Goal: Task Accomplishment & Management: Manage account settings

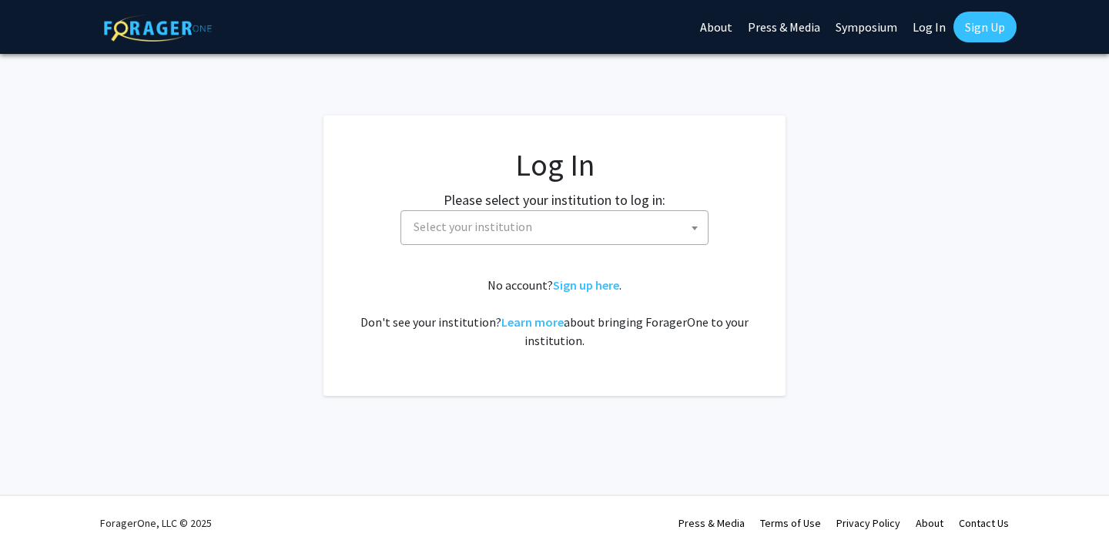
select select
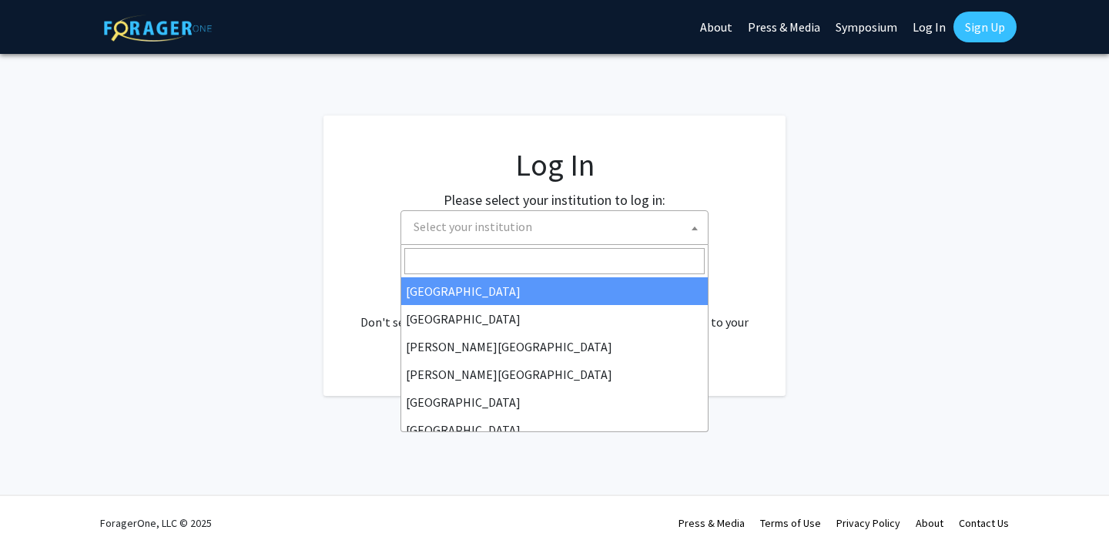
click at [511, 230] on span "Select your institution" at bounding box center [473, 226] width 119 height 15
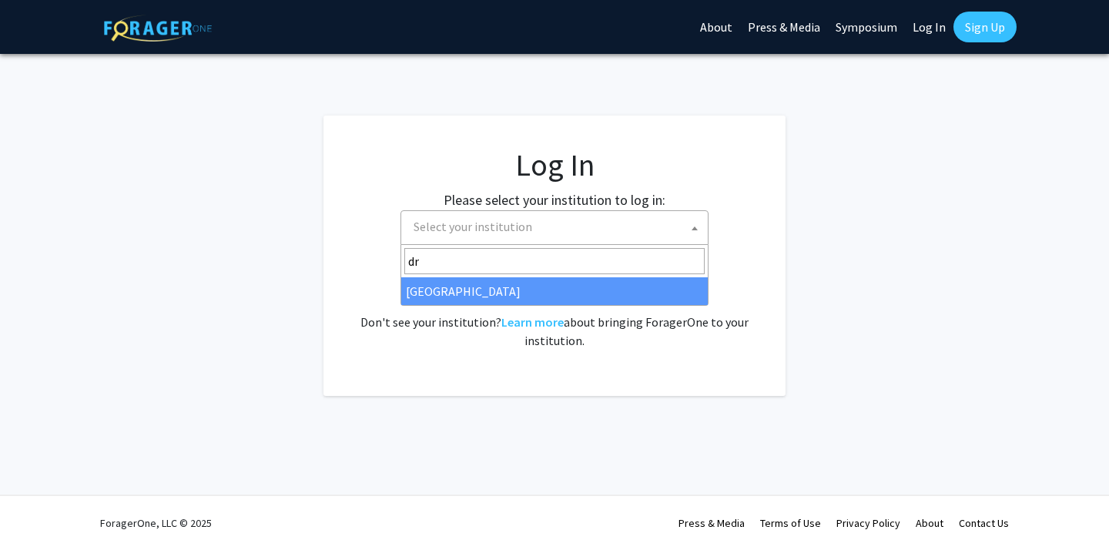
type input "dr"
select select "6"
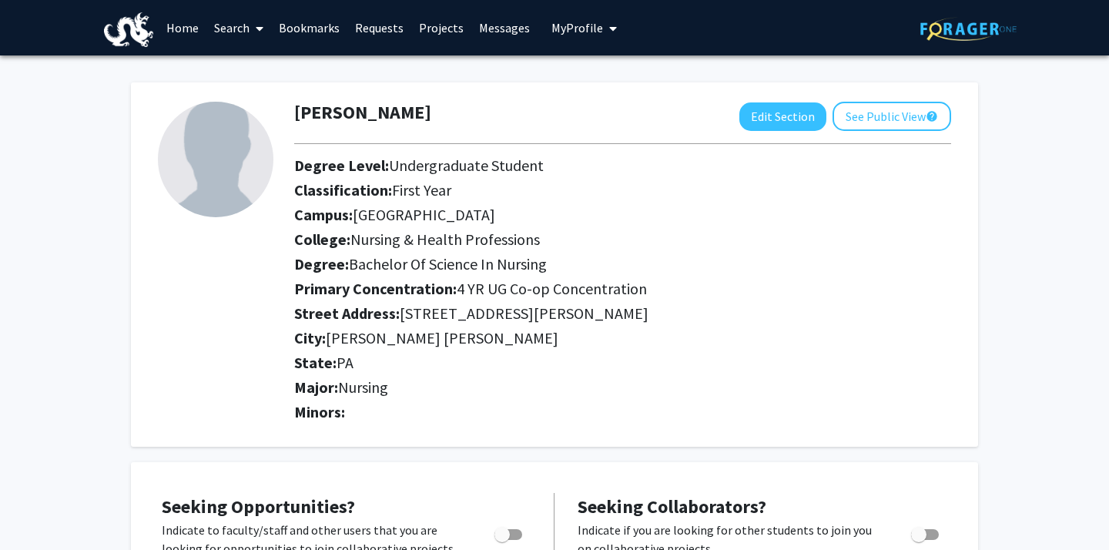
click at [431, 38] on link "Projects" at bounding box center [441, 28] width 60 height 54
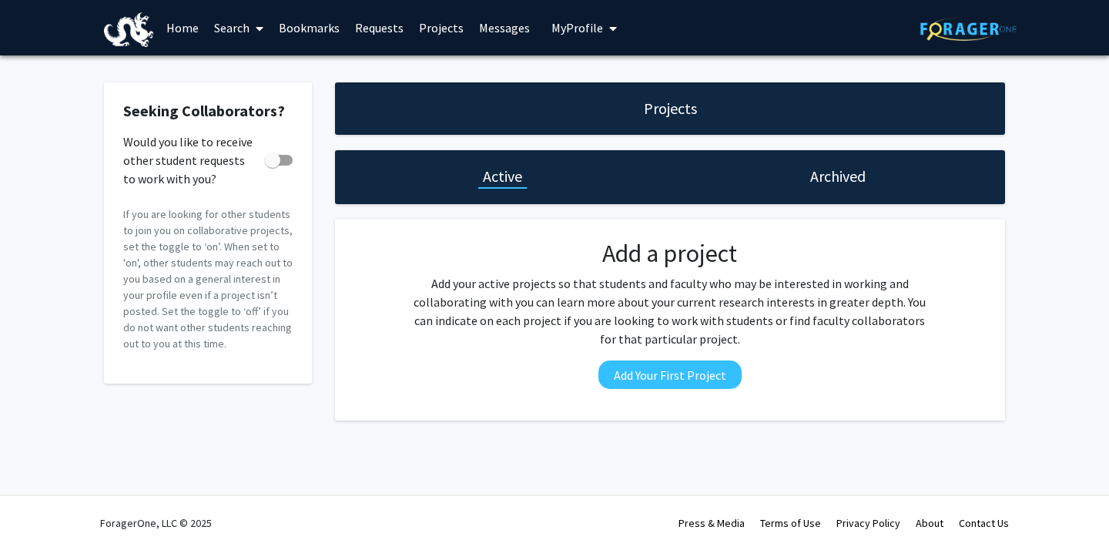
click at [367, 25] on link "Requests" at bounding box center [379, 28] width 64 height 54
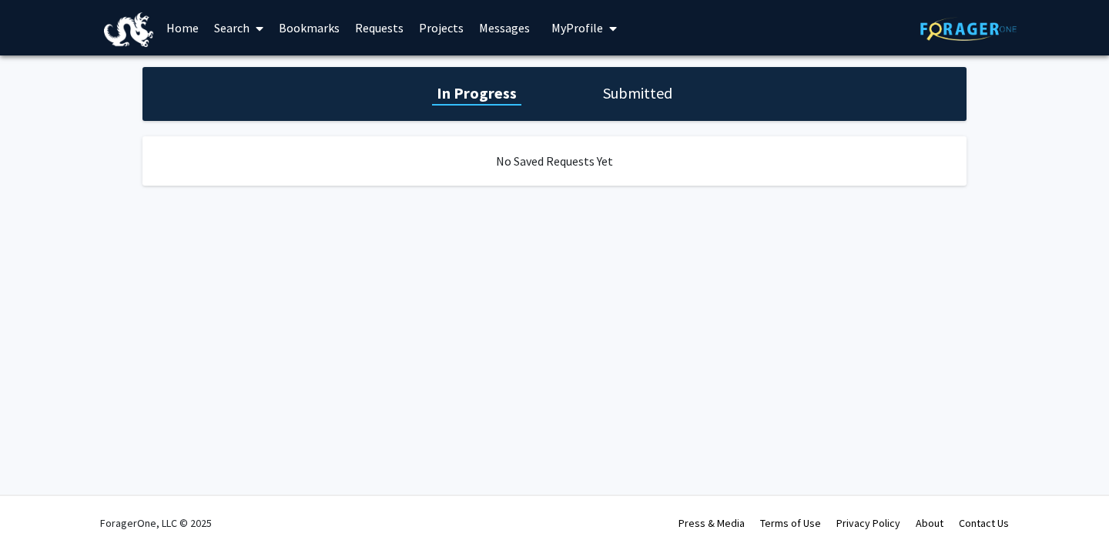
click at [320, 22] on link "Bookmarks" at bounding box center [309, 28] width 76 height 54
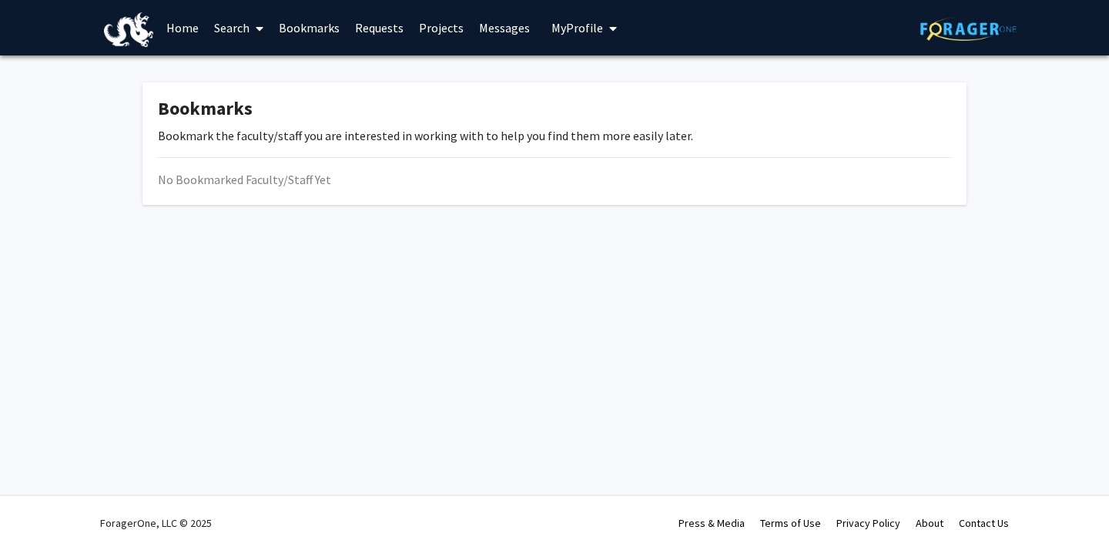
click at [243, 22] on link "Search" at bounding box center [238, 28] width 65 height 54
click at [183, 25] on link "Home" at bounding box center [183, 28] width 48 height 54
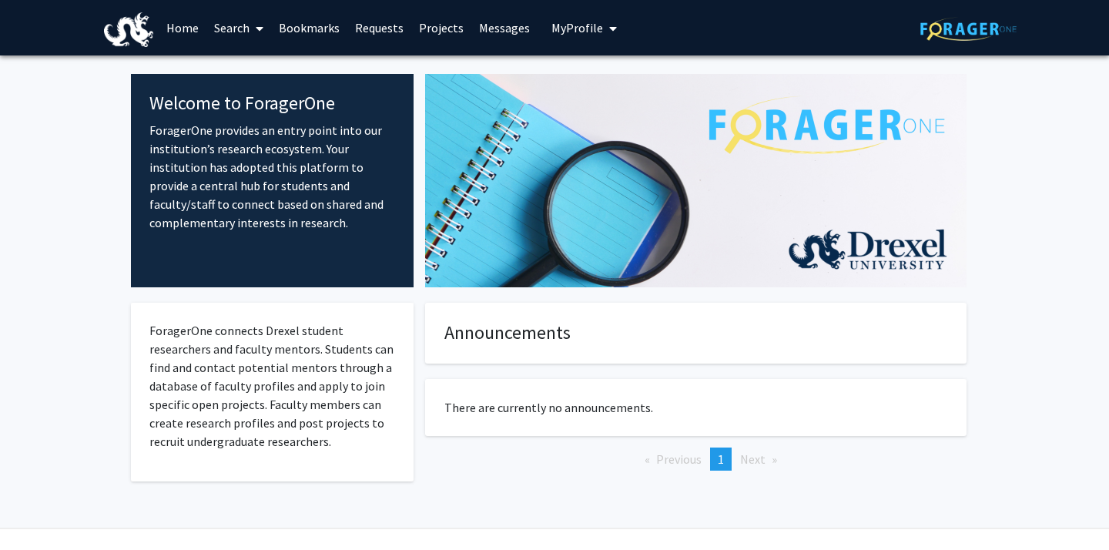
click at [222, 26] on link "Search" at bounding box center [238, 28] width 65 height 54
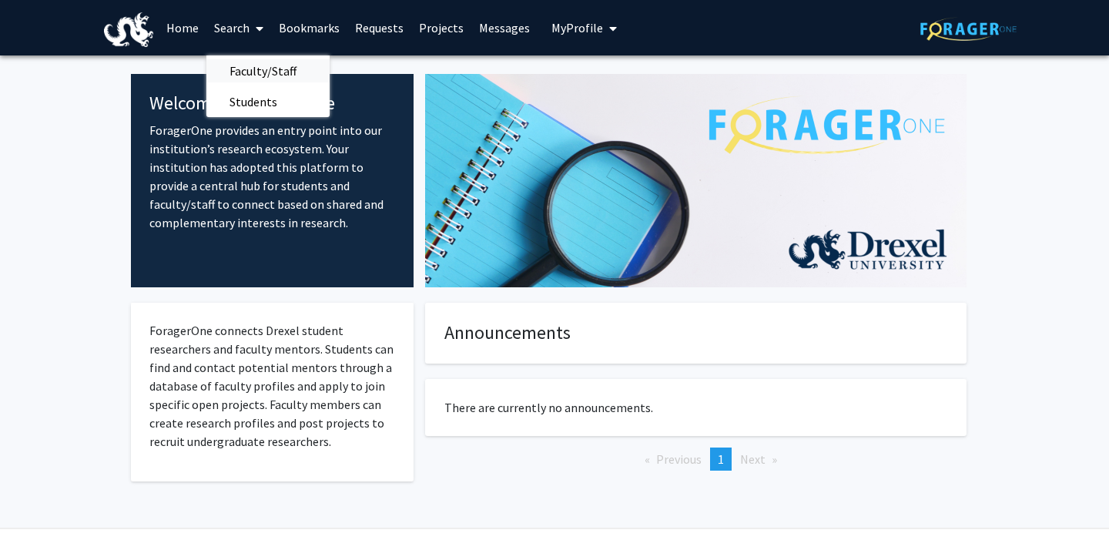
click at [246, 63] on span "Faculty/Staff" at bounding box center [262, 70] width 113 height 31
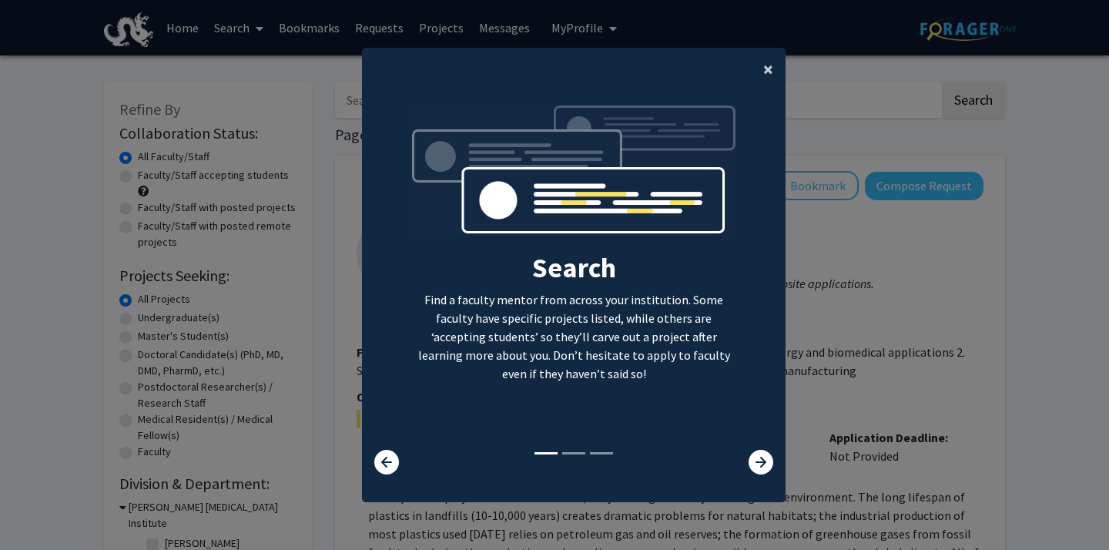
click at [766, 72] on span "×" at bounding box center [768, 69] width 10 height 24
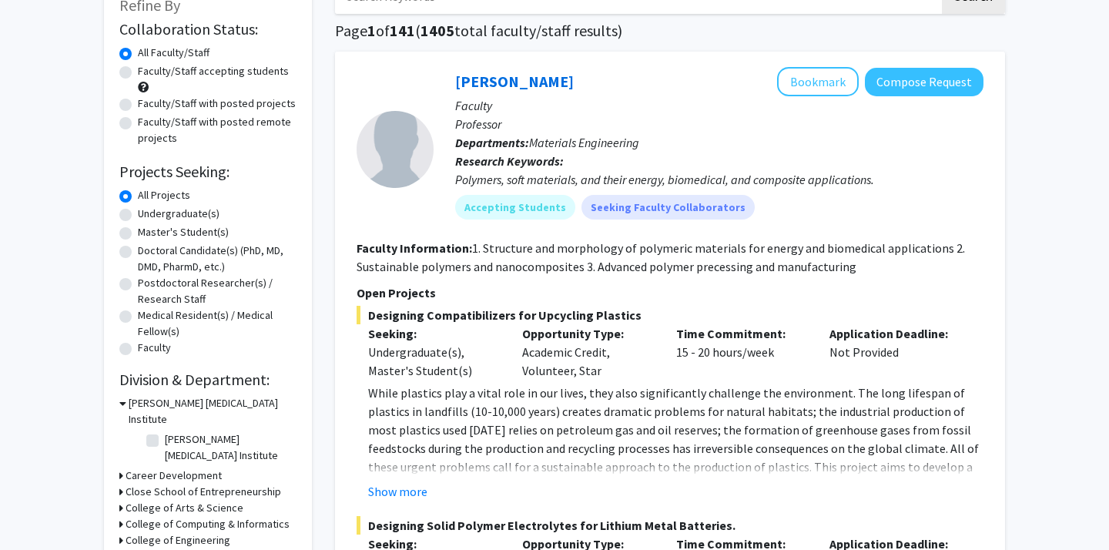
scroll to position [112, 0]
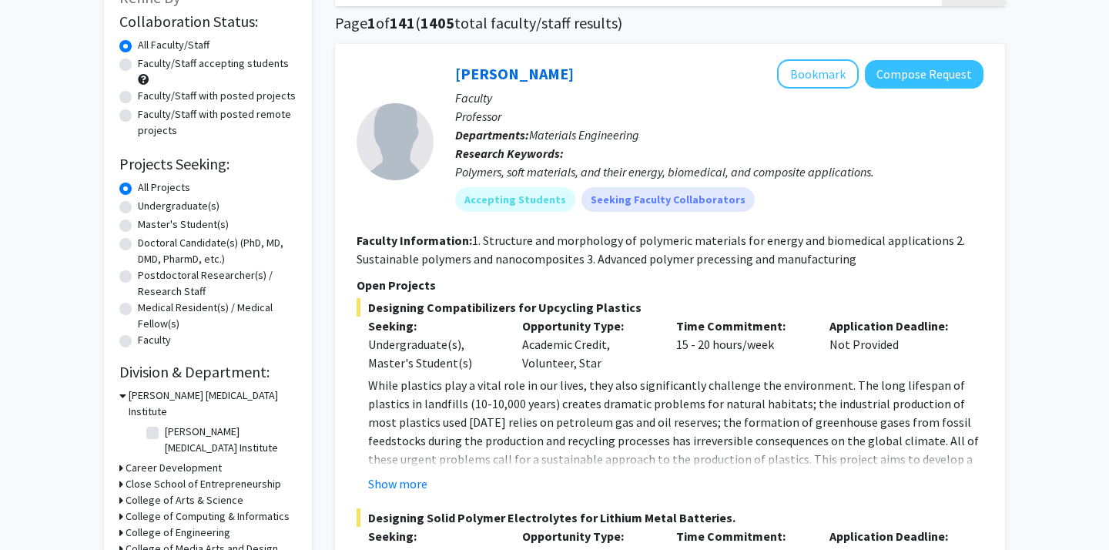
click at [138, 67] on label "Faculty/Staff accepting students" at bounding box center [213, 63] width 151 height 16
click at [138, 65] on input "Faculty/Staff accepting students" at bounding box center [143, 60] width 10 height 10
radio input "true"
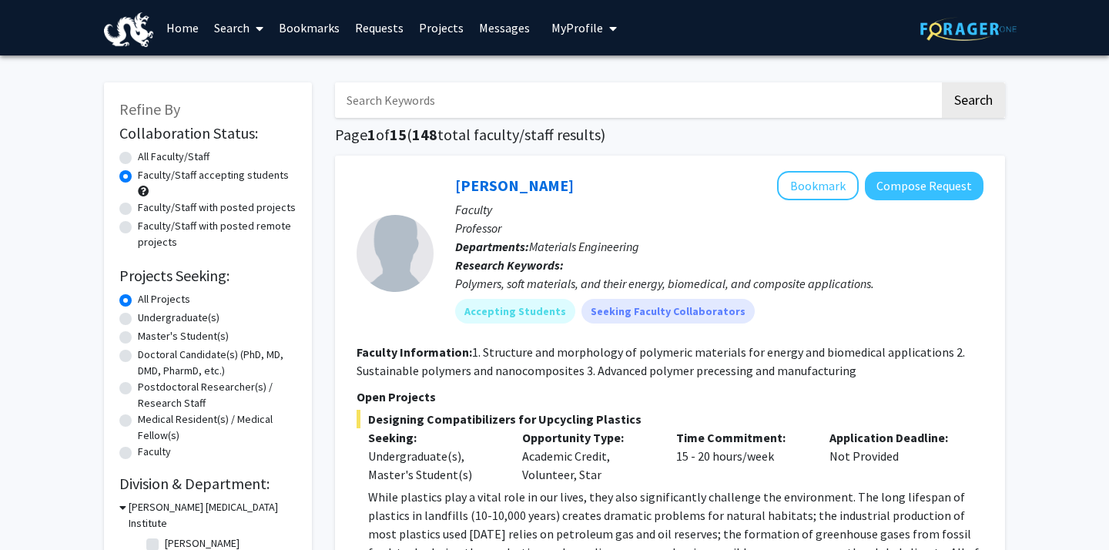
click at [138, 316] on label "Undergraduate(s)" at bounding box center [179, 318] width 82 height 16
click at [138, 316] on input "Undergraduate(s)" at bounding box center [143, 315] width 10 height 10
radio input "true"
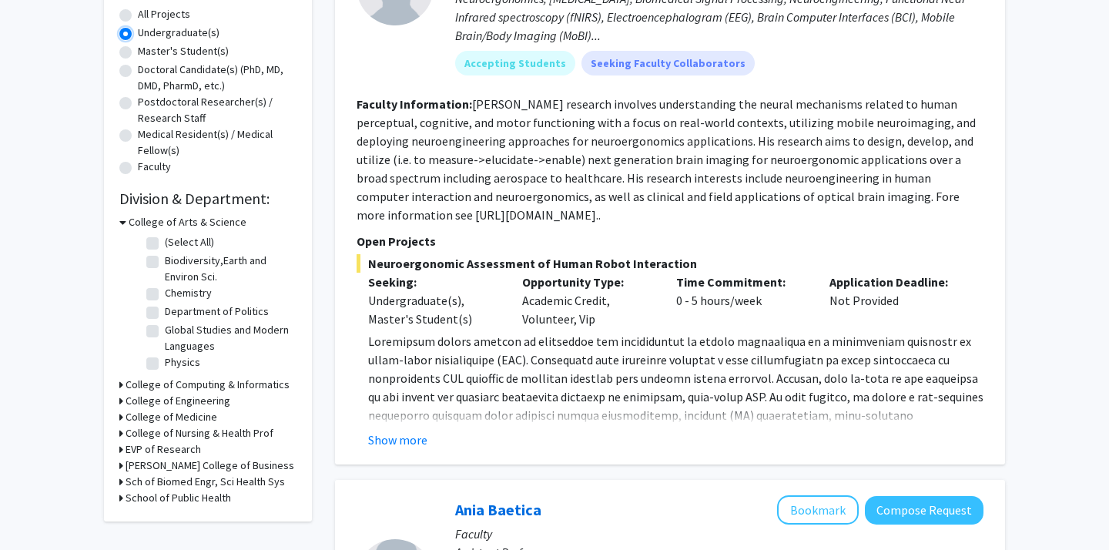
scroll to position [286, 0]
click at [217, 441] on div "EVP of Research" at bounding box center [207, 449] width 177 height 16
click at [215, 436] on h3 "College of Nursing & Health Prof" at bounding box center [200, 432] width 148 height 16
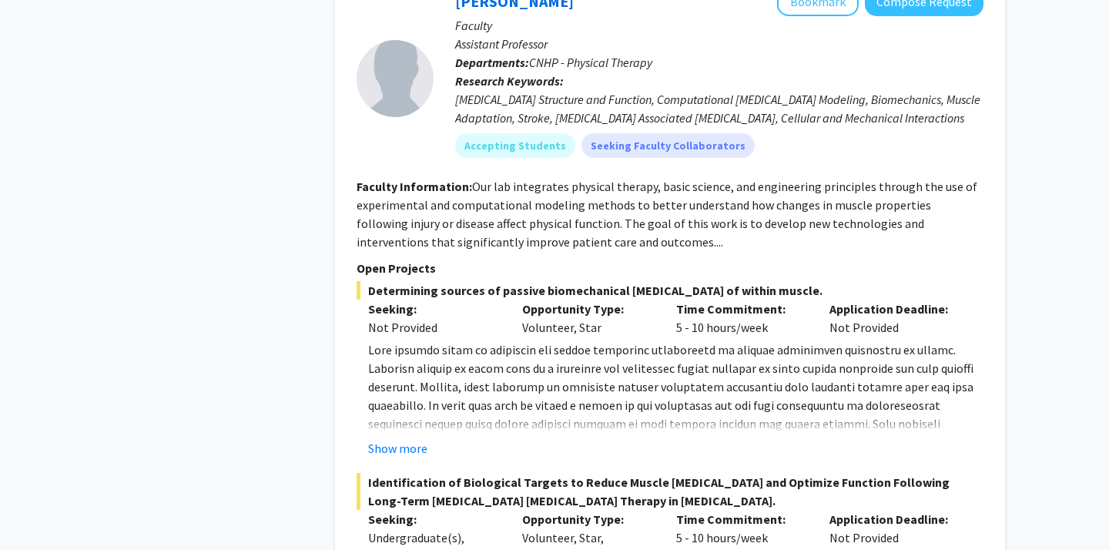
scroll to position [3387, 0]
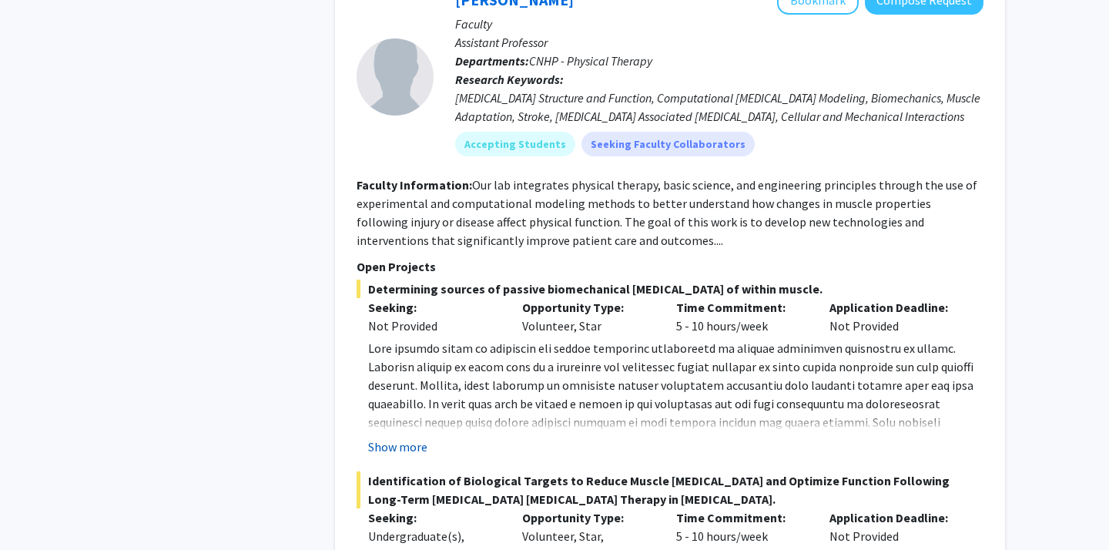
click at [413, 437] on button "Show more" at bounding box center [397, 446] width 59 height 18
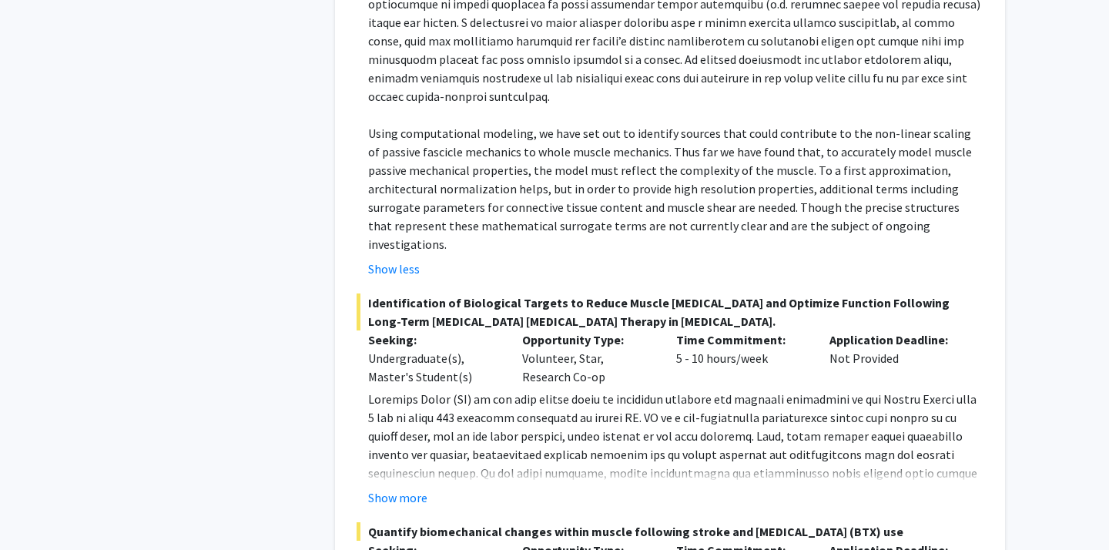
scroll to position [3834, 0]
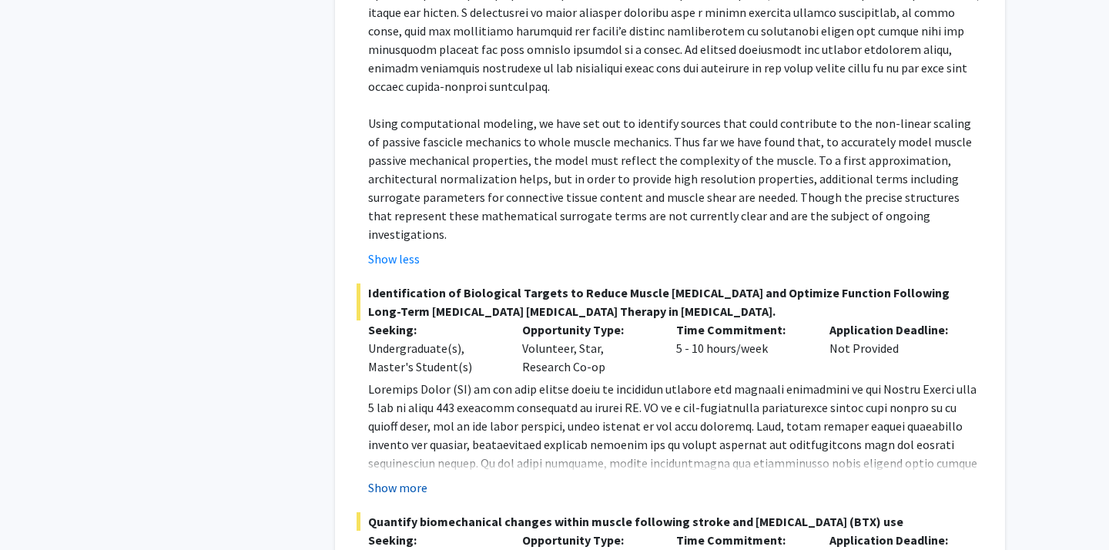
click at [396, 478] on button "Show more" at bounding box center [397, 487] width 59 height 18
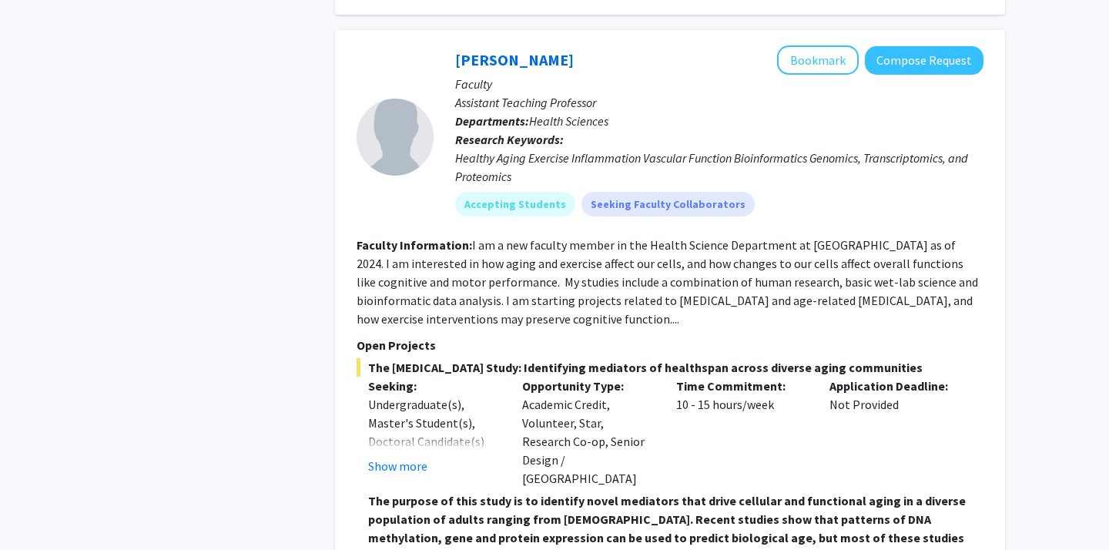
scroll to position [4811, 0]
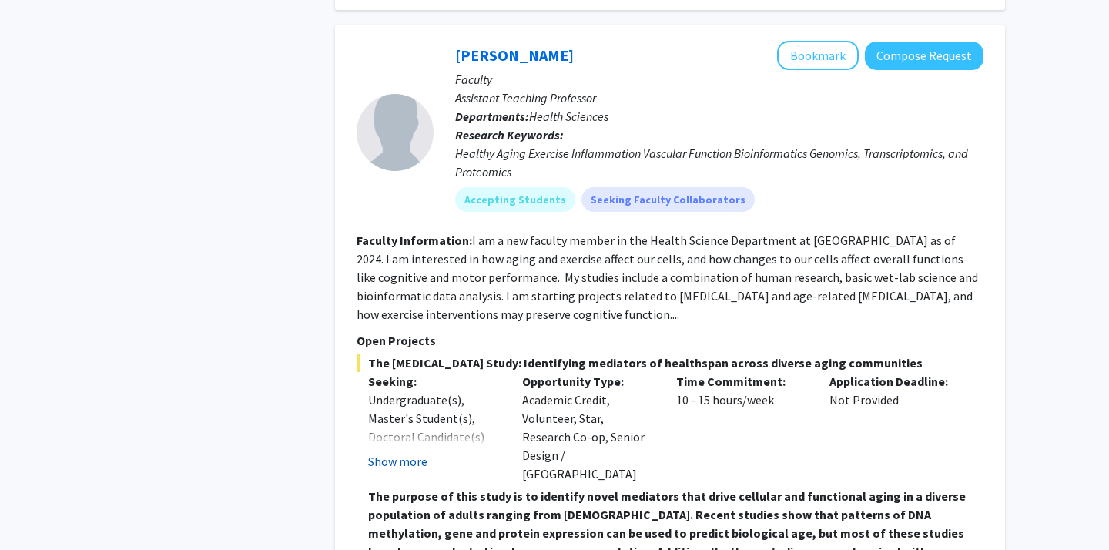
click at [404, 452] on button "Show more" at bounding box center [397, 461] width 59 height 18
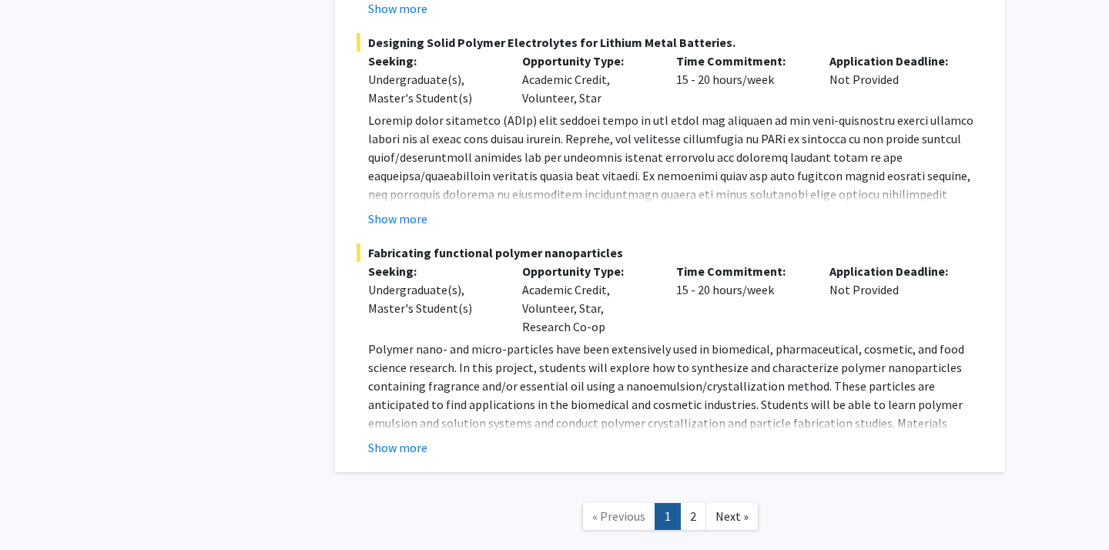
scroll to position [7259, 0]
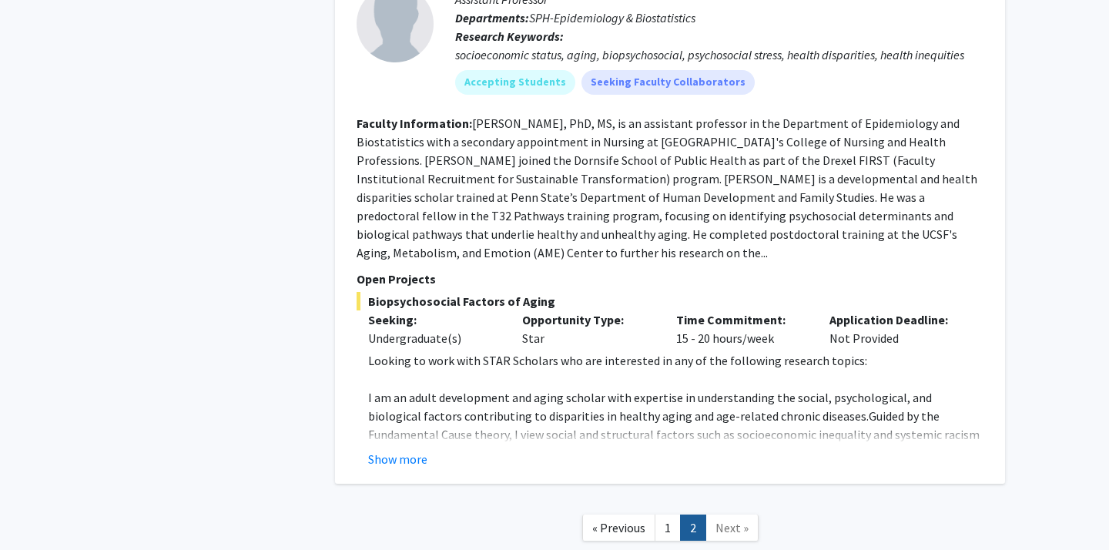
scroll to position [3825, 0]
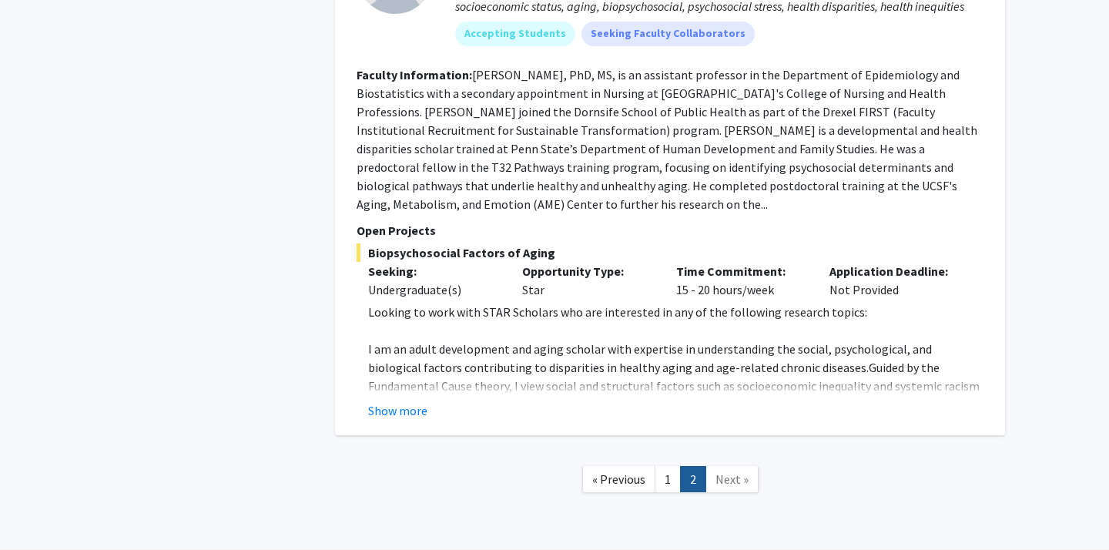
click at [717, 466] on link "Next »" at bounding box center [731, 479] width 53 height 27
click at [722, 471] on span "Next »" at bounding box center [731, 478] width 33 height 15
click at [676, 466] on link "1" at bounding box center [668, 479] width 26 height 27
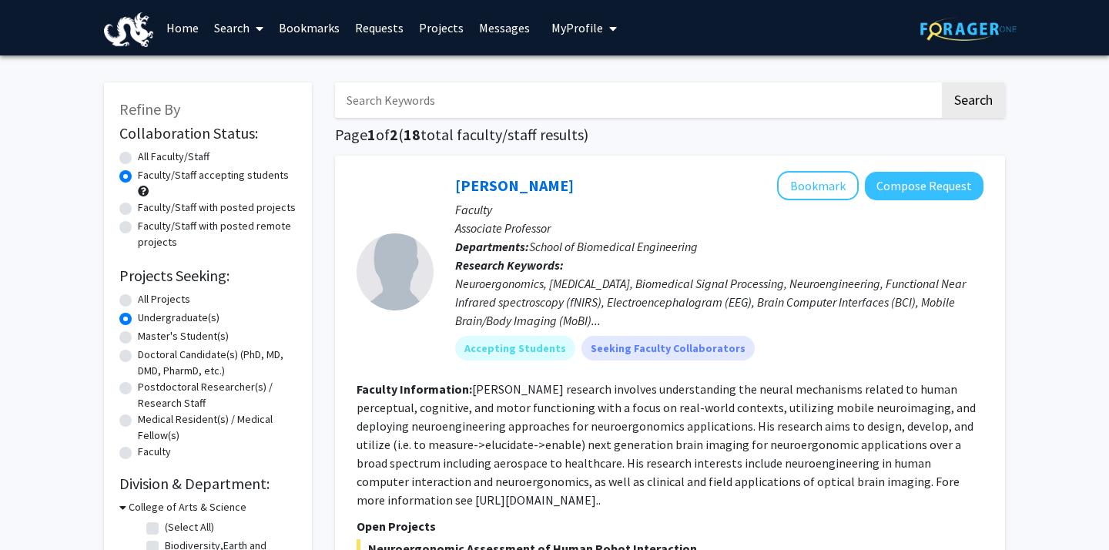
click at [579, 21] on span "My Profile" at bounding box center [577, 27] width 52 height 15
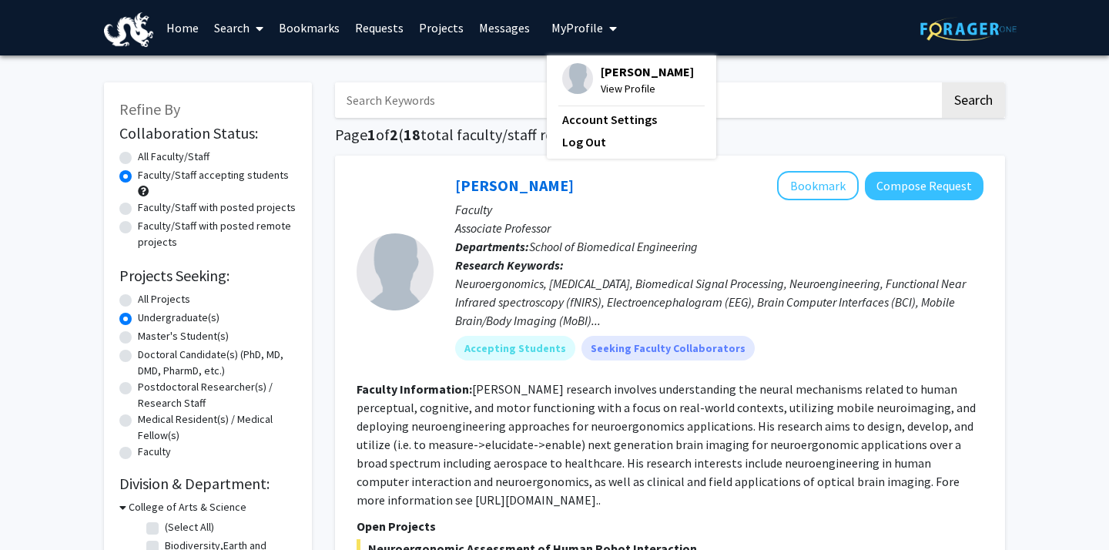
click at [592, 70] on div "[PERSON_NAME] View Profile" at bounding box center [628, 80] width 132 height 34
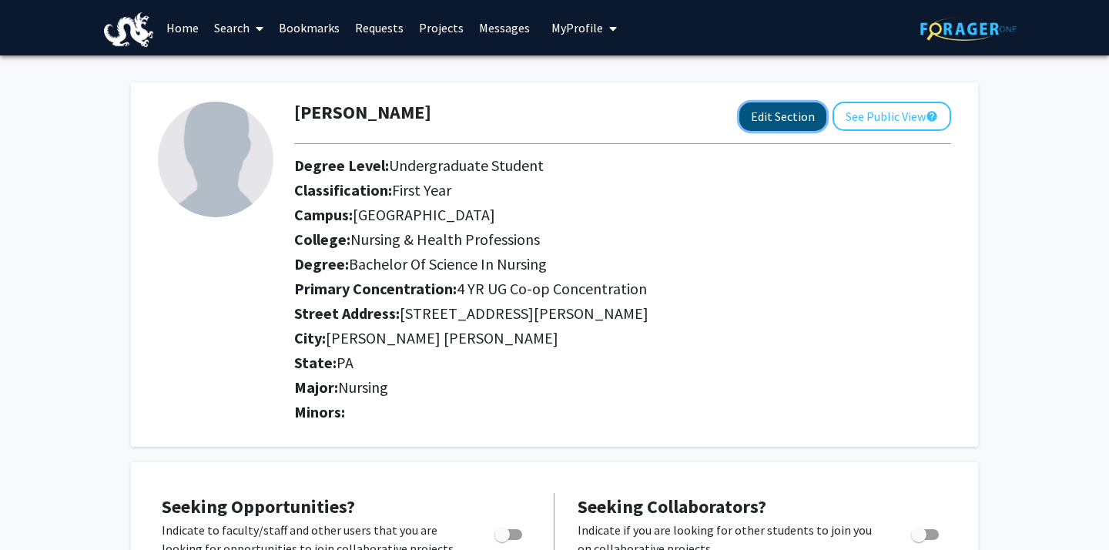
click at [769, 126] on button "Edit Section" at bounding box center [782, 116] width 87 height 28
select select
select select "[GEOGRAPHIC_DATA]"
select select "Nursing & Health Professions"
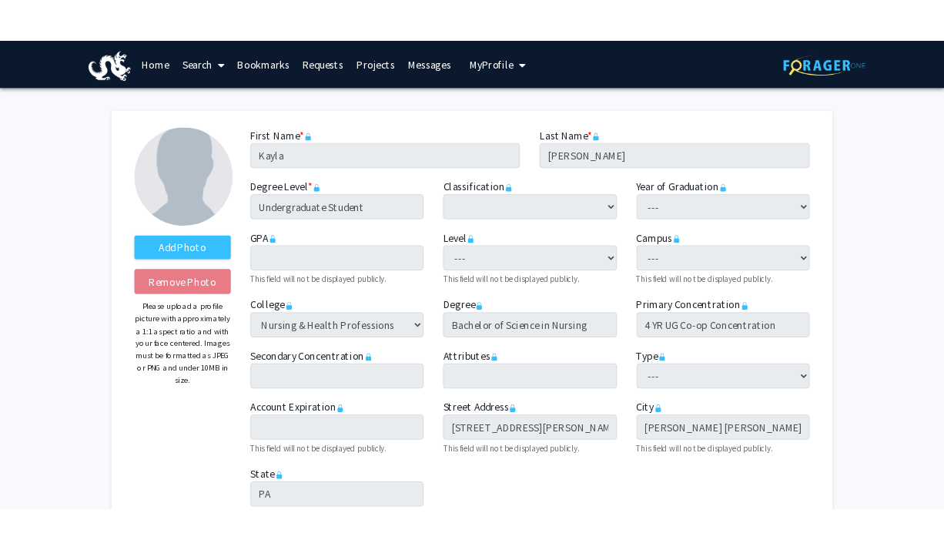
scroll to position [2, 0]
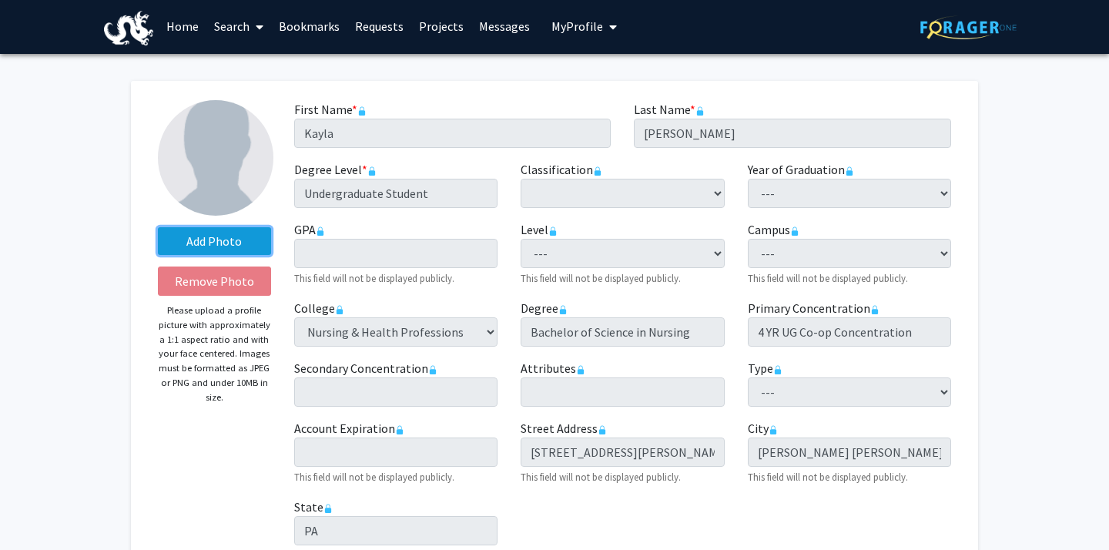
click at [240, 238] on label "Add Photo" at bounding box center [214, 241] width 113 height 28
click at [0, 0] on input "Add Photo" at bounding box center [0, 0] width 0 height 0
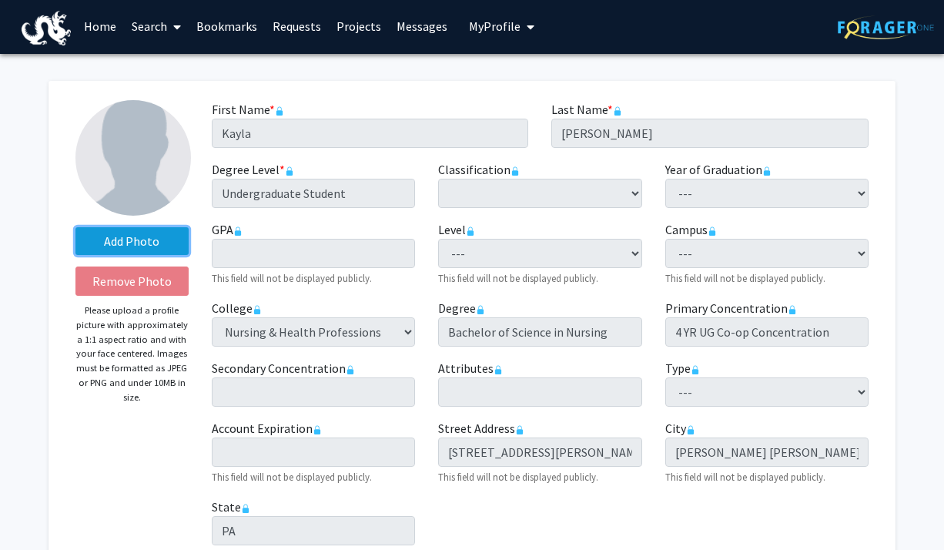
click at [159, 236] on label "Add Photo" at bounding box center [131, 241] width 113 height 28
click at [0, 0] on input "Add Photo" at bounding box center [0, 0] width 0 height 0
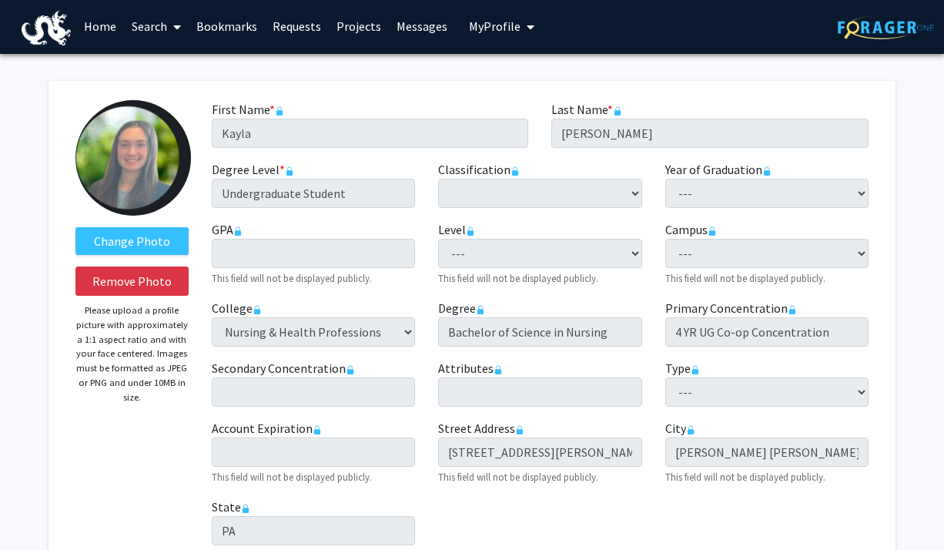
drag, startPoint x: 162, startPoint y: 169, endPoint x: 146, endPoint y: 173, distance: 15.7
click at [147, 136] on img at bounding box center [133, 158] width 116 height 116
click at [152, 247] on label "Change Photo" at bounding box center [131, 241] width 113 height 28
click at [0, 0] on input "Change Photo" at bounding box center [0, 0] width 0 height 0
click at [156, 245] on label "Change Photo" at bounding box center [131, 241] width 113 height 28
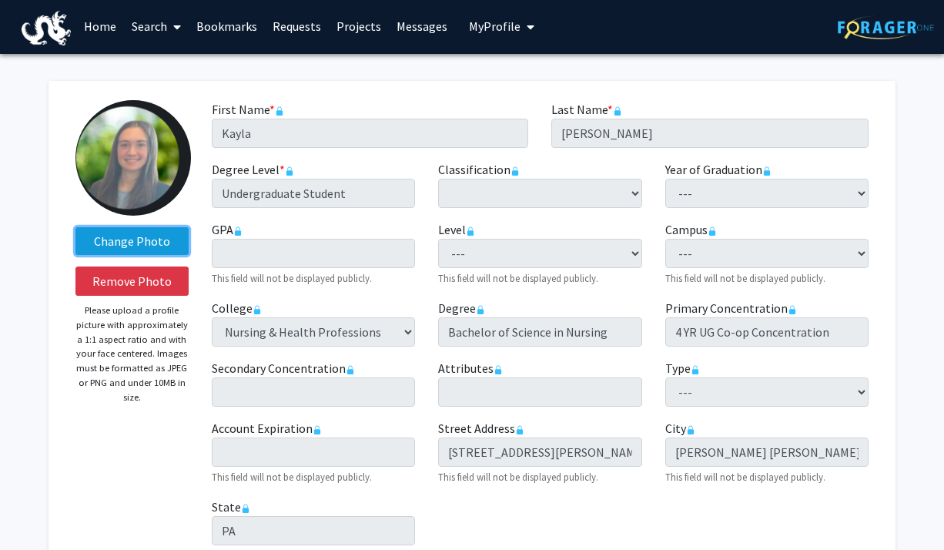
click at [0, 0] on input "Change Photo" at bounding box center [0, 0] width 0 height 0
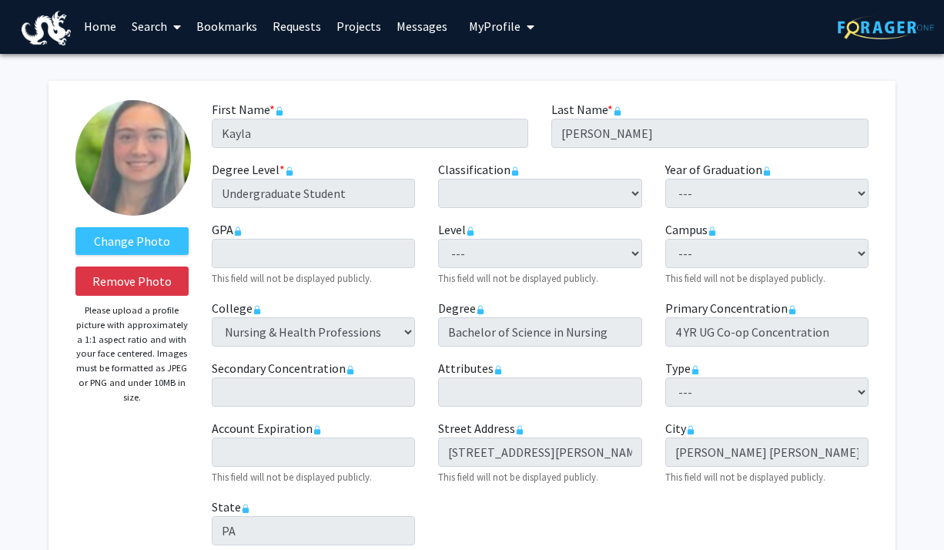
drag, startPoint x: 148, startPoint y: 162, endPoint x: 940, endPoint y: 372, distance: 819.2
click at [167, 233] on label "Change Photo" at bounding box center [131, 241] width 113 height 28
click at [0, 0] on input "Change Photo" at bounding box center [0, 0] width 0 height 0
click at [169, 238] on label "Change Photo" at bounding box center [131, 241] width 113 height 28
click at [0, 0] on input "Change Photo" at bounding box center [0, 0] width 0 height 0
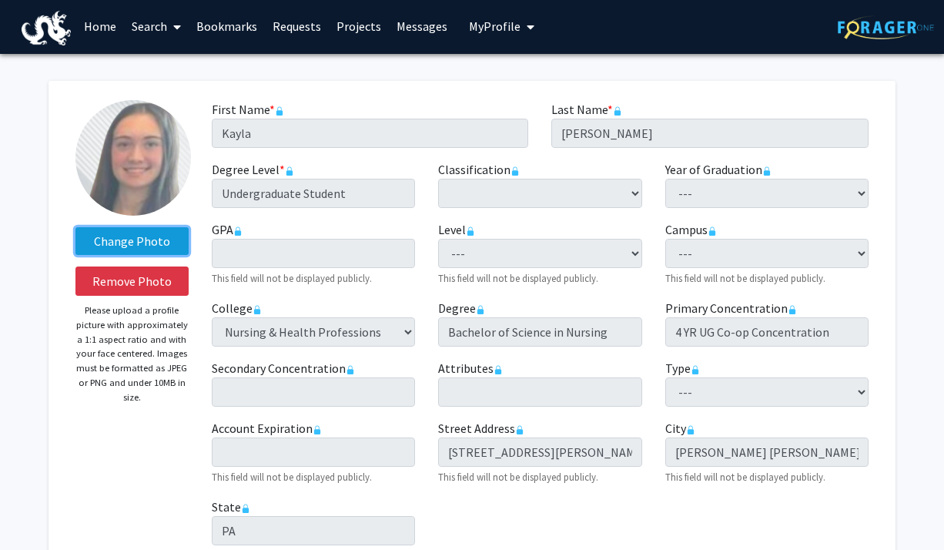
click at [165, 233] on label "Change Photo" at bounding box center [131, 241] width 113 height 28
click at [0, 0] on input "Change Photo" at bounding box center [0, 0] width 0 height 0
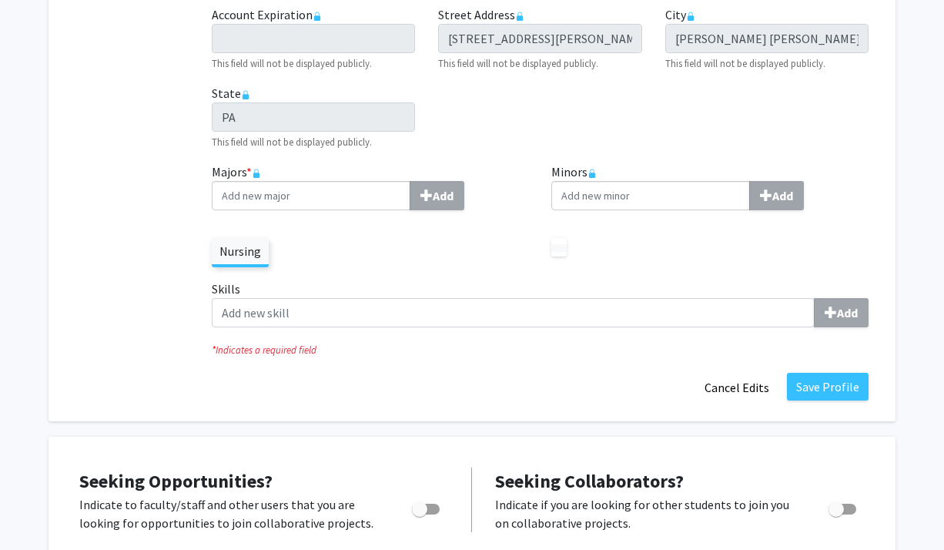
scroll to position [413, 0]
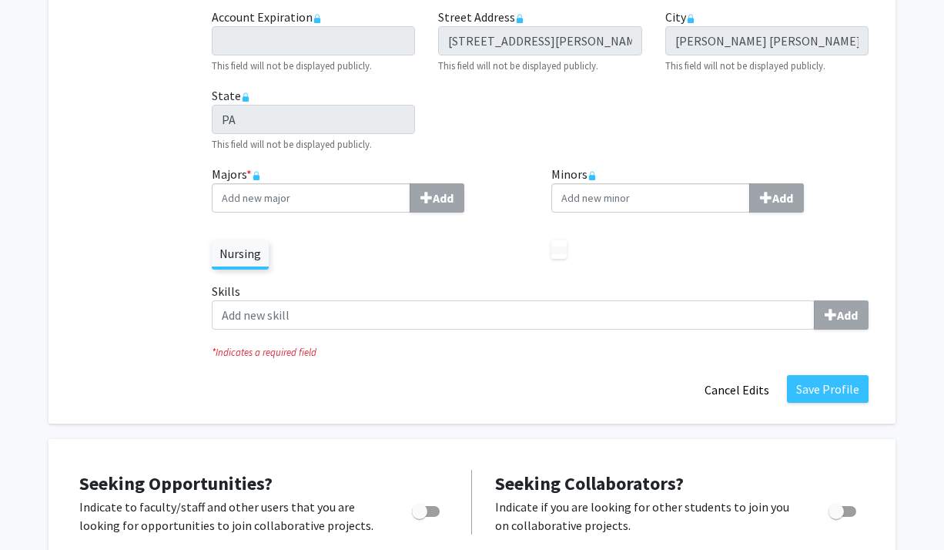
click at [729, 330] on div "Skills Add" at bounding box center [540, 312] width 680 height 60
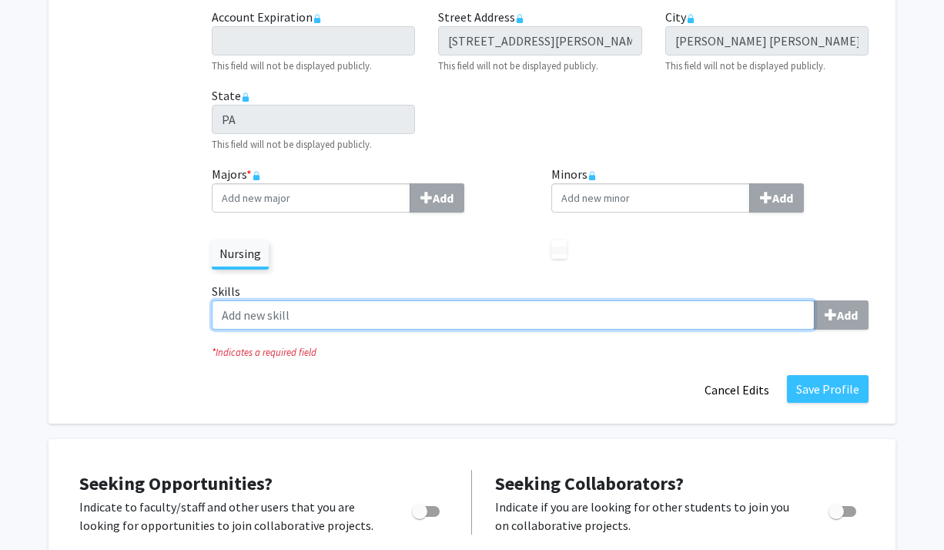
click at [716, 319] on input "Skills Add" at bounding box center [513, 314] width 603 height 29
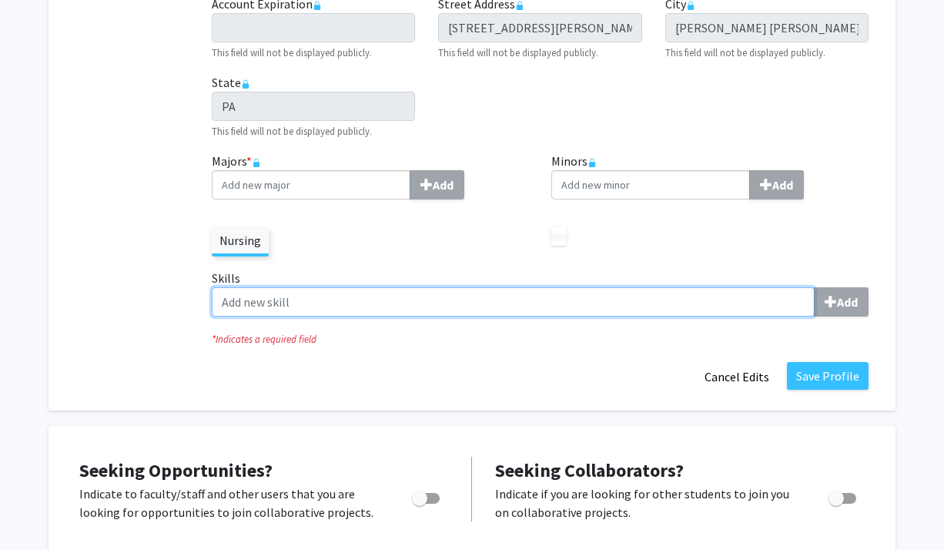
scroll to position [427, 0]
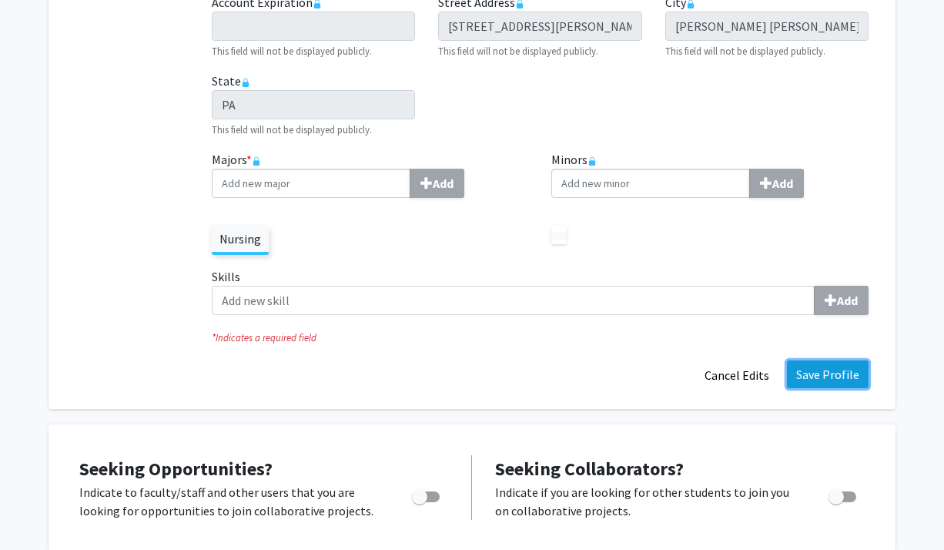
click at [852, 367] on button "Save Profile" at bounding box center [828, 374] width 82 height 28
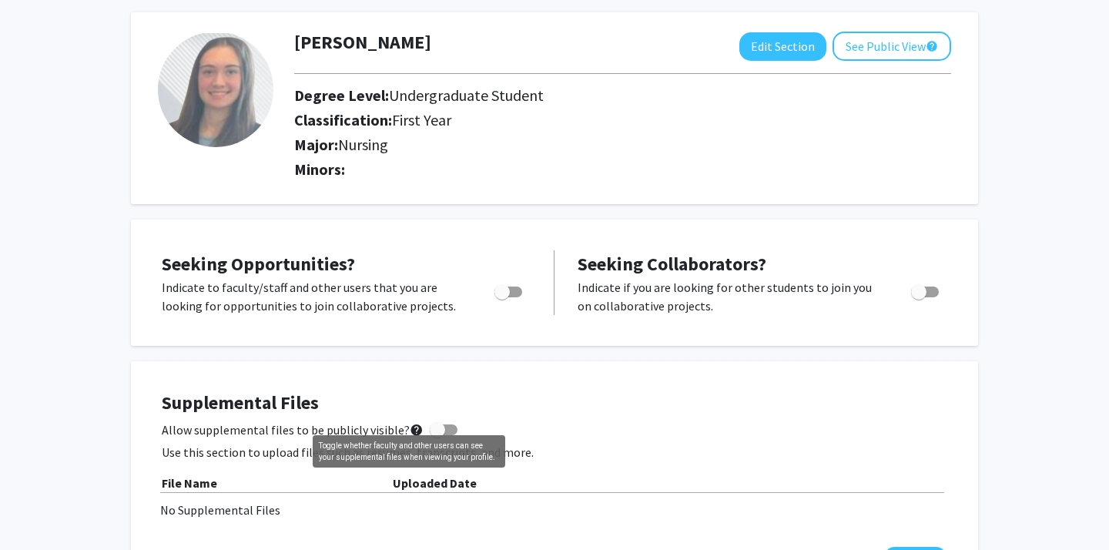
scroll to position [65, 0]
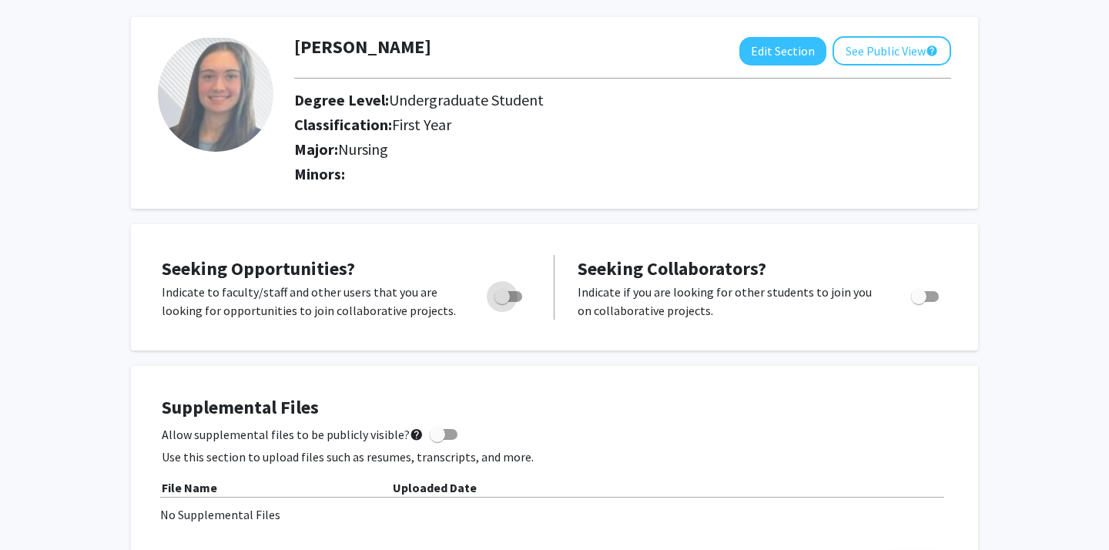
click at [511, 297] on span "Toggle" at bounding box center [508, 296] width 28 height 11
click at [502, 302] on input "Are you actively seeking opportunities?" at bounding box center [501, 302] width 1 height 1
checkbox input "true"
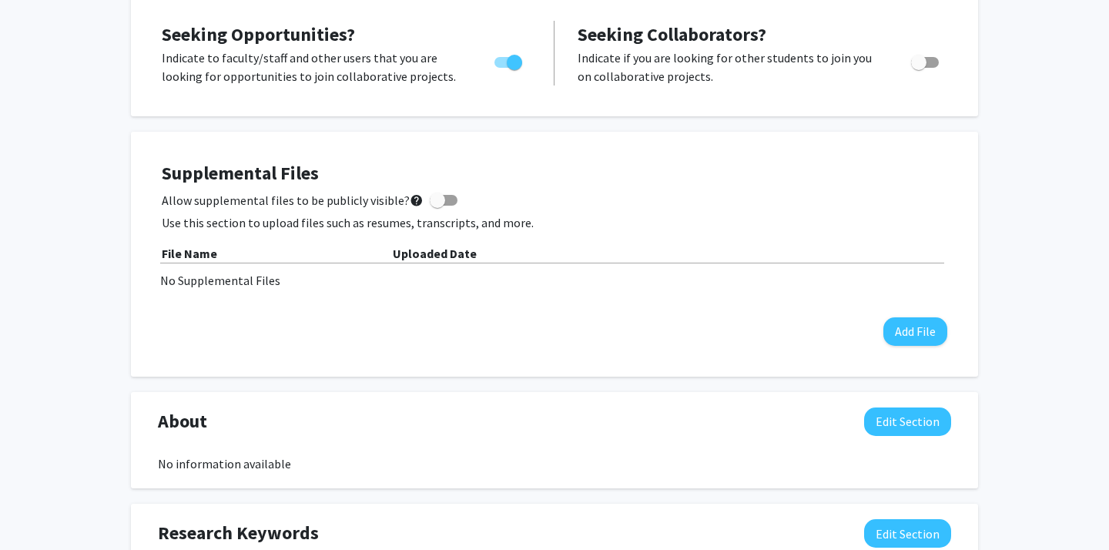
scroll to position [302, 0]
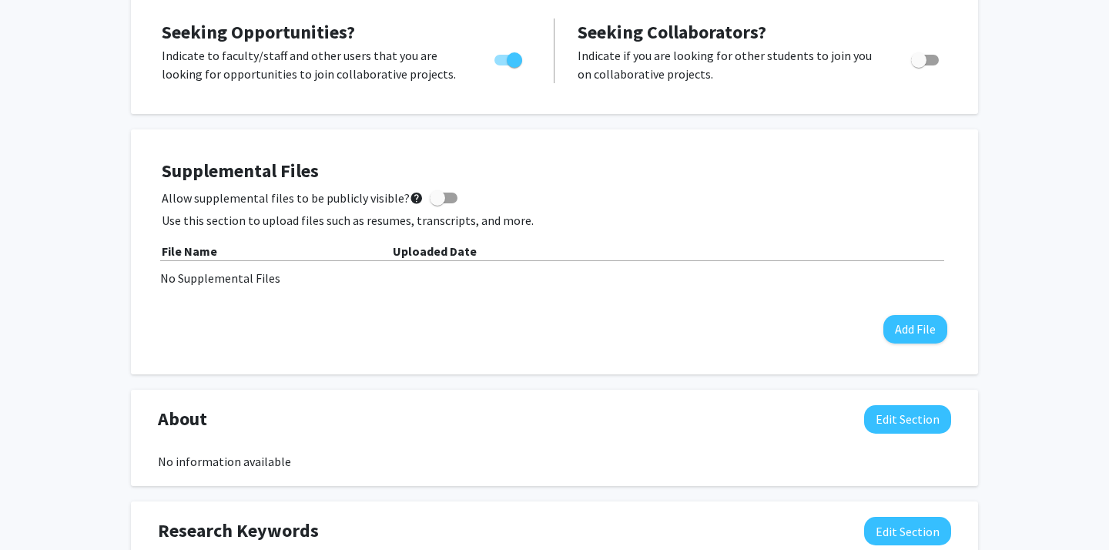
click at [441, 201] on span at bounding box center [444, 198] width 28 height 11
click at [437, 203] on input "Allow supplemental files to be publicly visible? help" at bounding box center [437, 203] width 1 height 1
checkbox input "true"
click at [921, 324] on button "Add File" at bounding box center [915, 329] width 64 height 28
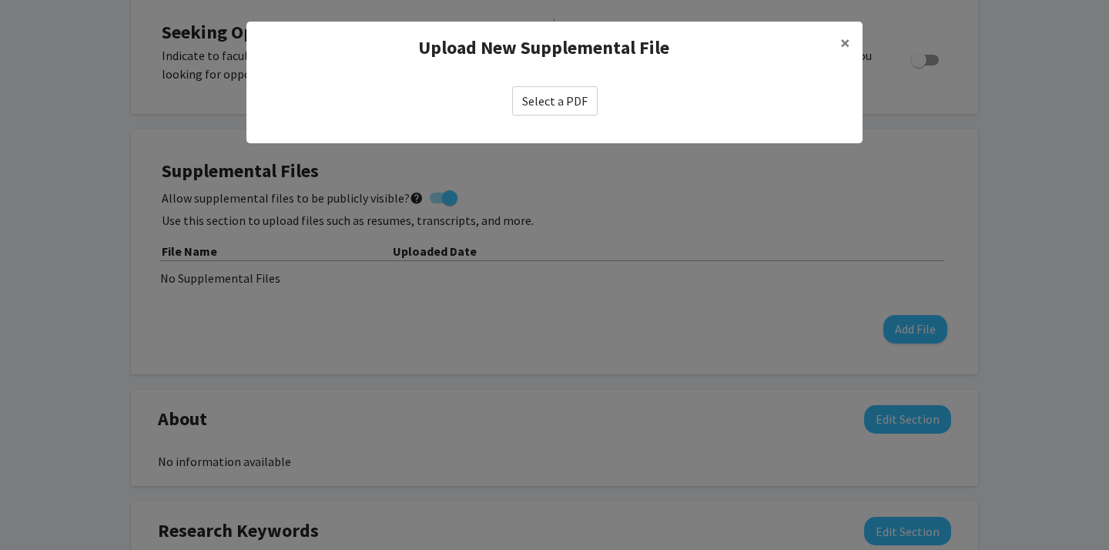
click at [557, 110] on label "Select a PDF" at bounding box center [554, 100] width 85 height 29
click at [0, 0] on input "Select a PDF" at bounding box center [0, 0] width 0 height 0
click at [844, 41] on span "×" at bounding box center [845, 43] width 10 height 24
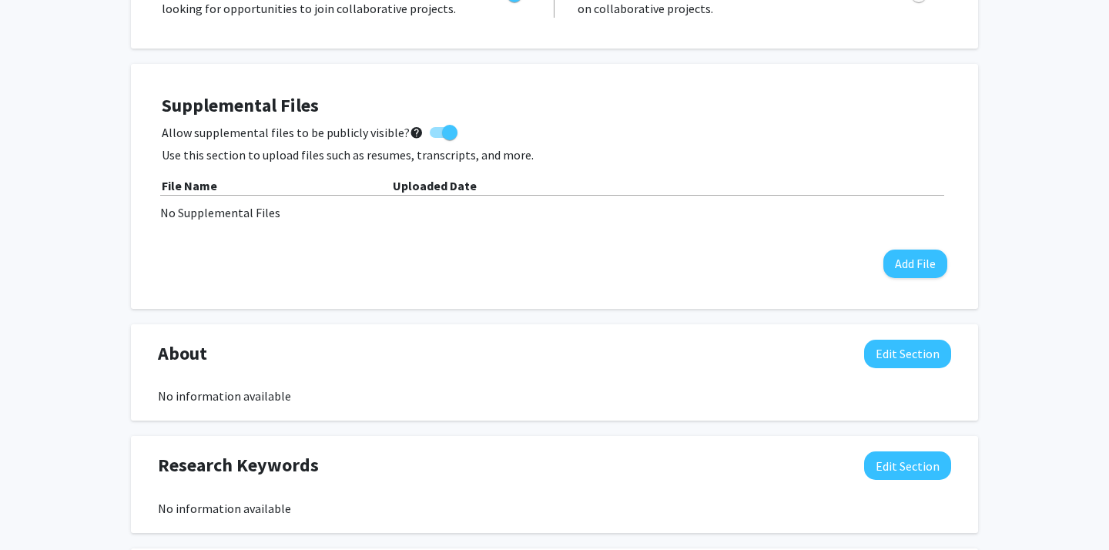
scroll to position [390, 0]
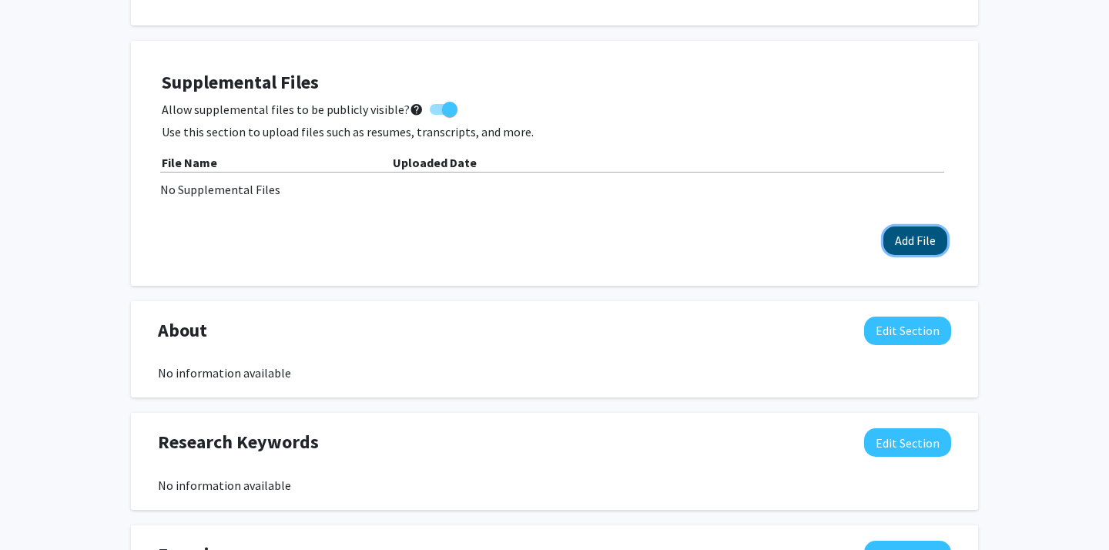
click at [917, 239] on button "Add File" at bounding box center [915, 240] width 64 height 28
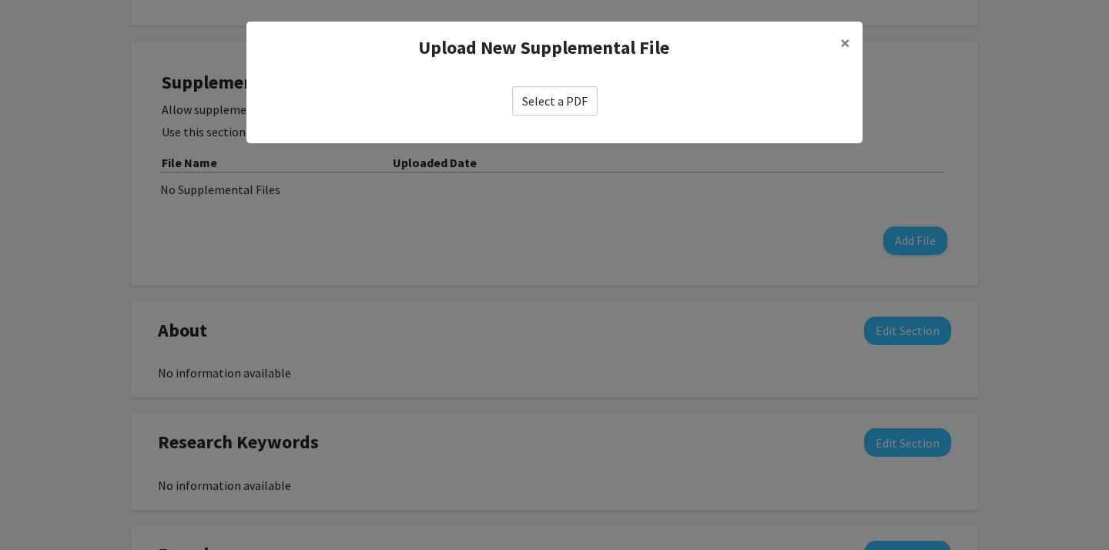
click at [575, 98] on label "Select a PDF" at bounding box center [554, 100] width 85 height 29
click at [0, 0] on input "Select a PDF" at bounding box center [0, 0] width 0 height 0
click at [585, 99] on label "Select a PDF" at bounding box center [554, 100] width 85 height 29
click at [0, 0] on input "Select a PDF" at bounding box center [0, 0] width 0 height 0
click at [581, 102] on label "Select a PDF" at bounding box center [554, 100] width 85 height 29
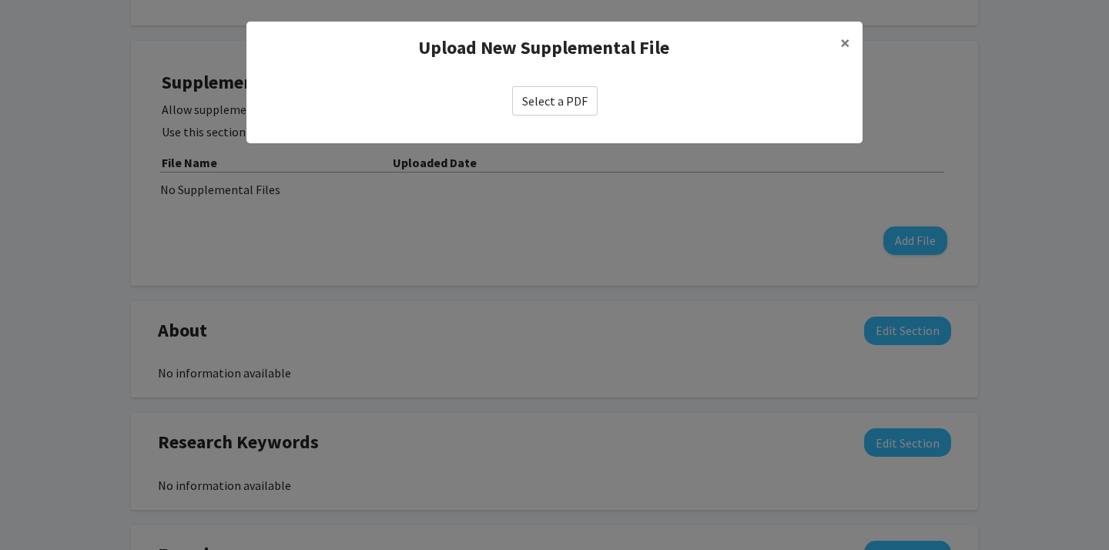
click at [0, 0] on input "Select a PDF" at bounding box center [0, 0] width 0 height 0
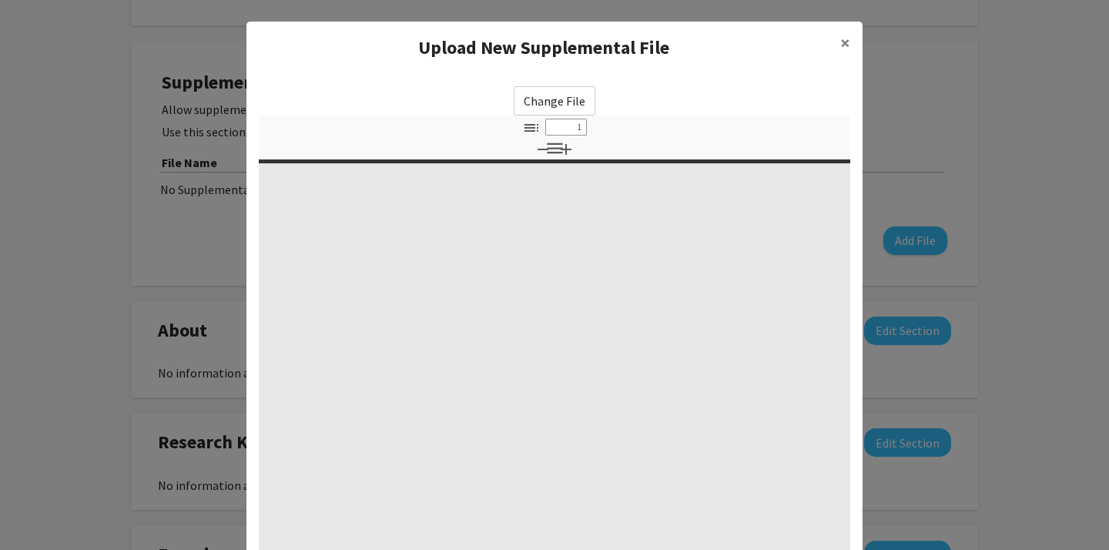
select select "custom"
type input "0"
select select "custom"
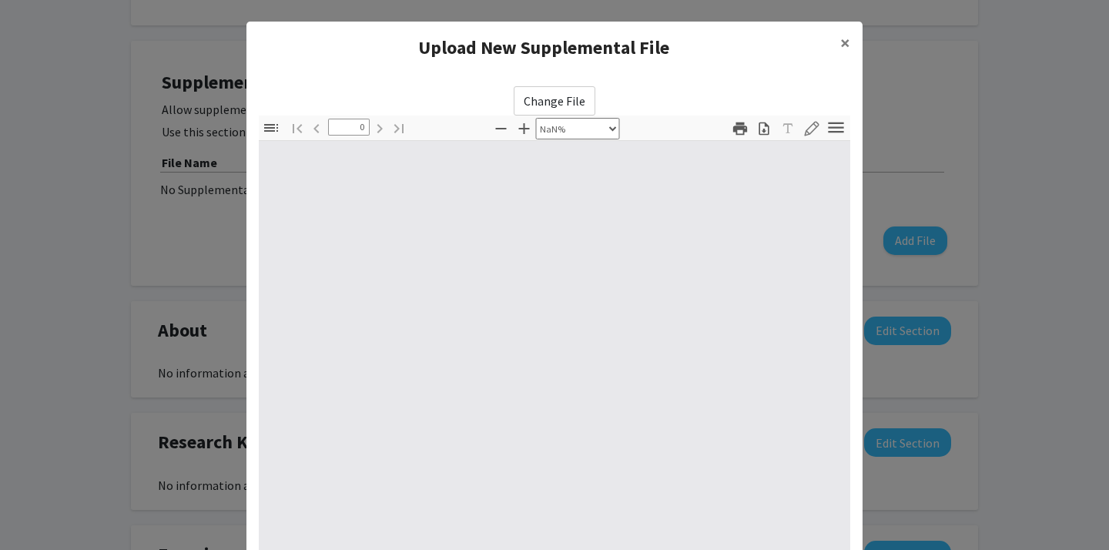
type input "1"
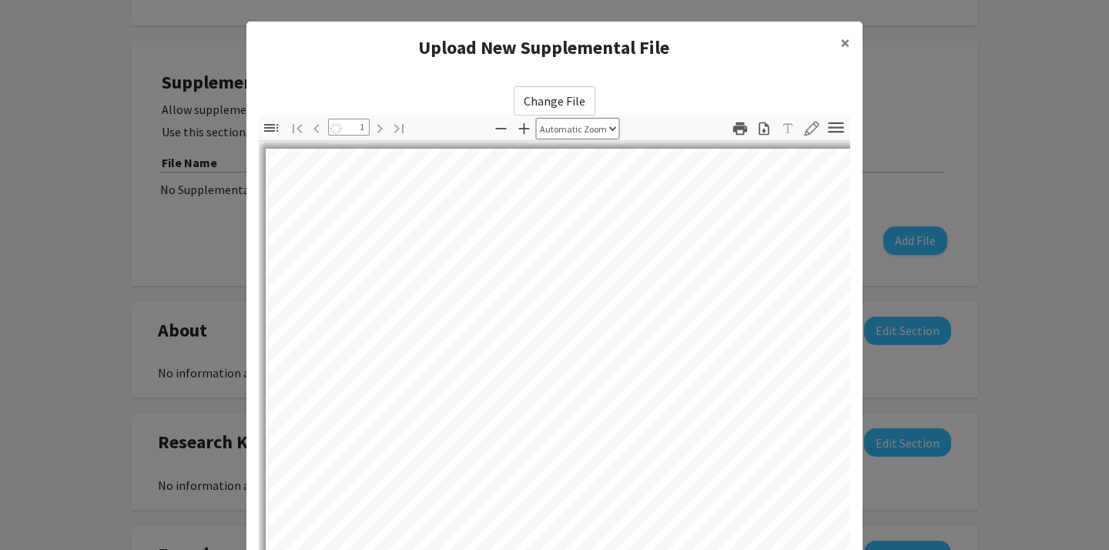
select select "auto"
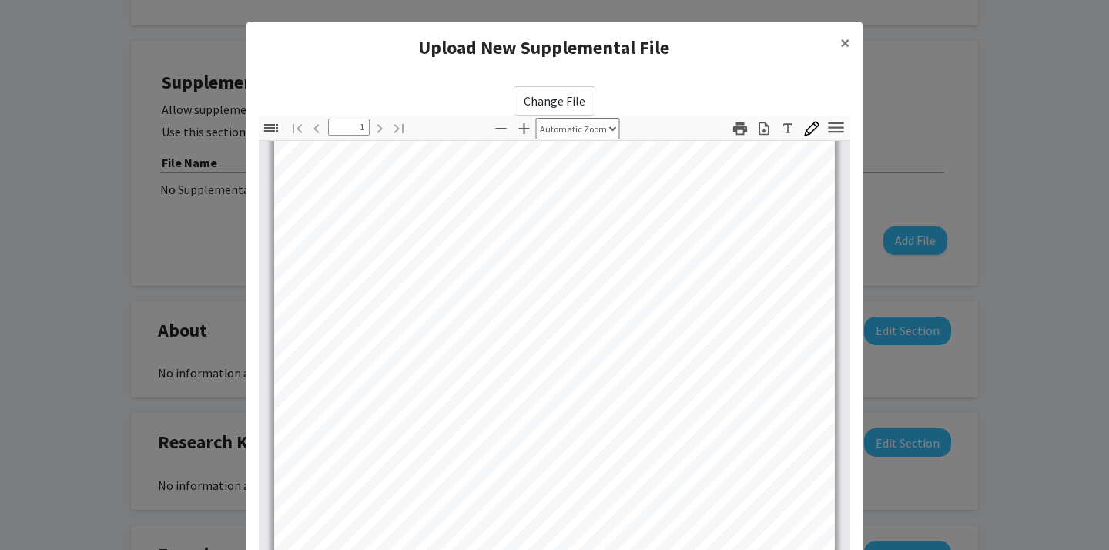
scroll to position [0, 0]
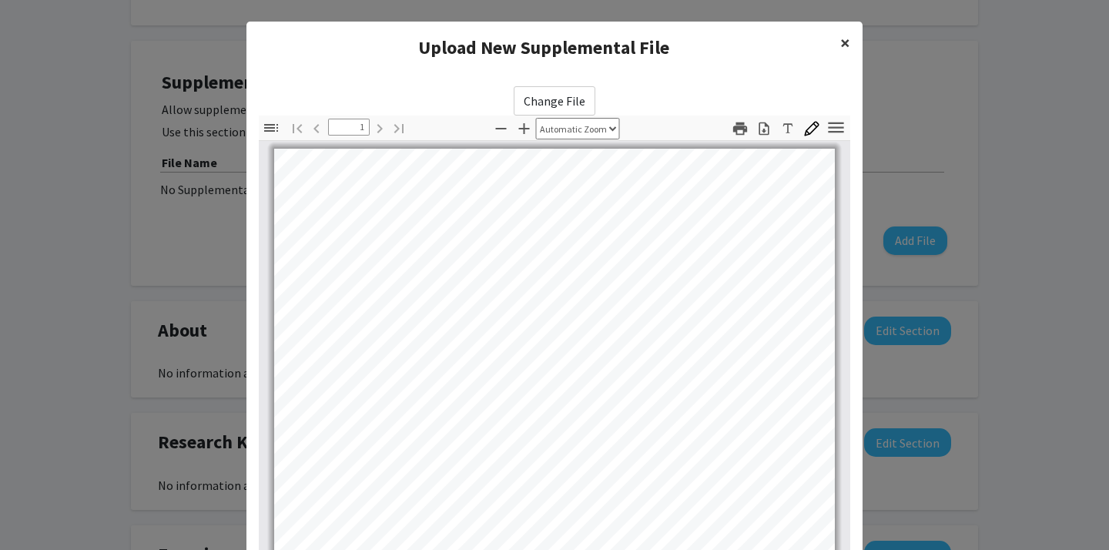
click at [843, 40] on span "×" at bounding box center [845, 43] width 10 height 24
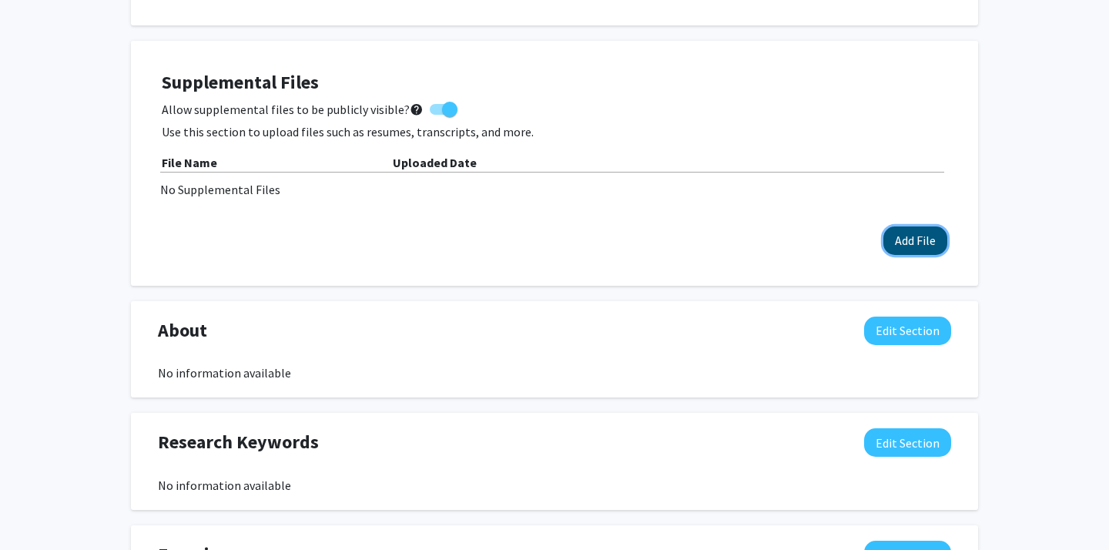
click at [923, 242] on button "Add File" at bounding box center [915, 240] width 64 height 28
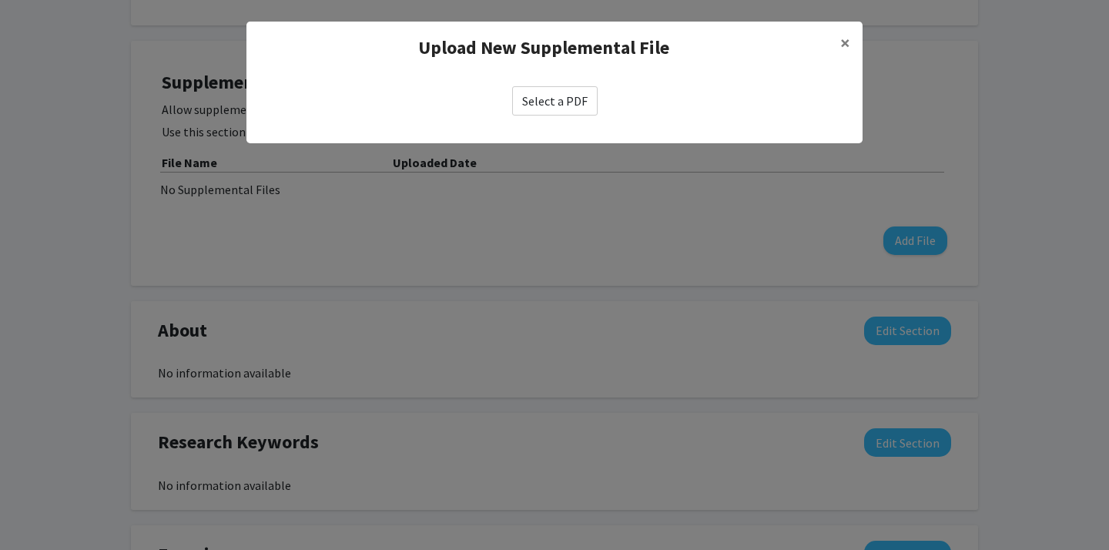
click at [574, 93] on label "Select a PDF" at bounding box center [554, 100] width 85 height 29
click at [0, 0] on input "Select a PDF" at bounding box center [0, 0] width 0 height 0
select select "custom"
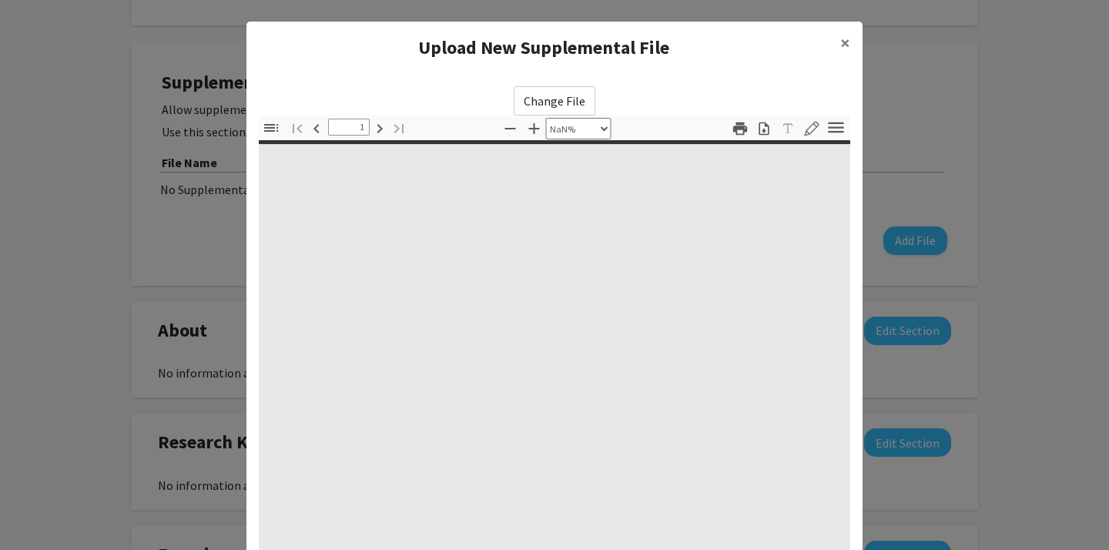
type input "0"
select select "custom"
type input "1"
select select "auto"
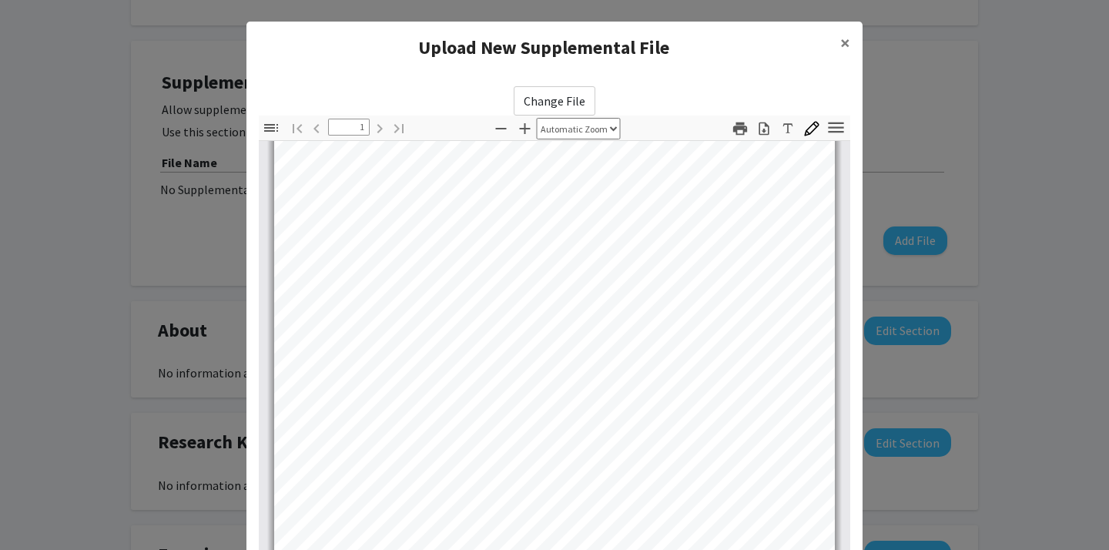
scroll to position [179, 0]
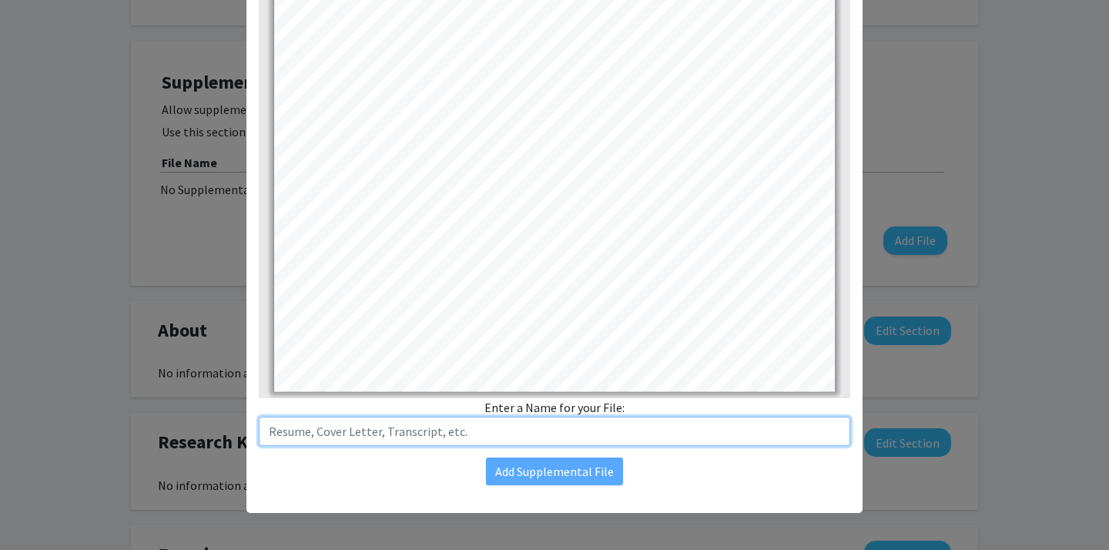
click at [549, 422] on input "text" at bounding box center [554, 431] width 591 height 29
type input "Resume"
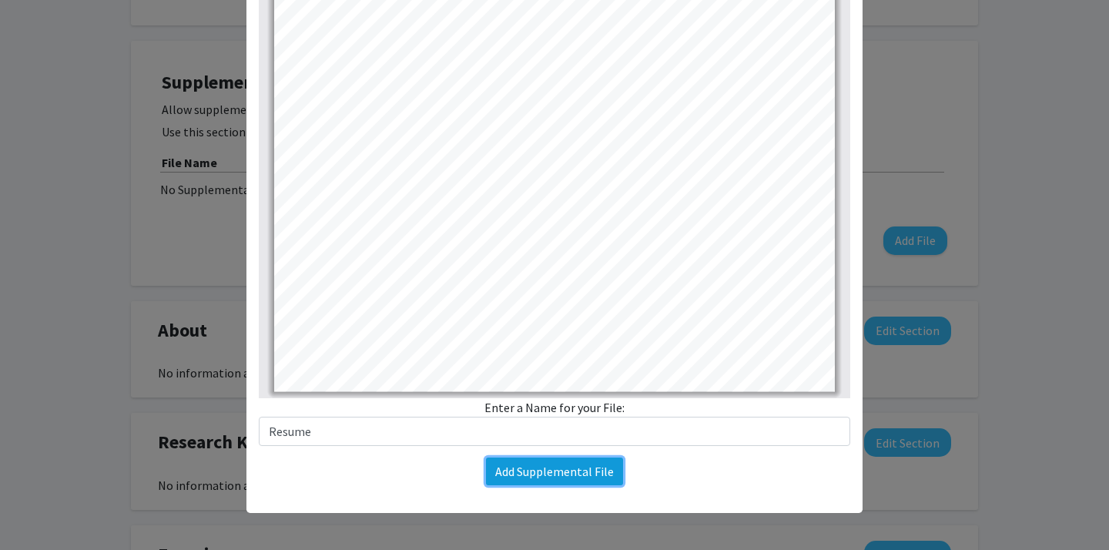
click at [592, 474] on button "Add Supplemental File" at bounding box center [554, 471] width 137 height 28
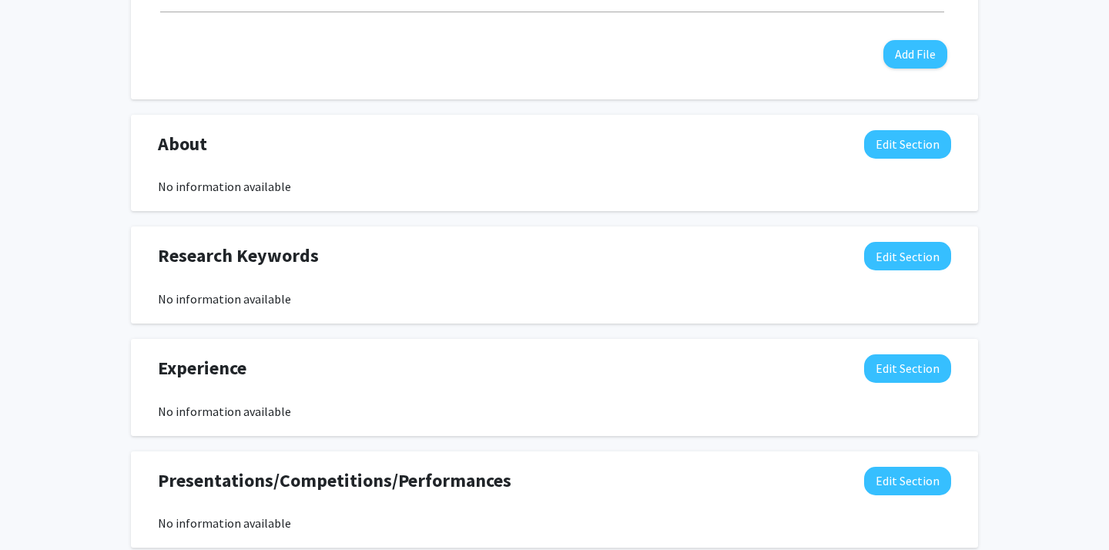
scroll to position [602, 0]
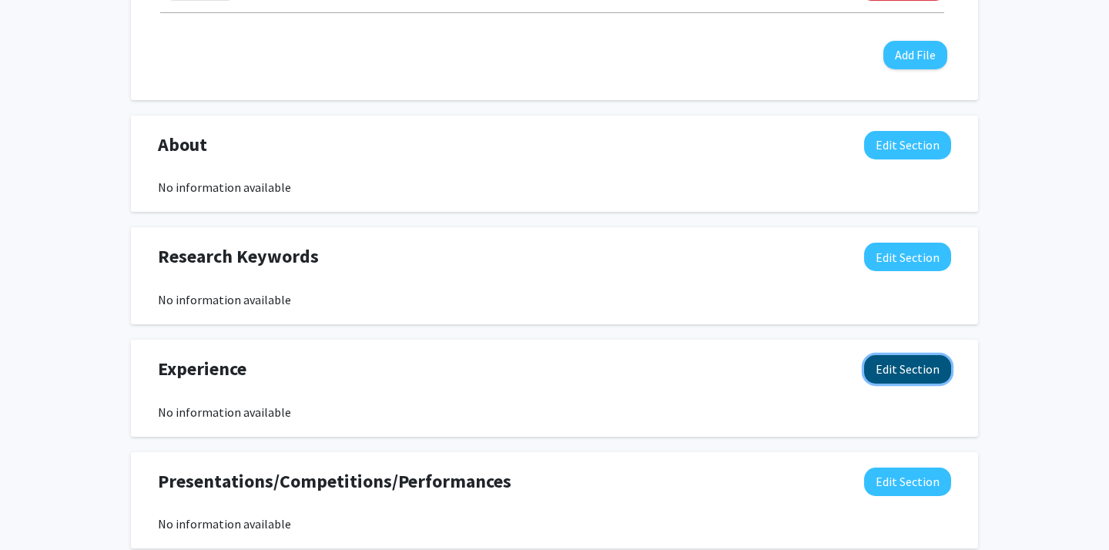
click at [894, 377] on button "Edit Section" at bounding box center [907, 369] width 87 height 28
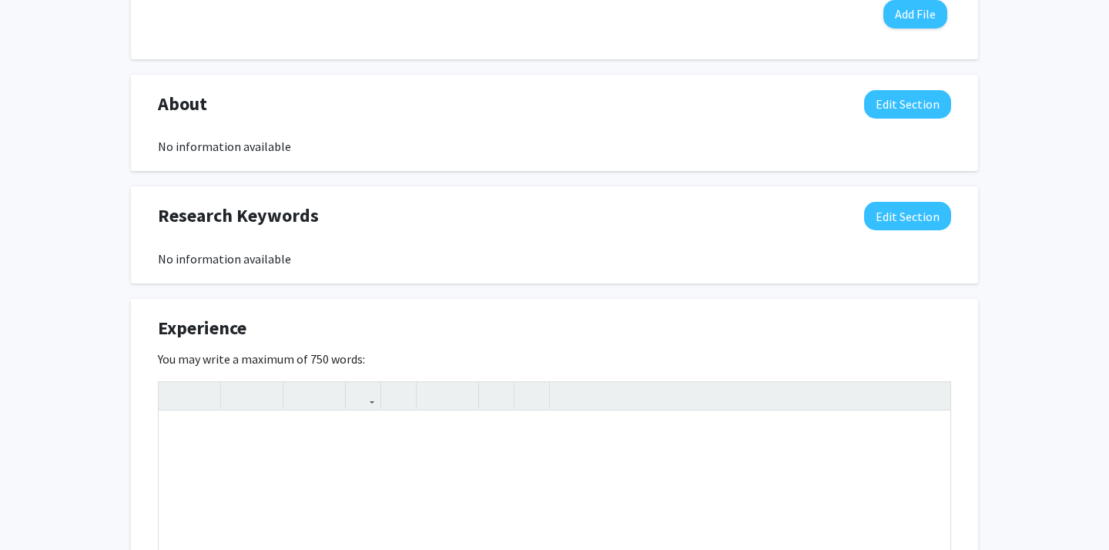
scroll to position [632, 0]
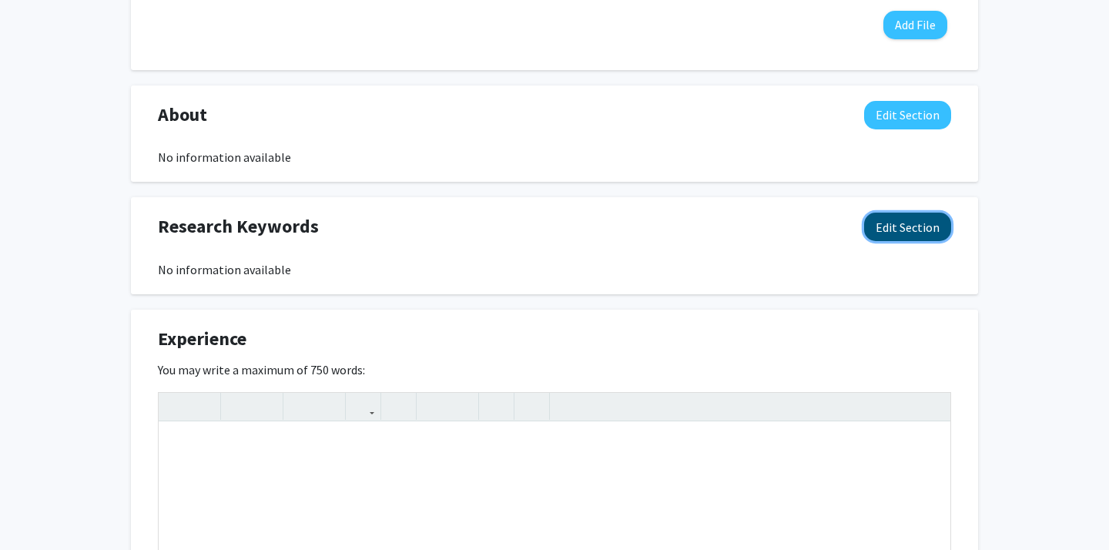
click at [913, 234] on button "Edit Section" at bounding box center [907, 227] width 87 height 28
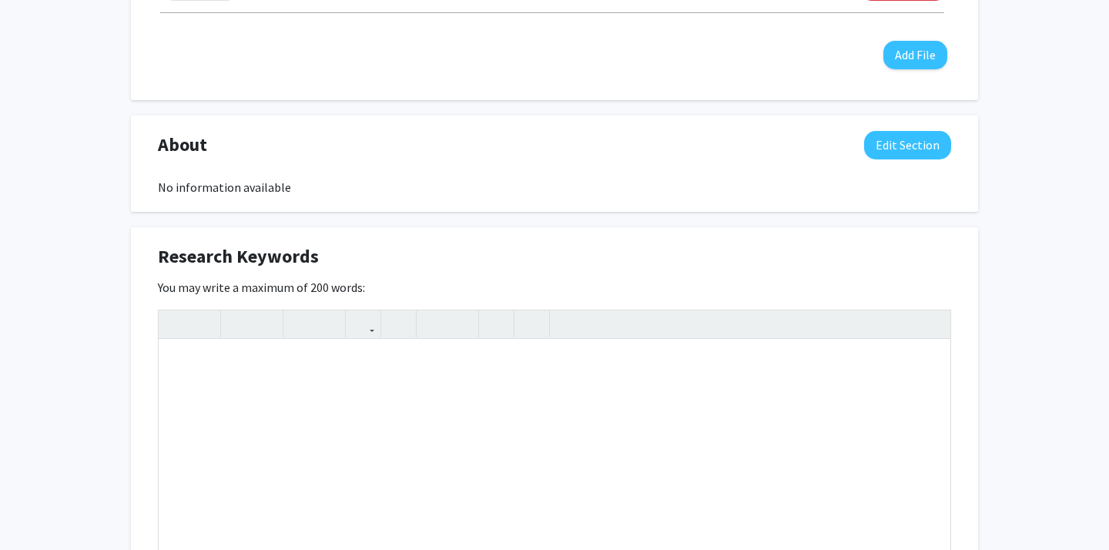
scroll to position [596, 0]
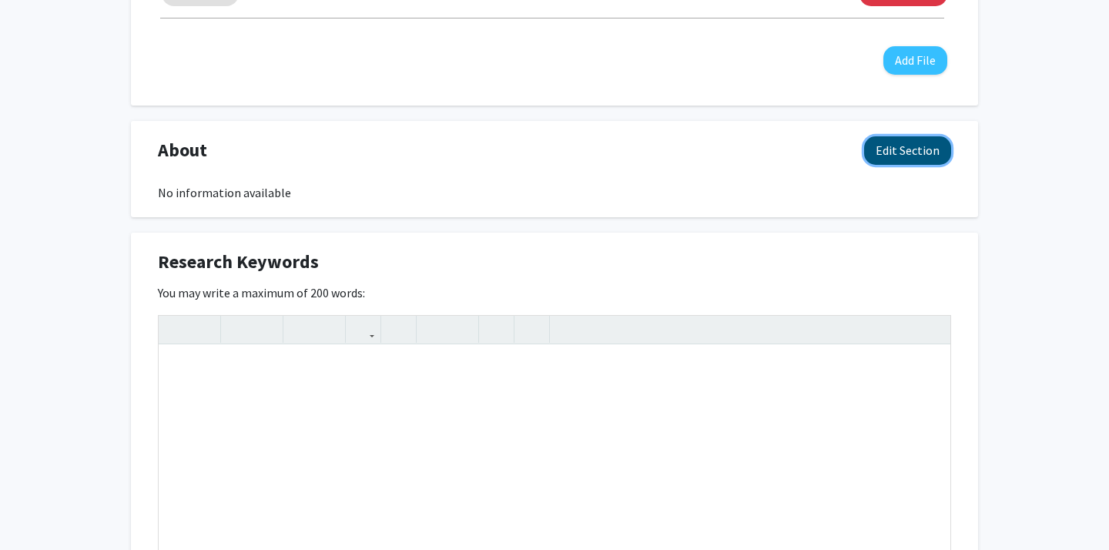
click at [913, 159] on button "Edit Section" at bounding box center [907, 150] width 87 height 28
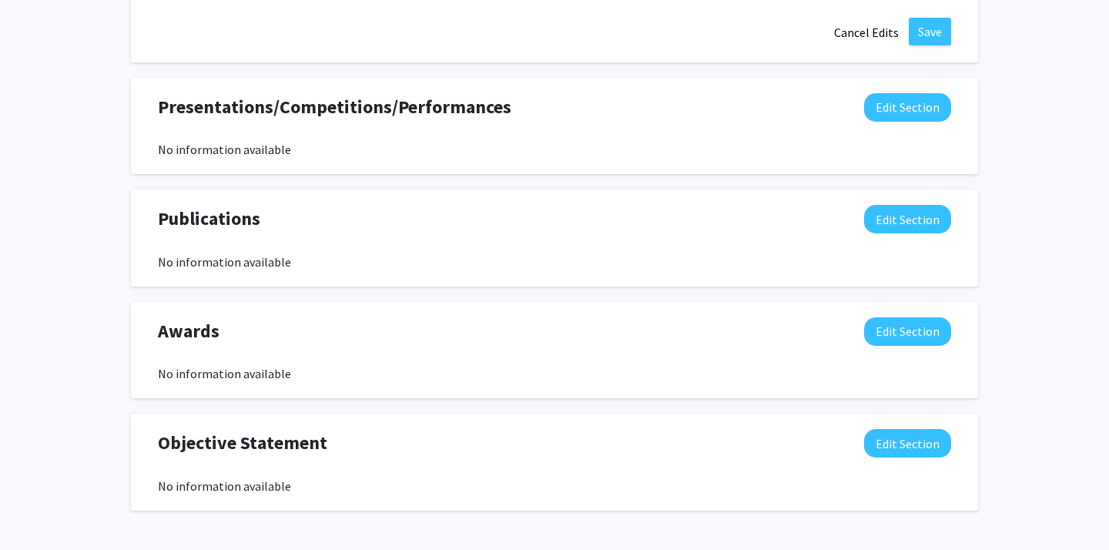
scroll to position [1985, 0]
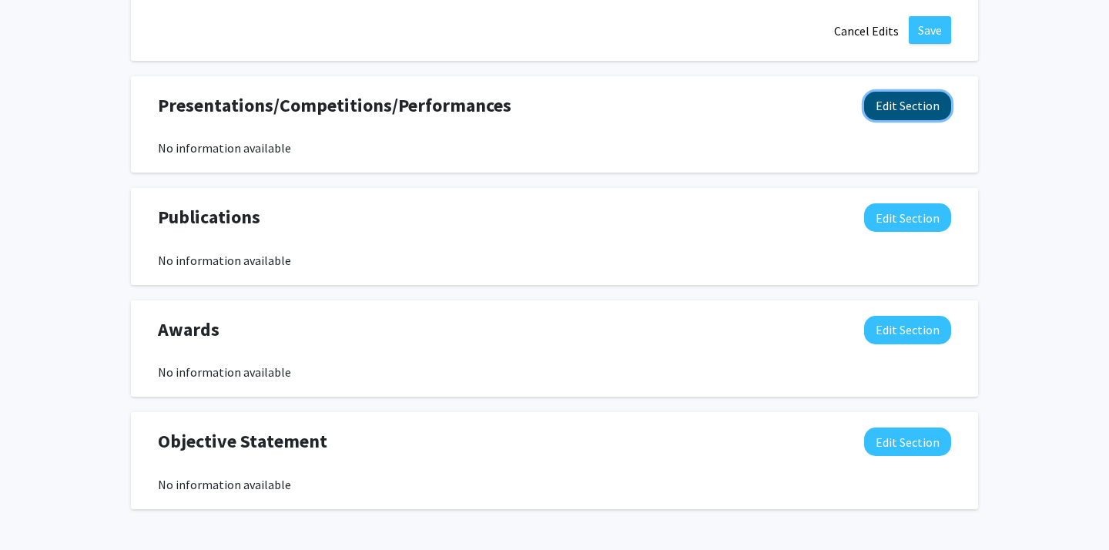
click at [883, 116] on button "Edit Section" at bounding box center [907, 106] width 87 height 28
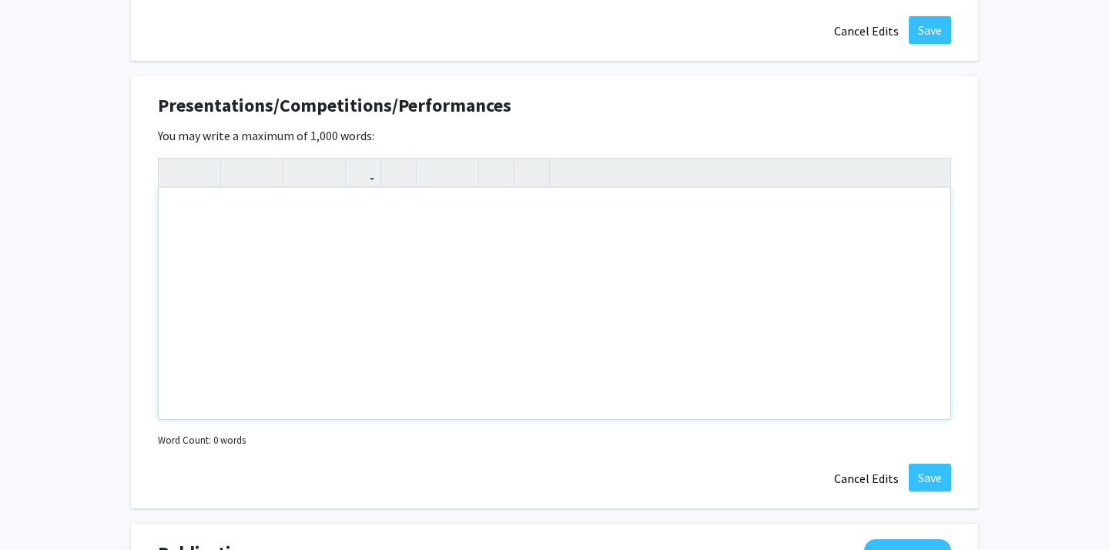
click at [365, 307] on div "Note to users with screen readers: Please deactivate our accessibility plugin f…" at bounding box center [555, 303] width 792 height 231
paste div "Note to users with screen readers: Please deactivate our accessibility plugin f…"
type textarea "<p>This research project explores the biological and clinical characteristics o…"
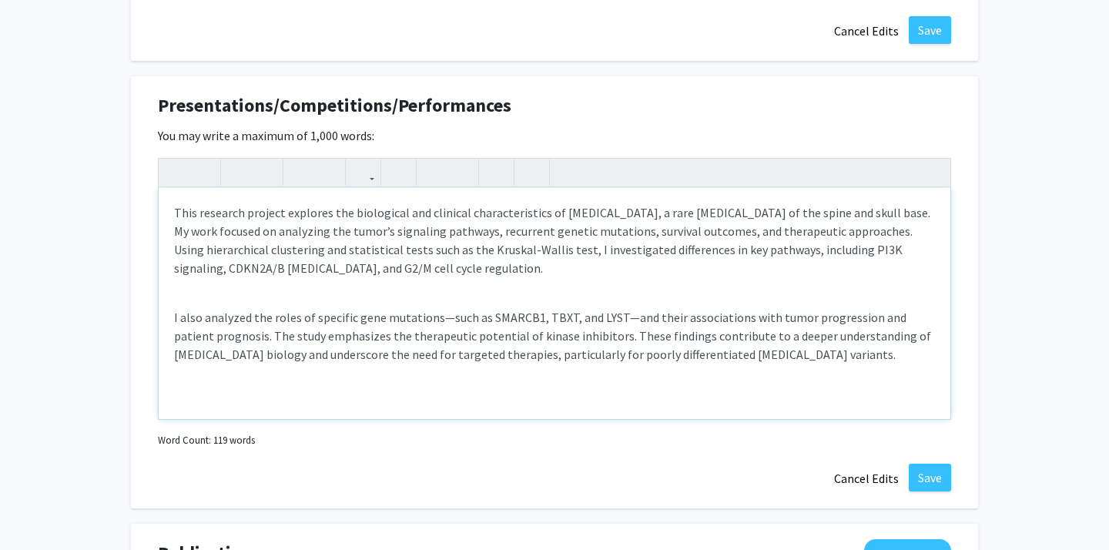
click at [292, 315] on p "I also analyzed the roles of specific gene mutations—such as SMARCB1, TBXT, and…" at bounding box center [554, 335] width 761 height 55
click at [279, 290] on div "This research project explores the biological and clinical characteristics of […" at bounding box center [555, 303] width 792 height 231
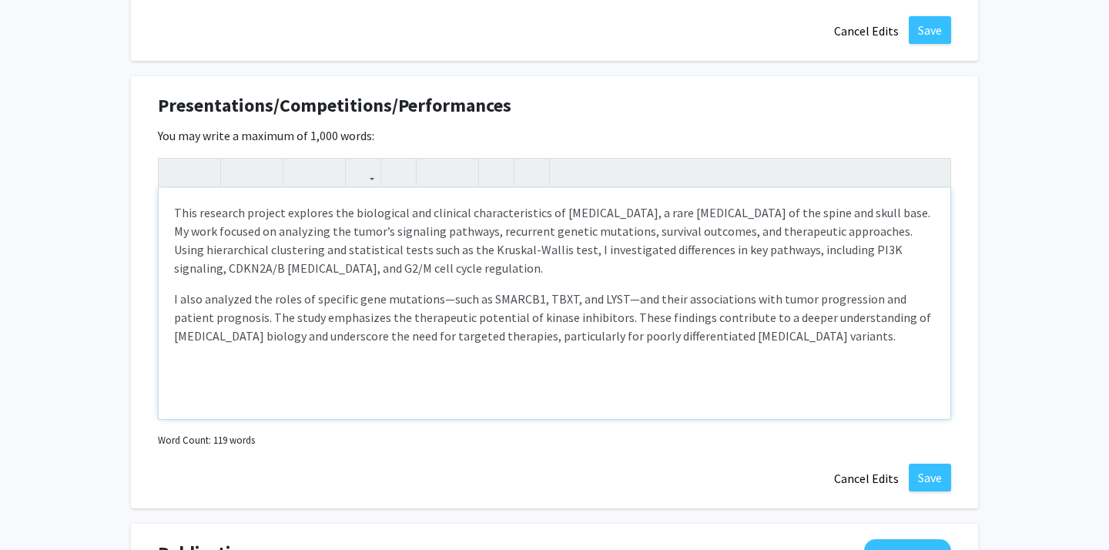
click at [662, 343] on p "I also analyzed the roles of specific gene mutations—such as SMARCB1, TBXT, and…" at bounding box center [554, 317] width 761 height 55
click at [517, 239] on p "This research project explores the biological and clinical characteristics of […" at bounding box center [554, 240] width 761 height 74
click at [180, 210] on p "This research project explores the biological and clinical characteristics of […" at bounding box center [554, 240] width 761 height 74
click at [176, 209] on p "This research project explores the biological and clinical characteristics of […" at bounding box center [554, 240] width 761 height 74
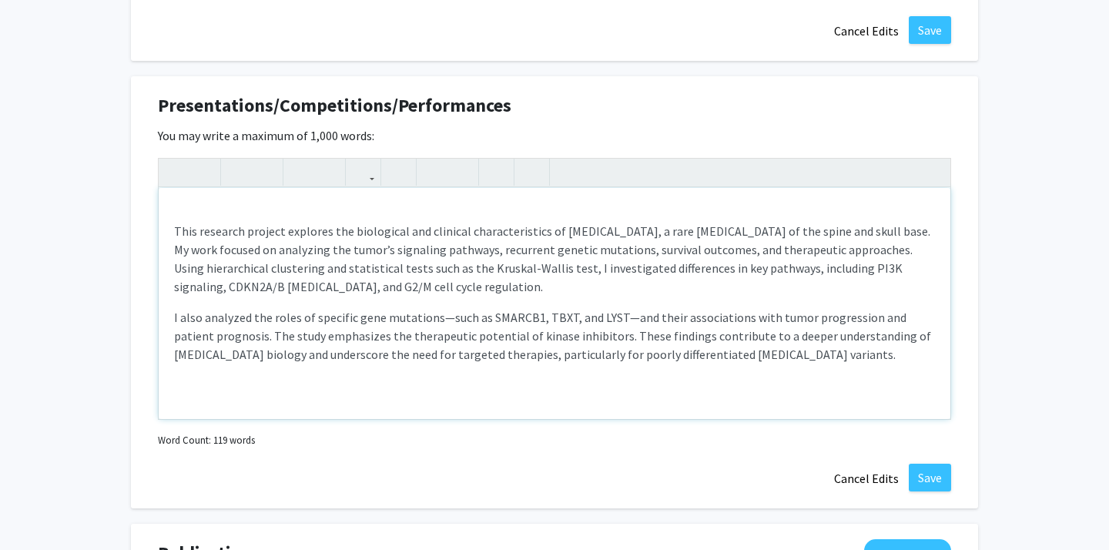
click at [201, 203] on div "This research project explores the biological and clinical characteristics of […" at bounding box center [555, 303] width 792 height 231
copy br "Note to users with screen readers: Please deactivate our accessibility plugin f…"
click at [183, 204] on div "This research project explores the biological and clinical characteristics of […" at bounding box center [555, 303] width 792 height 231
click at [181, 209] on div "This research project explores the biological and clinical characteristics of […" at bounding box center [555, 303] width 792 height 231
click at [176, 210] on div "This research project explores the biological and clinical characteristics of […" at bounding box center [555, 303] width 792 height 231
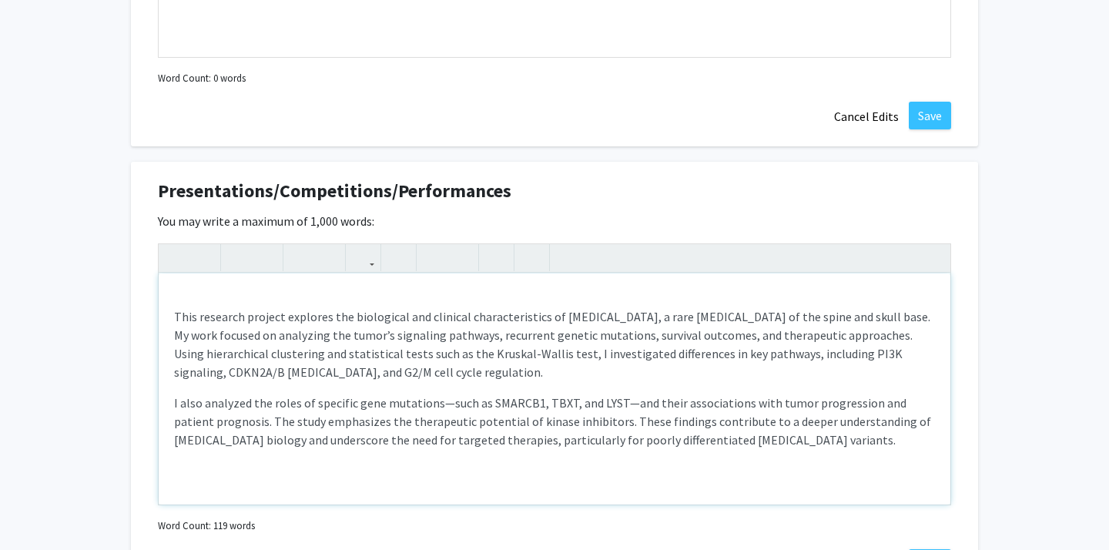
scroll to position [1901, 0]
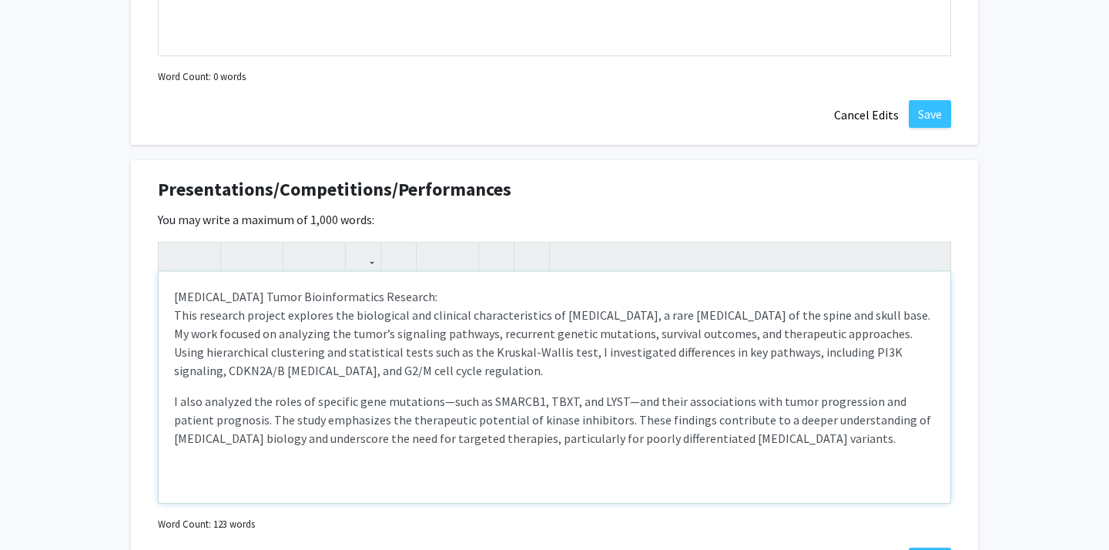
click at [558, 315] on p "This research project explores the biological and clinical characteristics of […" at bounding box center [554, 343] width 761 height 74
click at [665, 444] on p "I also analyzed the roles of specific gene mutations—such as SMARCB1, TBXT, and…" at bounding box center [554, 419] width 761 height 55
click at [652, 443] on p "I also analyzed the roles of specific gene mutations—such as SMARCB1, TBXT, and…" at bounding box center [554, 419] width 761 height 55
click at [689, 435] on p "I also analyzed the roles of specific gene mutations—such as SMARCB1, TBXT, and…" at bounding box center [554, 419] width 761 height 55
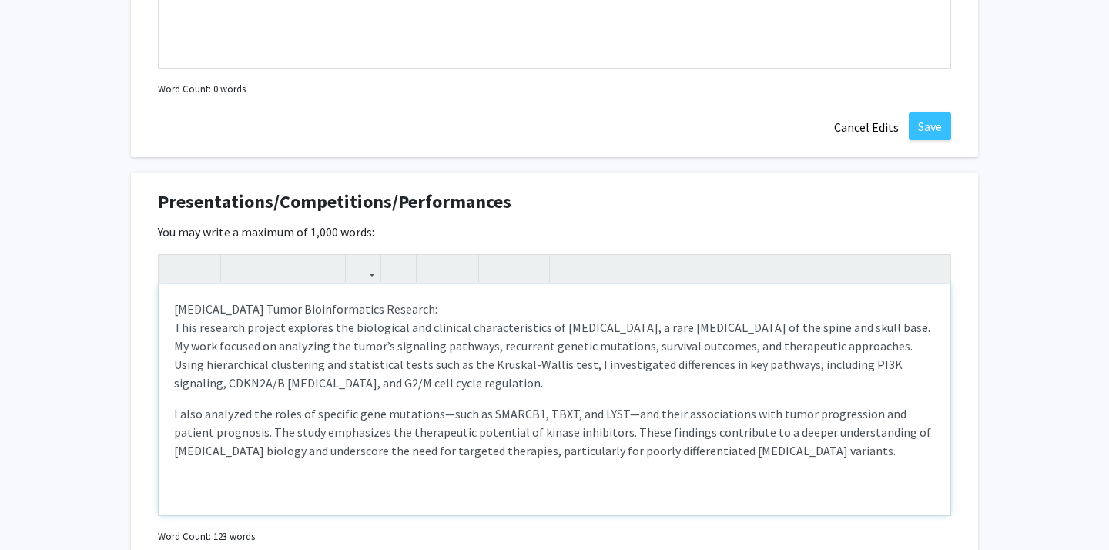
scroll to position [1885, 0]
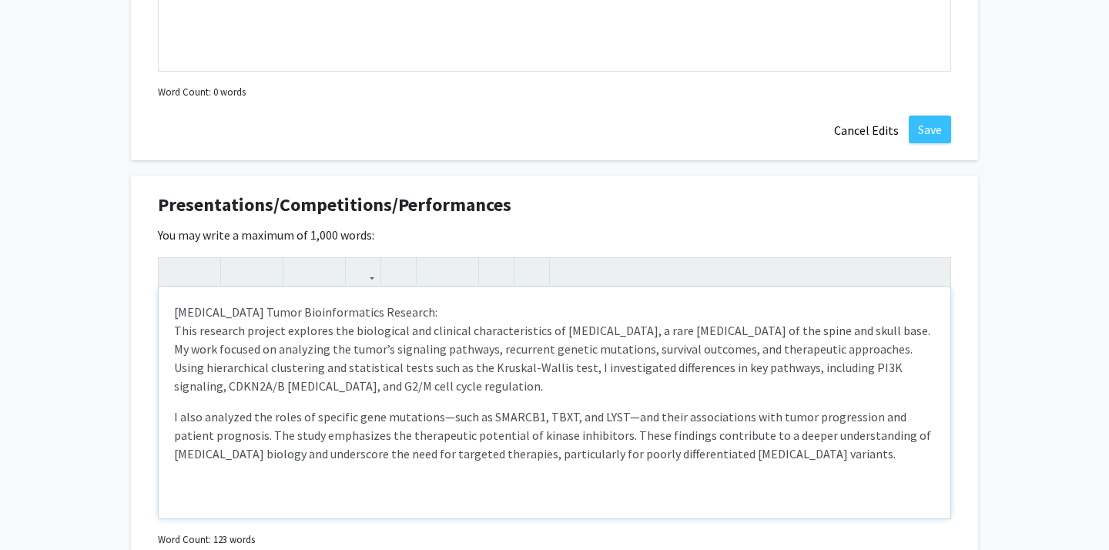
click at [280, 332] on p "This research project explores the biological and clinical characteristics of […" at bounding box center [554, 358] width 761 height 74
click at [433, 477] on div "[MEDICAL_DATA] Tumor Bioinformatics Research: This research project in coloabor…" at bounding box center [555, 402] width 792 height 231
click at [401, 364] on p "This research project in collaboration with CHOP's D3b program explores the bio…" at bounding box center [554, 358] width 761 height 74
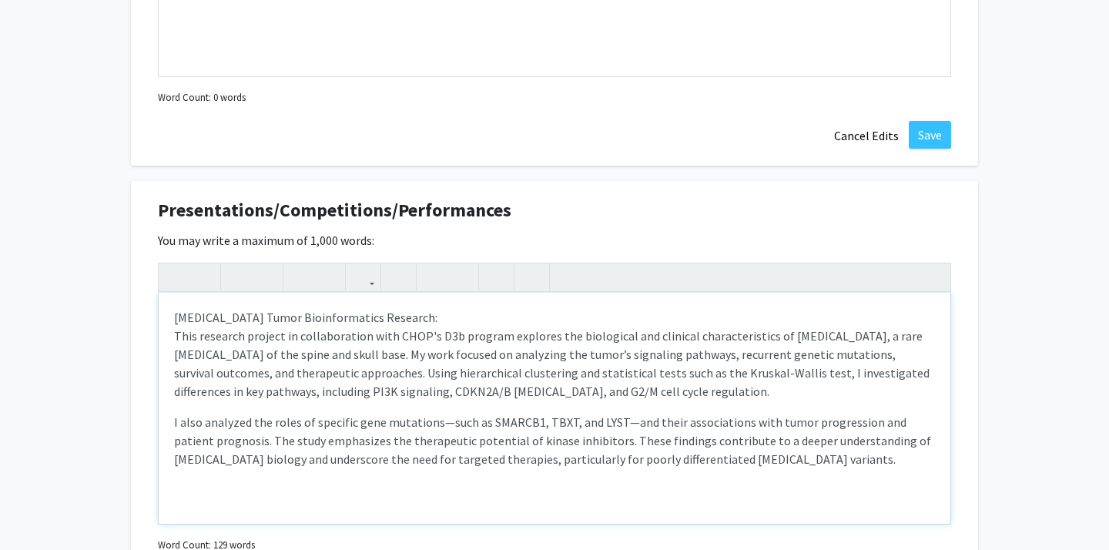
scroll to position [1877, 0]
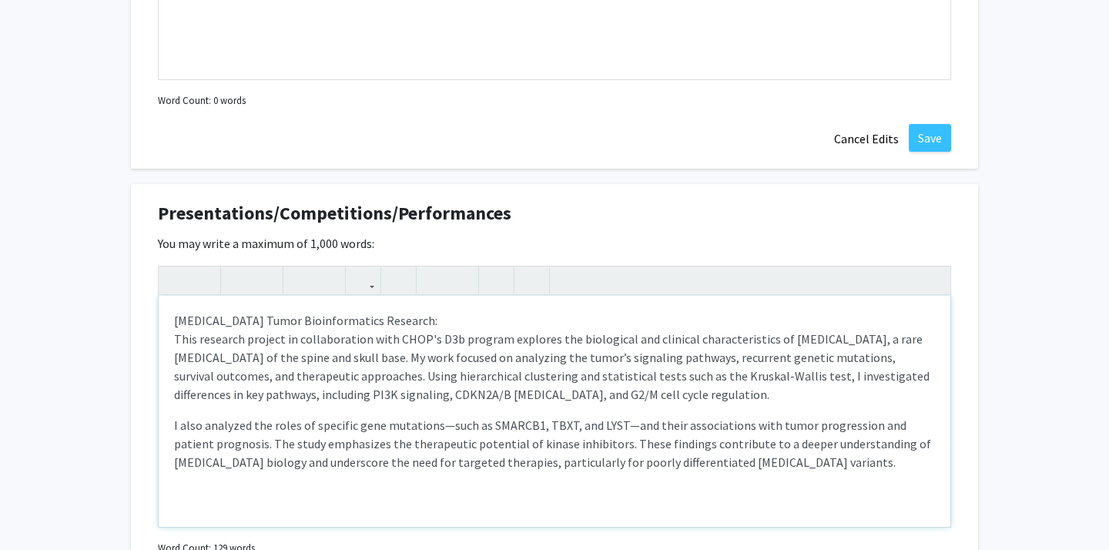
click at [404, 327] on div "[MEDICAL_DATA] Tumor Bioinformatics Research: This research project in collabor…" at bounding box center [555, 411] width 792 height 231
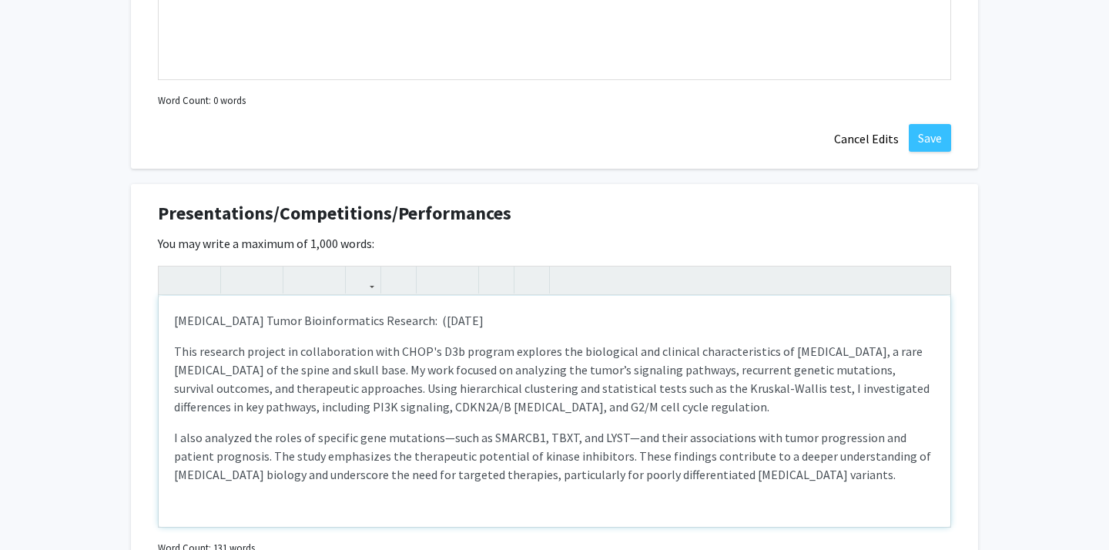
click at [527, 330] on p "[MEDICAL_DATA] Tumor Bioinformatics Research: ([DATE]" at bounding box center [554, 320] width 761 height 18
type textarea "<l>Ipsumdol Sitam Consecteturadi Elitsedd:&eius; (Temporinc 5448 - Utl 2754)&et…"
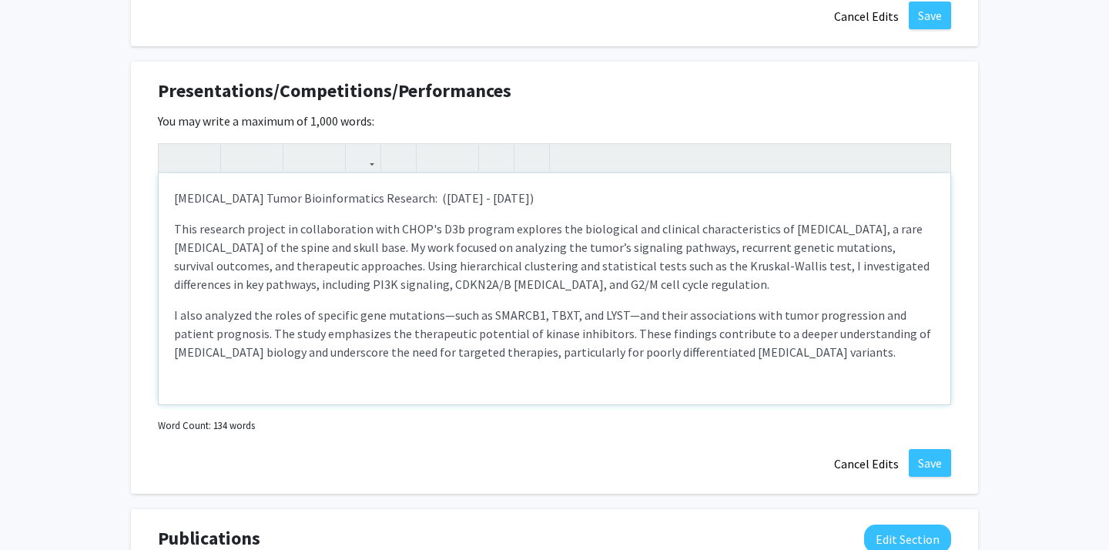
scroll to position [2011, 0]
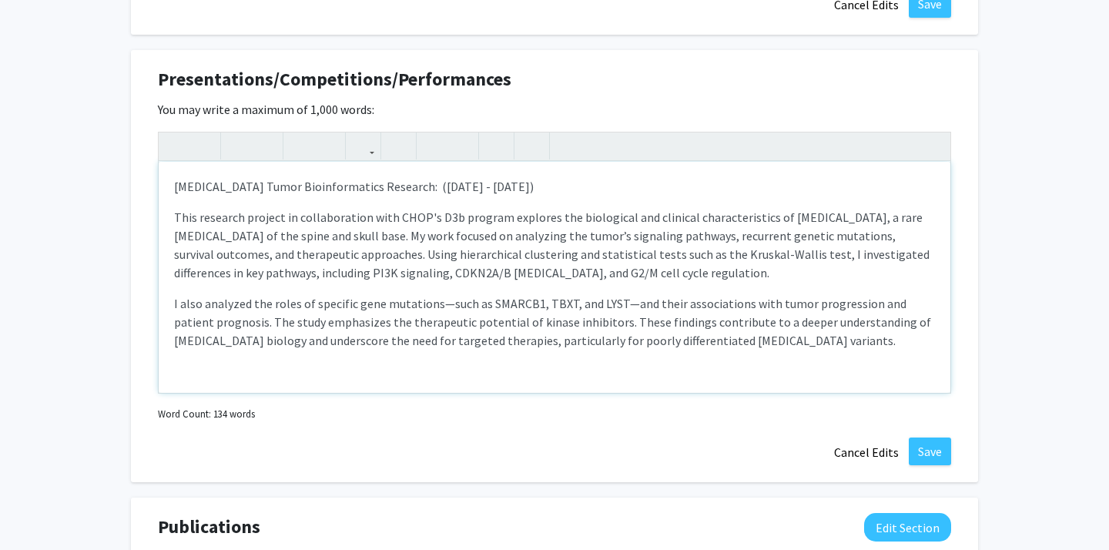
click at [685, 263] on p "This research project in collaboration with CHOP's D3b program explores the bio…" at bounding box center [554, 245] width 761 height 74
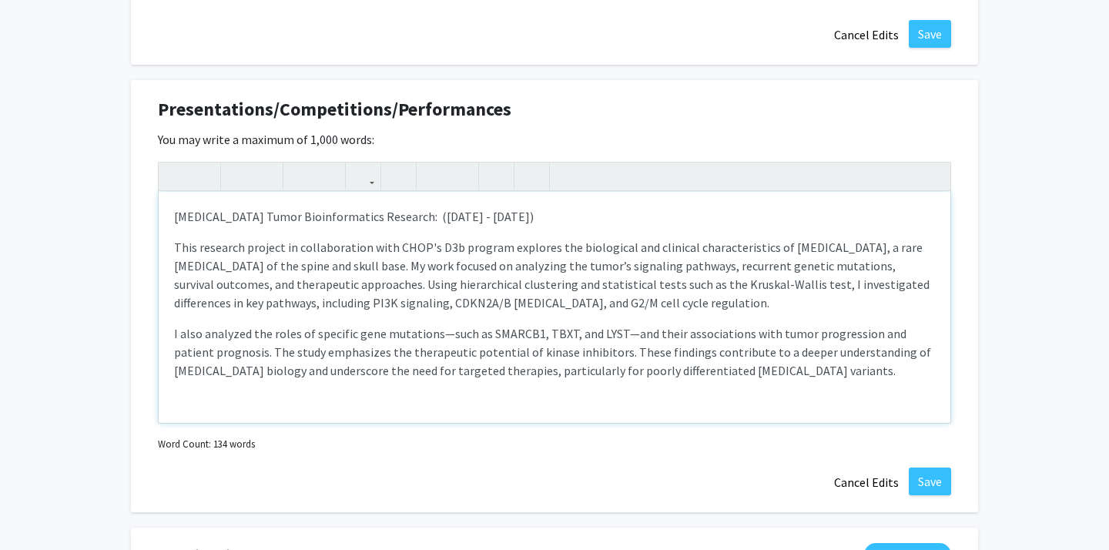
scroll to position [1971, 0]
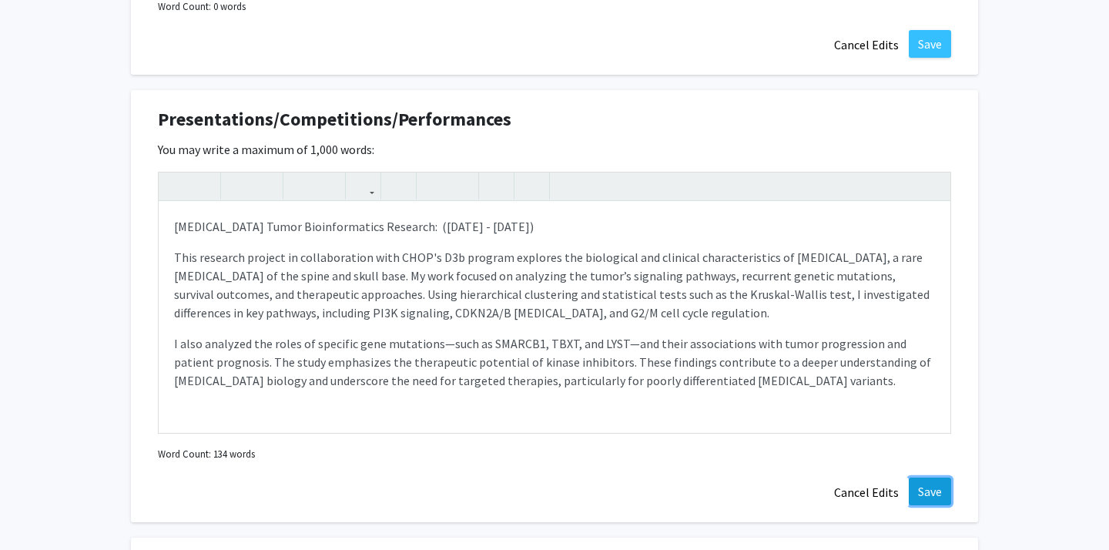
click at [938, 499] on button "Save" at bounding box center [930, 492] width 42 height 28
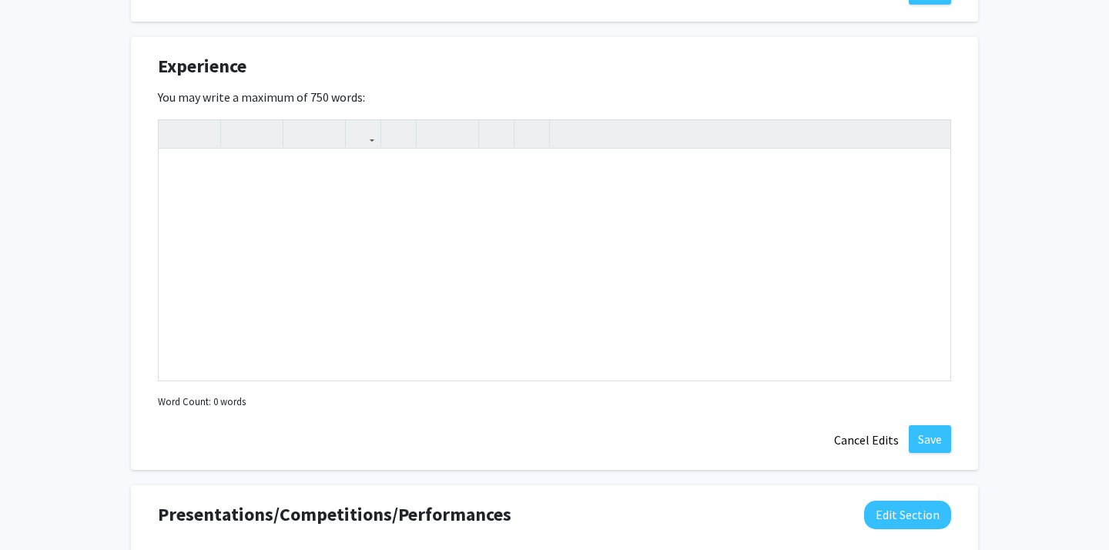
scroll to position [1557, 0]
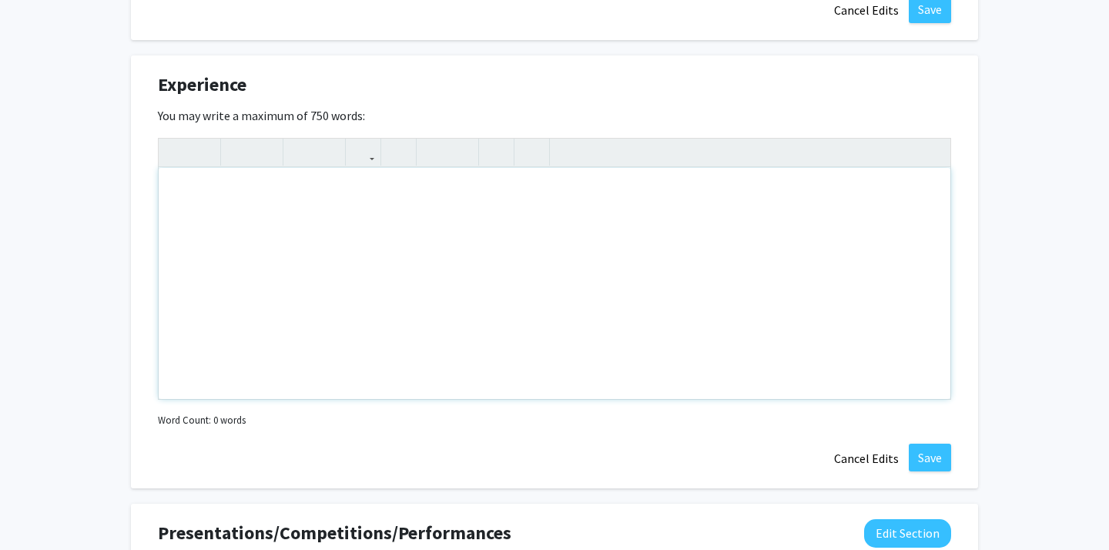
click at [835, 274] on div "Note to users with screen readers: Please deactivate our accessibility plugin f…" at bounding box center [555, 283] width 792 height 231
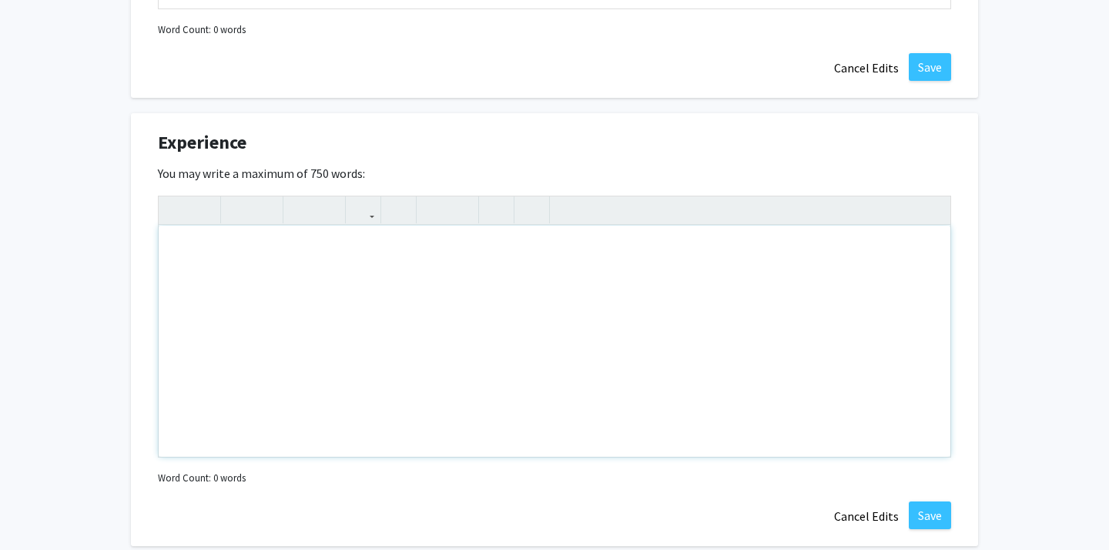
scroll to position [1497, 0]
paste div "Note to users with screen readers: Please deactivate our accessibility plugin f…"
type textarea "<l>Ipsumd sit Amet Consec Adipiscin el Seddoeiusmo te Incididu'u Laboreet do Ma…"
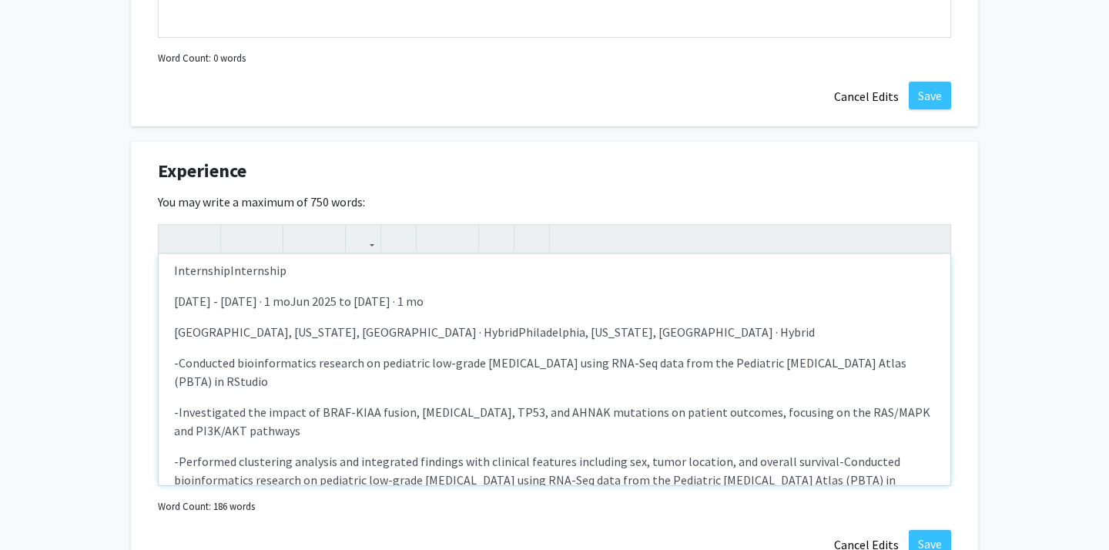
scroll to position [194, 0]
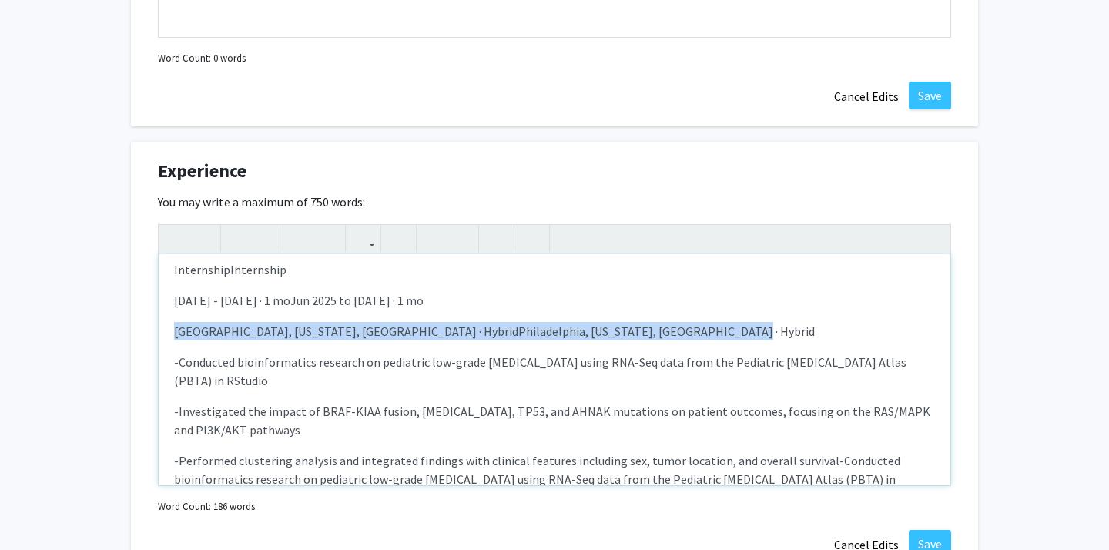
drag, startPoint x: 702, startPoint y: 330, endPoint x: 173, endPoint y: 327, distance: 529.1
click at [173, 327] on div "Center for Data Driven Discovery in Biomedicine at [GEOGRAPHIC_DATA] logo Cente…" at bounding box center [555, 369] width 792 height 231
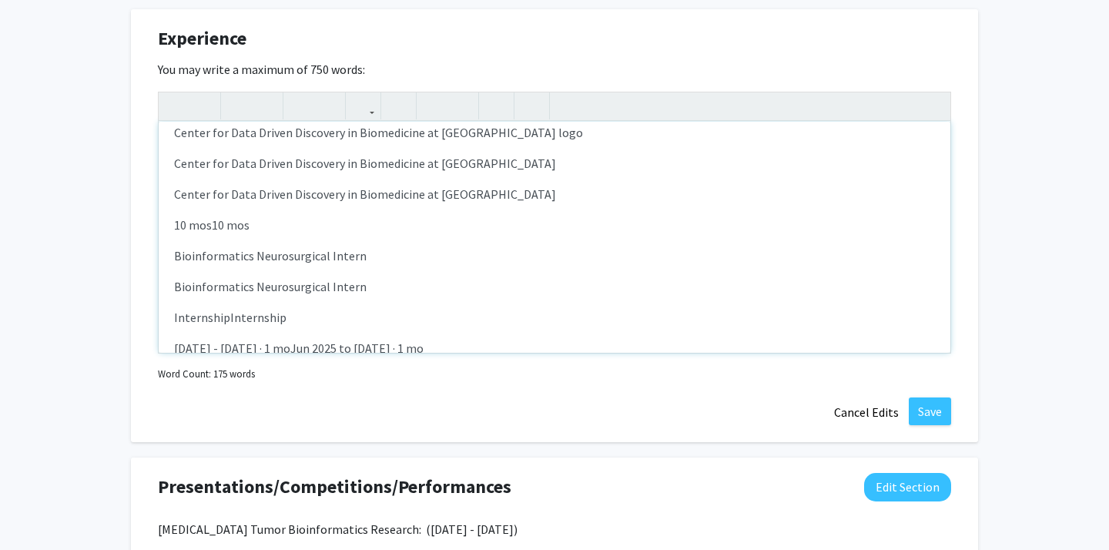
scroll to position [22, 0]
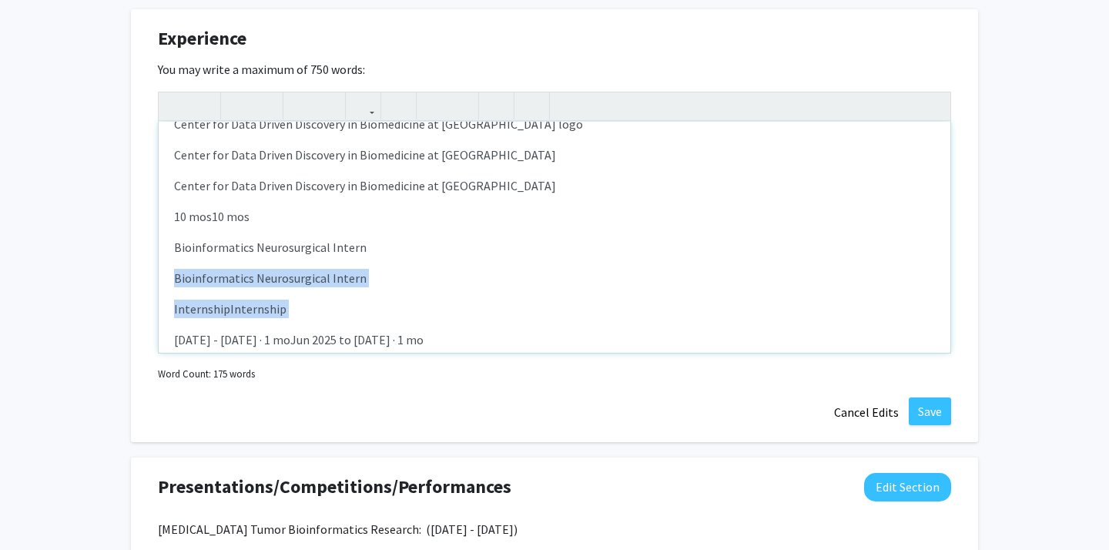
drag, startPoint x: 323, startPoint y: 320, endPoint x: 173, endPoint y: 273, distance: 157.1
click at [173, 273] on div "Center for Data Driven Discovery in Biomedicine at [GEOGRAPHIC_DATA] logo Cente…" at bounding box center [555, 237] width 792 height 231
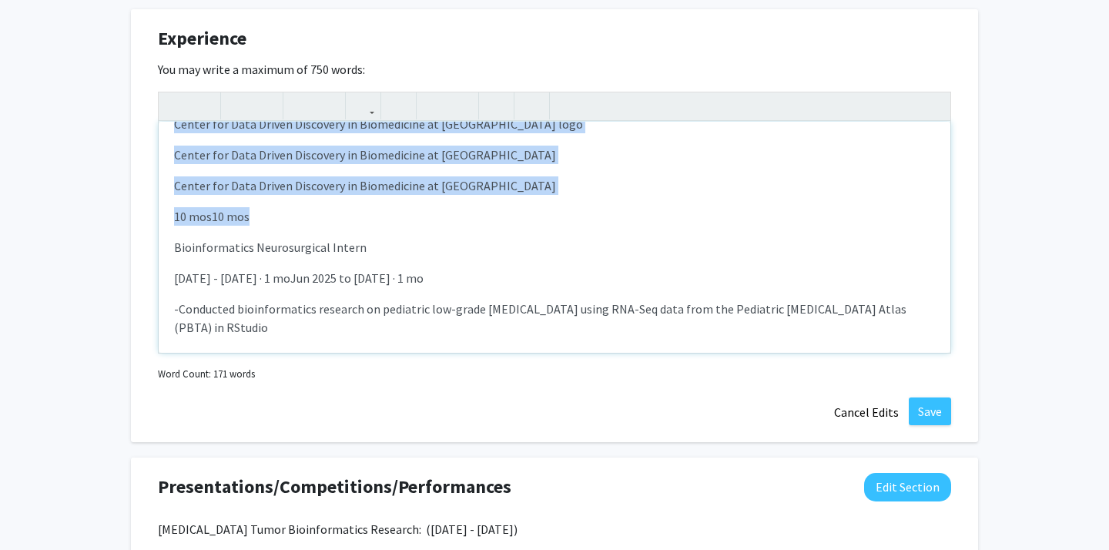
scroll to position [0, 0]
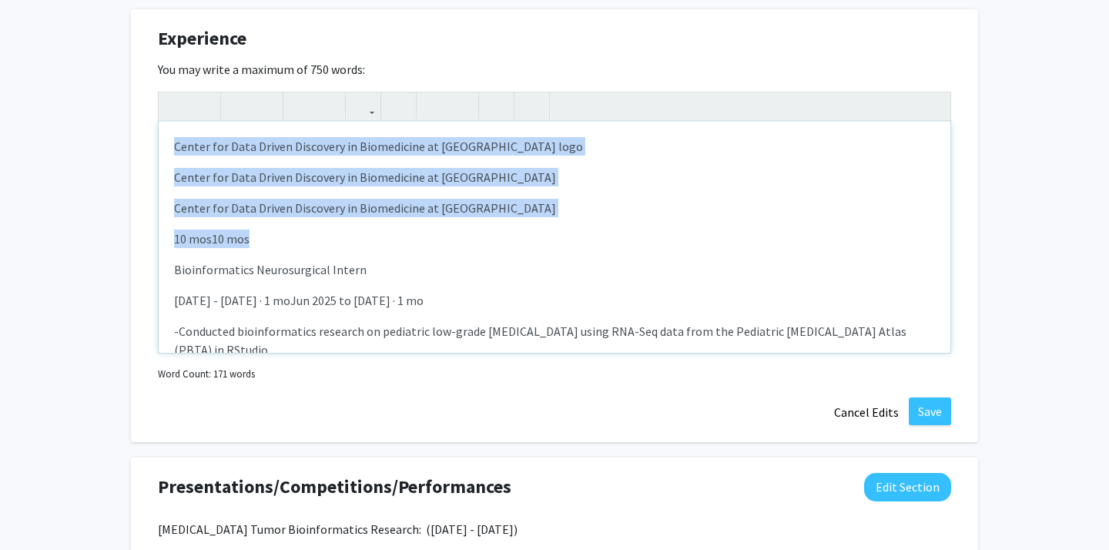
drag, startPoint x: 273, startPoint y: 224, endPoint x: 198, endPoint y: 119, distance: 129.3
click at [198, 119] on div "Center for Data Driven Discovery in Biomedicine at [GEOGRAPHIC_DATA] logo Cente…" at bounding box center [554, 223] width 793 height 262
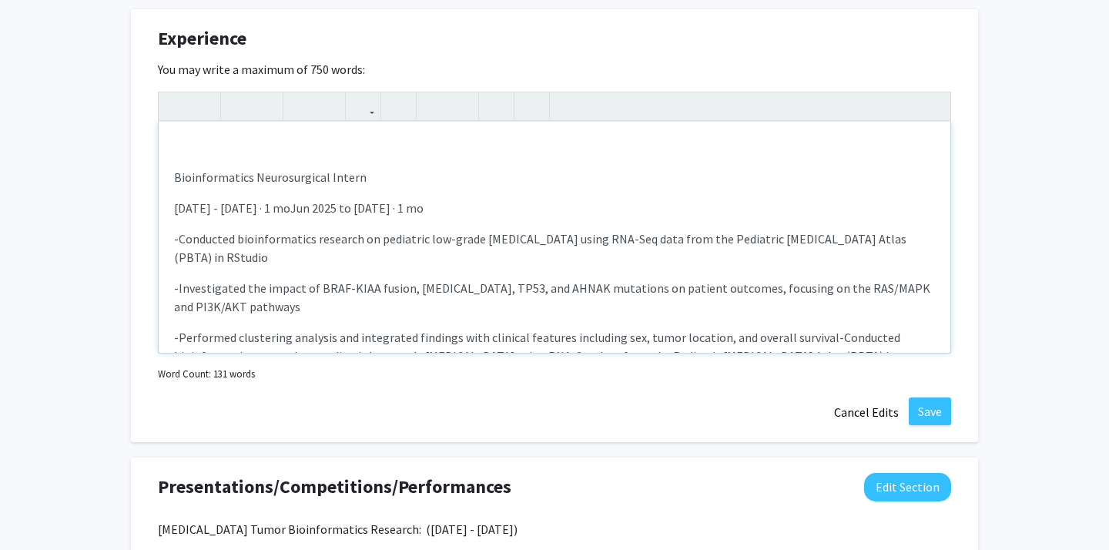
click at [179, 176] on p "Bioinformatics Neurosurgical Intern" at bounding box center [554, 177] width 761 height 18
click at [176, 175] on p "Bioinformatics Neurosurgical Intern" at bounding box center [554, 177] width 761 height 18
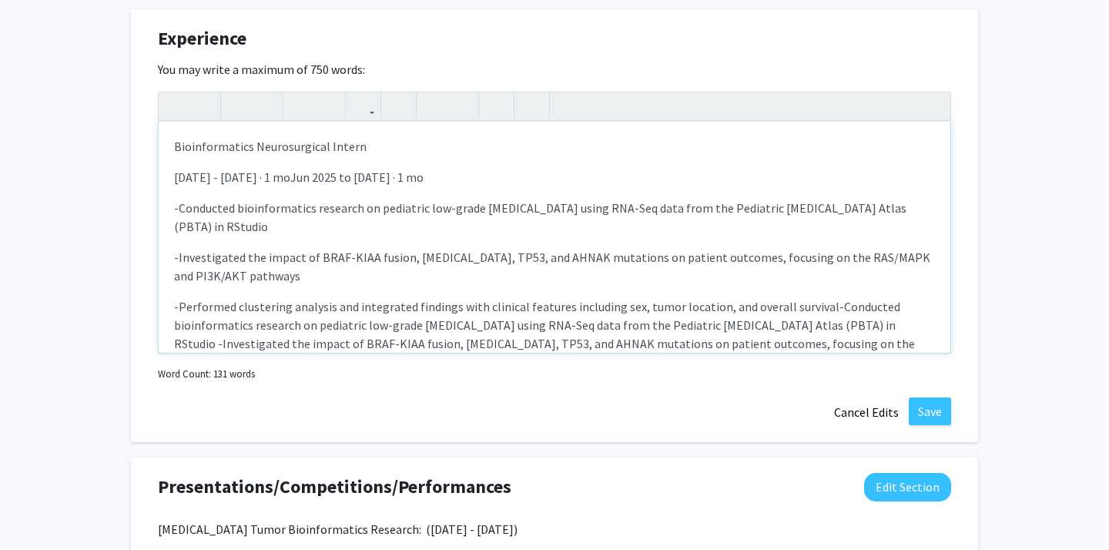
click at [271, 273] on div "Bioinformatics Neurosurgical Intern [DATE] - [DATE] · 1 moJun 2025 to [DATE] · …" at bounding box center [555, 237] width 792 height 231
drag, startPoint x: 222, startPoint y: 174, endPoint x: 511, endPoint y: 183, distance: 289.7
click at [511, 183] on p "[DATE] - [DATE] · 1 moJun 2025 to [DATE] · 1 mo" at bounding box center [554, 177] width 761 height 18
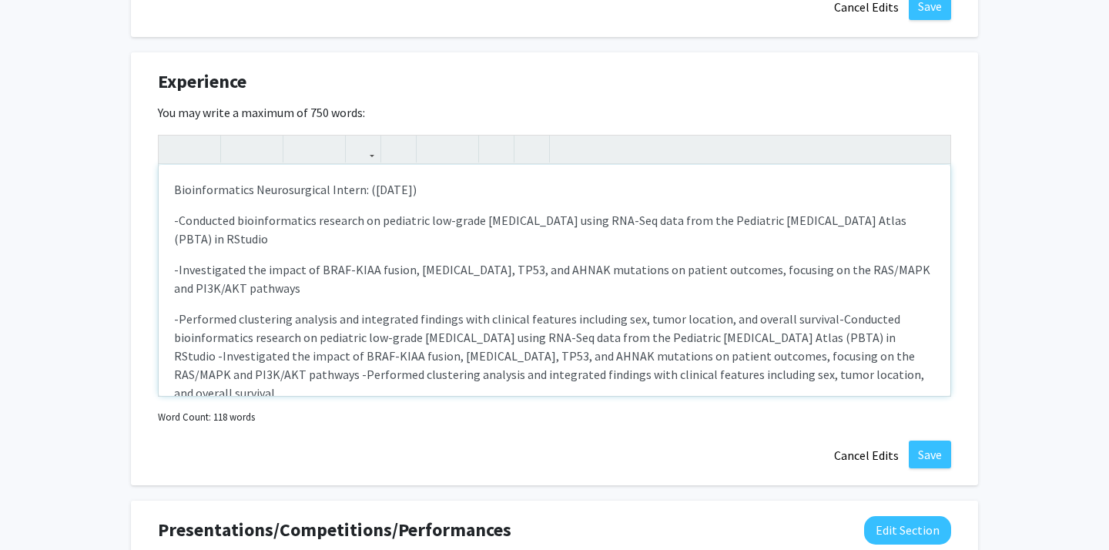
click at [176, 189] on span "Bioinformatics Neurosurgical Intern: ([DATE])" at bounding box center [295, 189] width 243 height 15
click at [245, 260] on p "-Investigated the impact of BRAF-KIAA fusion, [MEDICAL_DATA], TP53, and AHNAK m…" at bounding box center [554, 278] width 761 height 37
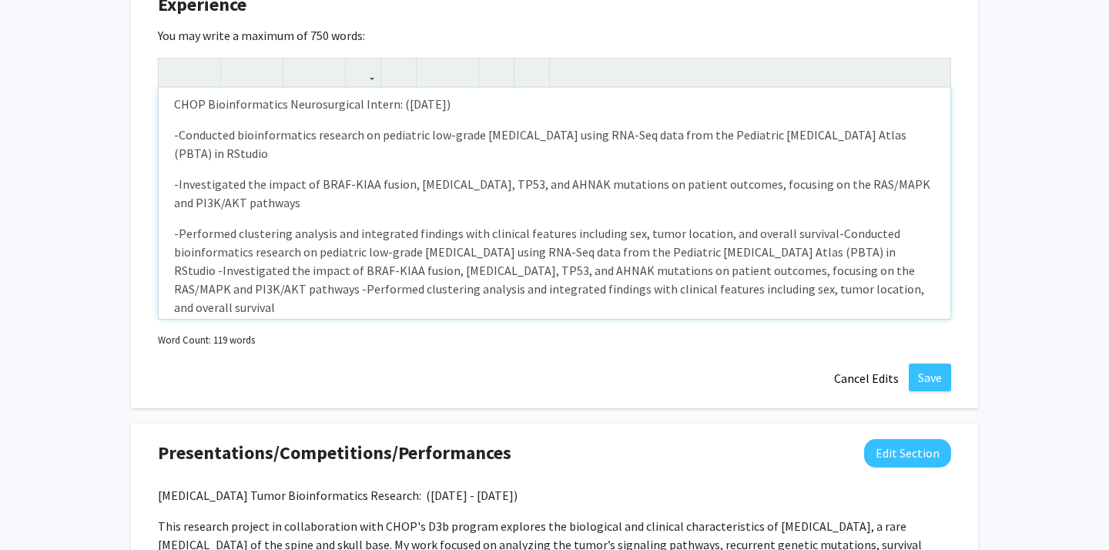
scroll to position [28, 0]
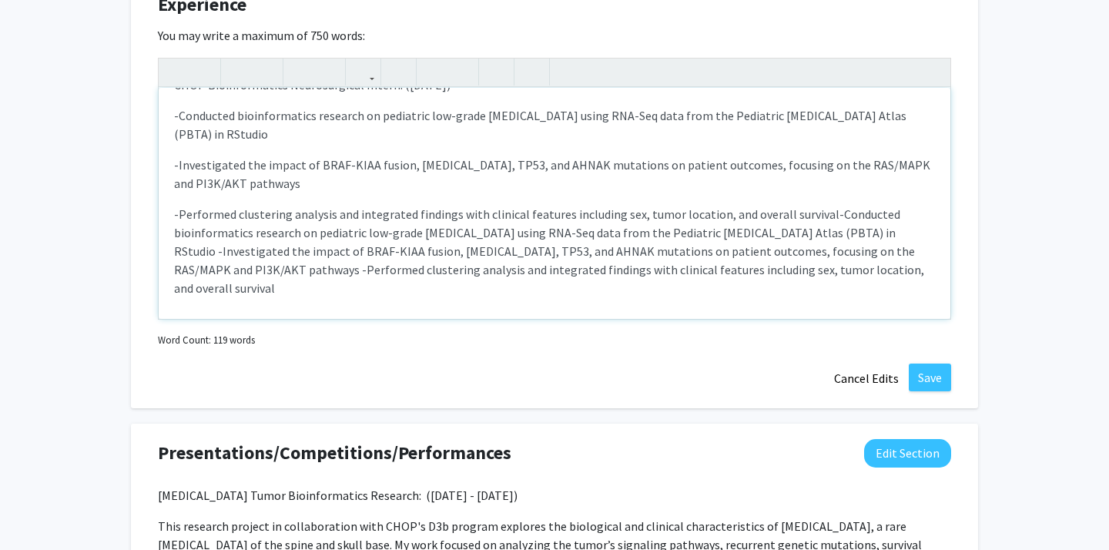
click at [846, 257] on p "-Performed clustering analysis and integrated findings with clinical features i…" at bounding box center [554, 251] width 761 height 92
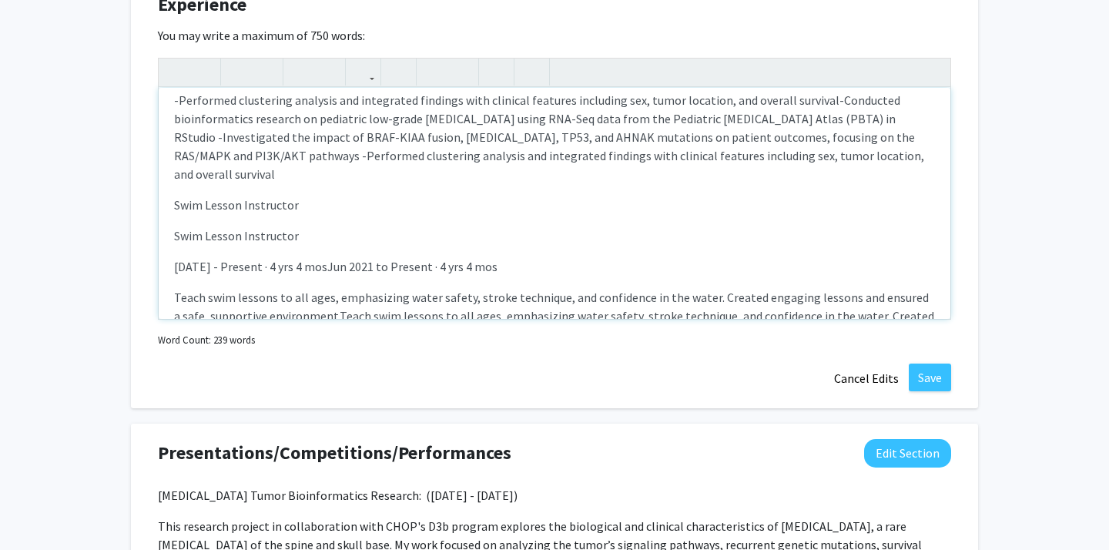
scroll to position [132, 0]
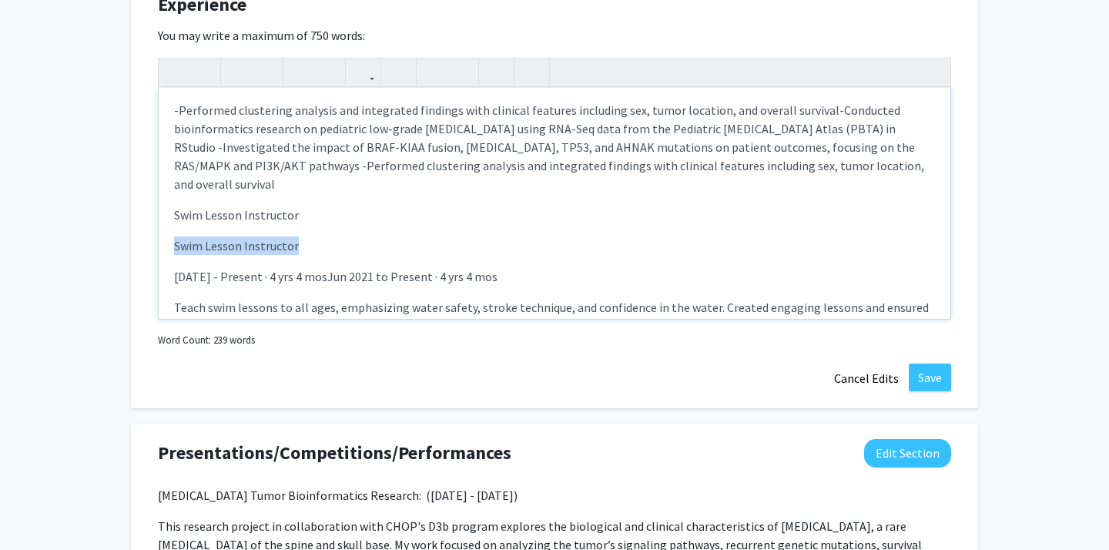
drag, startPoint x: 337, startPoint y: 216, endPoint x: 146, endPoint y: 199, distance: 192.5
click at [145, 199] on div "Experience Edit Section You may write a maximum of 750 words: CHOP Bioinformati…" at bounding box center [554, 191] width 847 height 433
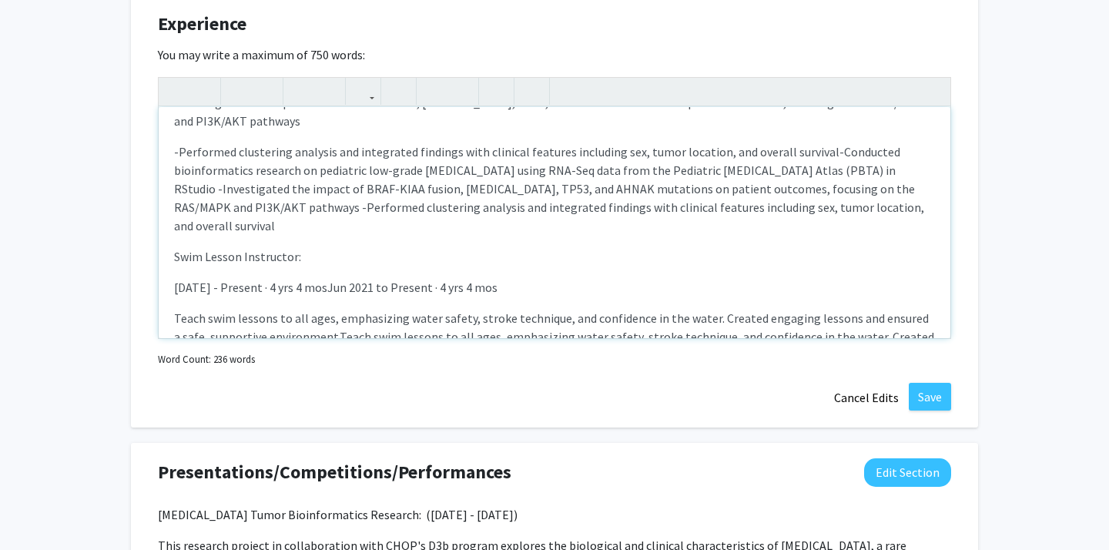
scroll to position [111, 0]
drag, startPoint x: 382, startPoint y: 250, endPoint x: 230, endPoint y: 244, distance: 151.8
click at [230, 276] on p "[DATE] - Present · 4 yrs 4 mosJun 2021 to Present · 4 yrs 4 mos" at bounding box center [554, 285] width 761 height 18
drag, startPoint x: 246, startPoint y: 249, endPoint x: 230, endPoint y: 246, distance: 15.7
click at [230, 276] on p "[DATE] - to Present · 4 yrs 4 mos" at bounding box center [554, 285] width 761 height 18
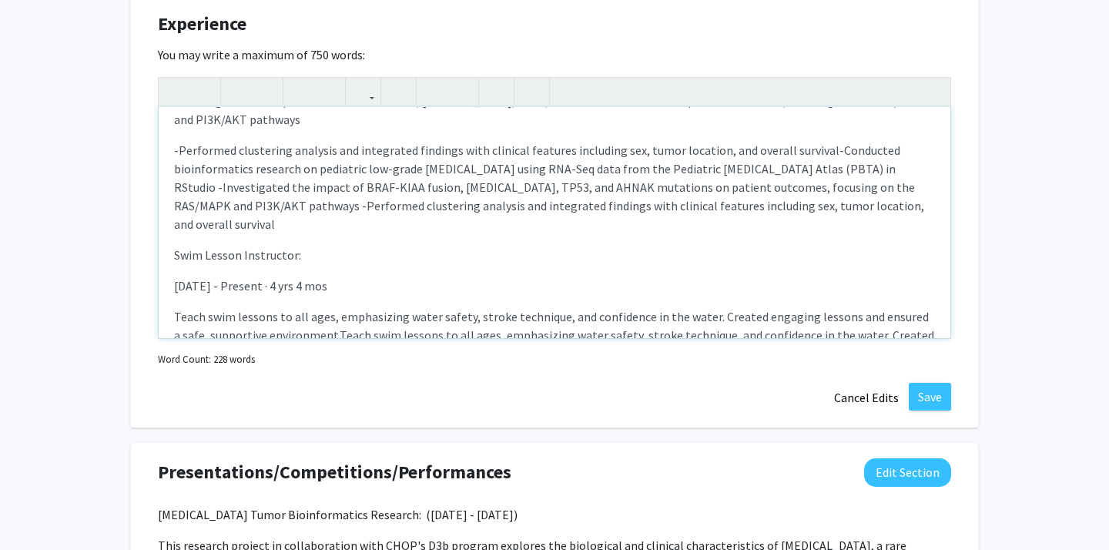
click at [286, 276] on p "[DATE] - Present · 4 yrs 4 mos" at bounding box center [554, 285] width 761 height 18
click at [341, 268] on div "CHOP Bioinformatics Neurosurgical Intern: ([DATE]) -Conducted bioinformatics re…" at bounding box center [555, 222] width 792 height 231
click at [369, 276] on p "[DATE] - Present · 4 yrs 4 mos" at bounding box center [554, 285] width 761 height 18
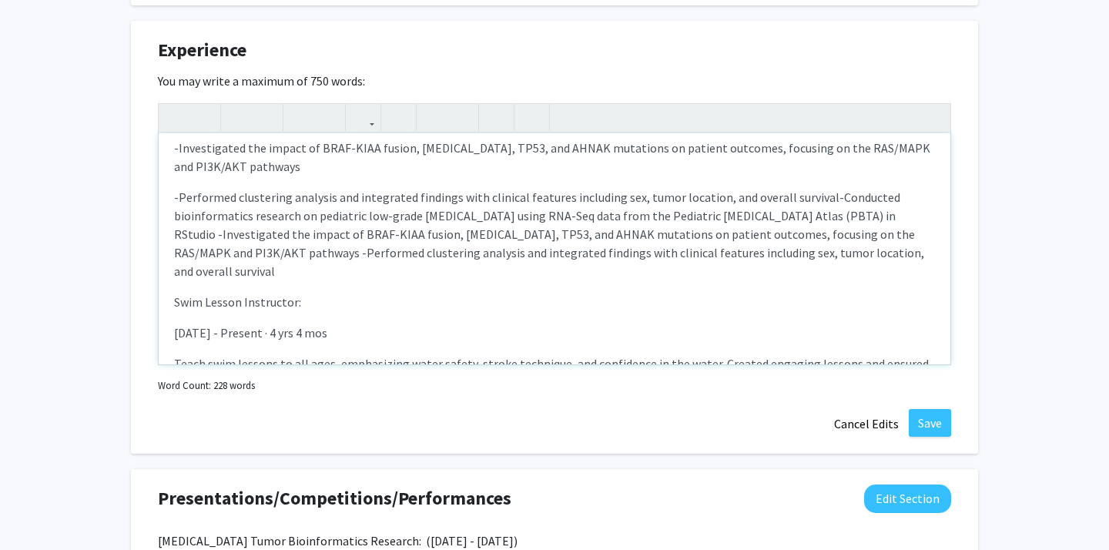
scroll to position [115, 0]
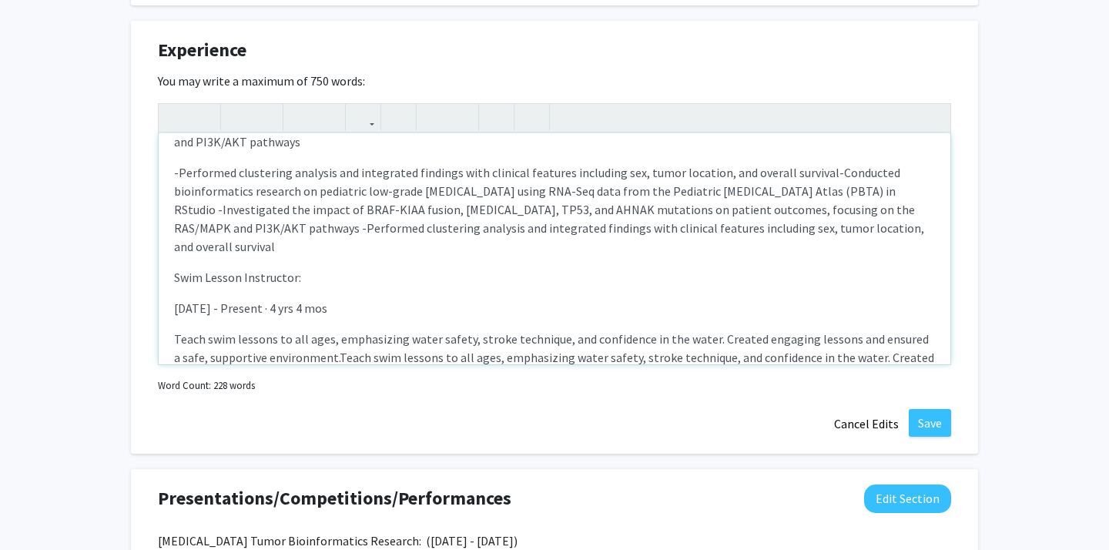
drag, startPoint x: 375, startPoint y: 265, endPoint x: 270, endPoint y: 270, distance: 104.8
click at [270, 299] on p "[DATE] - Present · 4 yrs 4 mos" at bounding box center [554, 308] width 761 height 18
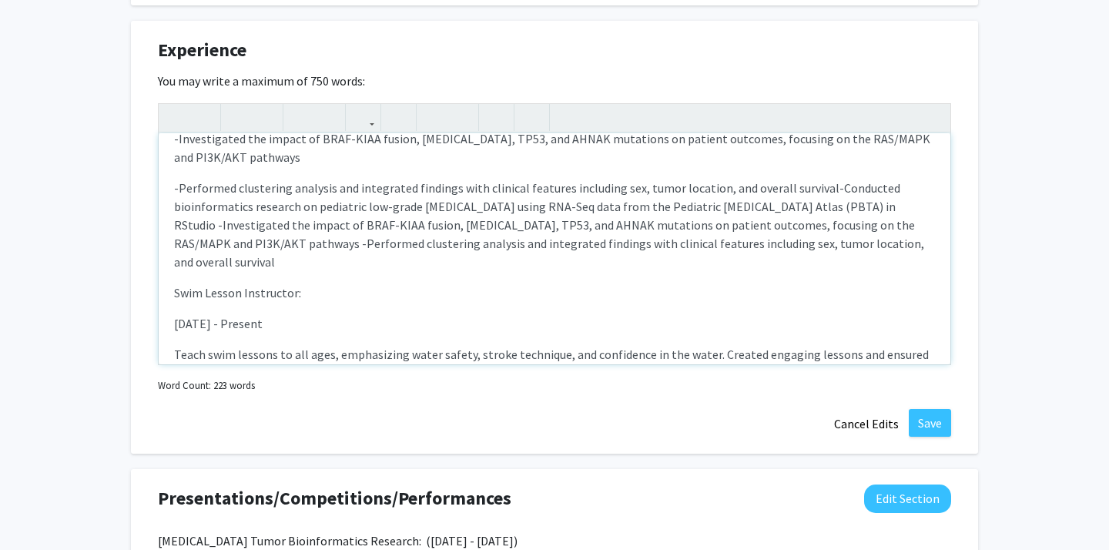
scroll to position [100, 0]
click at [173, 286] on div "CHOP Bioinformatics Neurosurgical Intern: ([DATE]) -Conducted bioinformatics re…" at bounding box center [555, 248] width 792 height 231
click at [193, 313] on p "[DATE] - Present" at bounding box center [554, 322] width 761 height 18
click at [176, 313] on p "[DATE] - Present" at bounding box center [554, 322] width 761 height 18
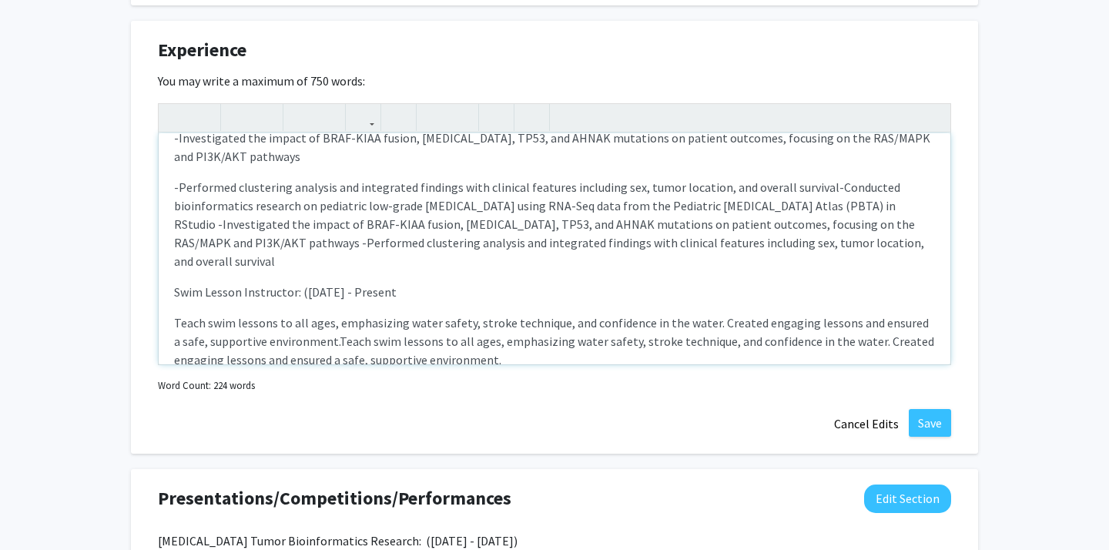
click at [407, 264] on div "CHOP Bioinformatics Neurosurgical Intern: ([DATE]) -Conducted bioinformatics re…" at bounding box center [555, 248] width 792 height 231
click at [397, 284] on span "[DATE] - Present" at bounding box center [352, 291] width 89 height 15
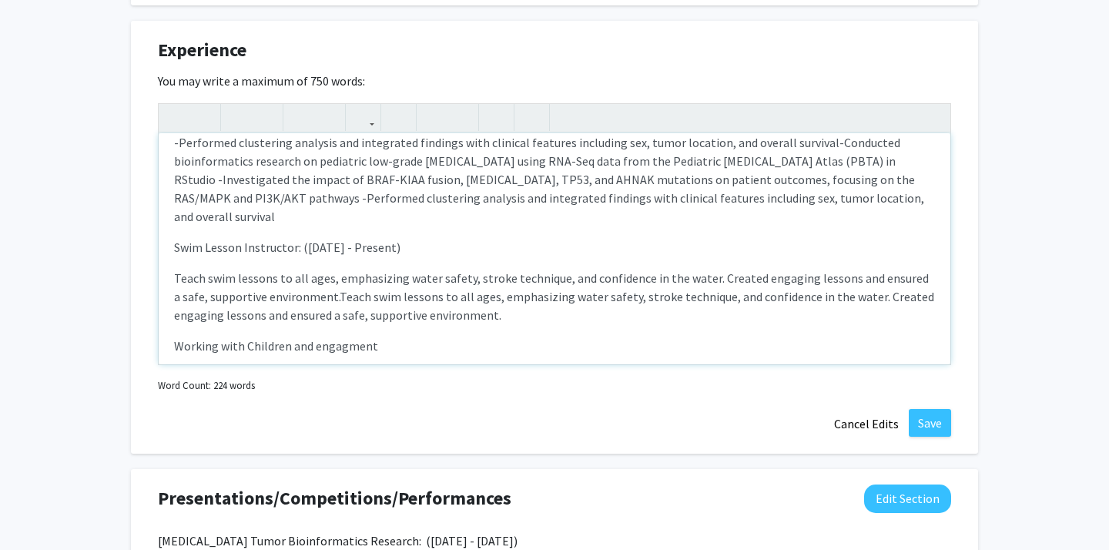
click at [174, 269] on p "Teach swim lessons to all ages, emphasizing water safety, stroke technique, and…" at bounding box center [554, 296] width 761 height 55
click at [281, 228] on div "CHOP Bioinformatics Neurosurgical Intern: ([DATE]) -Conducted bioinformatics re…" at bounding box center [555, 248] width 792 height 231
click at [274, 226] on div "CHOP Bioinformatics Neurosurgical Intern: ([DATE]) -Conducted bioinformatics re…" at bounding box center [555, 248] width 792 height 231
click at [254, 223] on div "CHOP Bioinformatics Neurosurgical Intern: ([DATE]) -Conducted bioinformatics re…" at bounding box center [555, 248] width 792 height 231
click at [241, 238] on p "Swim Lesson Instructor: ( [DATE] - Present)" at bounding box center [554, 247] width 761 height 18
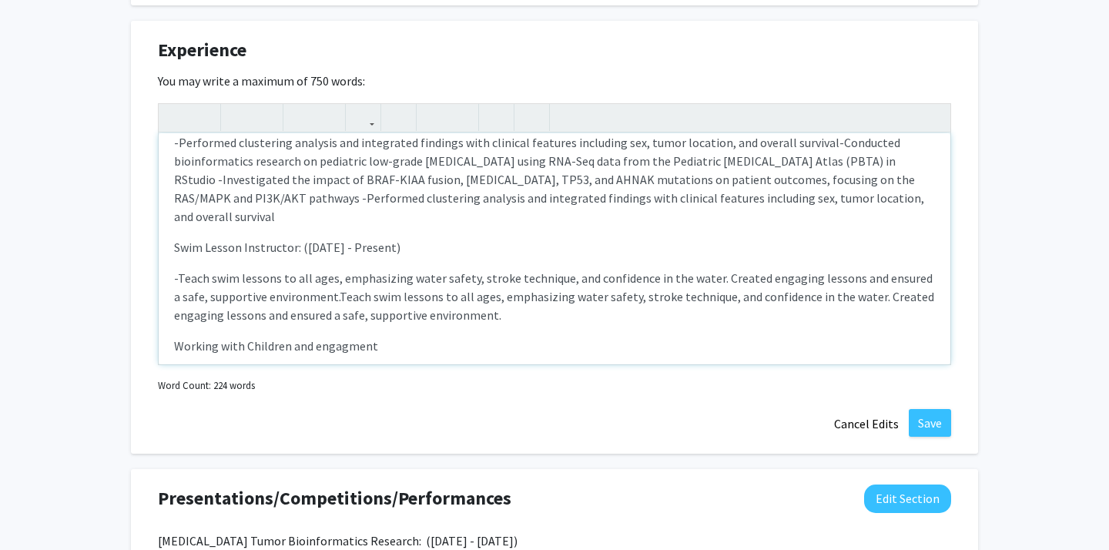
click at [252, 280] on p "-Teach swim lessons to all ages, emphasizing water safety, stroke technique, an…" at bounding box center [554, 296] width 761 height 55
click at [223, 337] on p "Working with Children and engagment" at bounding box center [554, 346] width 761 height 18
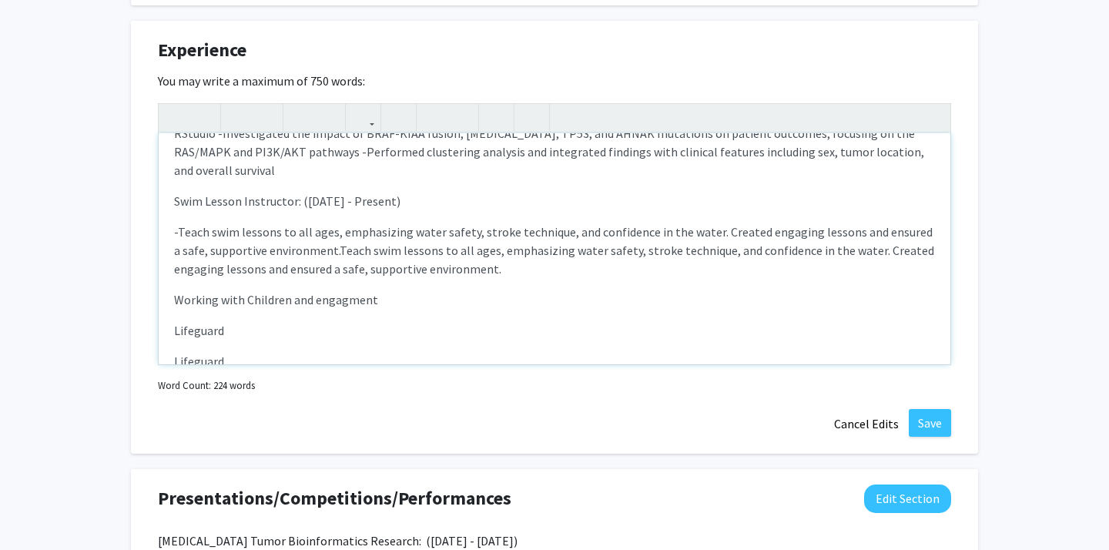
scroll to position [215, 0]
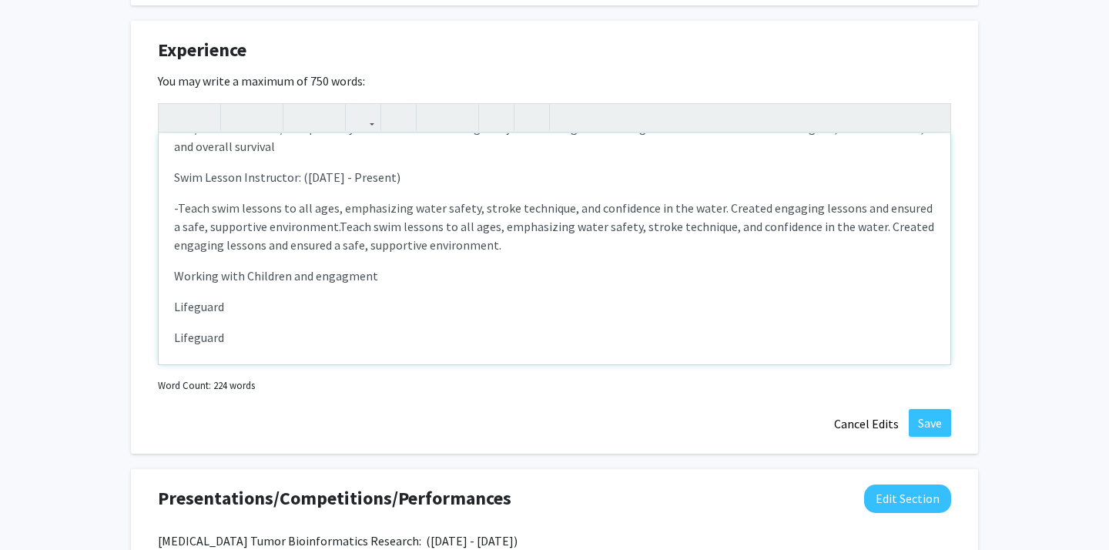
click at [350, 266] on p "Working with Children and engagment" at bounding box center [554, 275] width 761 height 18
click at [349, 282] on div "CHOP Bioinformatics Neurosurgical Intern: ([DATE]) -Conducted bioinformatics re…" at bounding box center [555, 248] width 792 height 231
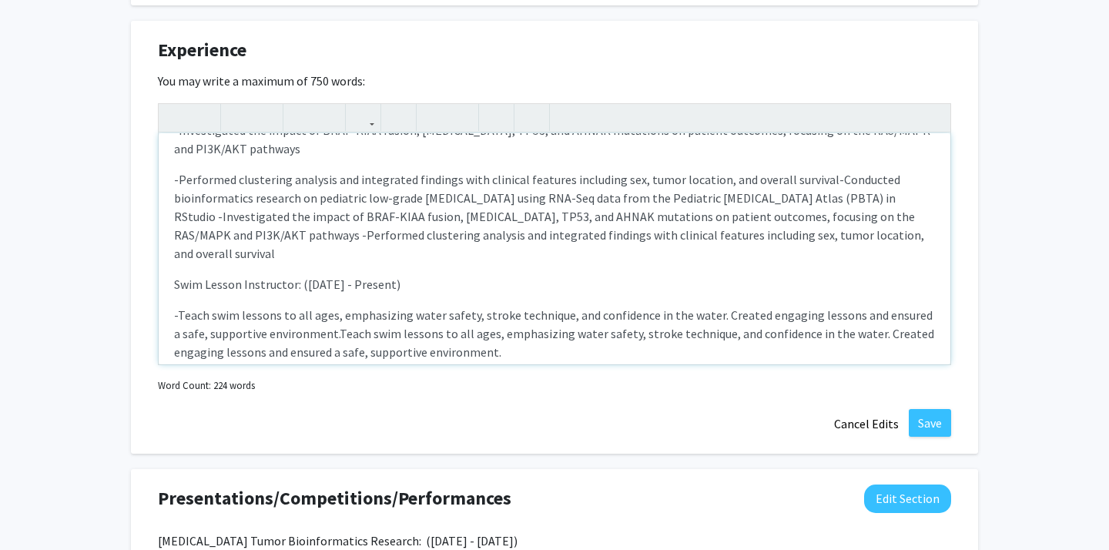
scroll to position [110, 0]
drag, startPoint x: 400, startPoint y: 342, endPoint x: 142, endPoint y: 339, distance: 258.0
click at [142, 339] on div "Experience Edit Section You may write a maximum of 750 words: CHOP Bioinformati…" at bounding box center [554, 237] width 847 height 433
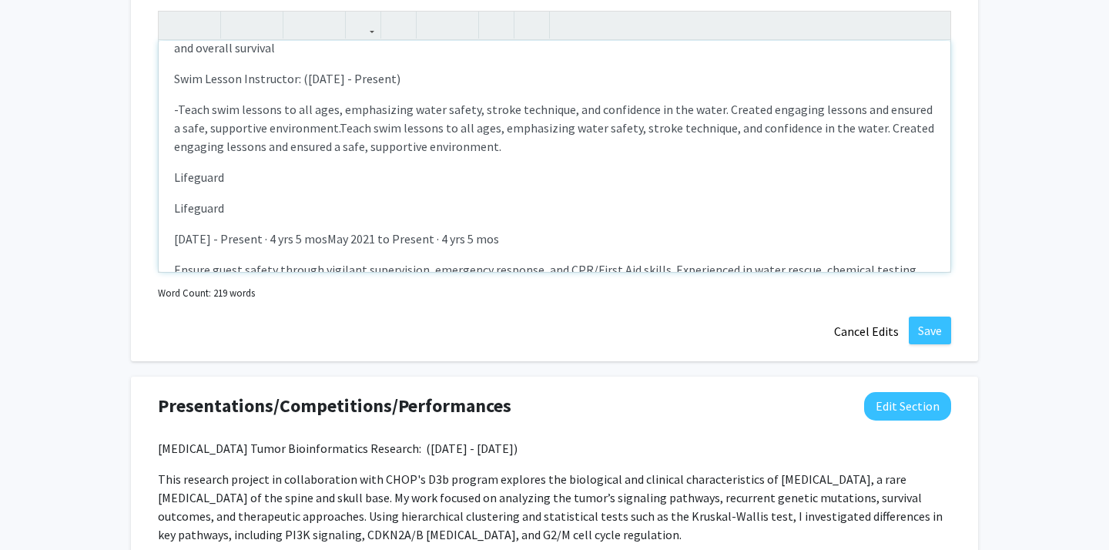
scroll to position [237, 0]
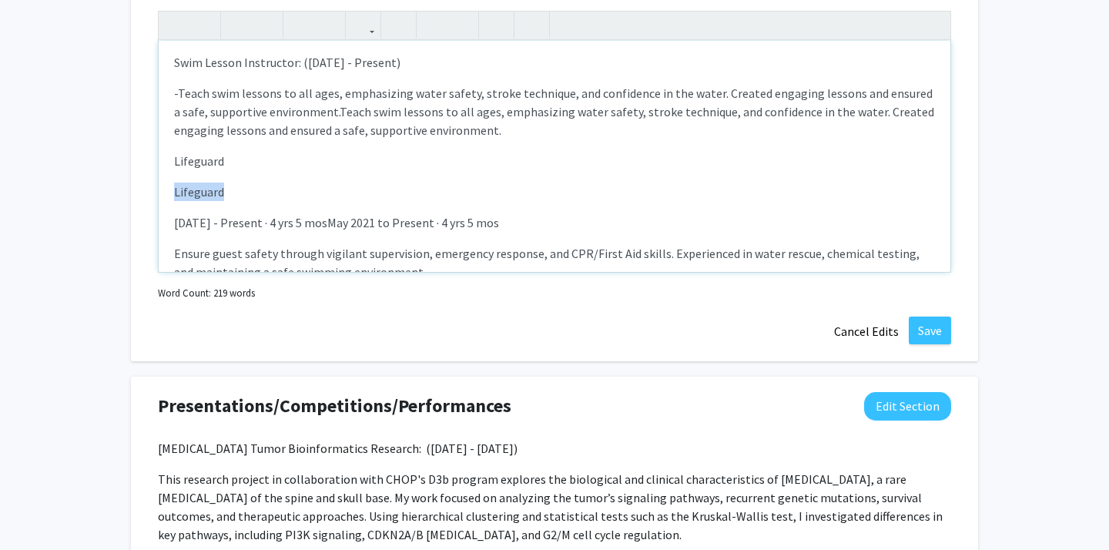
drag, startPoint x: 224, startPoint y: 152, endPoint x: 169, endPoint y: 151, distance: 54.7
click at [169, 151] on div "CHOP Bioinformatics Neurosurgical Intern: ([DATE]) -Conducted bioinformatics re…" at bounding box center [555, 156] width 792 height 231
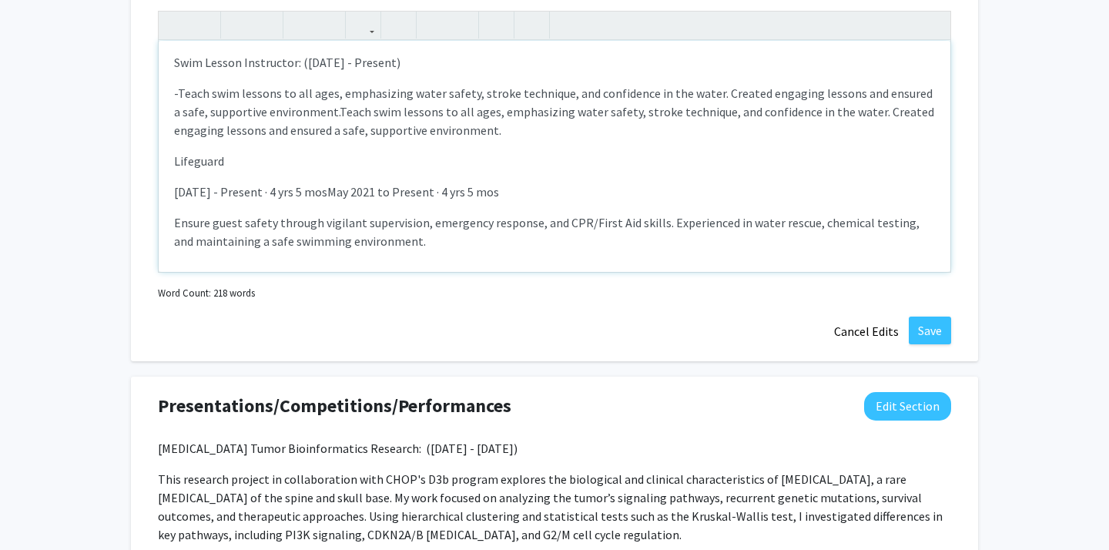
scroll to position [206, 0]
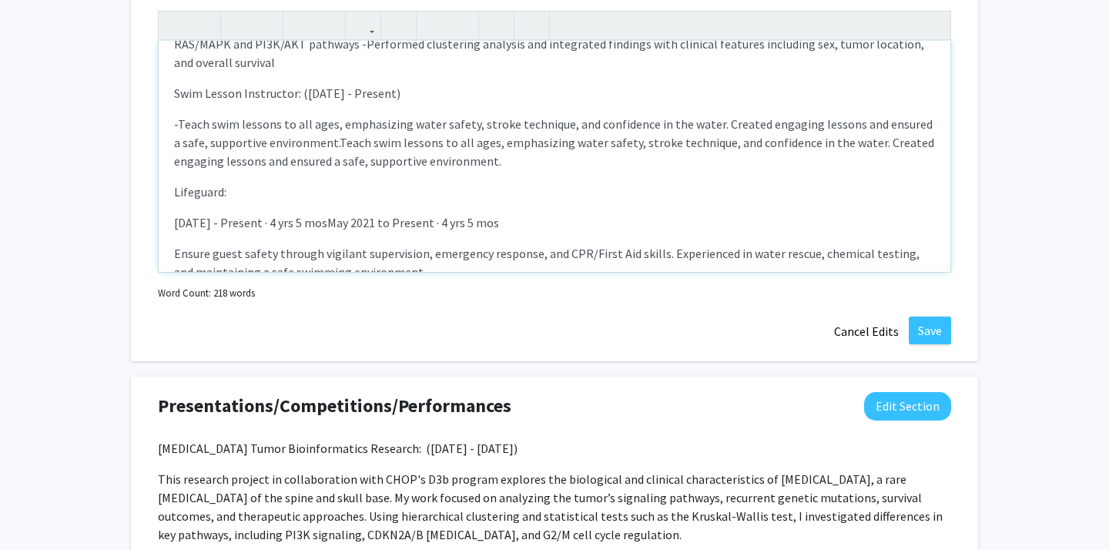
click at [176, 213] on p "[DATE] - Present · 4 yrs 5 mosMay 2021 to Present · 4 yrs 5 mos" at bounding box center [554, 222] width 761 height 18
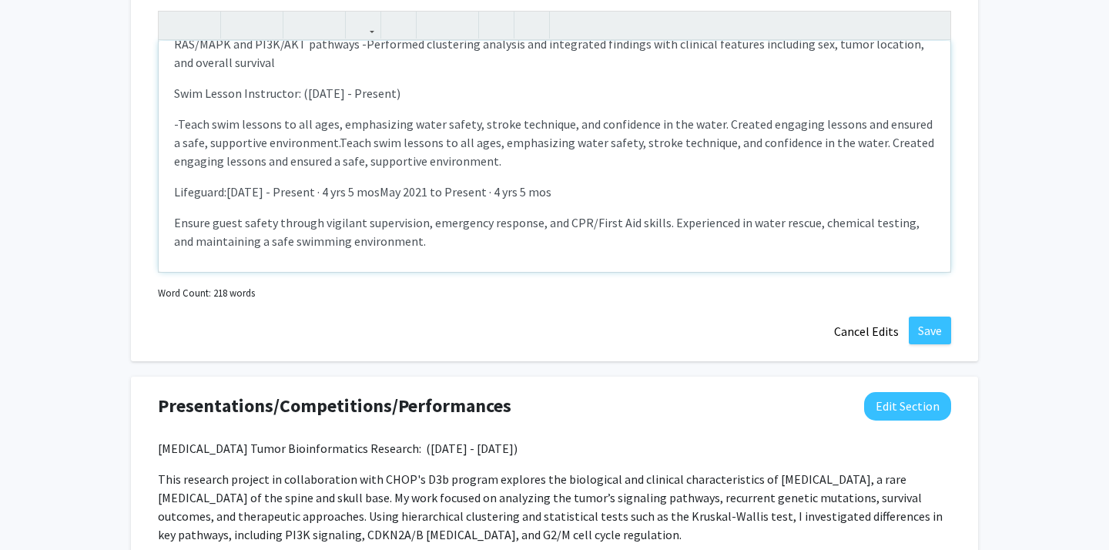
scroll to position [176, 0]
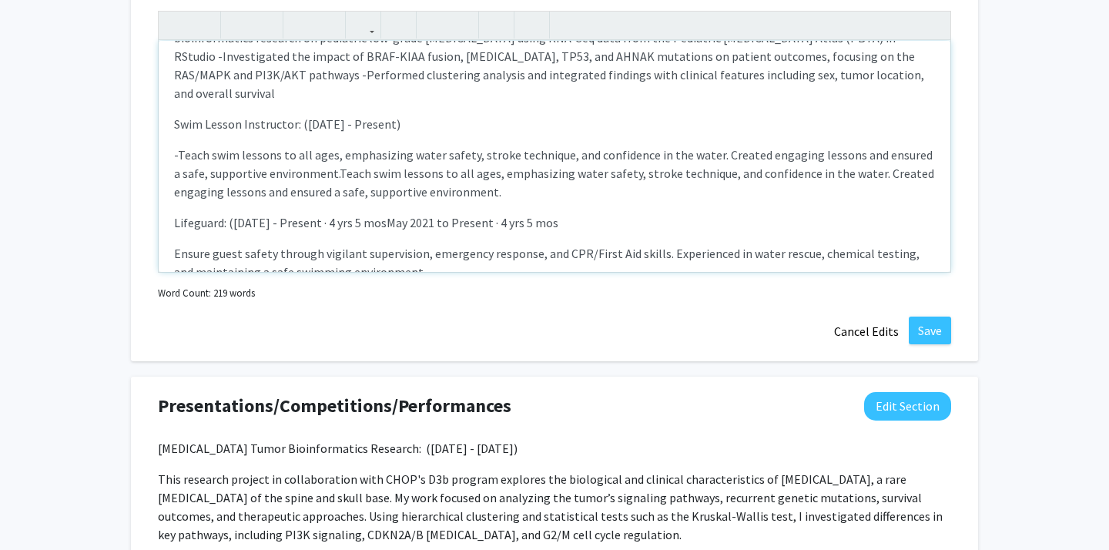
click at [330, 215] on span "[DATE] - Present · 4 yrs 5 mosMay 2021 to Present · 4 yrs 5 mos" at bounding box center [395, 222] width 325 height 15
drag, startPoint x: 332, startPoint y: 185, endPoint x: 588, endPoint y: 191, distance: 255.8
click at [588, 213] on p "Lifeguard: ( [DATE] - Present)· 4 yrs 5 mosMay 2021 to Present · 4 yrs 5 mos" at bounding box center [554, 222] width 761 height 18
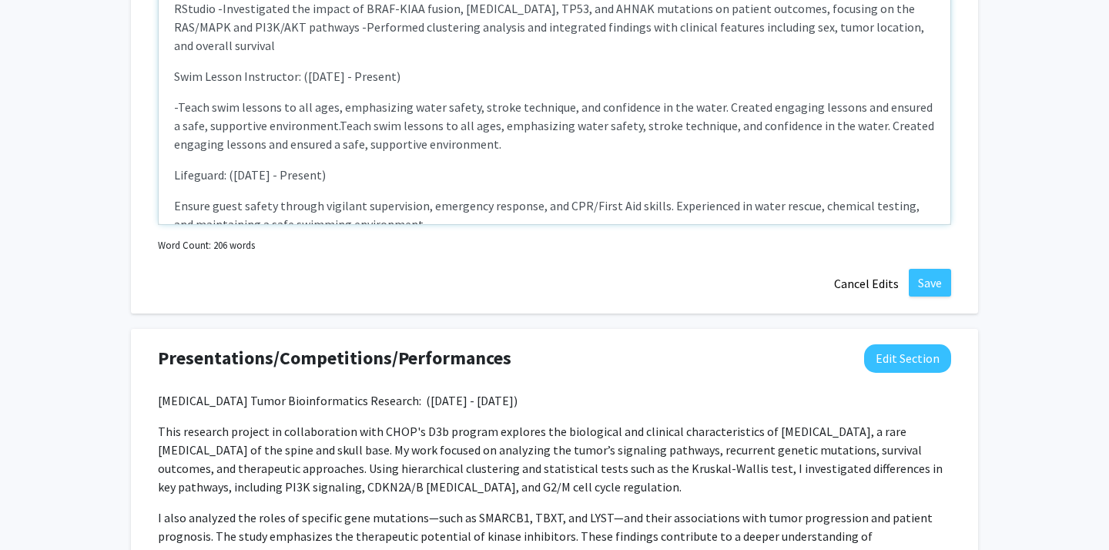
scroll to position [1733, 0]
click at [174, 196] on p "Ensure guest safety through vigilant supervision, emergency response, and CPR/F…" at bounding box center [554, 214] width 761 height 37
type textarea "<p><span style="font-size: 1rem;">CHOP Bioinformatics Neurosurgical Intern: ([D…"
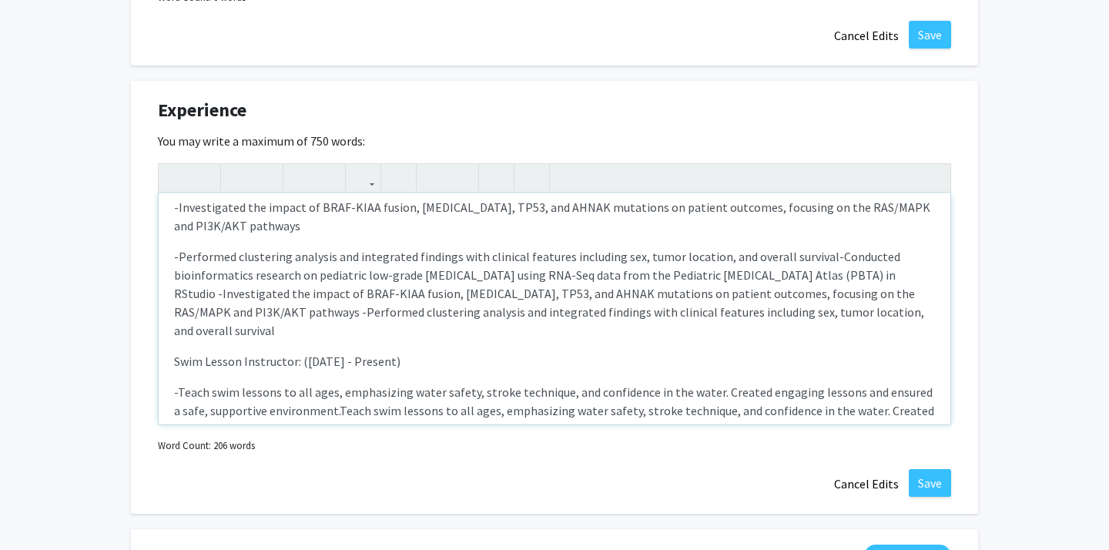
scroll to position [176, 0]
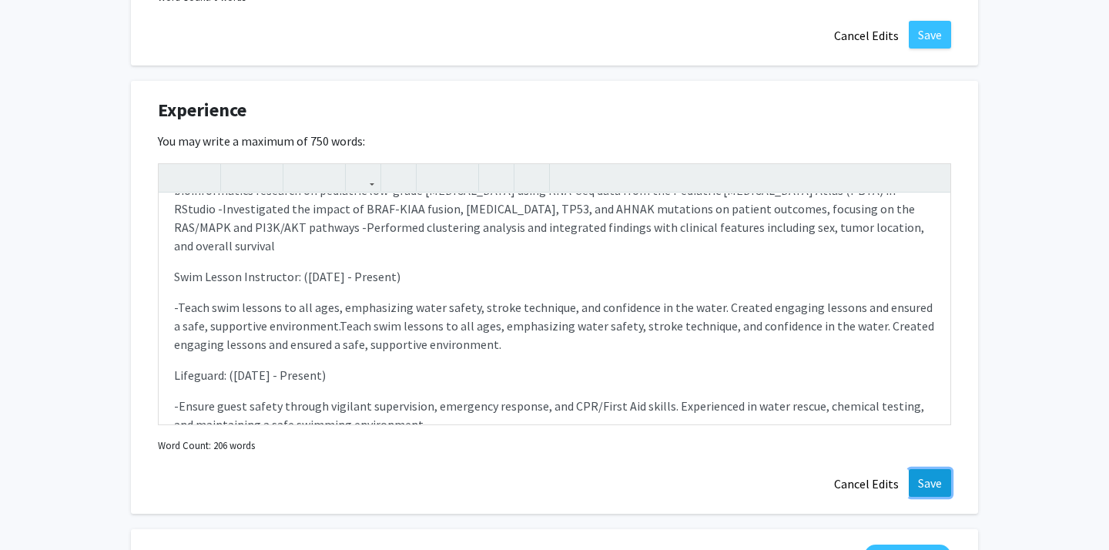
click at [923, 484] on button "Save" at bounding box center [930, 483] width 42 height 28
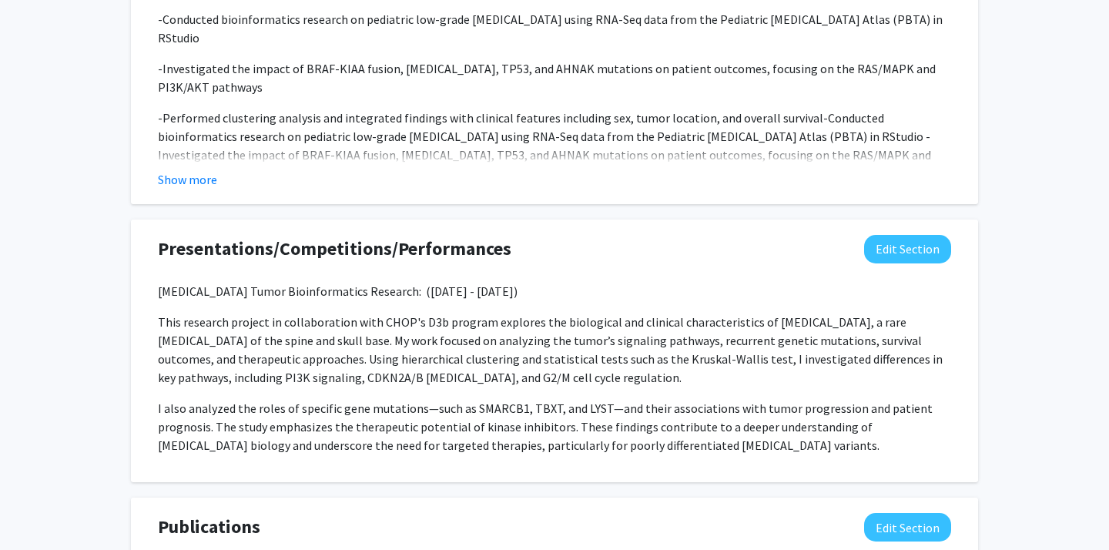
scroll to position [1704, 0]
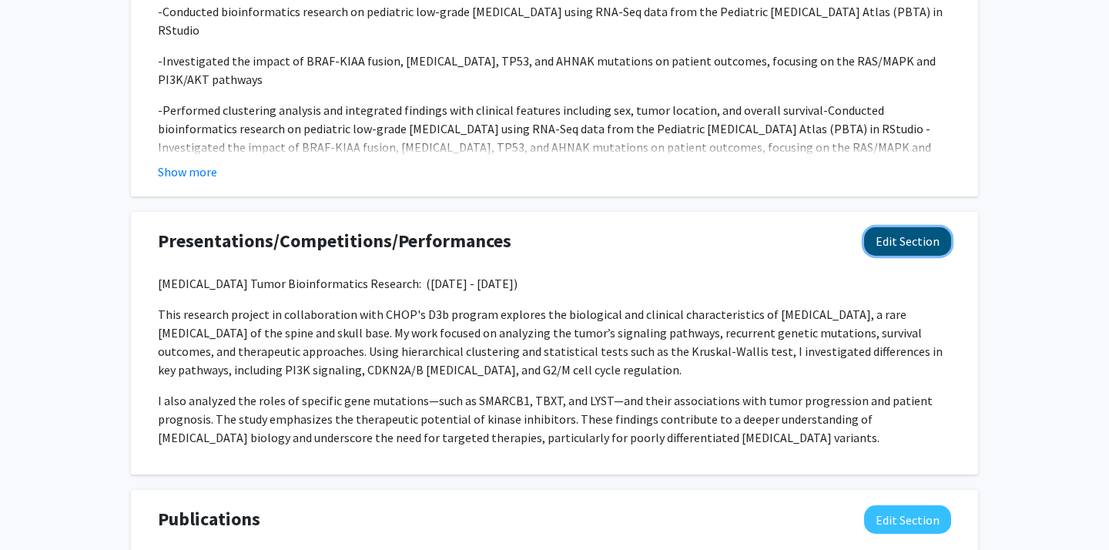
click at [901, 240] on button "Edit Section" at bounding box center [907, 241] width 87 height 28
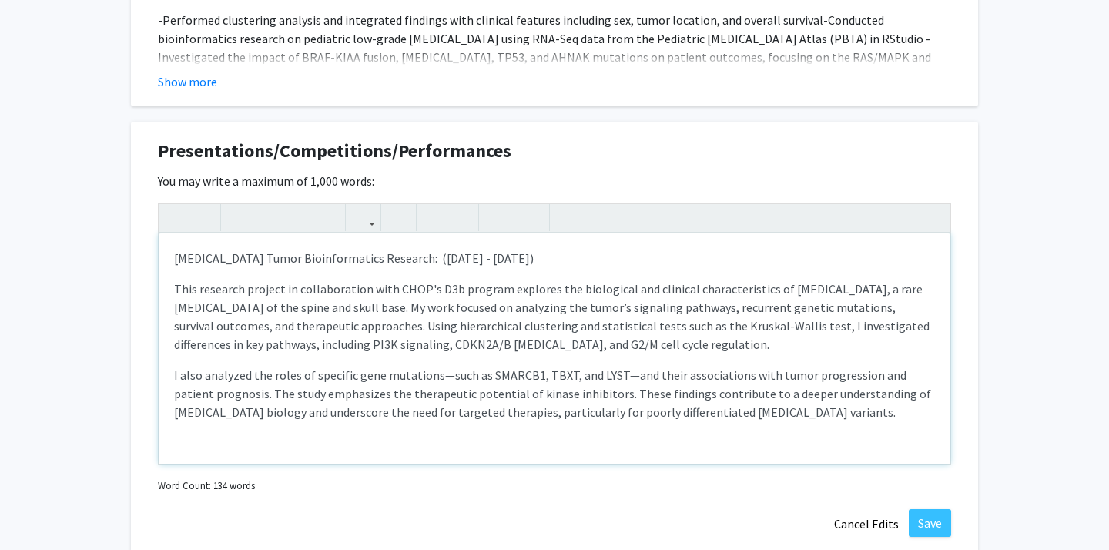
scroll to position [1806, 0]
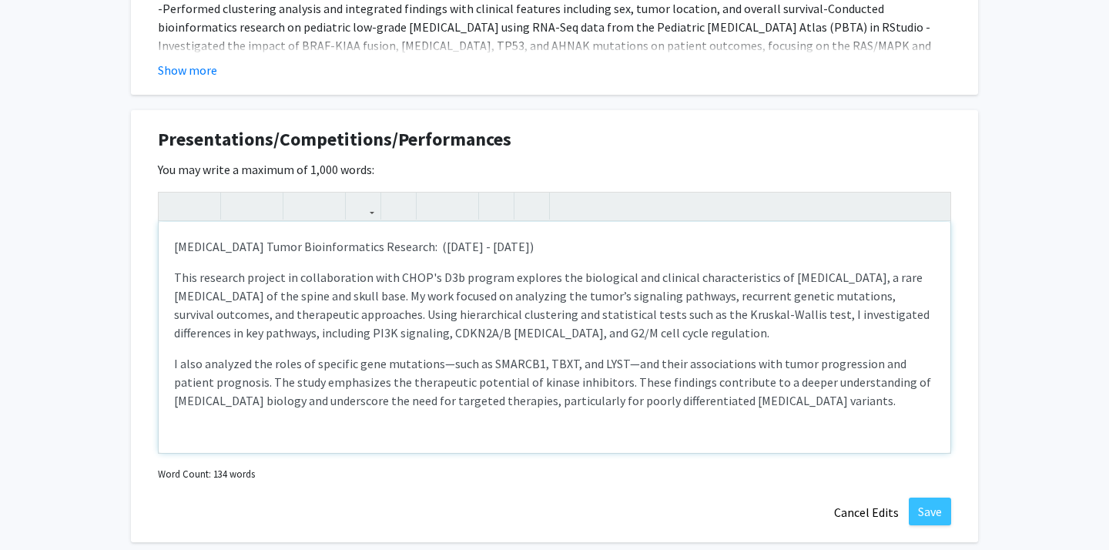
click at [764, 421] on div "[MEDICAL_DATA] Tumor Bioinformatics Research: ([DATE] - [DATE]) This research p…" at bounding box center [555, 337] width 792 height 231
click at [772, 408] on p "I also analyzed the roles of specific gene mutations—such as SMARCB1, TBXT, and…" at bounding box center [554, 381] width 761 height 55
type textarea "<l>Ipsumdol Sitam Consecteturadi Elitsedd:&eius; (Temporinc 5448 - Utl 2754)&et…"
click at [392, 193] on use "button" at bounding box center [392, 193] width 0 height 0
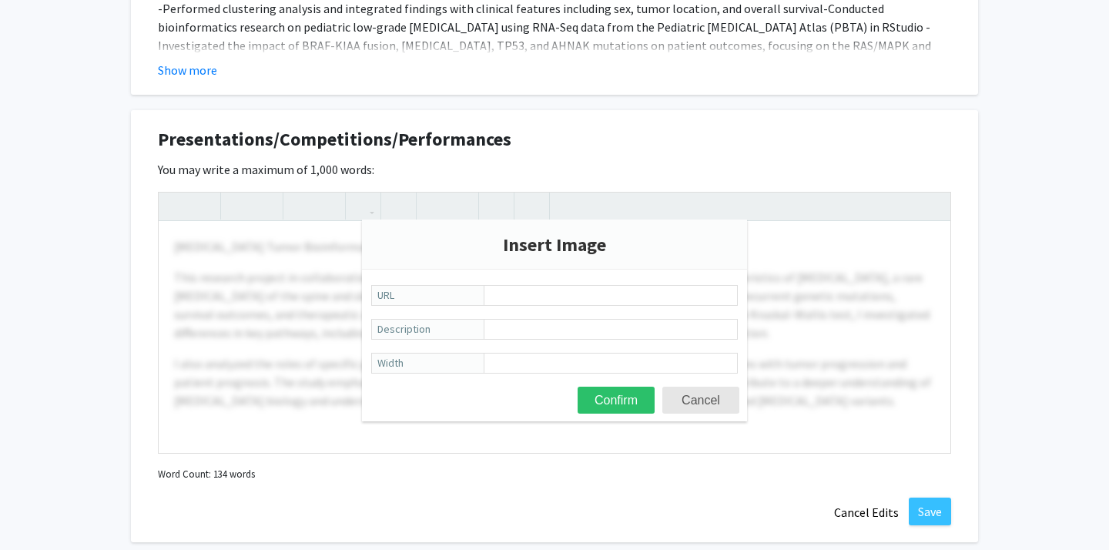
click at [534, 169] on div "You may write a maximum of 1,000 words: [MEDICAL_DATA] Tumor Bioinformatics Res…" at bounding box center [554, 322] width 793 height 325
click at [715, 400] on button "Cancel" at bounding box center [700, 400] width 77 height 27
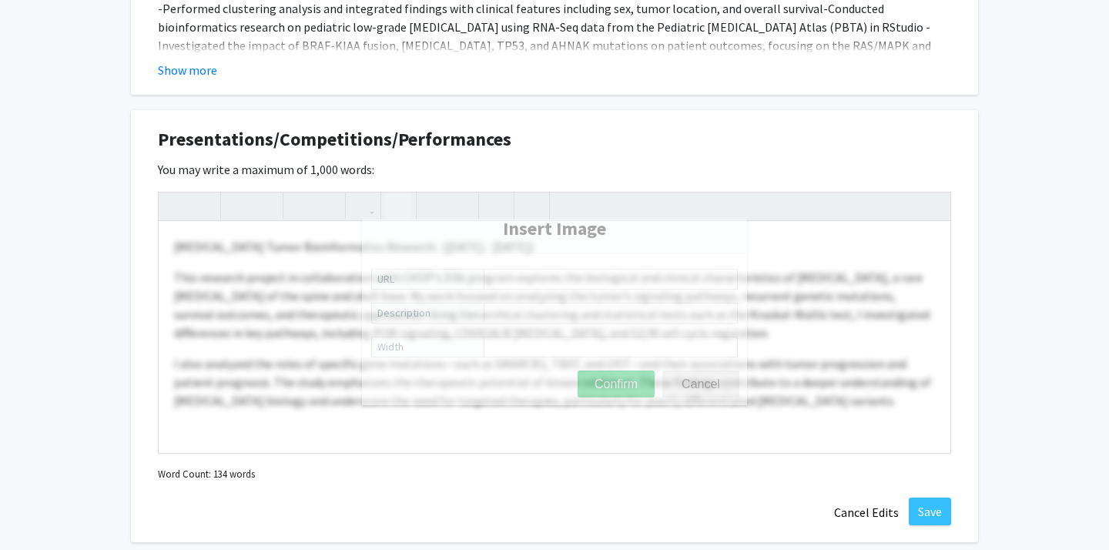
click at [392, 193] on use "button" at bounding box center [392, 193] width 0 height 0
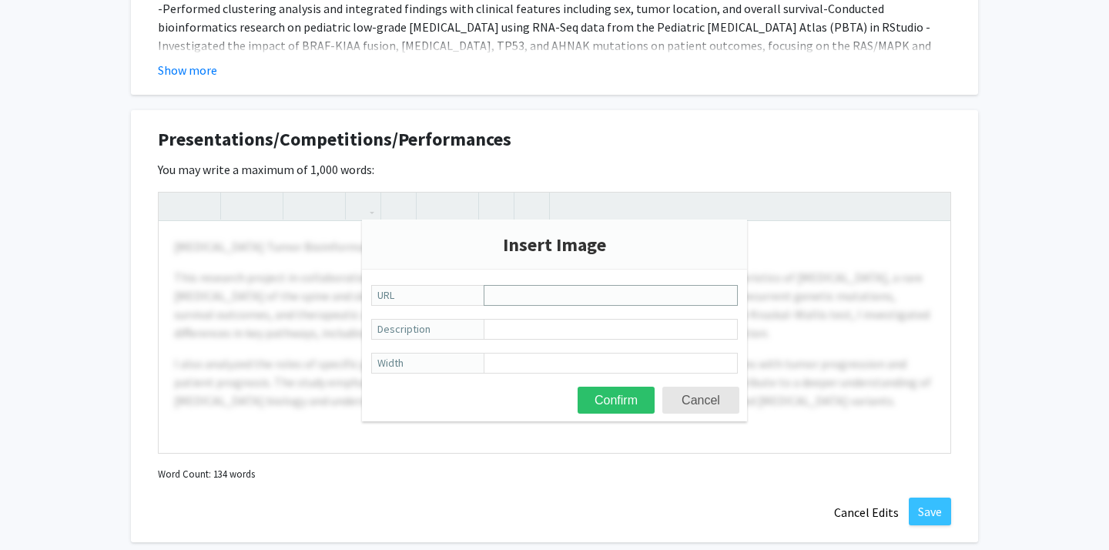
paste input "[URL][DOMAIN_NAME][PERSON_NAME][DATE]"
type input "[URL][DOMAIN_NAME][PERSON_NAME][DATE]"
click at [587, 323] on input "Description" at bounding box center [611, 329] width 254 height 21
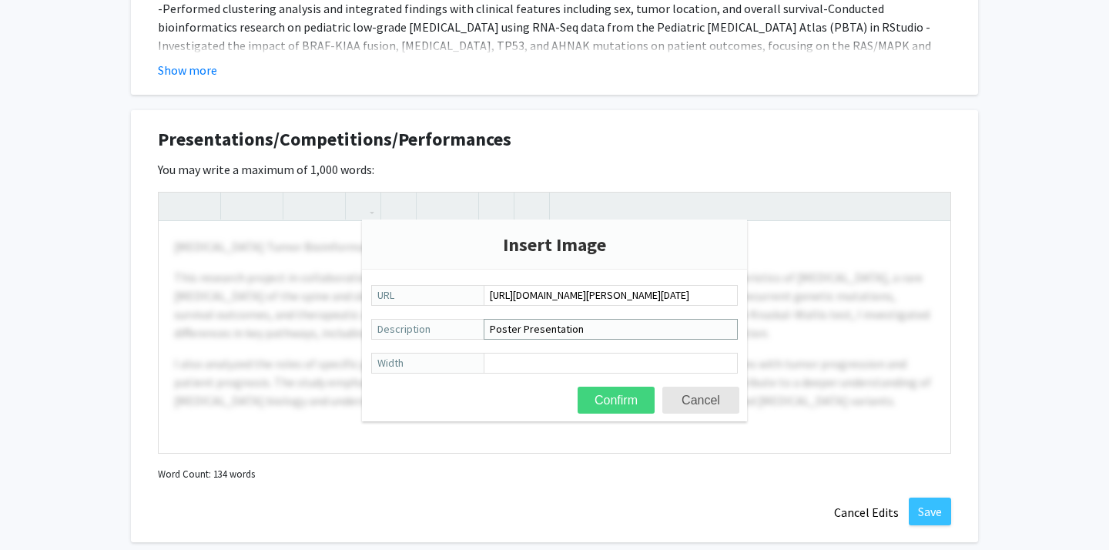
type input "Poster Presentation"
click at [622, 406] on button "Confirm" at bounding box center [616, 400] width 77 height 27
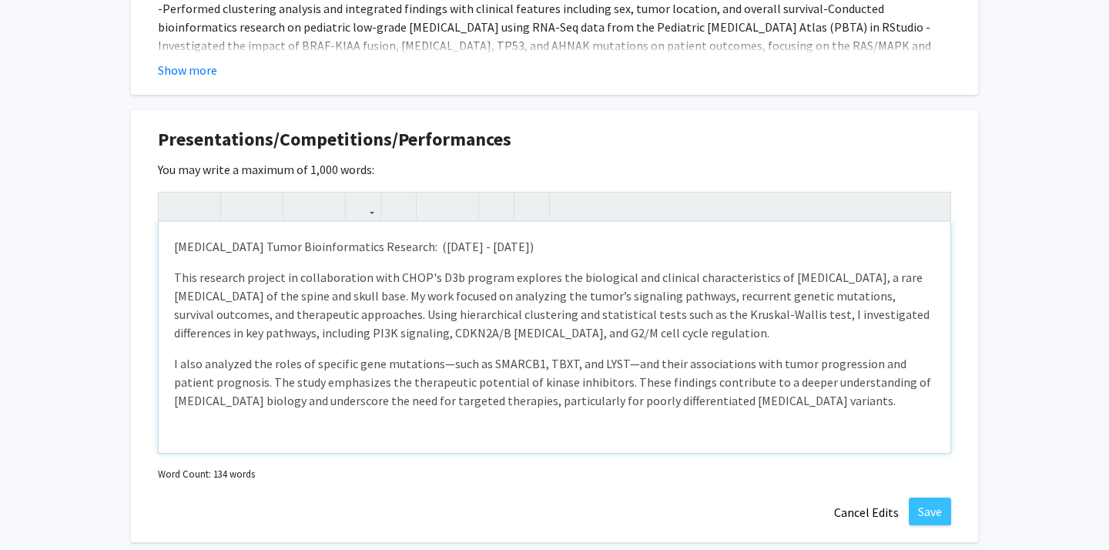
scroll to position [16, 0]
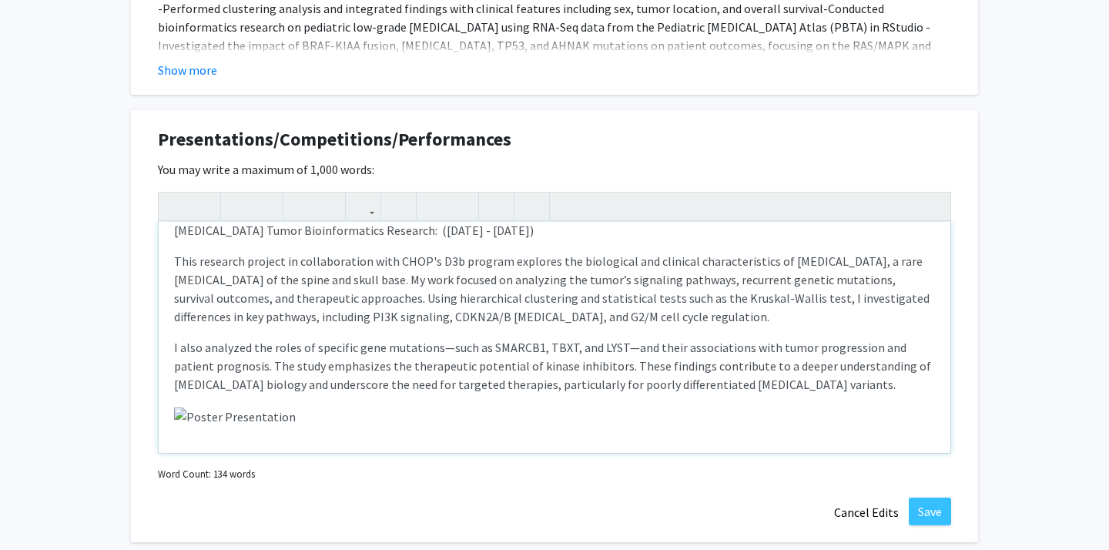
click at [187, 419] on img "Note to users with screen readers: Please deactivate our accessibility plugin f…" at bounding box center [235, 416] width 122 height 18
click at [176, 414] on img "Note to users with screen readers: Please deactivate our accessibility plugin f…" at bounding box center [235, 416] width 122 height 18
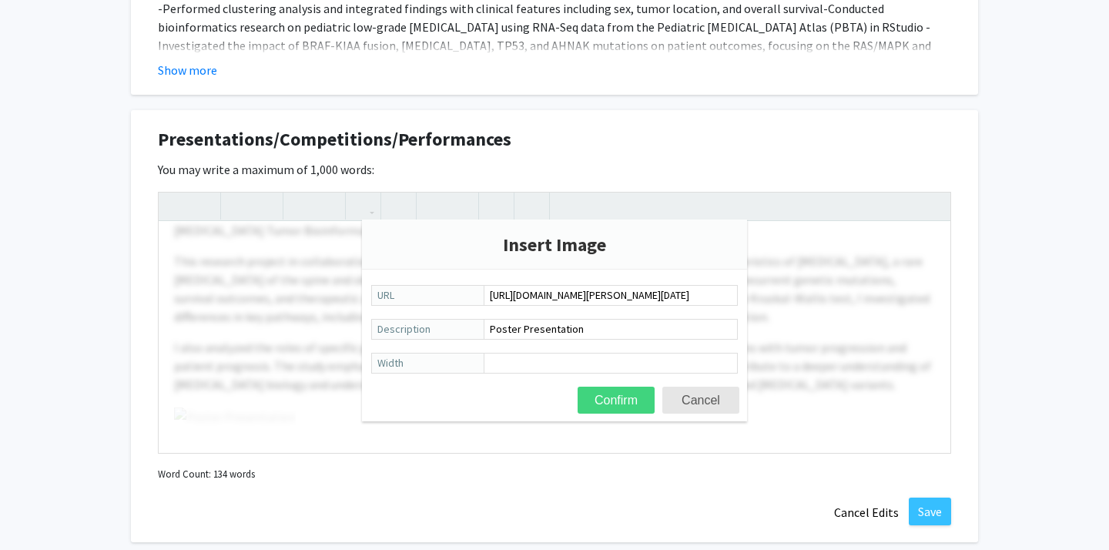
click at [624, 396] on button "Confirm" at bounding box center [616, 400] width 77 height 27
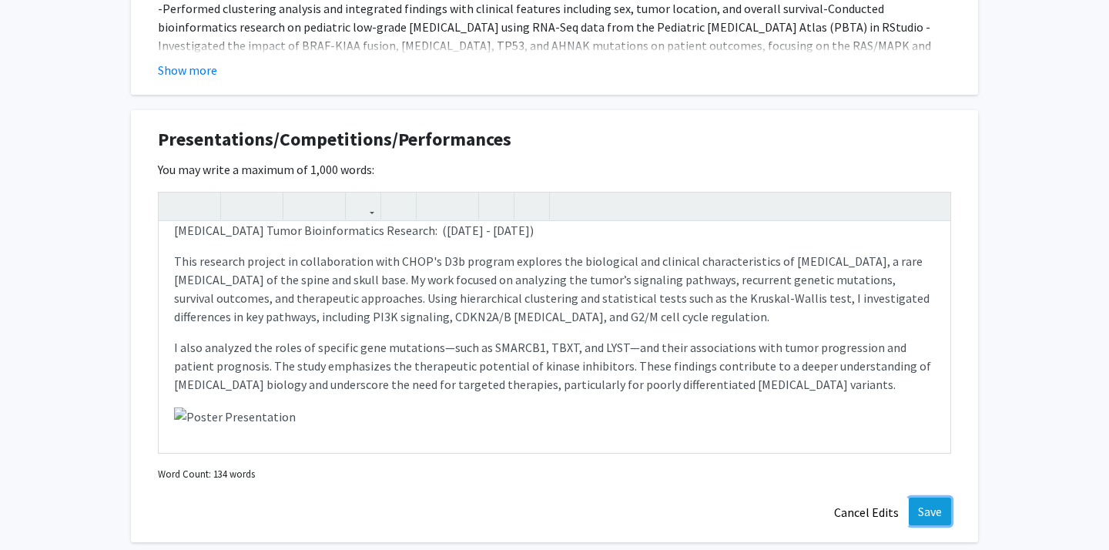
click at [939, 514] on button "Save" at bounding box center [930, 512] width 42 height 28
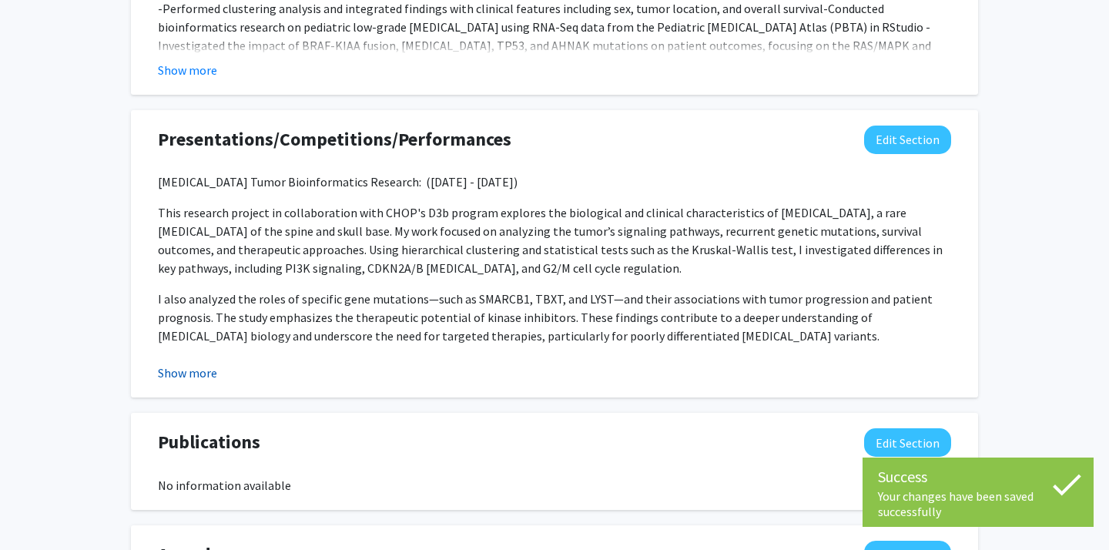
click at [184, 369] on button "Show more" at bounding box center [187, 373] width 59 height 18
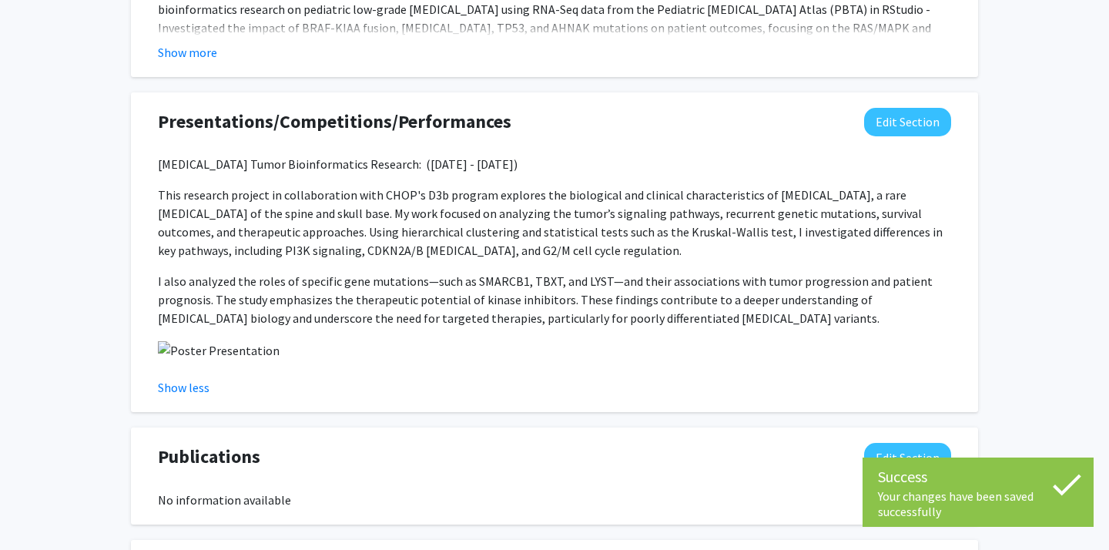
scroll to position [1826, 0]
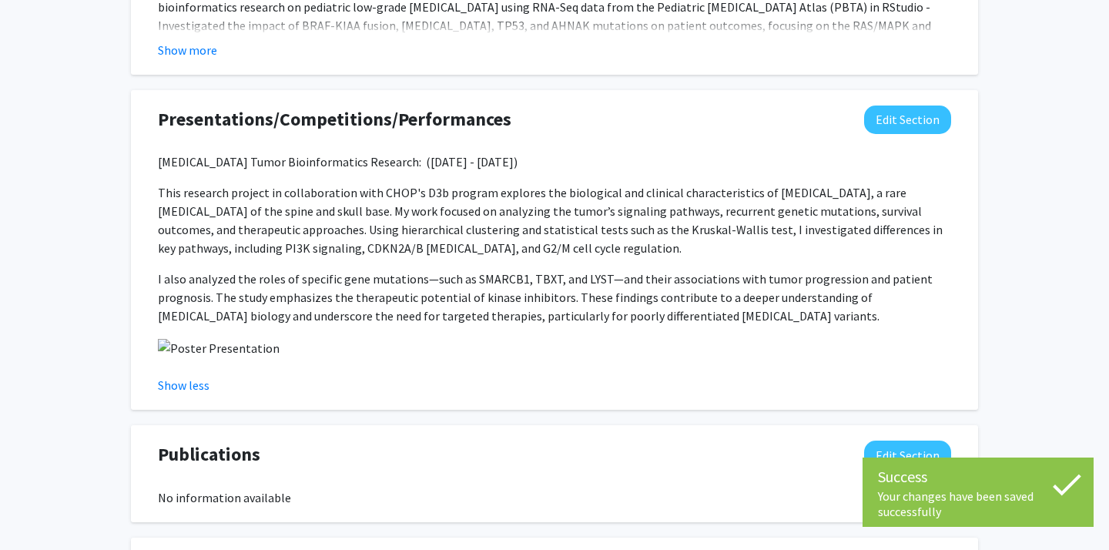
click at [201, 349] on img at bounding box center [219, 348] width 122 height 18
click at [180, 348] on img at bounding box center [219, 348] width 122 height 18
click at [163, 348] on img at bounding box center [219, 348] width 122 height 18
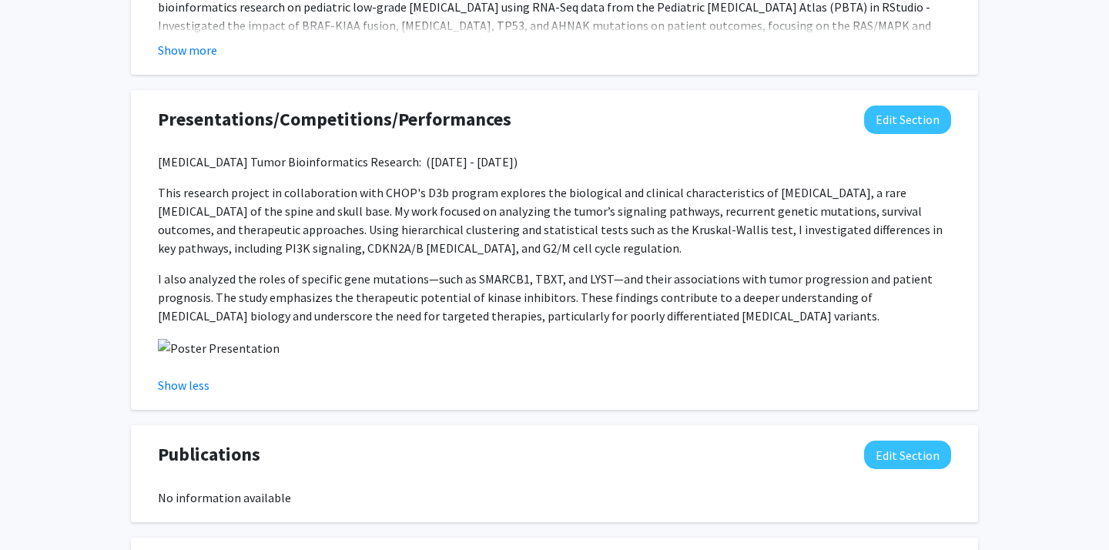
click at [161, 343] on img at bounding box center [219, 348] width 122 height 18
click at [183, 347] on img at bounding box center [219, 348] width 122 height 18
click at [164, 343] on img at bounding box center [219, 348] width 122 height 18
click at [200, 351] on img at bounding box center [219, 348] width 122 height 18
click at [225, 350] on img at bounding box center [219, 348] width 122 height 18
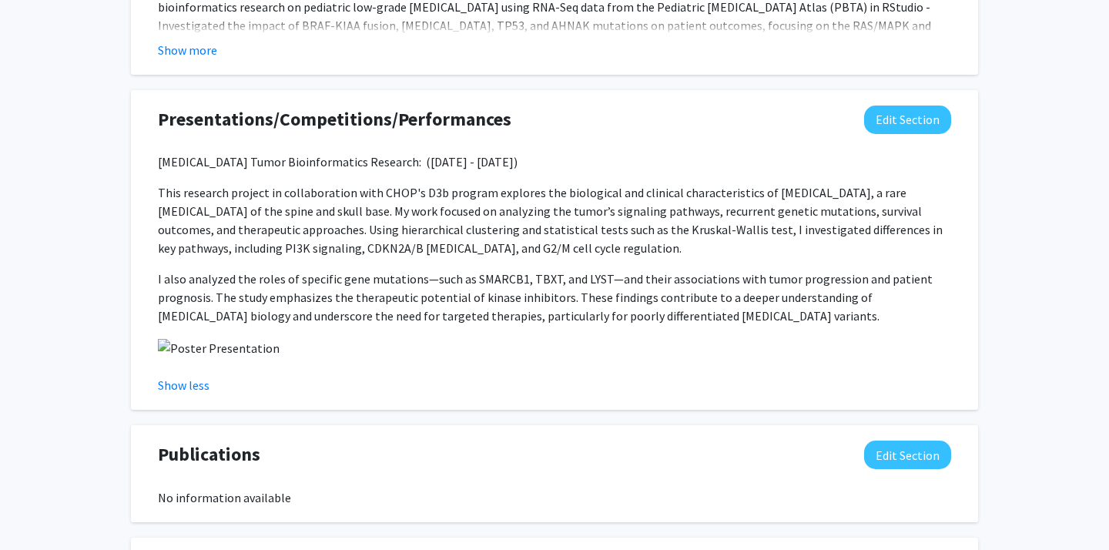
click at [225, 350] on img at bounding box center [219, 348] width 122 height 18
click at [163, 346] on img at bounding box center [219, 348] width 122 height 18
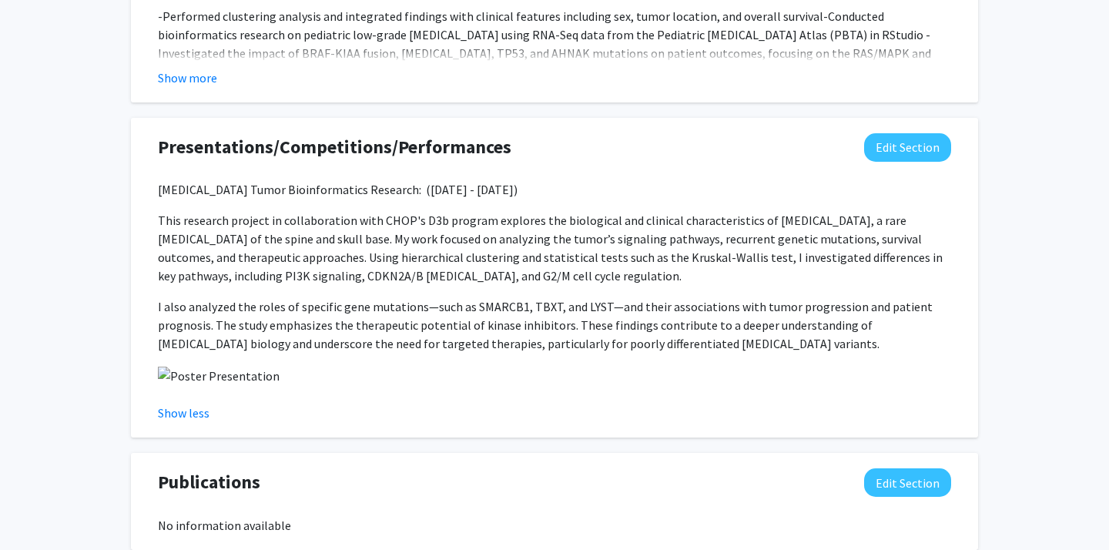
scroll to position [1798, 0]
click at [194, 377] on img at bounding box center [219, 376] width 122 height 18
click at [191, 420] on button "Show less" at bounding box center [184, 413] width 52 height 18
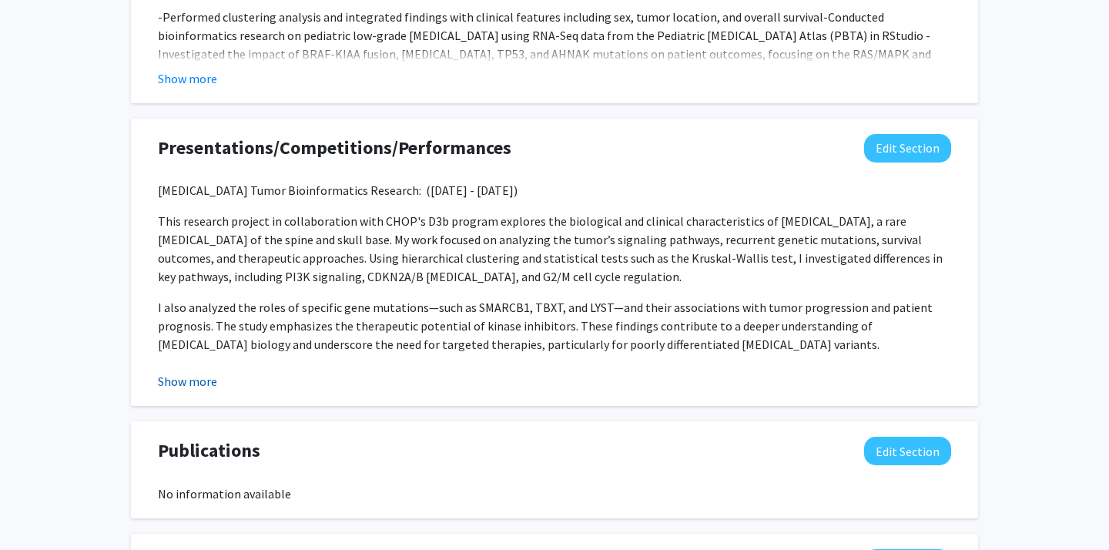
click at [193, 378] on button "Show more" at bounding box center [187, 381] width 59 height 18
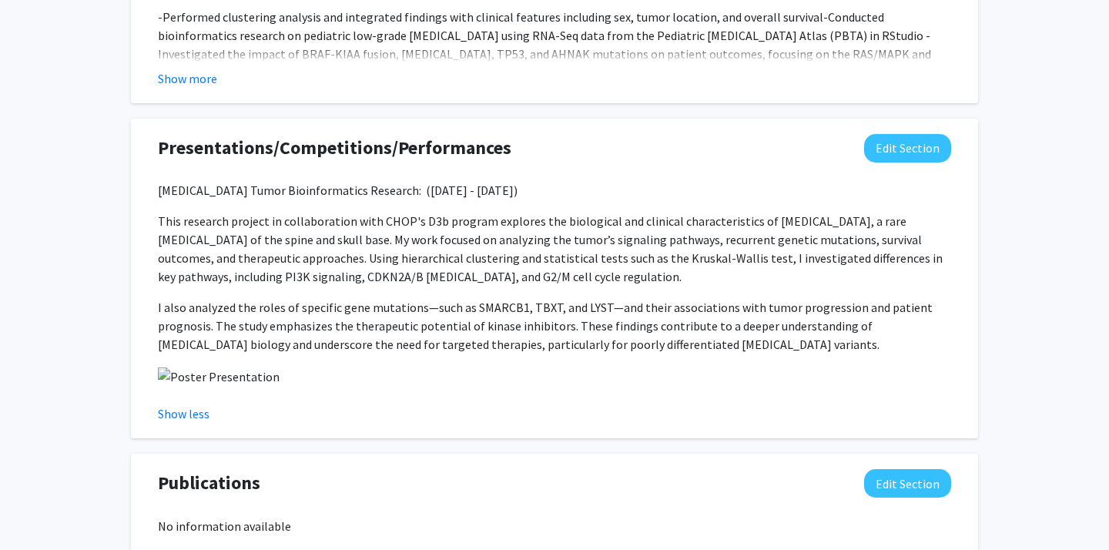
click at [177, 369] on img at bounding box center [219, 376] width 122 height 18
click at [169, 369] on img at bounding box center [219, 376] width 122 height 18
click at [164, 374] on img at bounding box center [219, 376] width 122 height 18
click at [181, 373] on img at bounding box center [219, 376] width 122 height 18
click at [182, 374] on img at bounding box center [219, 376] width 122 height 18
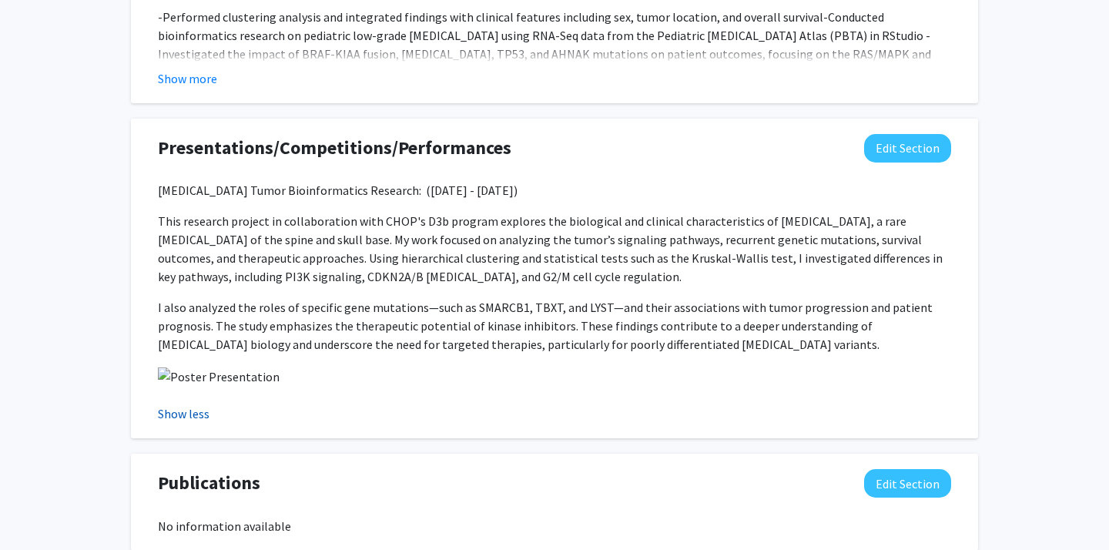
click at [186, 407] on button "Show less" at bounding box center [184, 413] width 52 height 18
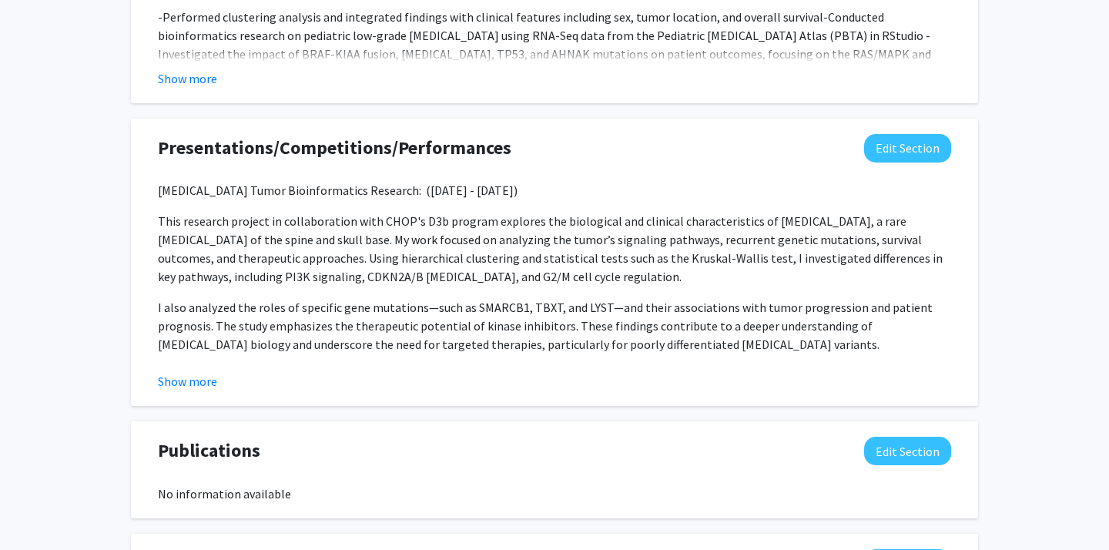
click at [210, 370] on fg-read-more "[MEDICAL_DATA] Tumor Bioinformatics Research: ([DATE] - [DATE]) This research p…" at bounding box center [554, 285] width 793 height 209
click at [211, 373] on button "Show more" at bounding box center [187, 381] width 59 height 18
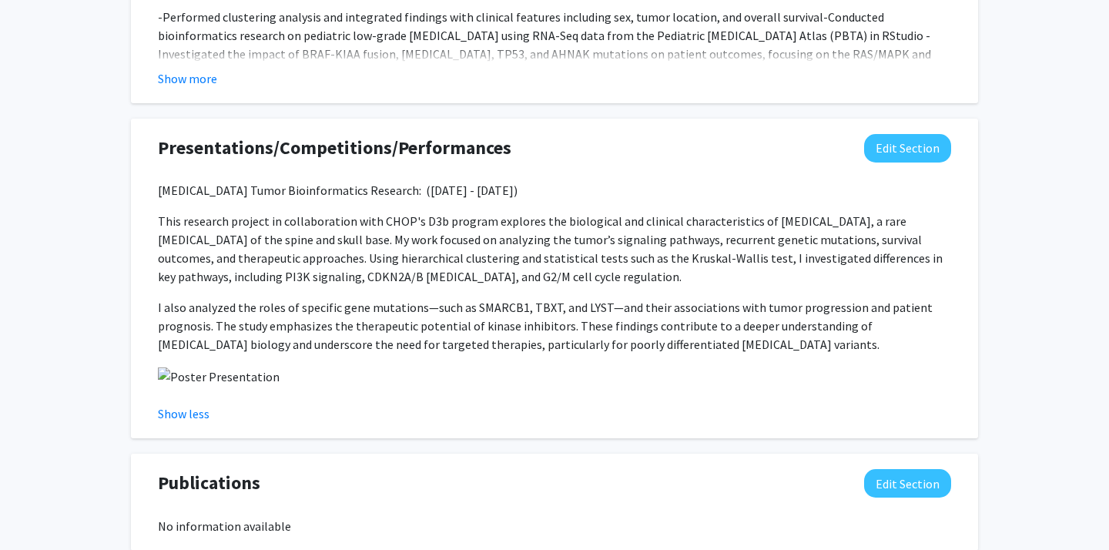
click at [213, 373] on img at bounding box center [219, 376] width 122 height 18
click at [918, 143] on button "Edit Section" at bounding box center [907, 148] width 87 height 28
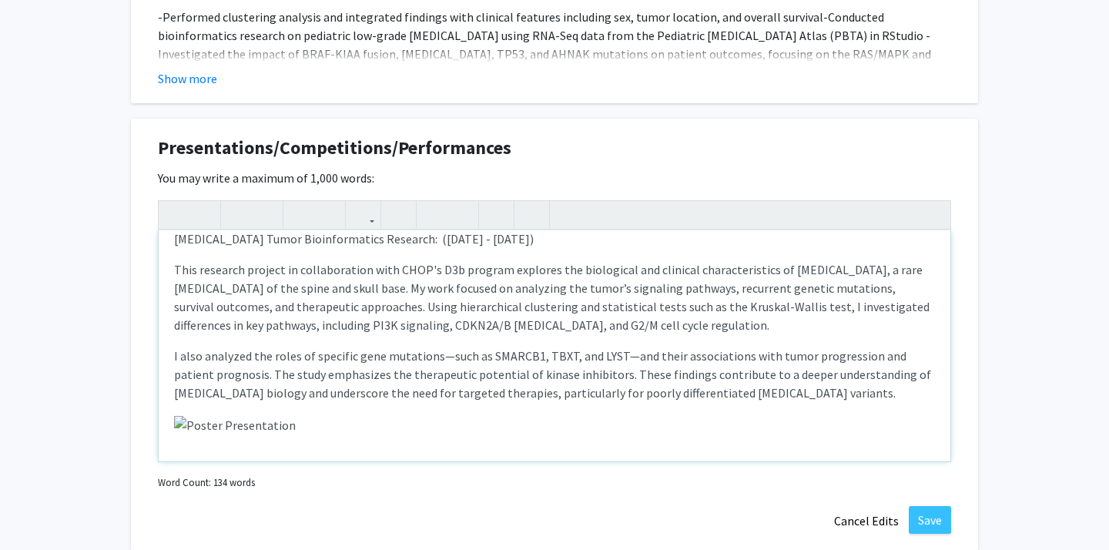
click at [187, 424] on img "Note to users with screen readers: Please deactivate our accessibility plugin f…" at bounding box center [235, 425] width 122 height 18
click at [182, 420] on img "Note to users with screen readers: Please deactivate our accessibility plugin f…" at bounding box center [235, 425] width 122 height 18
click at [223, 420] on img "Note to users with screen readers: Please deactivate our accessibility plugin f…" at bounding box center [235, 425] width 122 height 18
click at [290, 420] on p "Note to users with screen readers: Please deactivate our accessibility plugin f…" at bounding box center [554, 424] width 761 height 20
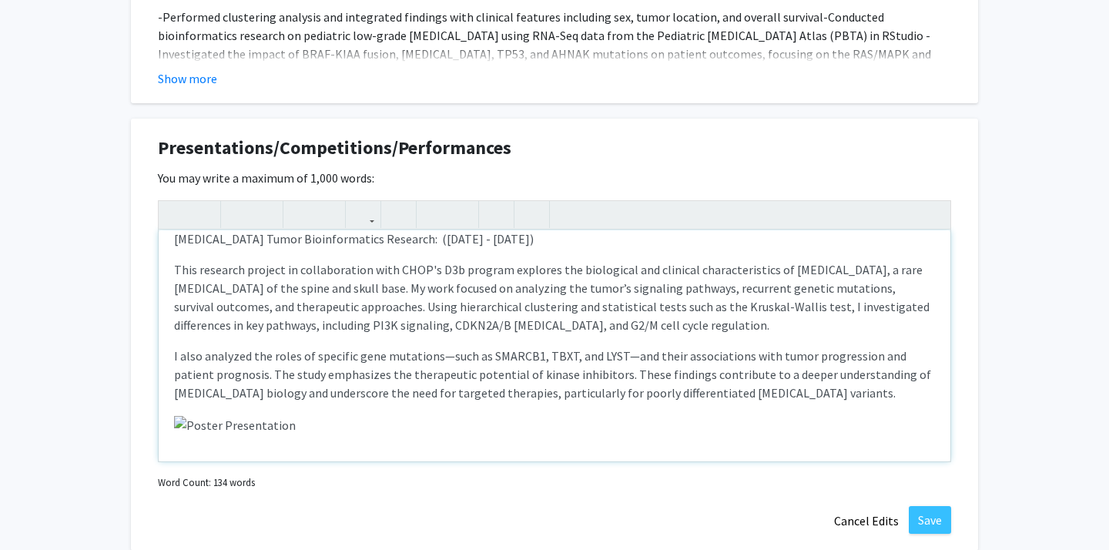
click at [179, 422] on img "Note to users with screen readers: Please deactivate our accessibility plugin f…" at bounding box center [235, 425] width 122 height 18
drag, startPoint x: 297, startPoint y: 425, endPoint x: 186, endPoint y: 420, distance: 111.8
click at [186, 420] on p "Note to users with screen readers: Please deactivate our accessibility plugin f…" at bounding box center [554, 424] width 761 height 20
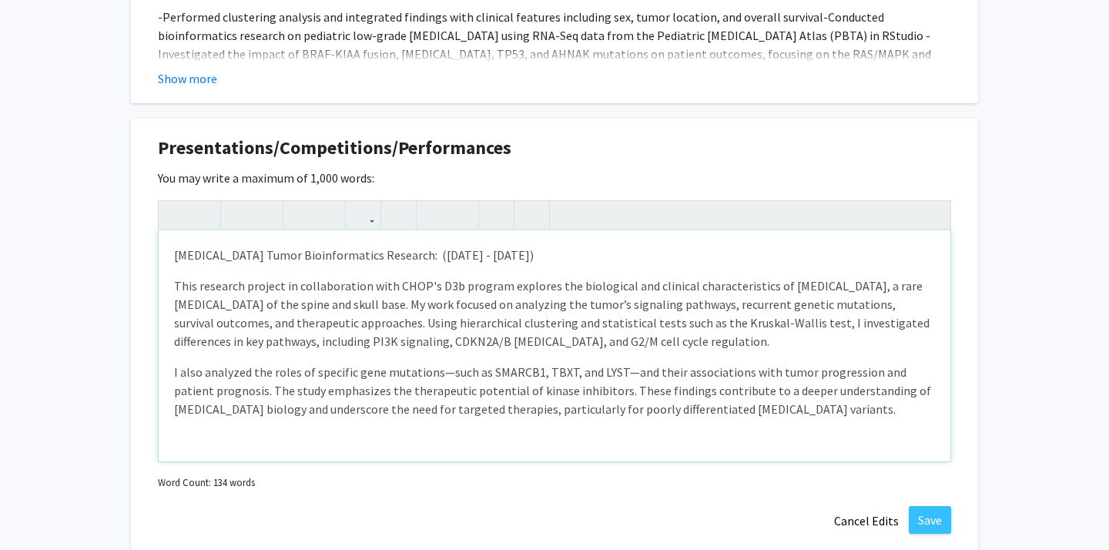
type textarea "<l>Ipsumdol Sitam Consecteturadi Elitsedd:&eius; (Temporinc 5448 - Utl 2754)&et…"
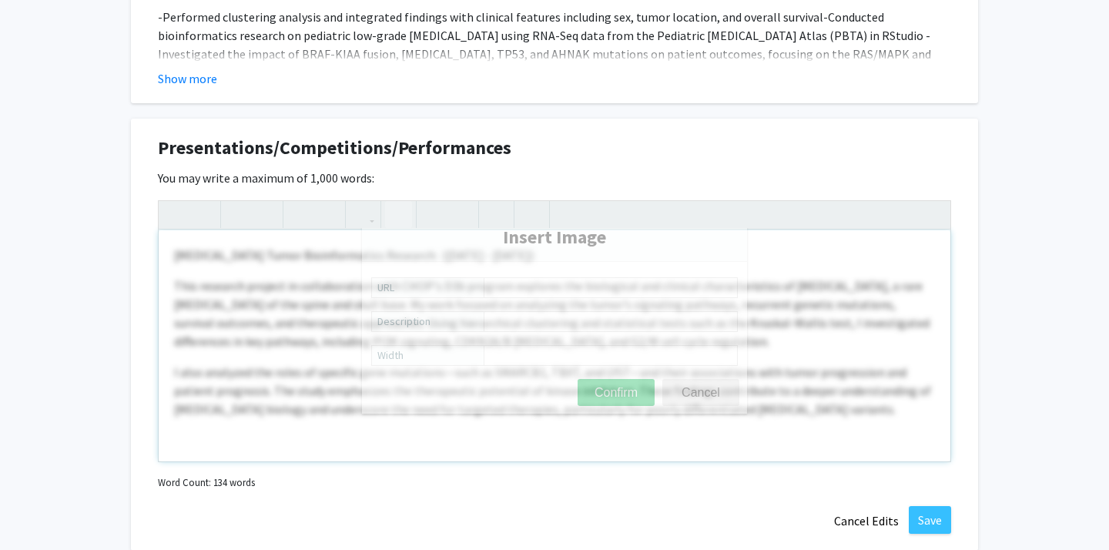
click at [404, 208] on icon "button" at bounding box center [398, 214] width 13 height 25
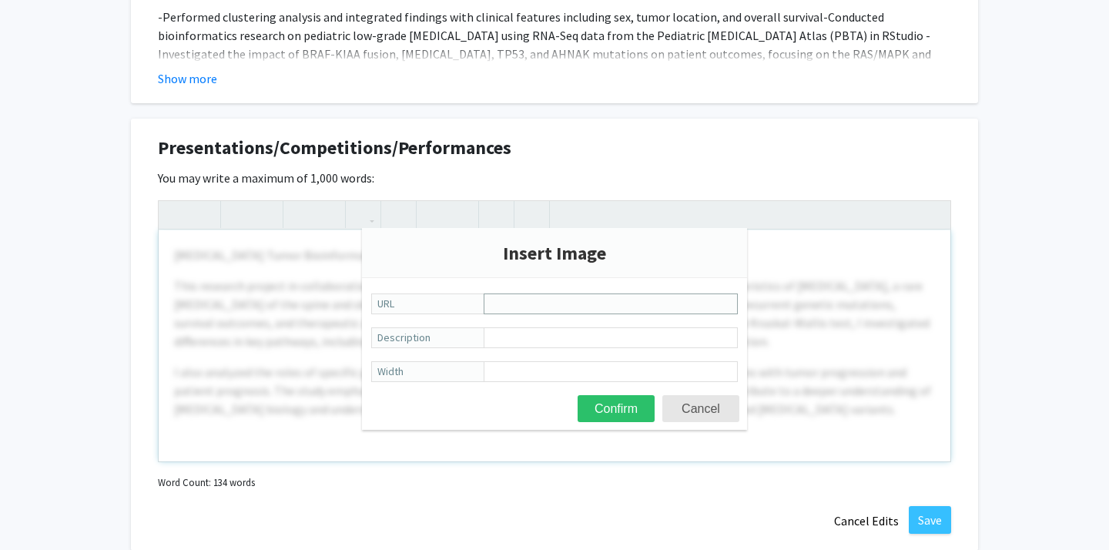
click at [534, 297] on input "URL" at bounding box center [611, 303] width 254 height 21
paste input "[URL][DOMAIN_NAME][PERSON_NAME][DATE]"
type input "[URL][DOMAIN_NAME][PERSON_NAME][DATE]"
click at [569, 340] on input "Description" at bounding box center [611, 337] width 254 height 21
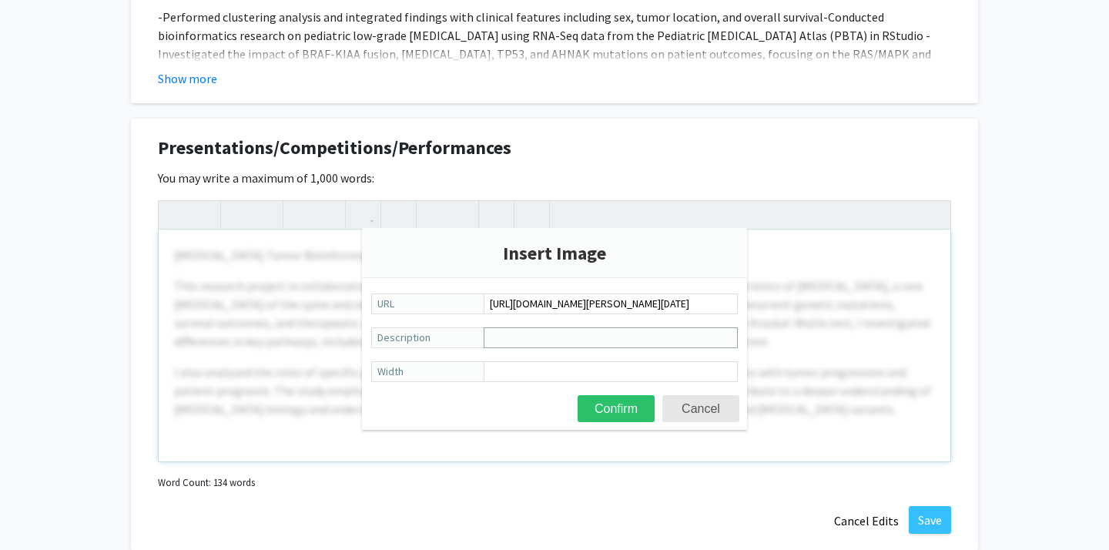
scroll to position [0, 0]
type input "Poster Presentation"
click at [632, 404] on button "Confirm" at bounding box center [616, 408] width 77 height 27
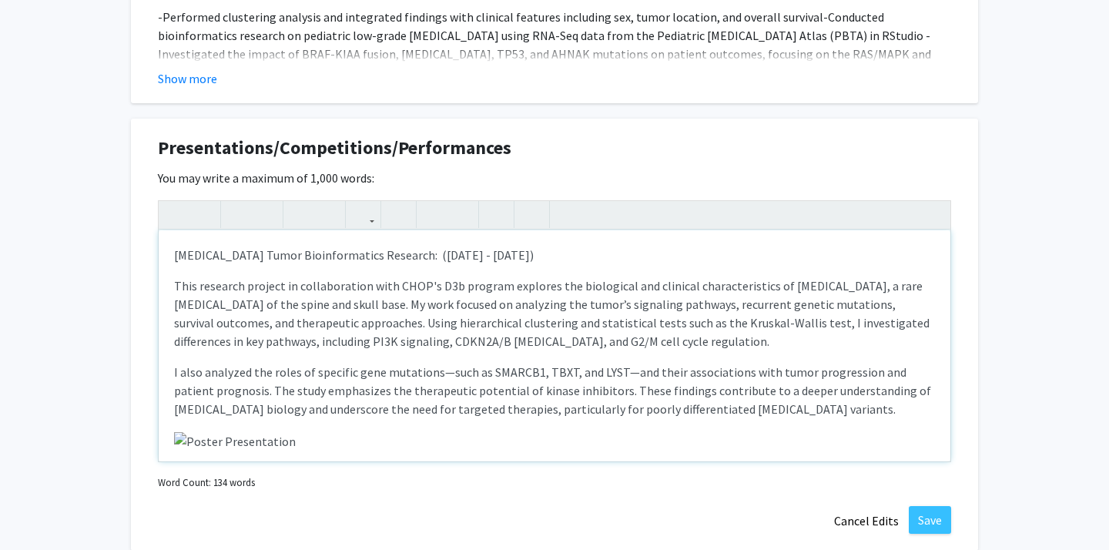
click at [216, 443] on img "Note to users with screen readers: Please deactivate our accessibility plugin f…" at bounding box center [235, 441] width 122 height 18
click at [178, 443] on img "Note to users with screen readers: Please deactivate our accessibility plugin f…" at bounding box center [235, 441] width 122 height 18
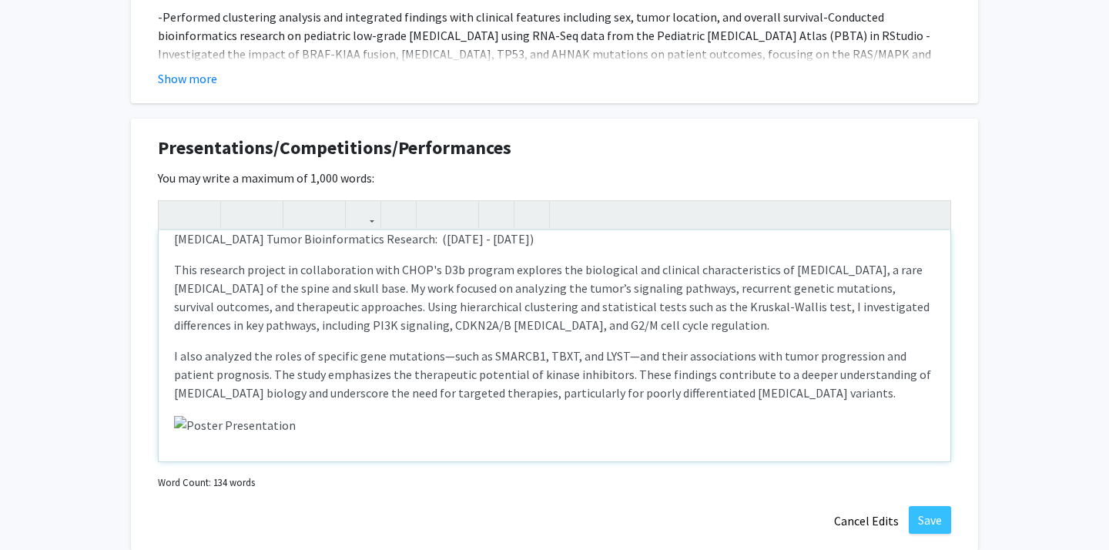
click at [292, 421] on p "Note to users with screen readers: Please deactivate our accessibility plugin f…" at bounding box center [554, 424] width 761 height 20
click at [938, 516] on button "Save" at bounding box center [930, 520] width 42 height 28
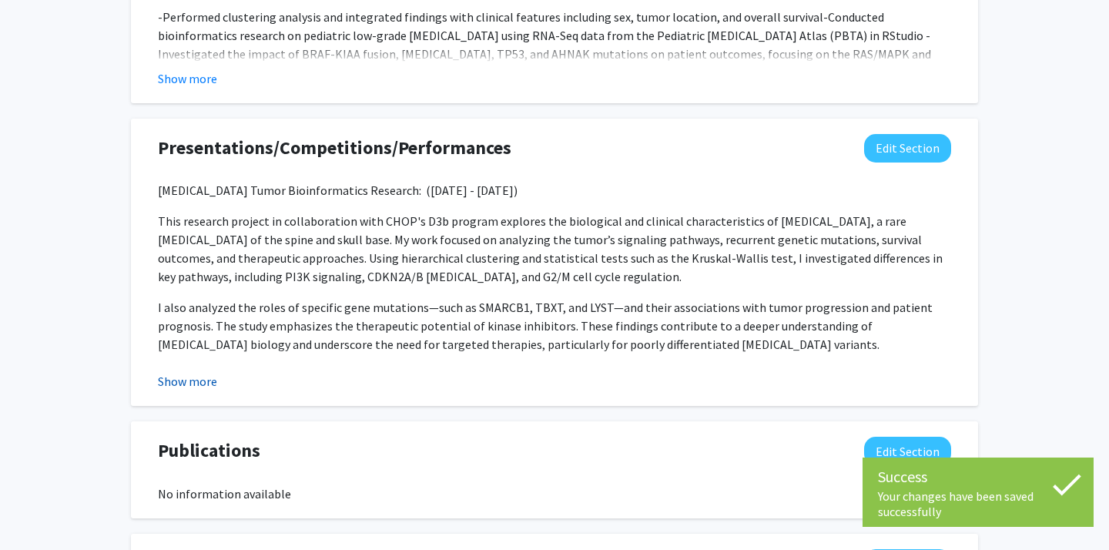
click at [204, 378] on button "Show more" at bounding box center [187, 381] width 59 height 18
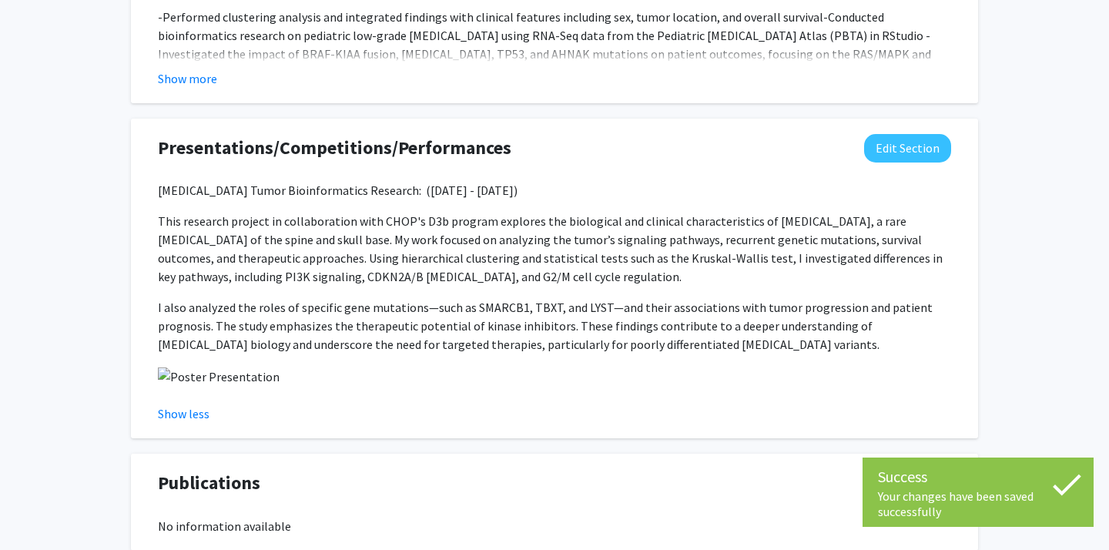
click at [163, 372] on img at bounding box center [219, 376] width 122 height 18
click at [191, 372] on img at bounding box center [219, 376] width 122 height 18
click at [146, 375] on div "[MEDICAL_DATA] Tumor Bioinformatics Research: ([DATE] - [DATE]) This research p…" at bounding box center [554, 302] width 816 height 242
click at [162, 373] on img at bounding box center [219, 376] width 122 height 18
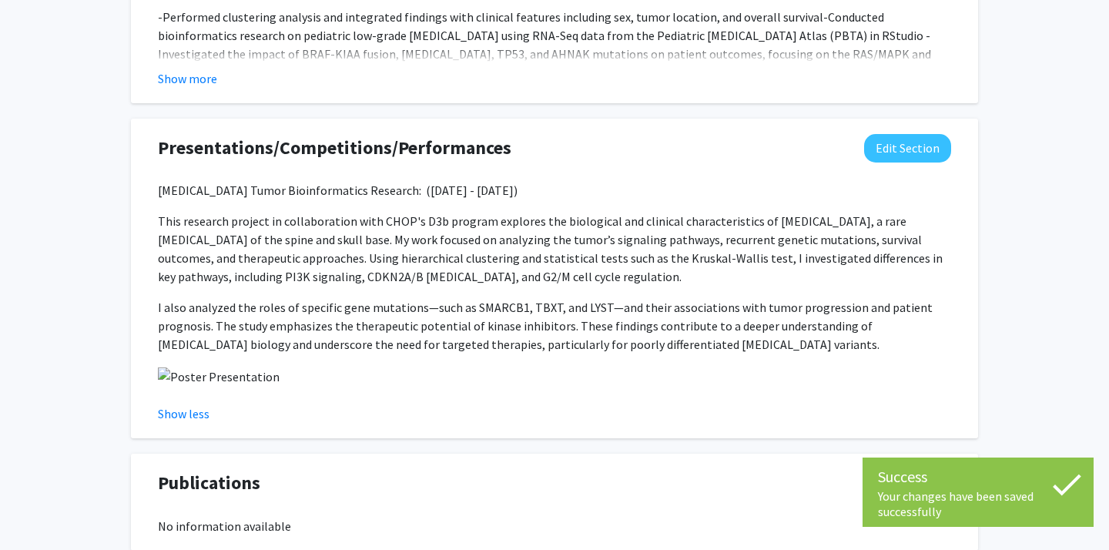
click at [162, 373] on img at bounding box center [219, 376] width 122 height 18
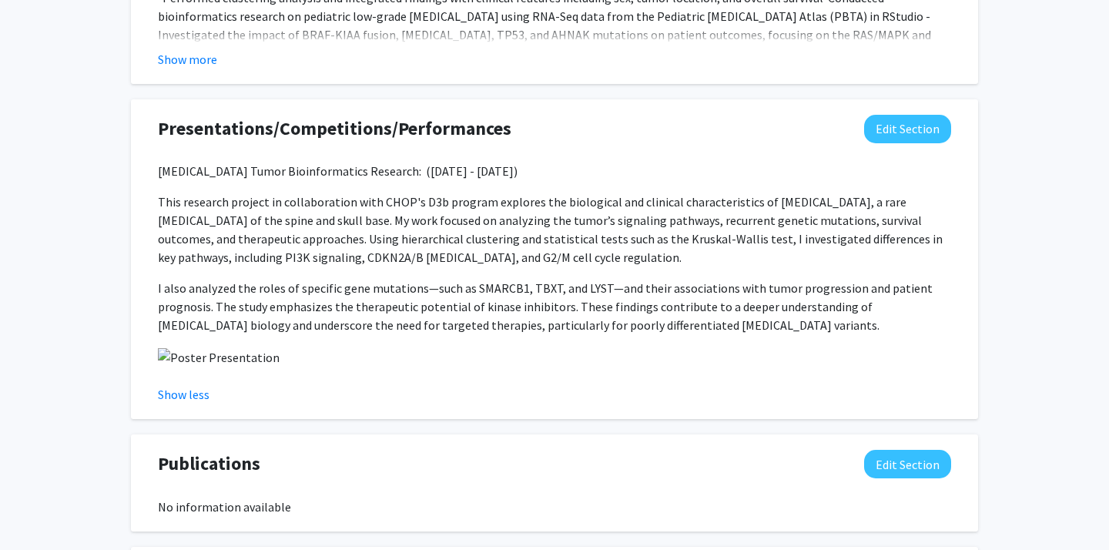
scroll to position [1818, 0]
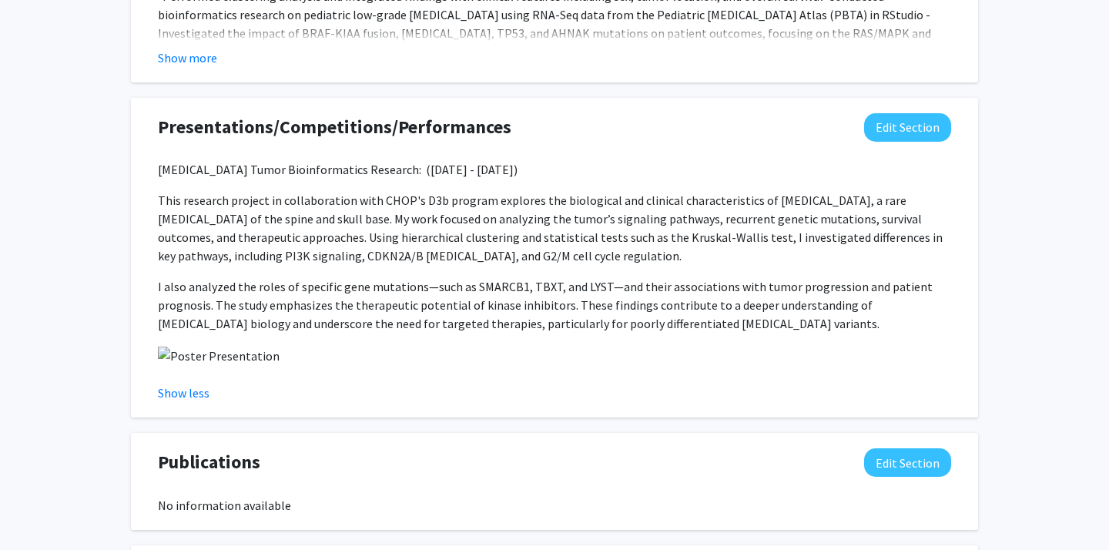
click at [164, 351] on img at bounding box center [219, 356] width 122 height 18
click at [193, 395] on button "Show less" at bounding box center [184, 393] width 52 height 18
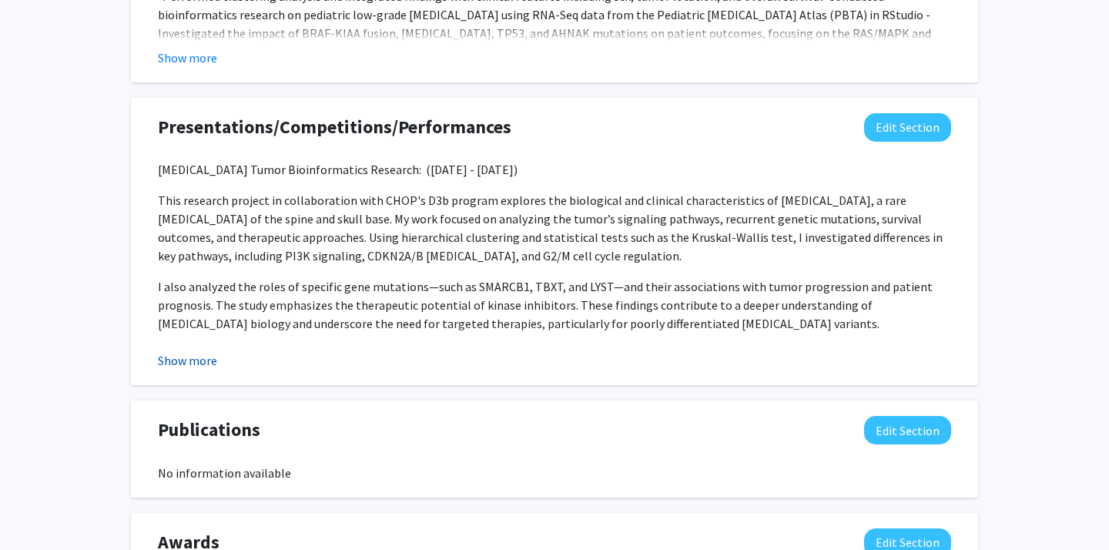
click at [202, 358] on button "Show more" at bounding box center [187, 360] width 59 height 18
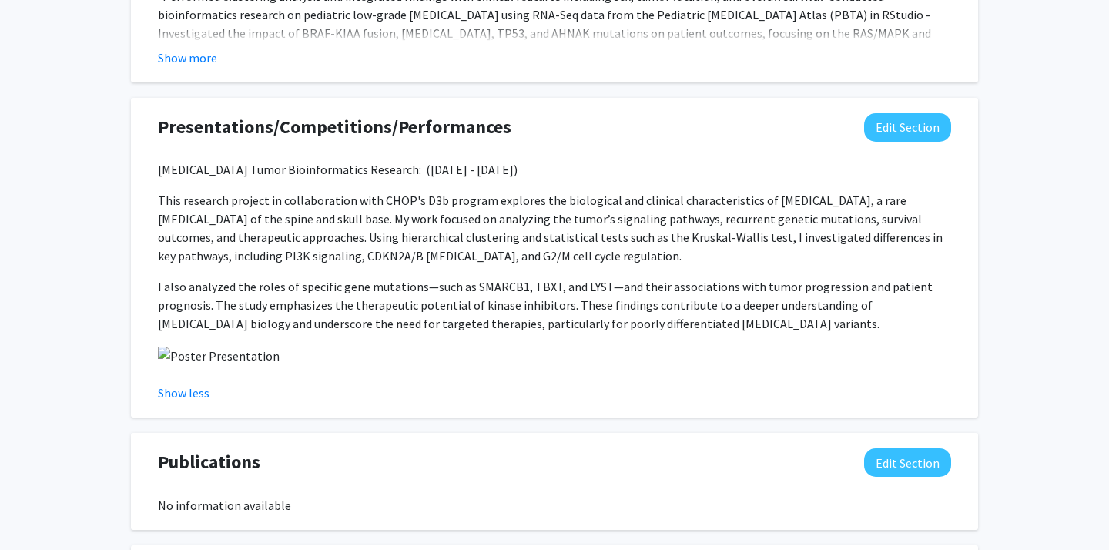
click at [266, 356] on img at bounding box center [219, 356] width 122 height 18
click at [265, 353] on img at bounding box center [219, 356] width 122 height 18
click at [200, 392] on button "Show less" at bounding box center [184, 393] width 52 height 18
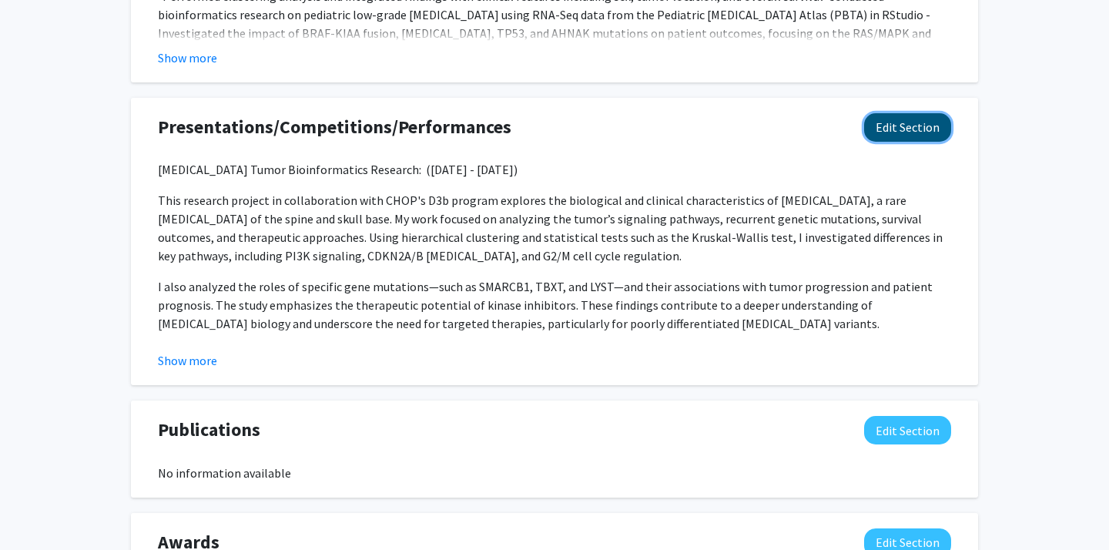
click at [917, 137] on button "Edit Section" at bounding box center [907, 127] width 87 height 28
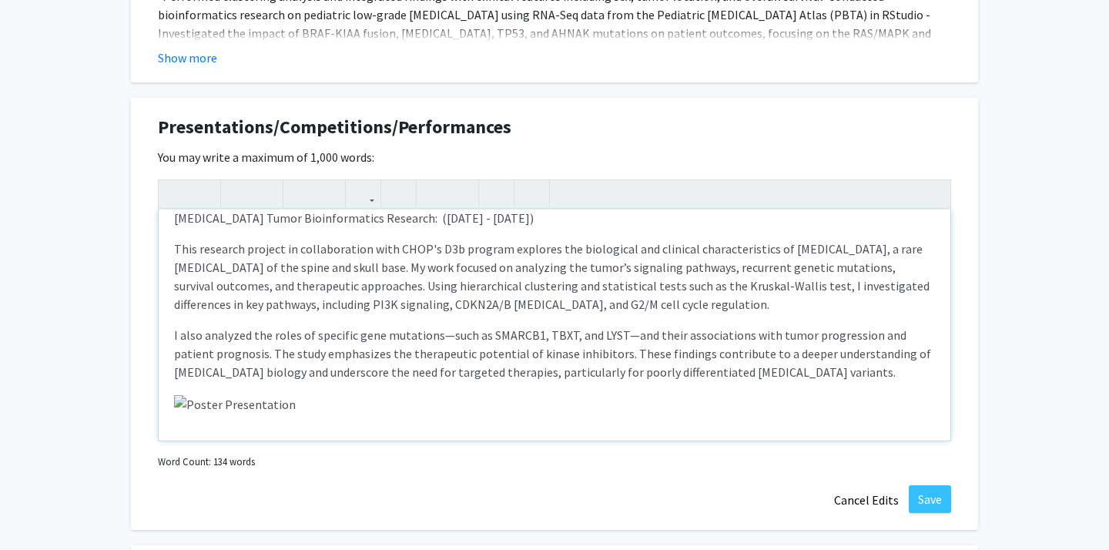
click at [303, 424] on div "[MEDICAL_DATA] Tumor Bioinformatics Research: ([DATE] - [DATE]) This research p…" at bounding box center [555, 324] width 792 height 231
drag, startPoint x: 303, startPoint y: 424, endPoint x: 179, endPoint y: 406, distance: 125.3
click at [179, 406] on div "[MEDICAL_DATA] Tumor Bioinformatics Research: ([DATE] - [DATE]) This research p…" at bounding box center [555, 324] width 792 height 231
click at [252, 401] on img "Note to users with screen readers: Please deactivate our accessibility plugin f…" at bounding box center [235, 404] width 122 height 18
click at [303, 402] on p "Note to users with screen readers: Please deactivate our accessibility plugin f…" at bounding box center [554, 404] width 761 height 20
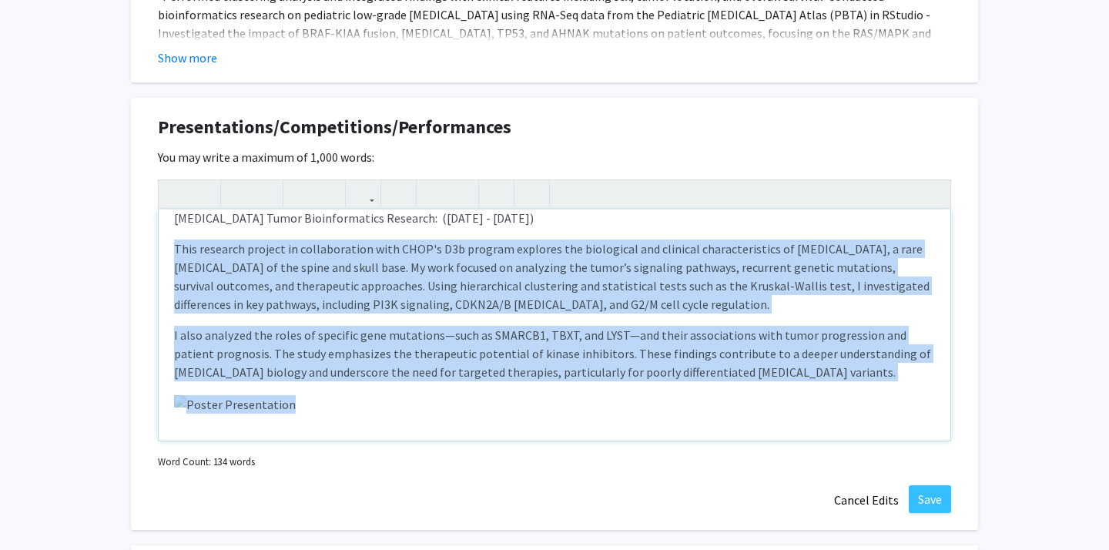
drag, startPoint x: 303, startPoint y: 402, endPoint x: 168, endPoint y: 397, distance: 134.9
click at [168, 397] on div "[MEDICAL_DATA] Tumor Bioinformatics Research: ([DATE] - [DATE]) This research p…" at bounding box center [555, 324] width 792 height 231
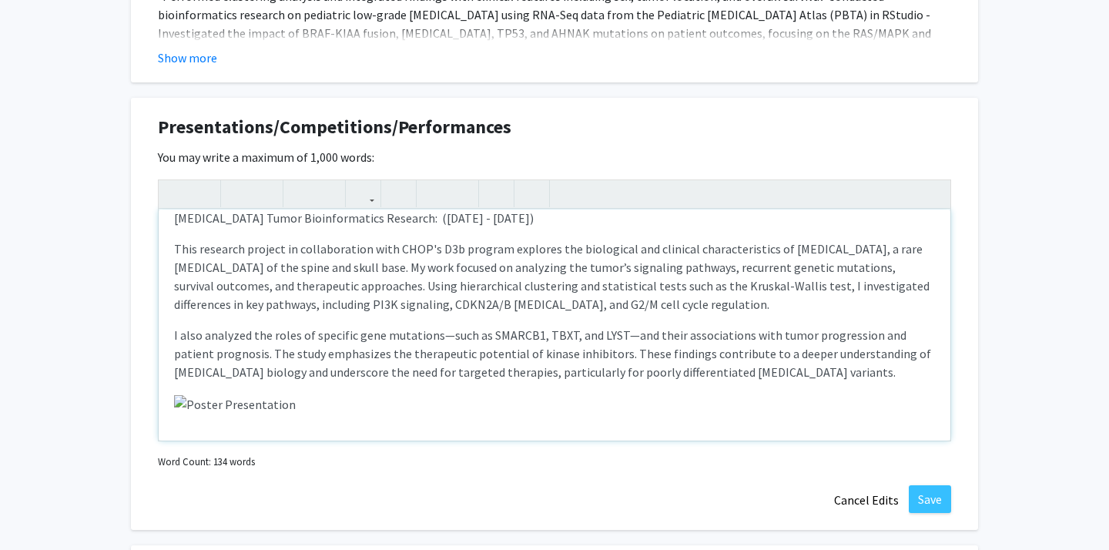
click at [301, 406] on p "Note to users with screen readers: Please deactivate our accessibility plugin f…" at bounding box center [554, 404] width 761 height 20
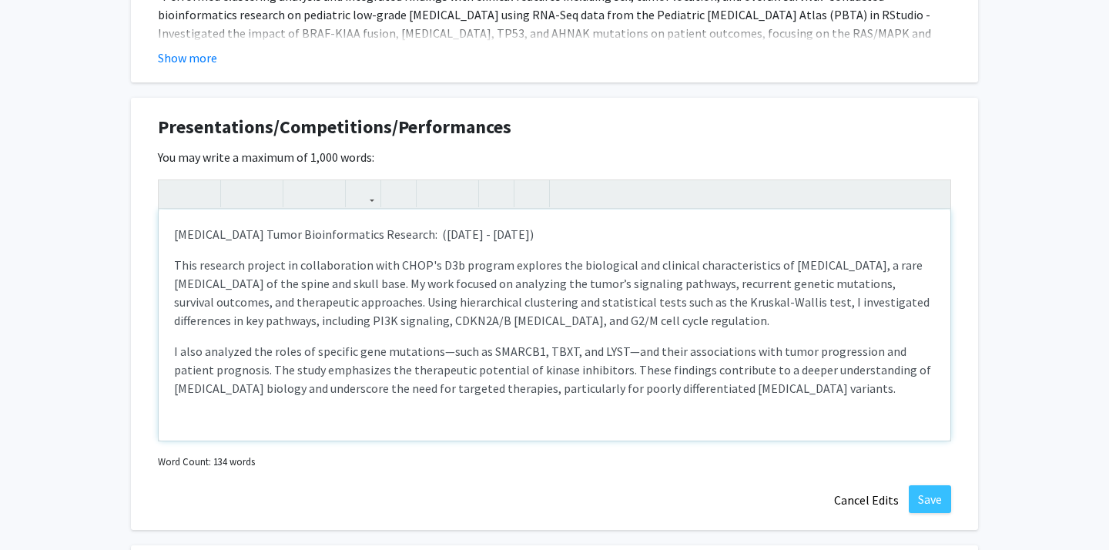
type textarea "<l>Ipsumdol Sitam Consecteturadi Elitsedd:&eius; (Temporinc 5448 - Utl 2754)&et…"
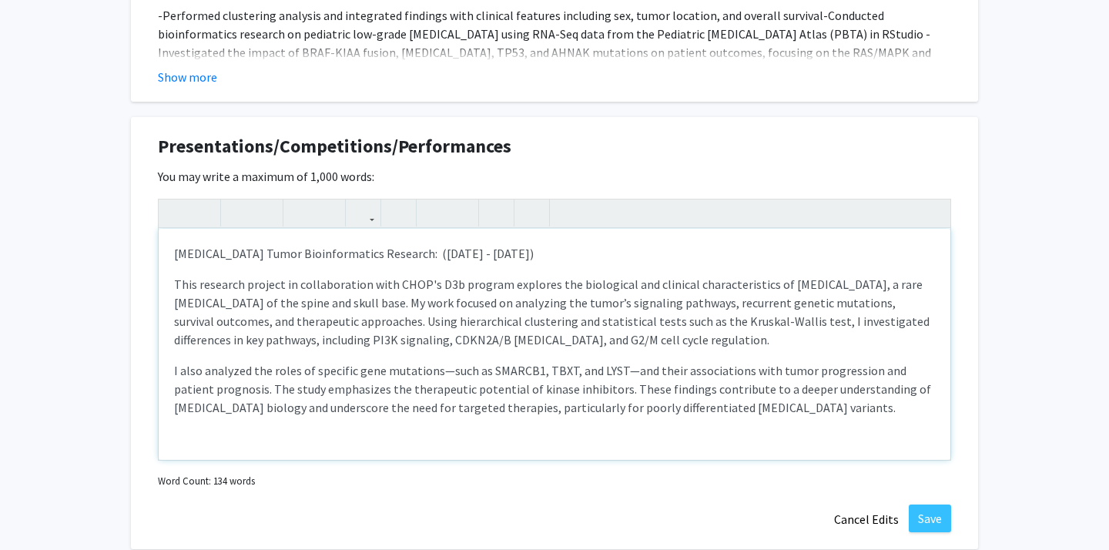
scroll to position [15, 0]
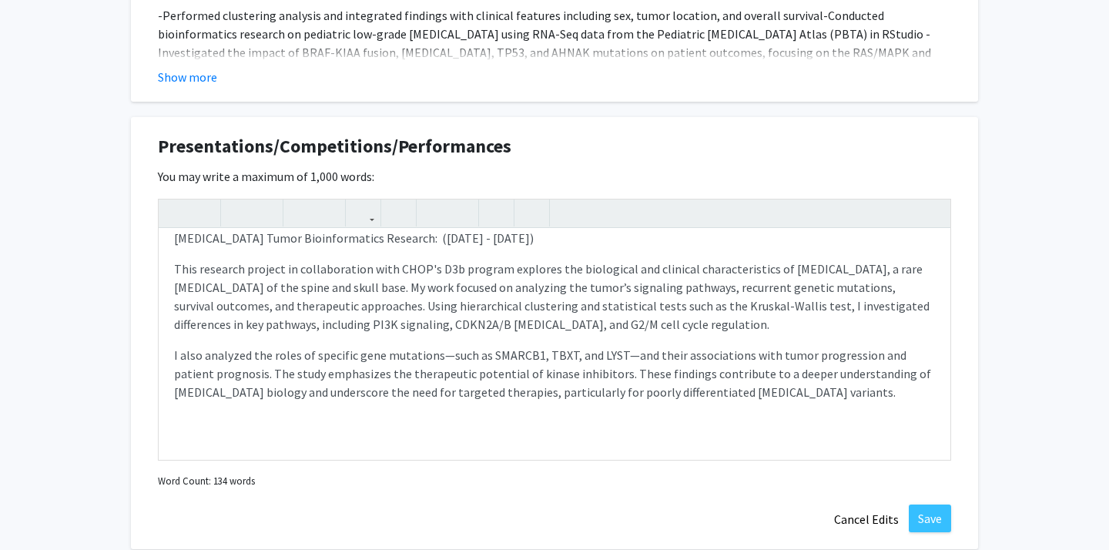
click at [963, 186] on div "Presentations/Competitions/Performances Edit Section You may write a maximum of…" at bounding box center [554, 333] width 847 height 433
click at [939, 525] on button "Save" at bounding box center [930, 518] width 42 height 28
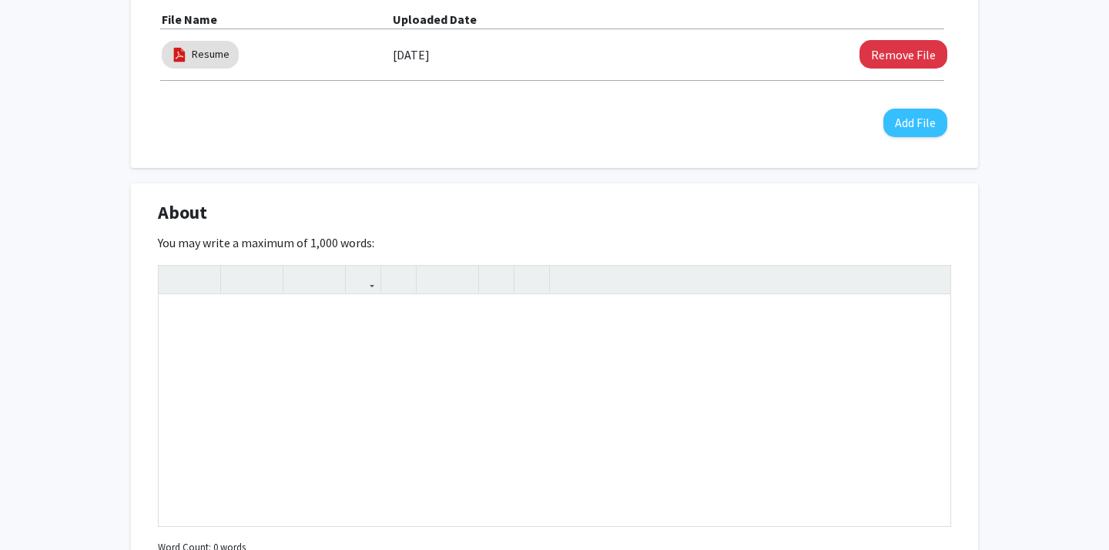
scroll to position [569, 0]
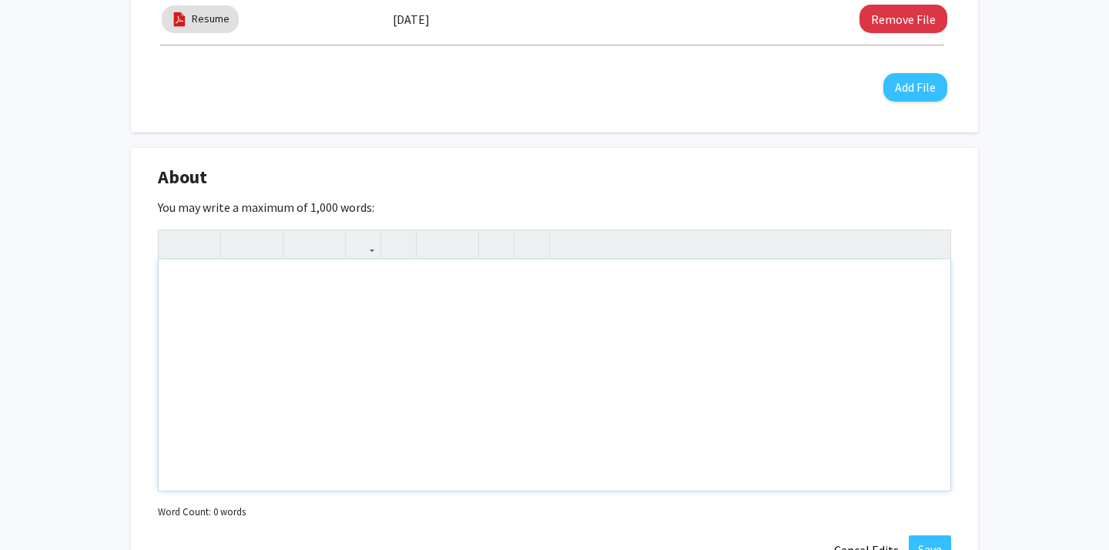
click at [719, 358] on div "Note to users with screen readers: Please deactivate our accessibility plugin f…" at bounding box center [555, 375] width 792 height 231
click at [489, 326] on div "Note to users with screen readers: Please deactivate our accessibility plugin f…" at bounding box center [555, 375] width 792 height 231
paste div "Note to users with screen readers: Please deactivate our accessibility plugin f…"
type textarea "<p>I am a freshman at [GEOGRAPHIC_DATA] majoring in nursing, with a strong pass…"
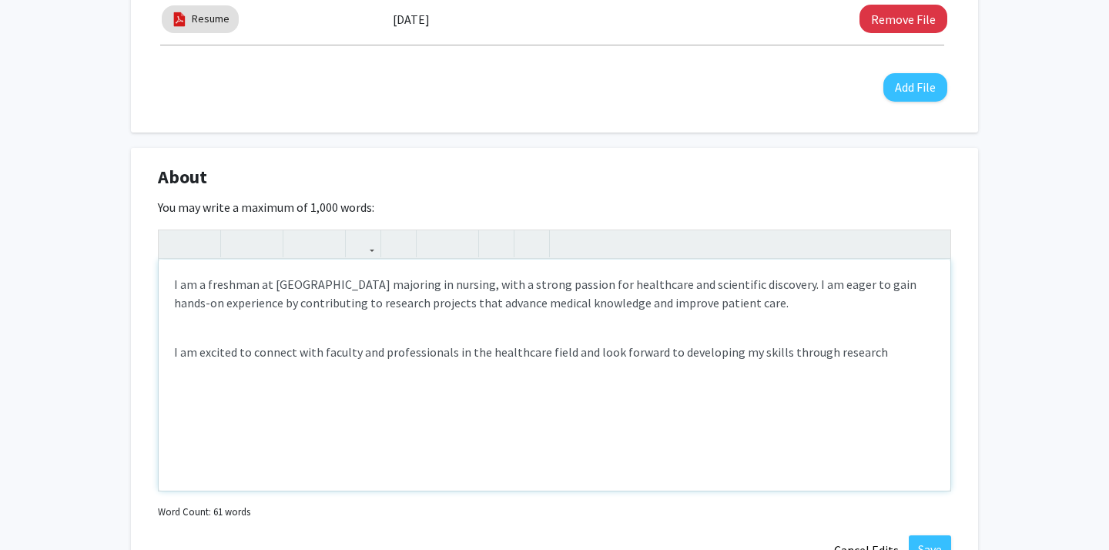
click at [456, 332] on div "I am a freshman at [GEOGRAPHIC_DATA] majoring in nursing, with a strong passion…" at bounding box center [555, 375] width 792 height 231
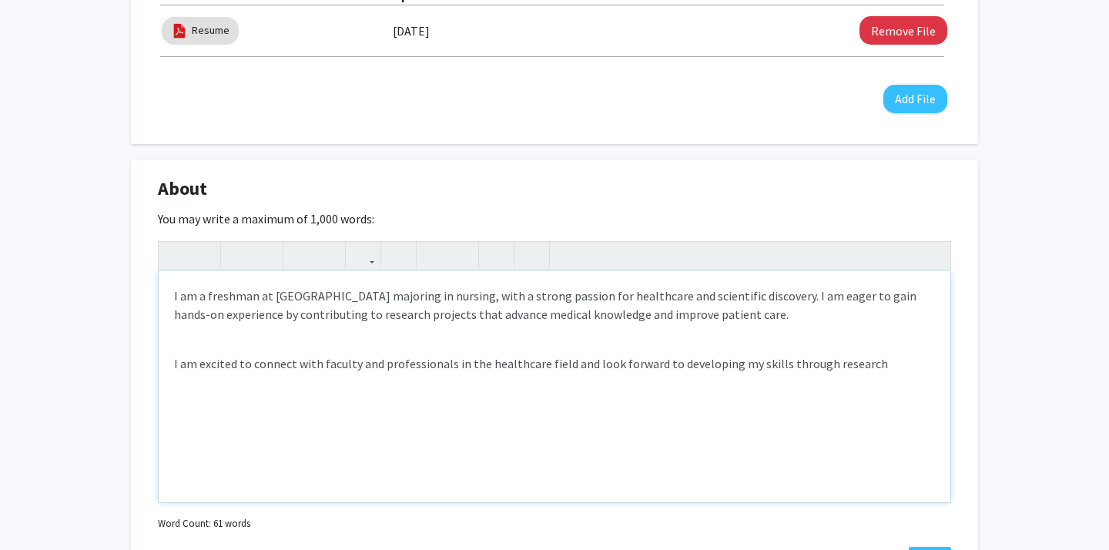
scroll to position [556, 0]
click at [880, 370] on p "I am excited to connect with faculty and professionals in the healthcare field …" at bounding box center [554, 365] width 761 height 18
click at [175, 366] on p "I am excited to connect with faculty and professionals in the healthcare field …" at bounding box center [554, 365] width 761 height 18
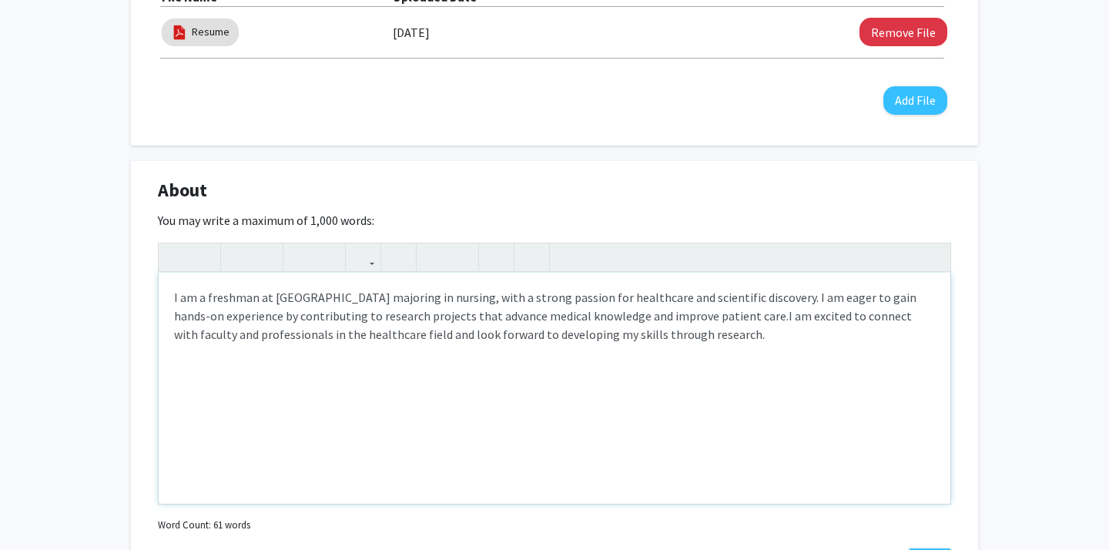
type textarea "<p>I am a freshman at [GEOGRAPHIC_DATA] majoring in nursing, with a strong pass…"
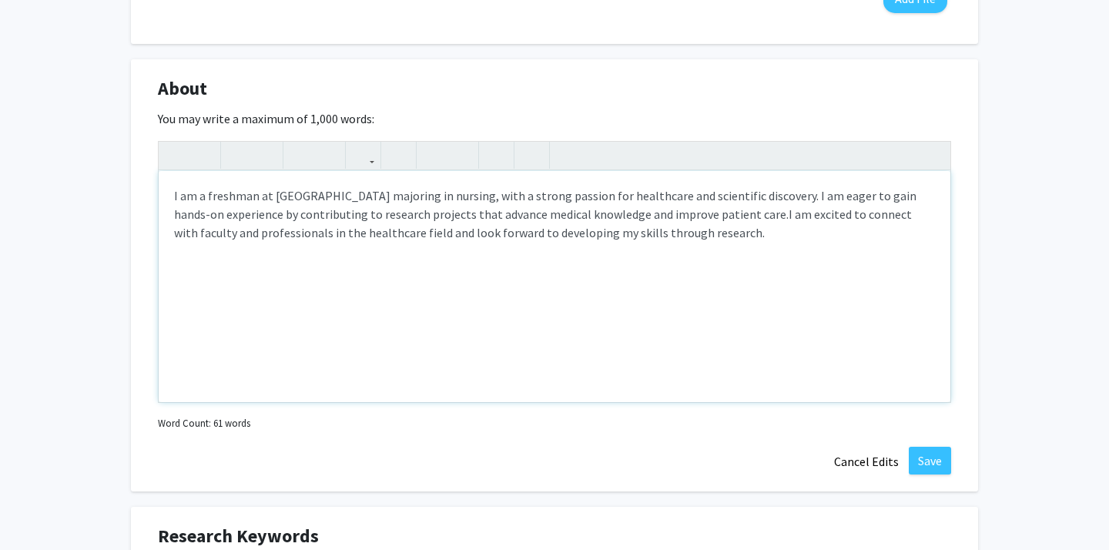
scroll to position [709, 0]
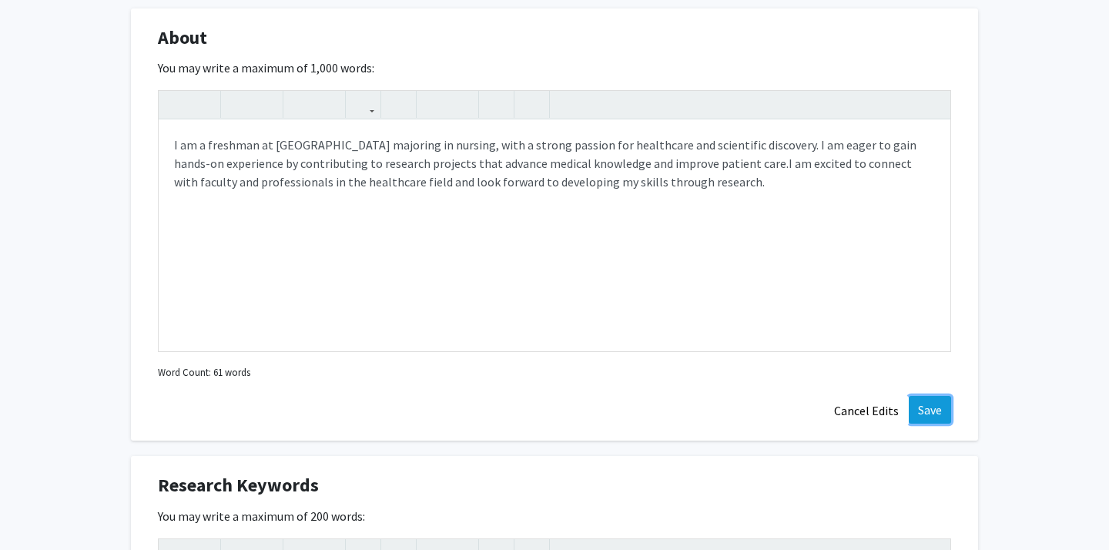
click at [930, 411] on button "Save" at bounding box center [930, 410] width 42 height 28
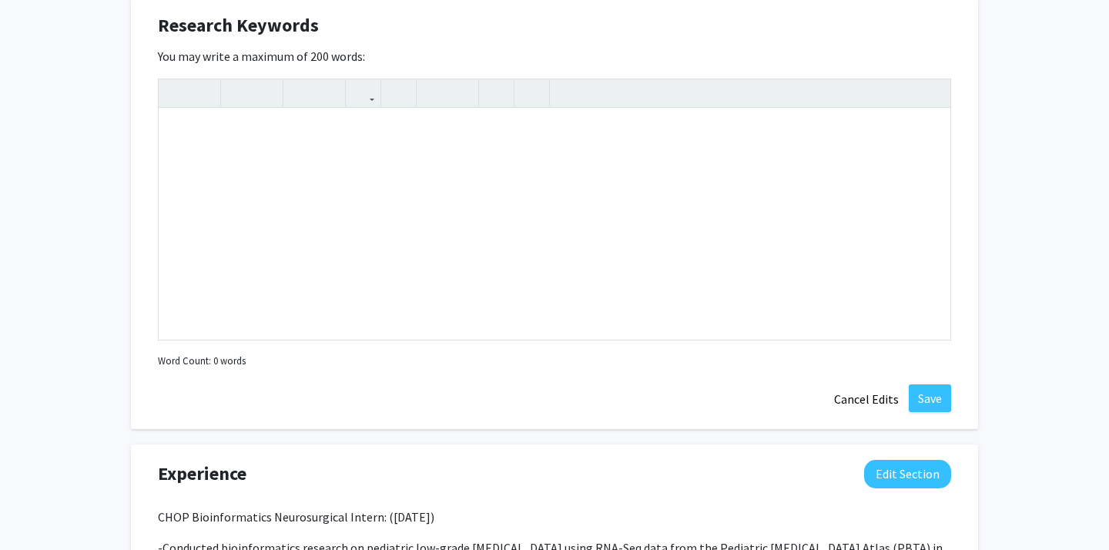
scroll to position [886, 0]
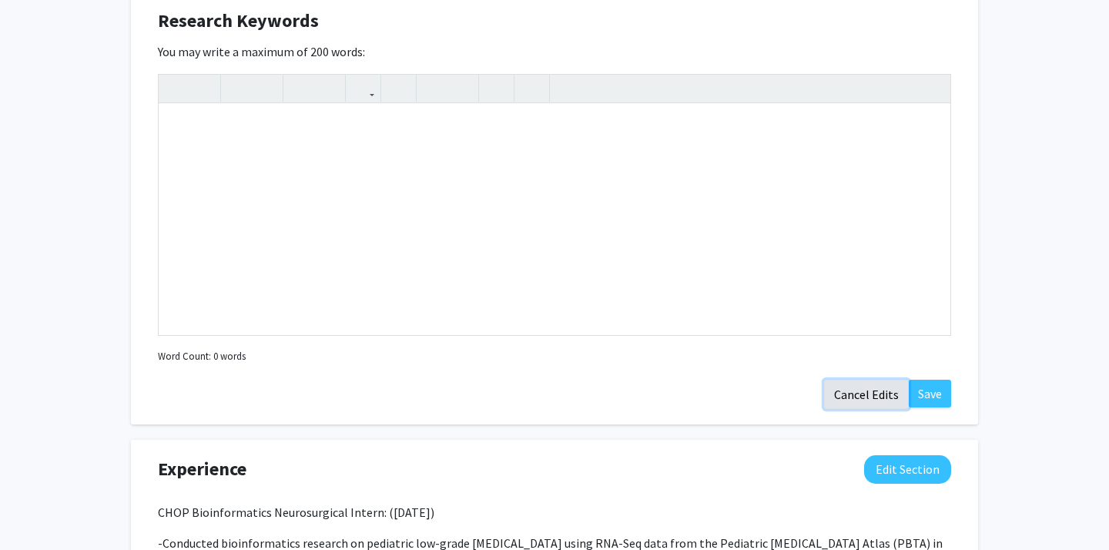
click at [869, 393] on button "Cancel Edits" at bounding box center [866, 394] width 85 height 29
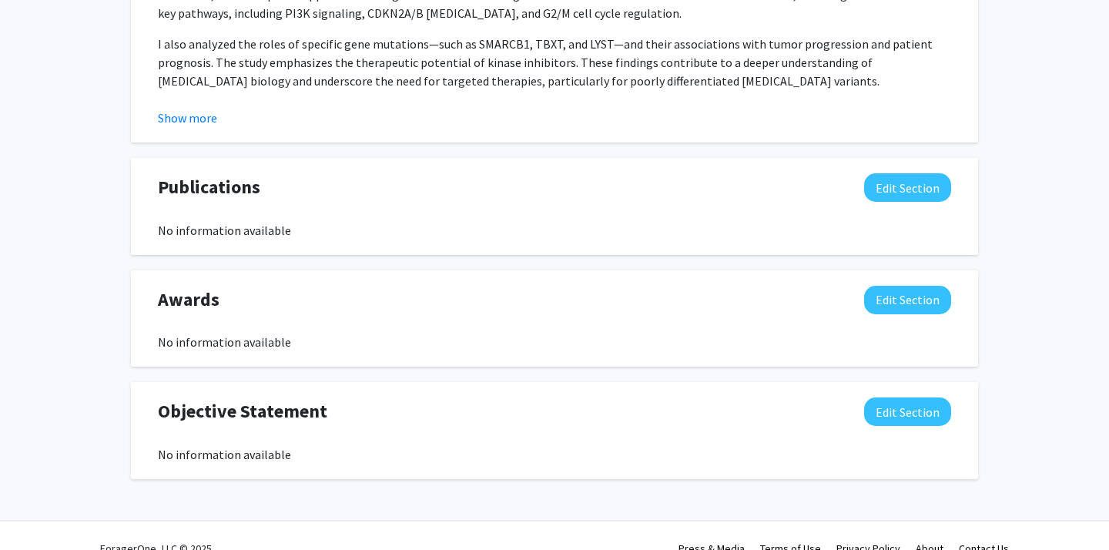
scroll to position [1464, 0]
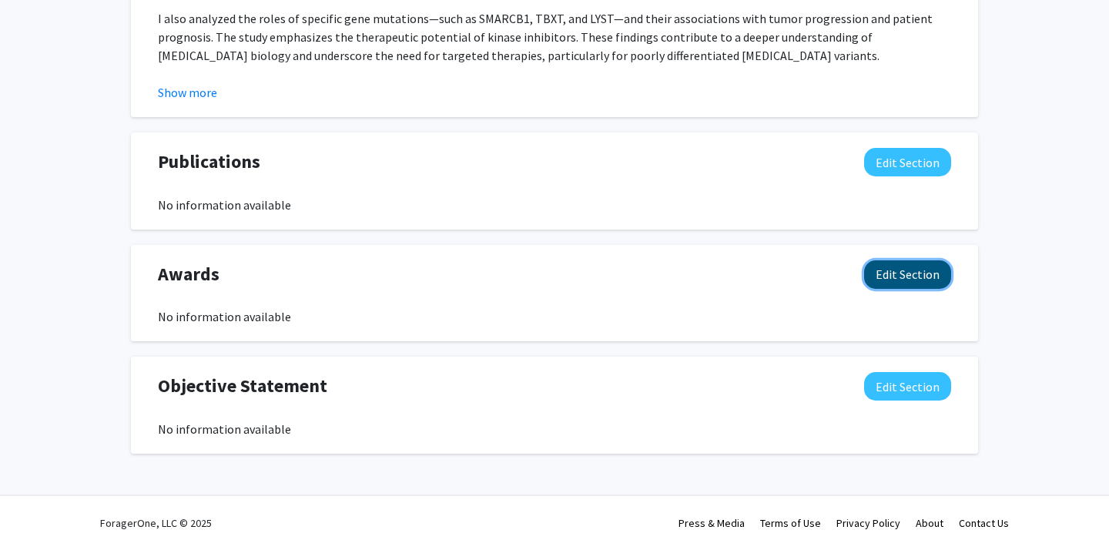
click at [926, 284] on button "Edit Section" at bounding box center [907, 274] width 87 height 28
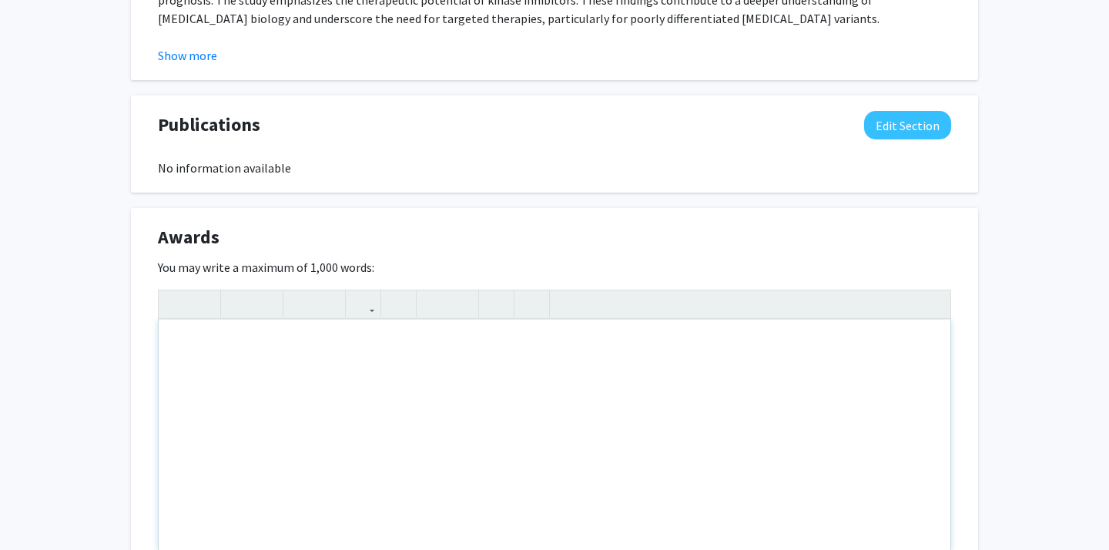
click at [899, 360] on div "Note to users with screen readers: Please deactivate our accessibility plugin f…" at bounding box center [555, 435] width 792 height 231
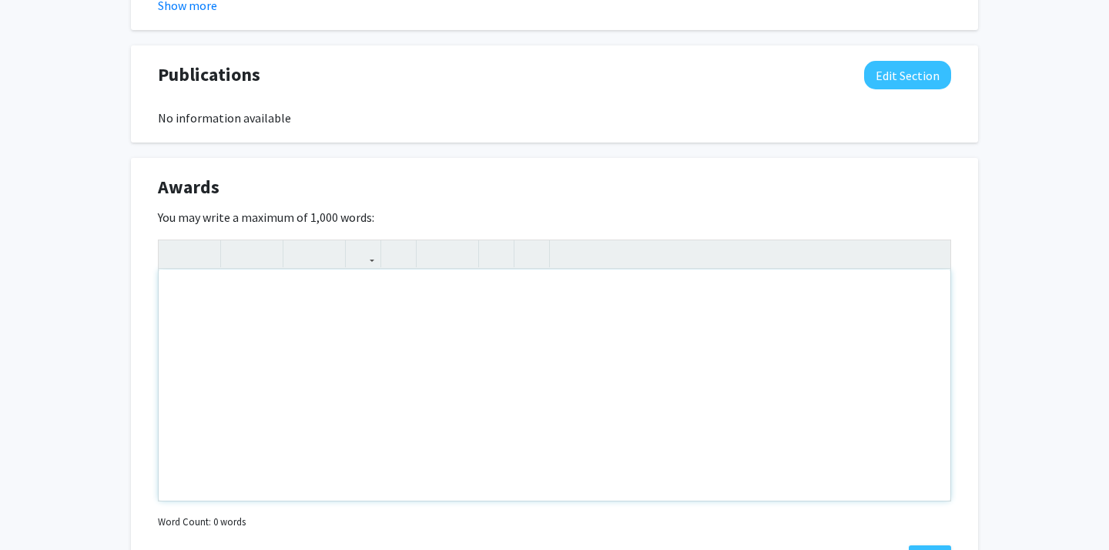
scroll to position [1555, 0]
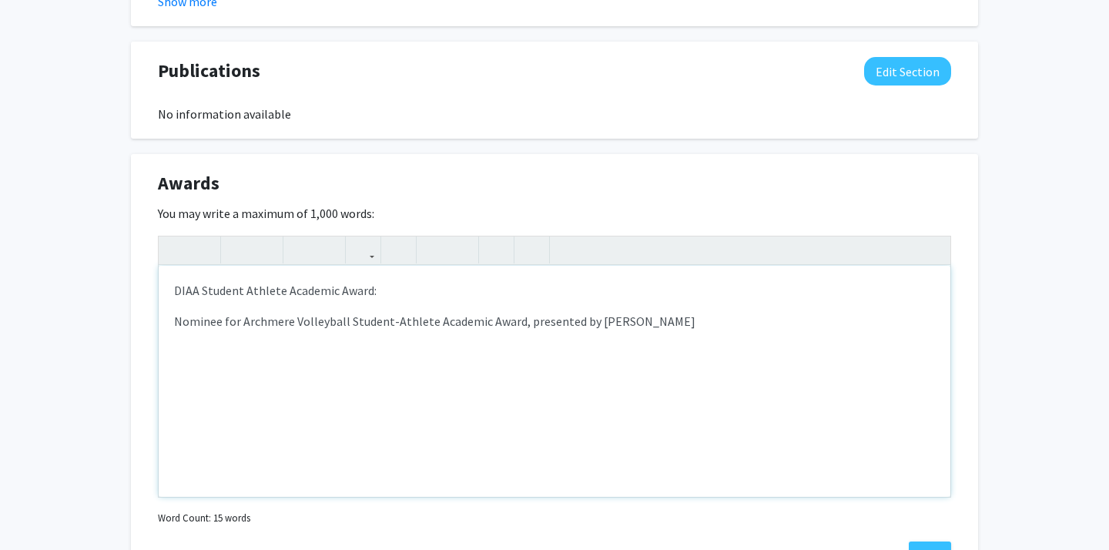
click at [481, 287] on p "DIAA Student Athlete Academic Award:" at bounding box center [554, 290] width 761 height 18
click at [256, 336] on div "DIAA Student Athlete Academic Award: Nominee for Archmere Volleyball Student-At…" at bounding box center [555, 381] width 792 height 231
click at [295, 323] on p "Nominee for Archmere Volleyball Student-Athlete Academic Award, presented by [P…" at bounding box center [554, 321] width 761 height 18
click at [451, 304] on div "DIAA Student Athlete Academic Award: Nominee for Archmere High School Volleybal…" at bounding box center [555, 381] width 792 height 231
click at [431, 282] on p "DIAA Student Athlete Academic Award:" at bounding box center [554, 290] width 761 height 18
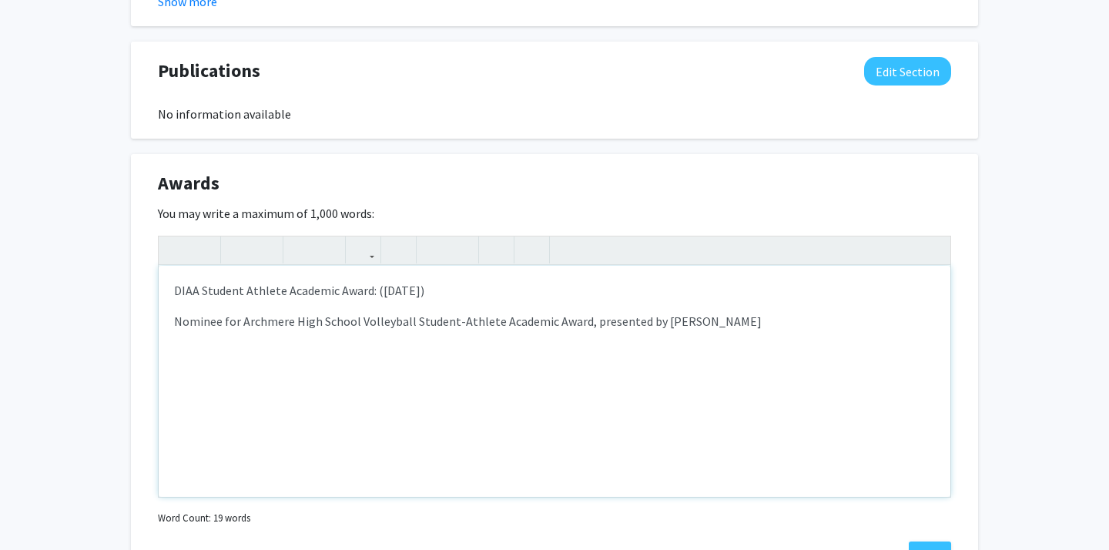
click at [784, 327] on p "Nominee for Archmere High School Volleyball Student-Athlete Academic Award, pre…" at bounding box center [554, 321] width 761 height 18
type textarea "<p>DIAA Student Athlete Academic Award: ([DATE])&nbsp;</p><p>Nominee for Archme…"
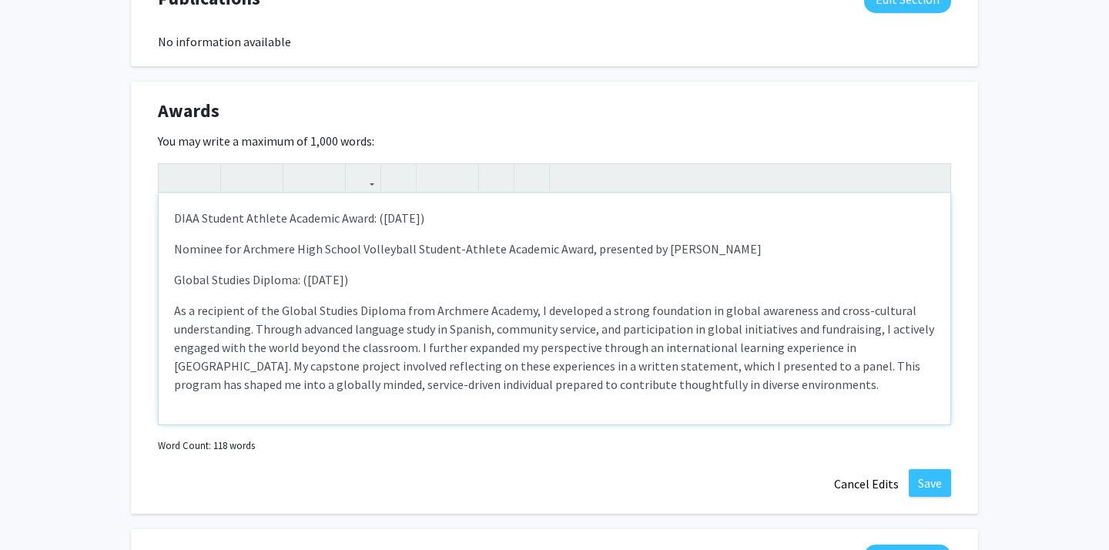
scroll to position [1637, 0]
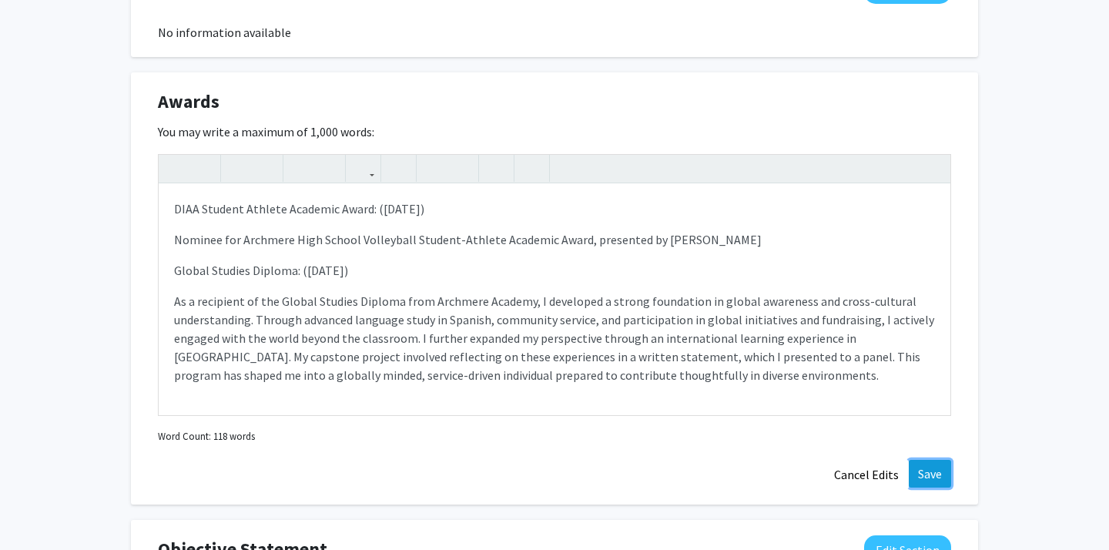
click at [946, 481] on button "Save" at bounding box center [930, 474] width 42 height 28
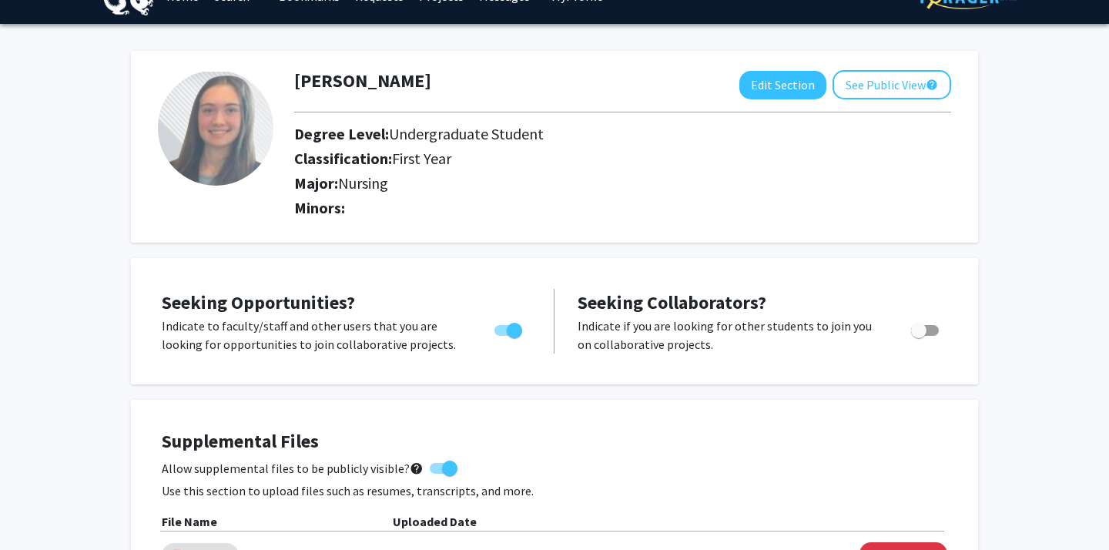
scroll to position [0, 0]
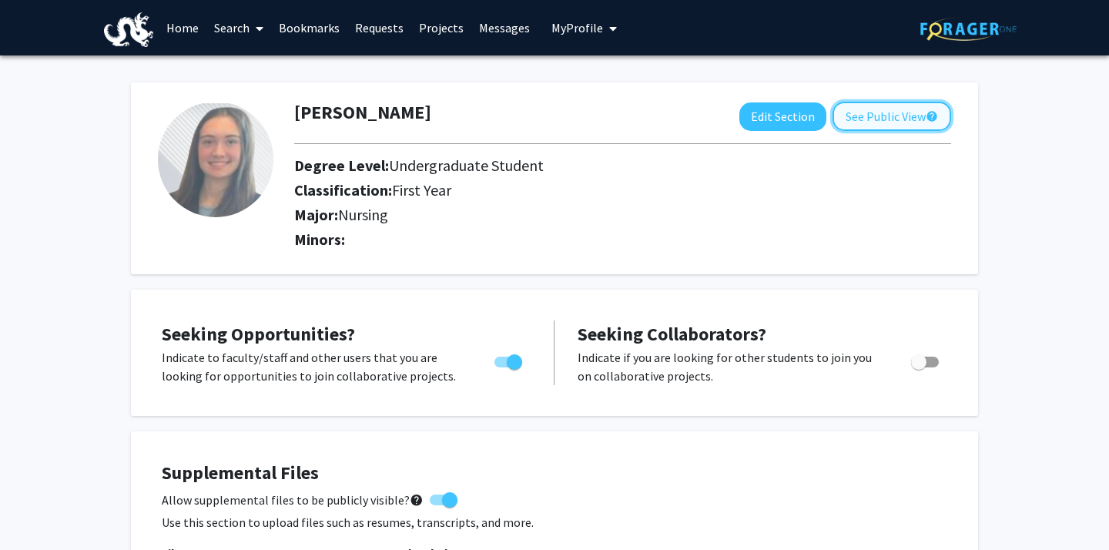
click at [884, 119] on button "See Public View help" at bounding box center [892, 116] width 119 height 29
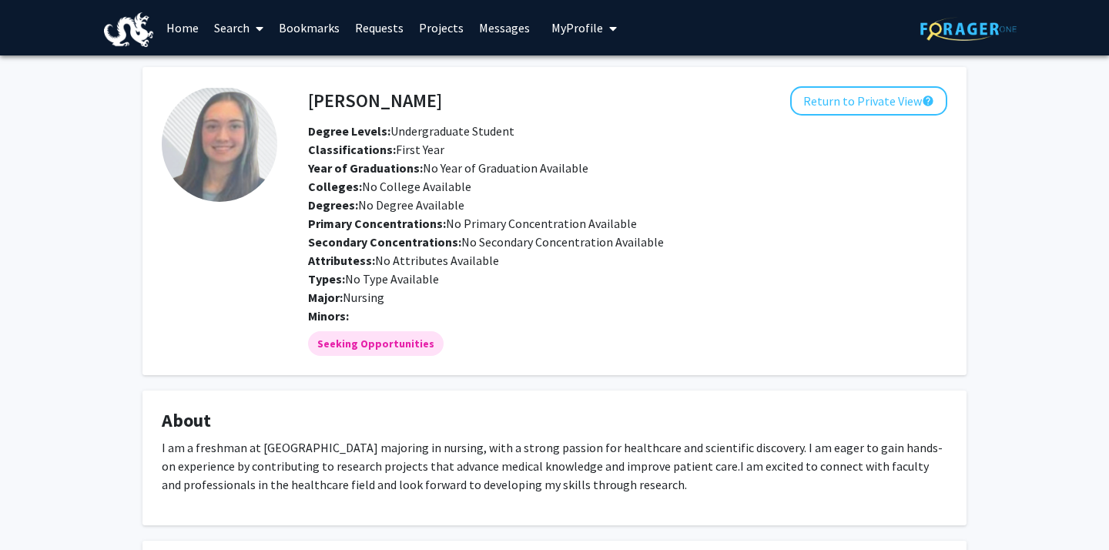
click at [177, 24] on link "Home" at bounding box center [183, 28] width 48 height 54
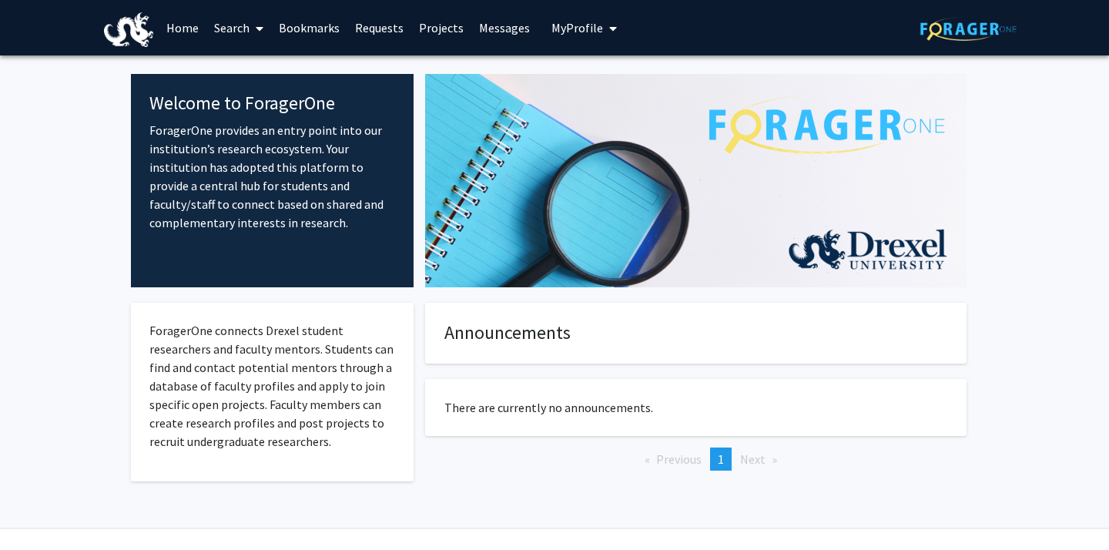
click at [238, 46] on link "Search" at bounding box center [238, 28] width 65 height 54
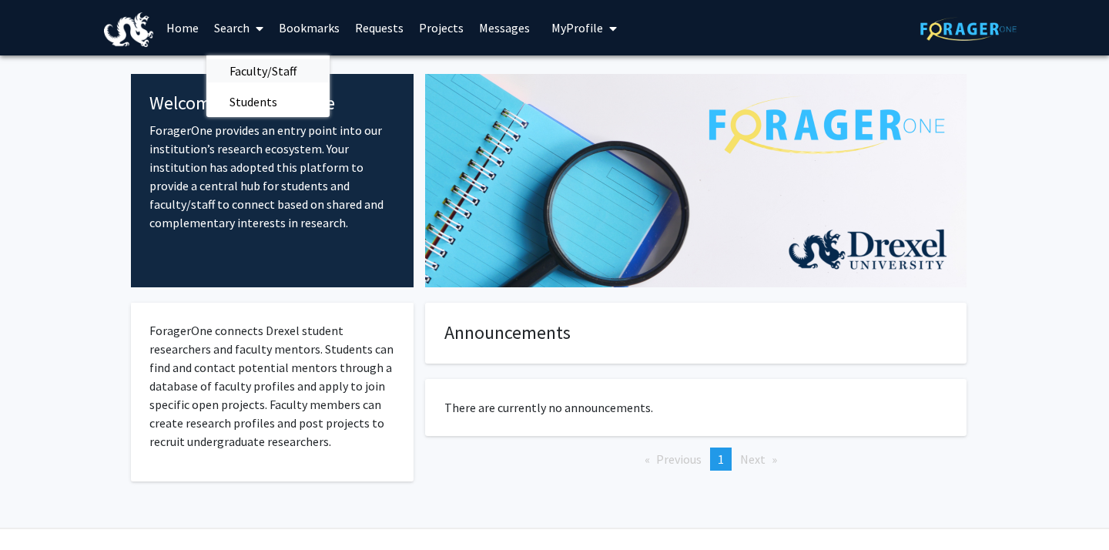
click at [256, 69] on span "Faculty/Staff" at bounding box center [262, 70] width 113 height 31
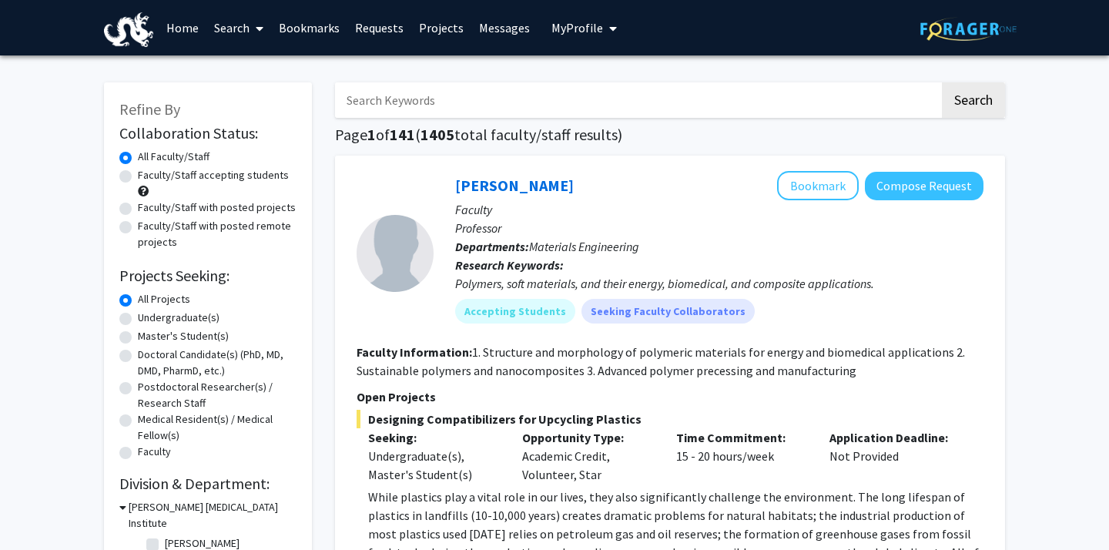
click at [230, 28] on link "Search" at bounding box center [238, 28] width 65 height 54
click at [260, 104] on span "Students" at bounding box center [253, 101] width 94 height 31
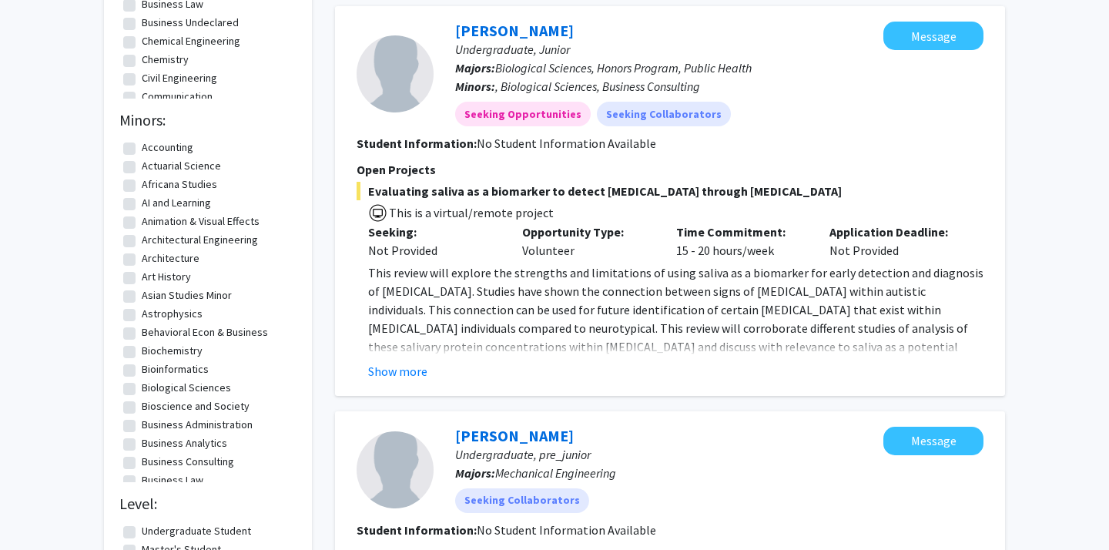
scroll to position [492, 0]
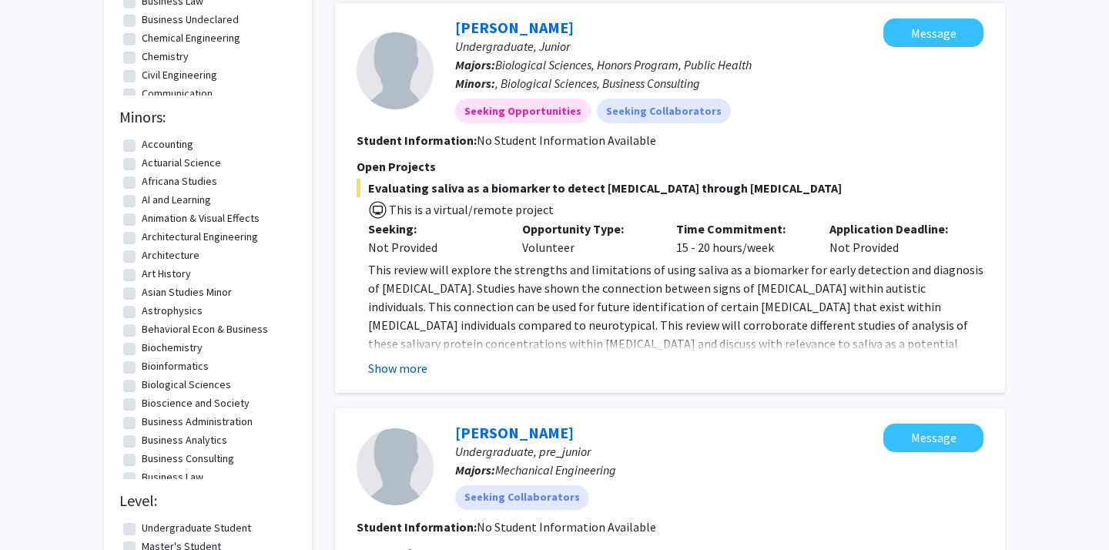
click at [400, 370] on button "Show more" at bounding box center [397, 368] width 59 height 18
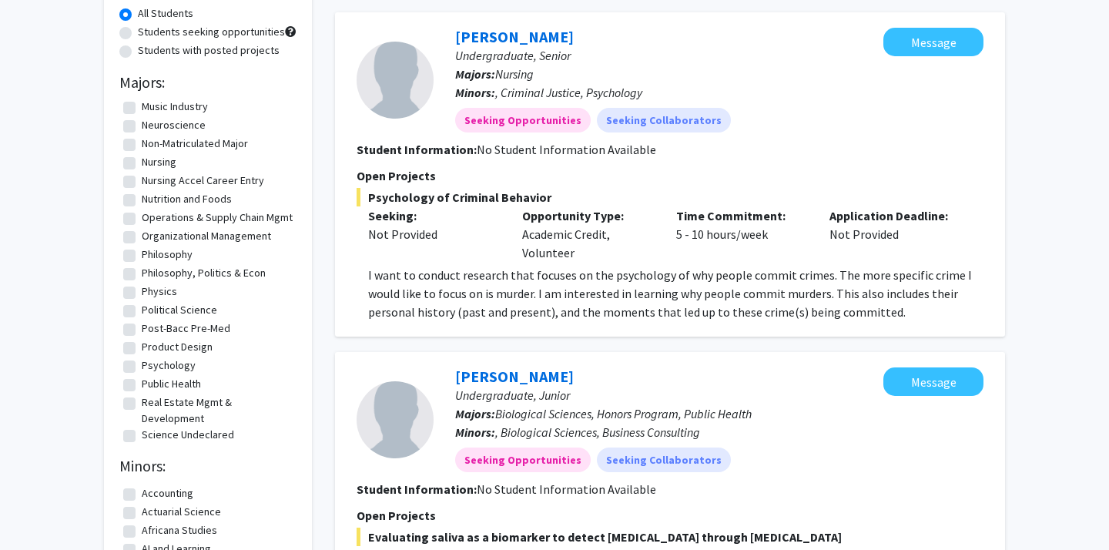
scroll to position [1564, 0]
click at [142, 166] on label "Nursing" at bounding box center [159, 163] width 35 height 16
click at [142, 165] on input "Nursing" at bounding box center [147, 160] width 10 height 10
checkbox input "true"
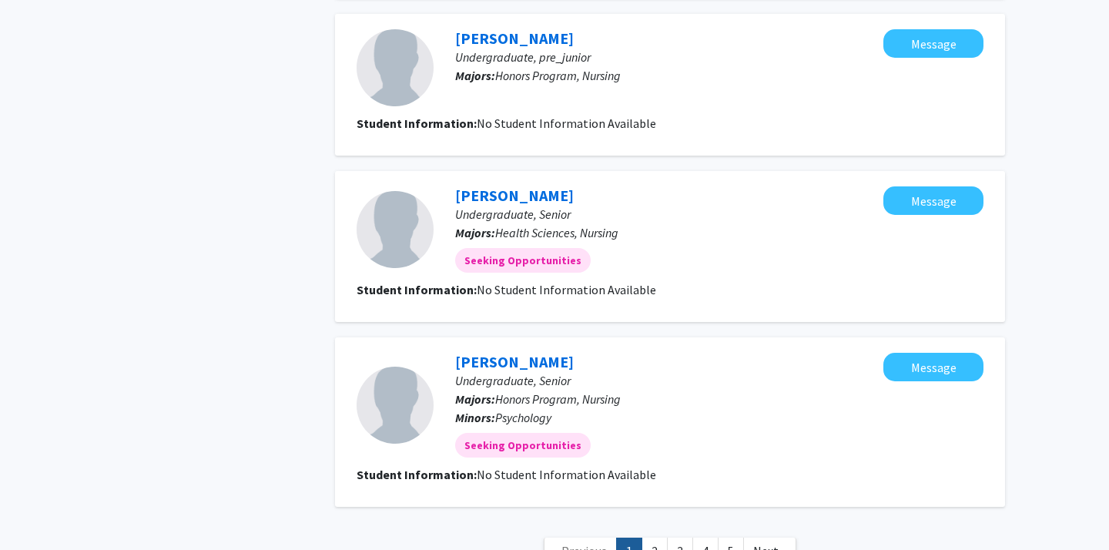
scroll to position [1717, 0]
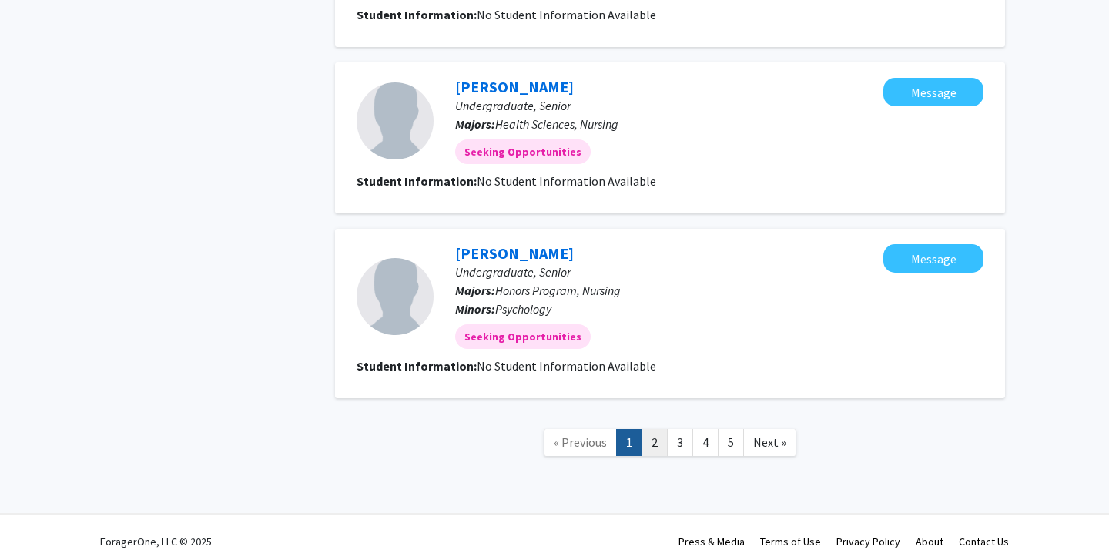
click at [668, 429] on link "2" at bounding box center [655, 442] width 26 height 27
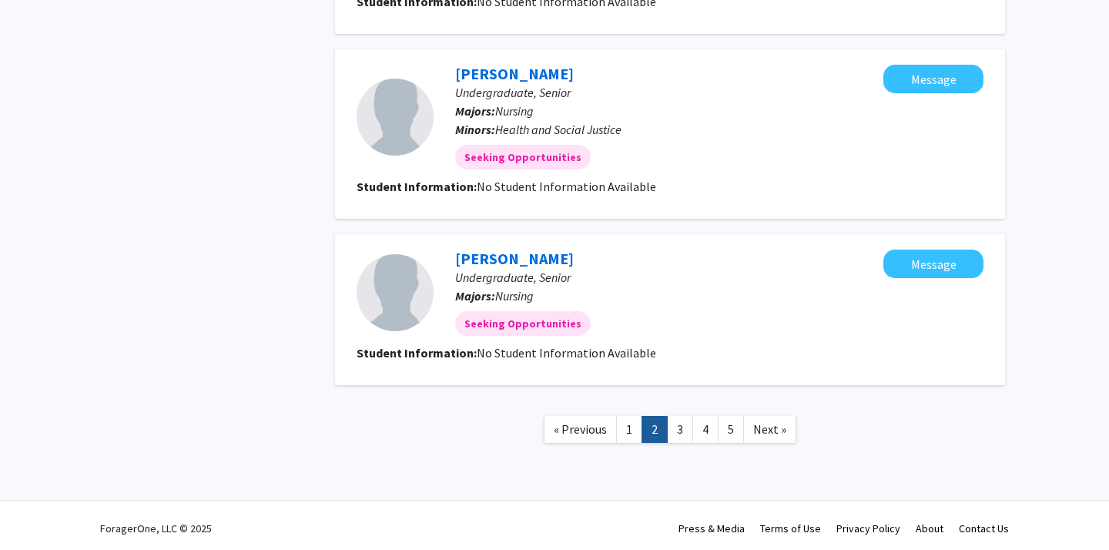
scroll to position [1476, 0]
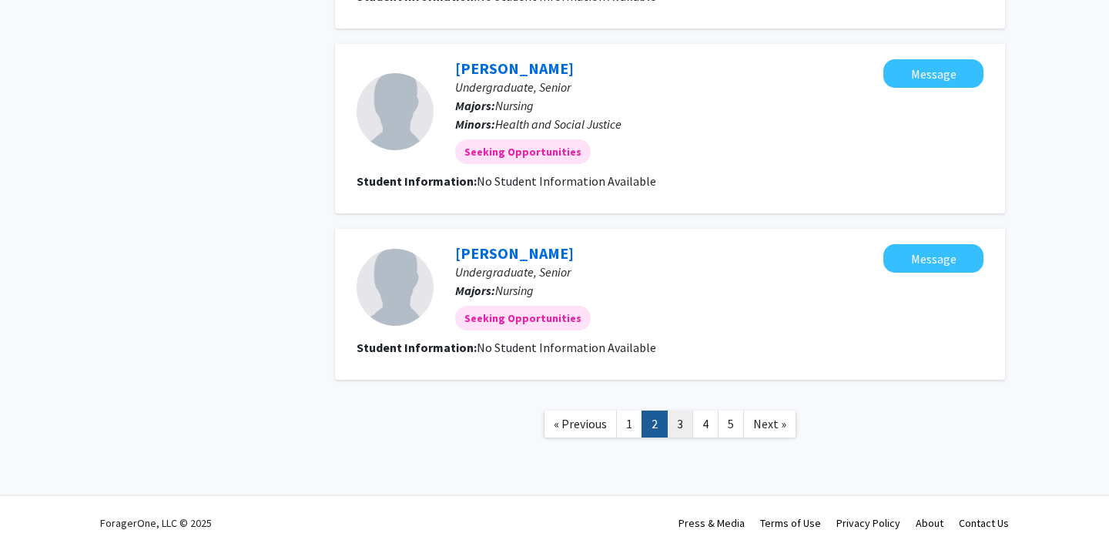
click at [686, 425] on link "3" at bounding box center [680, 424] width 26 height 27
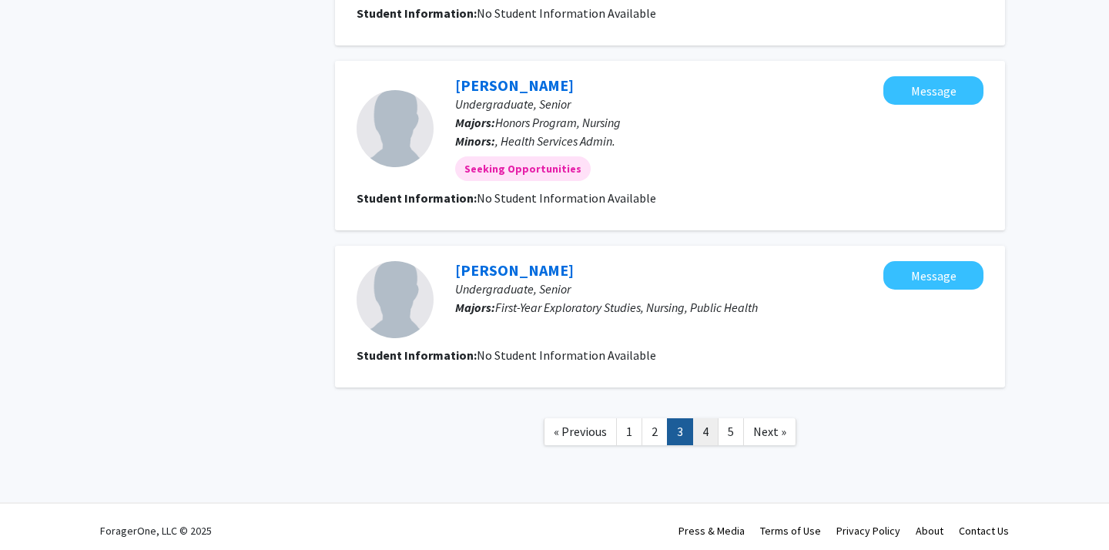
scroll to position [1416, 0]
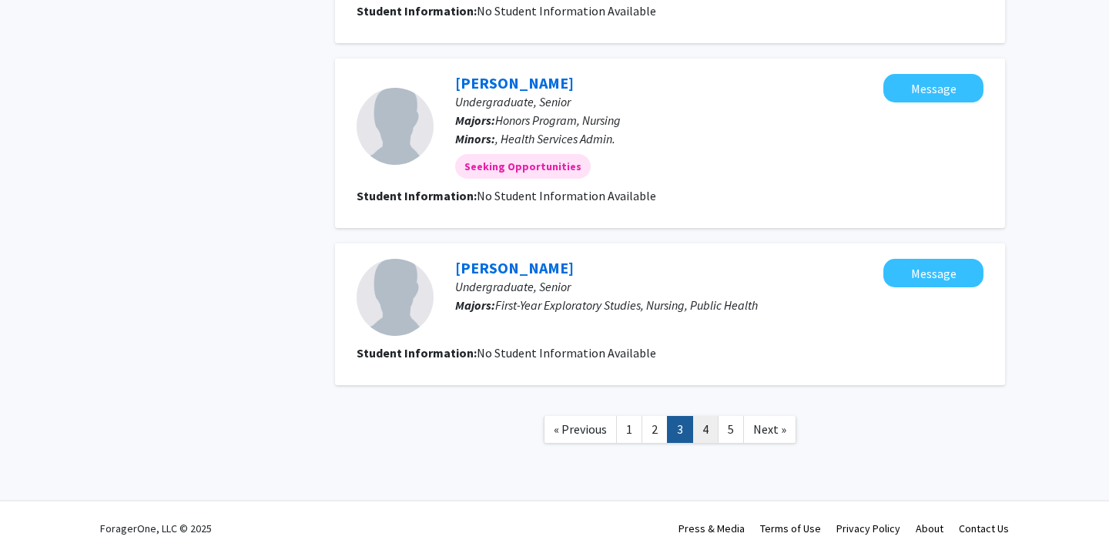
click at [704, 423] on link "4" at bounding box center [705, 429] width 26 height 27
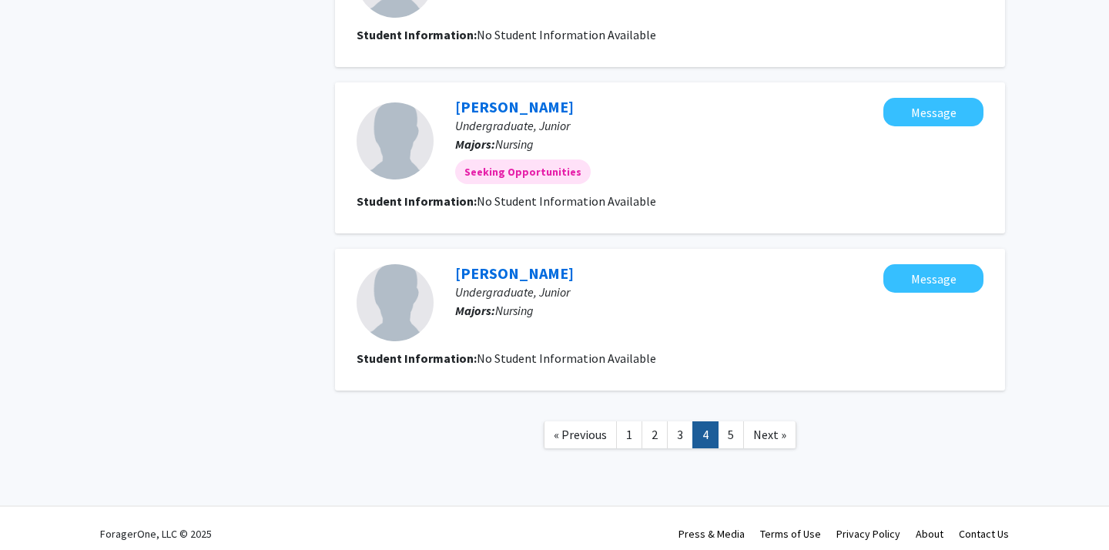
scroll to position [1406, 0]
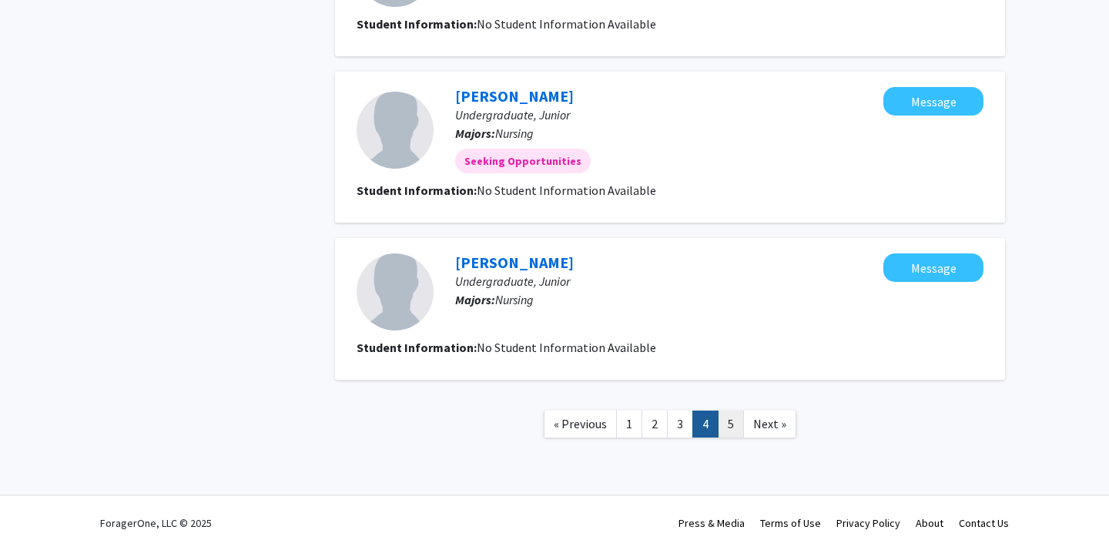
click at [736, 427] on link "5" at bounding box center [731, 424] width 26 height 27
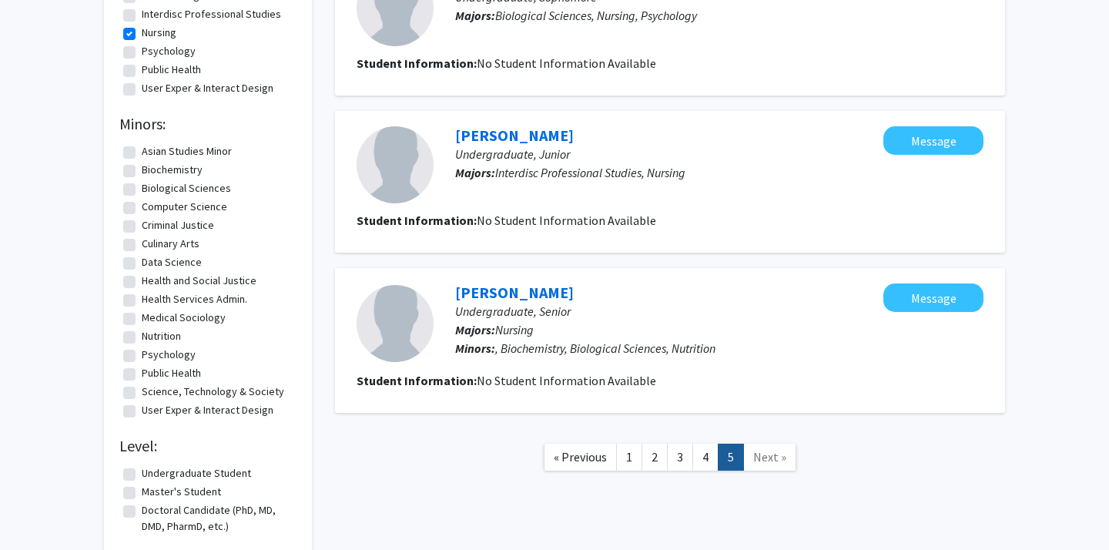
scroll to position [471, 0]
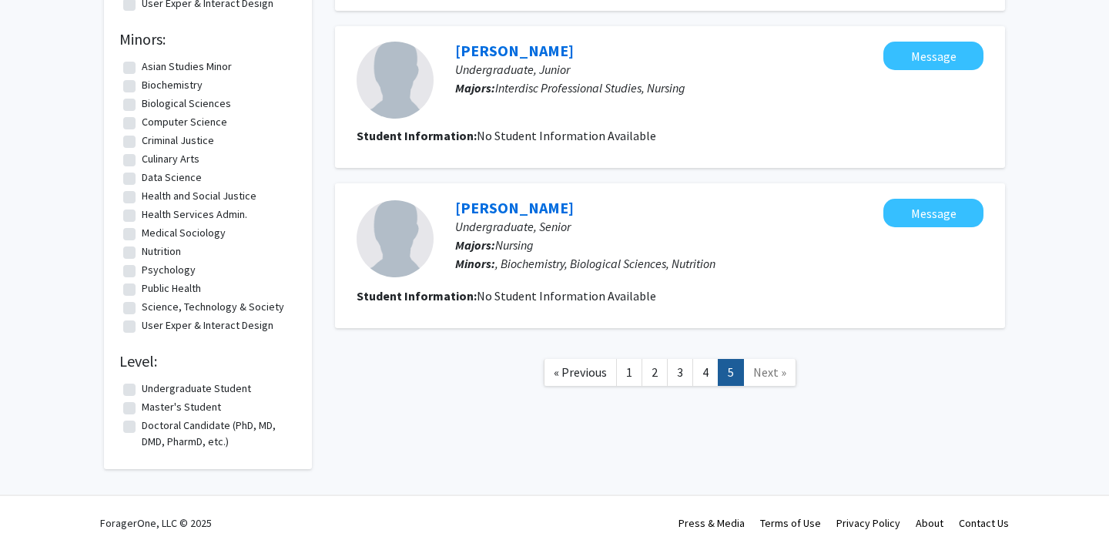
click at [766, 367] on span "Next »" at bounding box center [769, 371] width 33 height 15
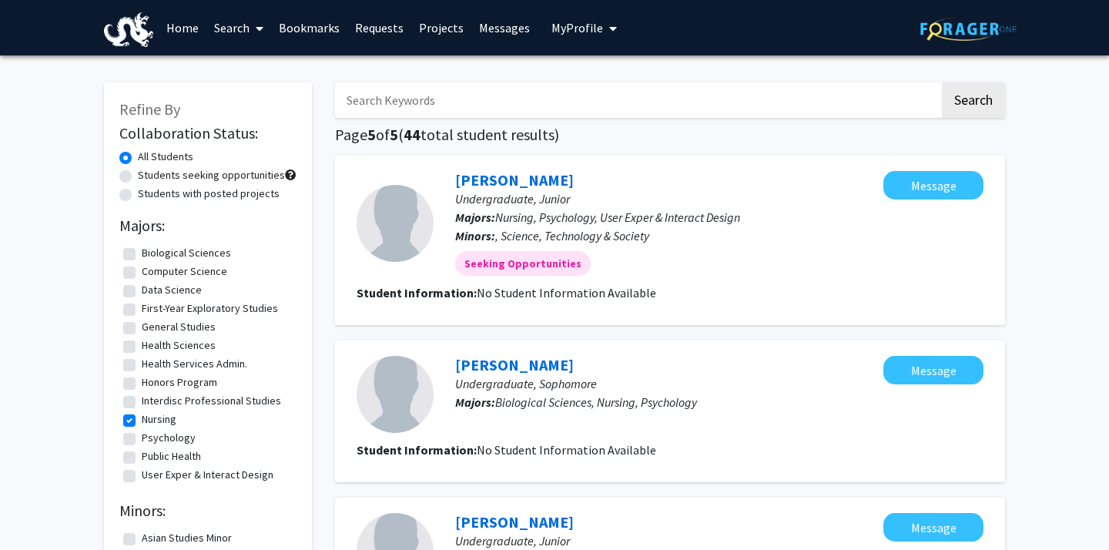
click at [235, 177] on label "Students seeking opportunities" at bounding box center [211, 175] width 147 height 16
click at [148, 177] on input "Students seeking opportunities" at bounding box center [143, 172] width 10 height 10
radio input "true"
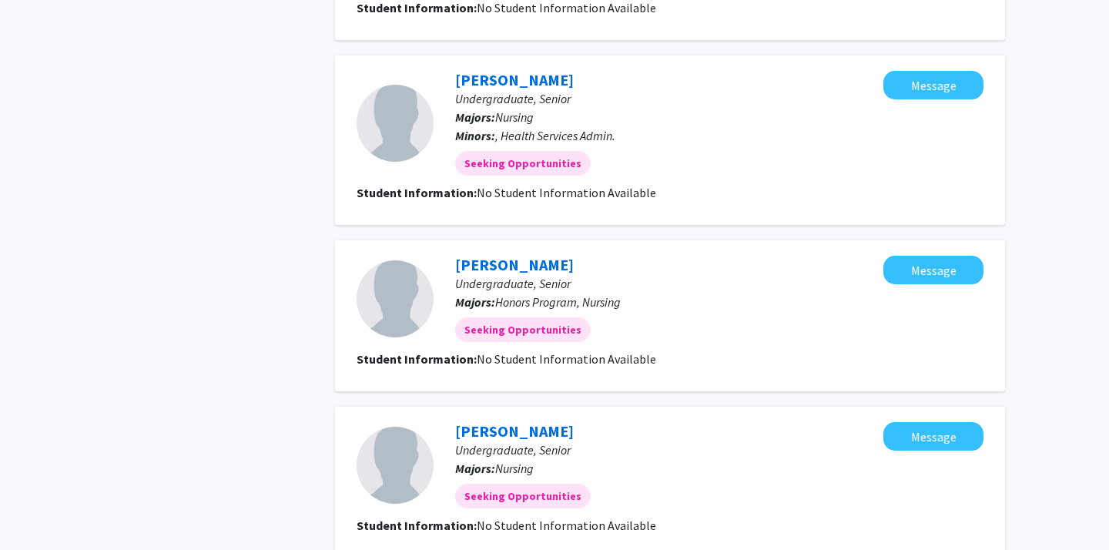
scroll to position [1764, 0]
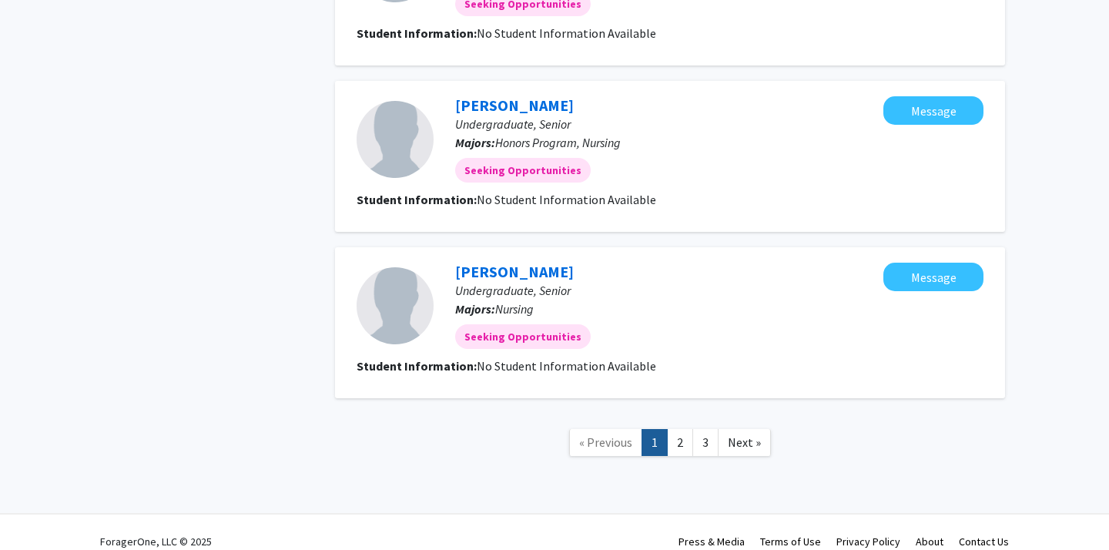
click at [679, 439] on nav "« Previous 1 2 3 Next »" at bounding box center [670, 445] width 670 height 62
click at [676, 434] on link "2" at bounding box center [680, 442] width 26 height 27
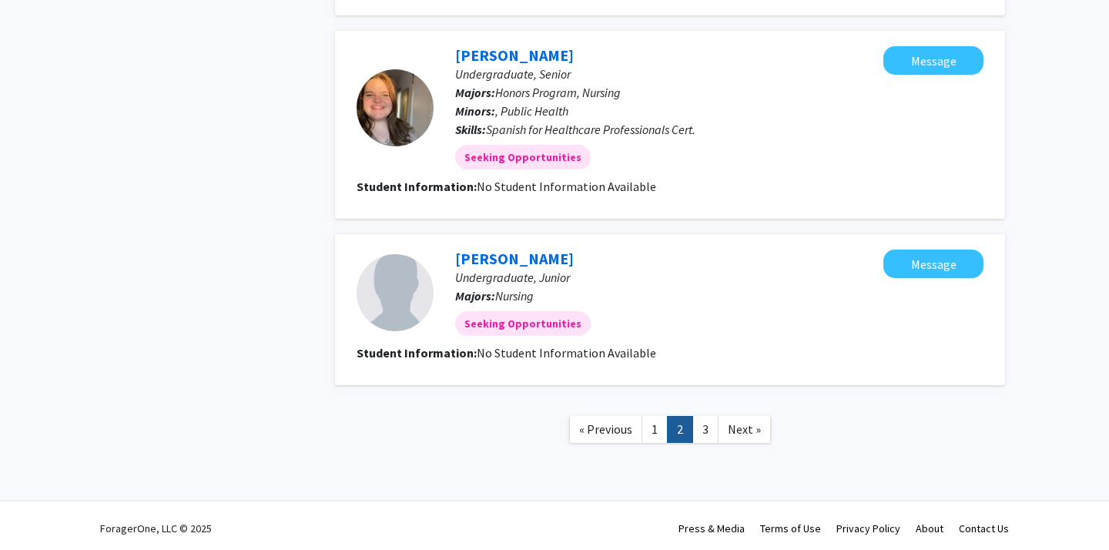
scroll to position [1572, 0]
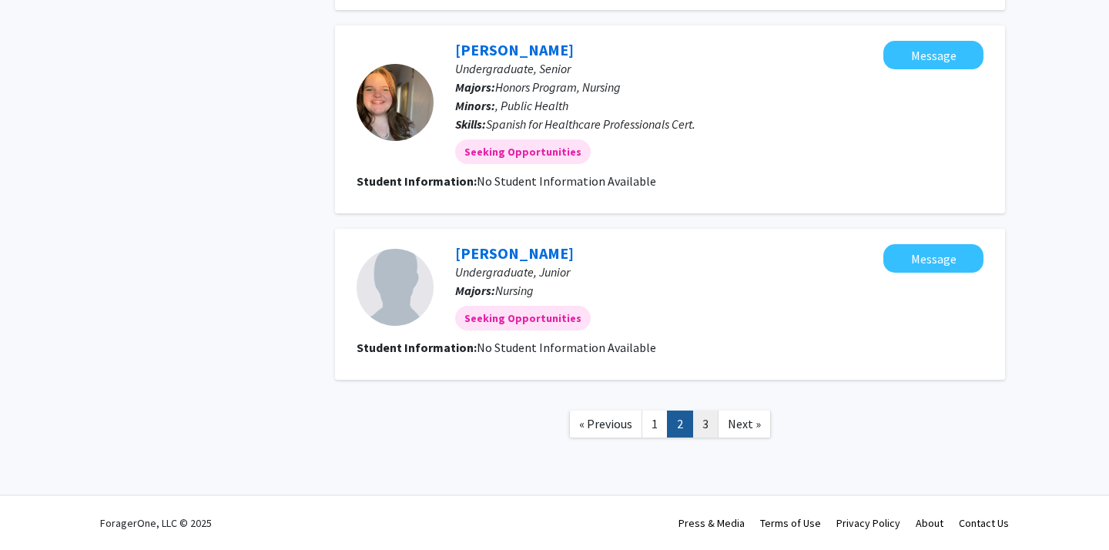
click at [711, 424] on link "3" at bounding box center [705, 424] width 26 height 27
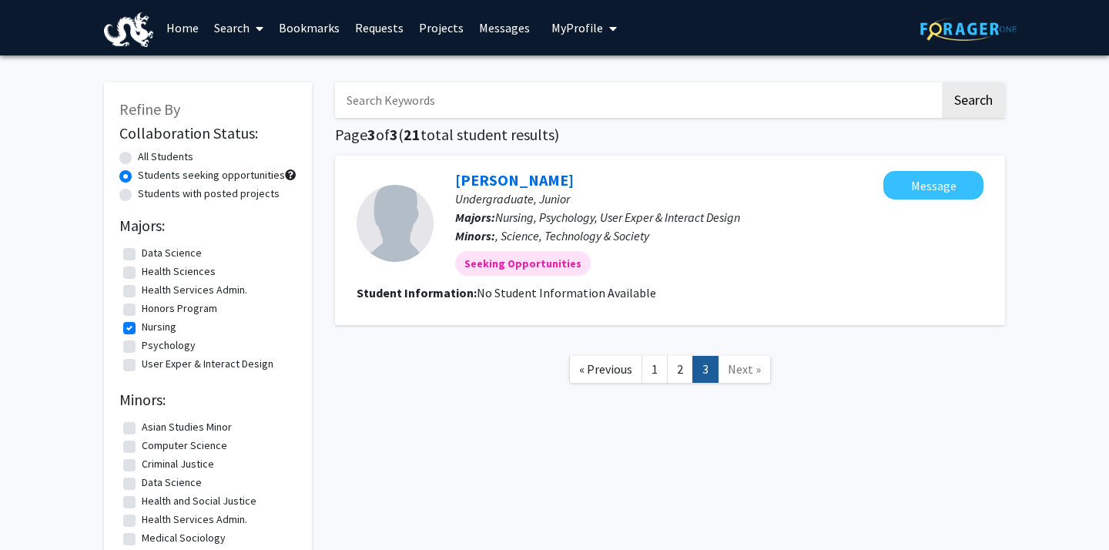
click at [252, 25] on span at bounding box center [257, 29] width 14 height 54
click at [263, 56] on span "Faculty/Staff" at bounding box center [262, 70] width 113 height 31
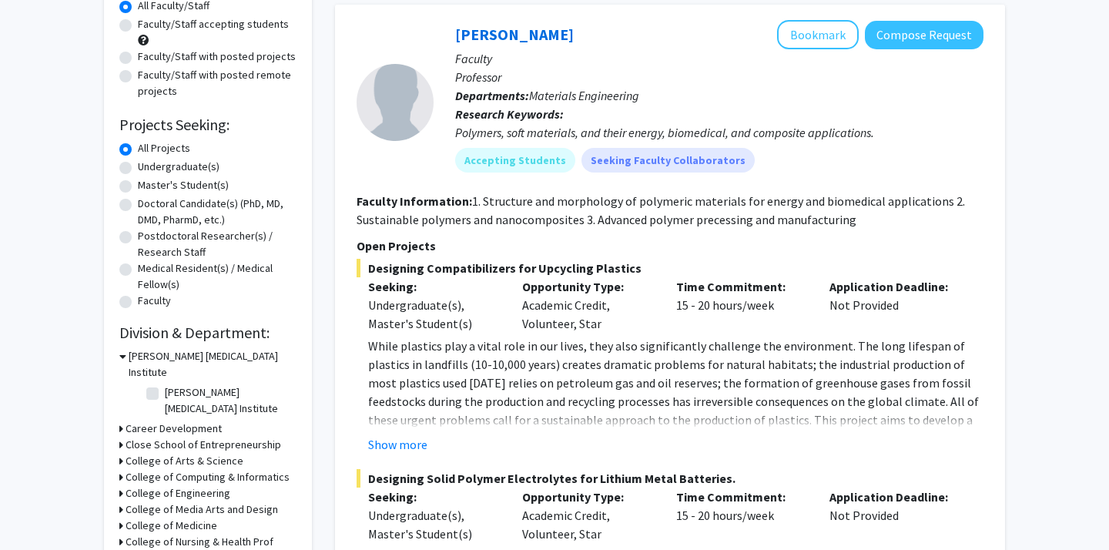
scroll to position [152, 0]
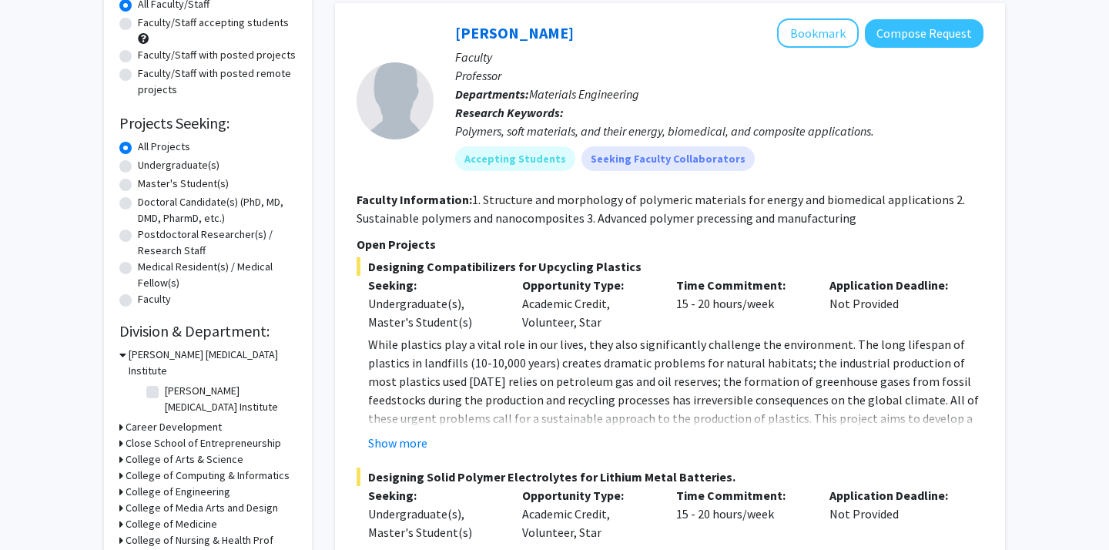
click at [165, 383] on label "[PERSON_NAME] [MEDICAL_DATA] Institute" at bounding box center [229, 399] width 128 height 32
click at [165, 383] on input "[PERSON_NAME] [MEDICAL_DATA] Institute" at bounding box center [170, 388] width 10 height 10
checkbox input "true"
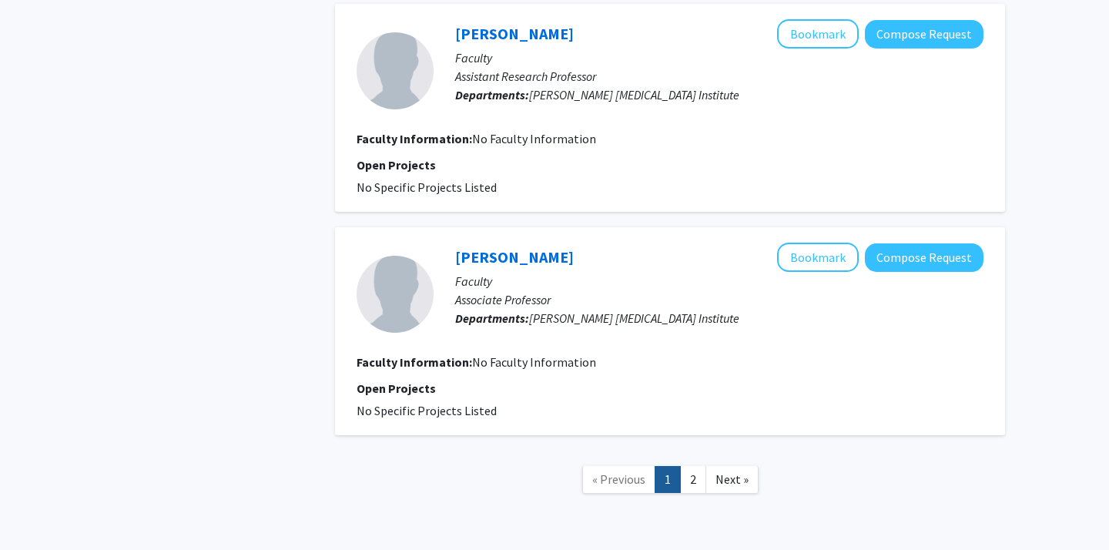
scroll to position [2019, 0]
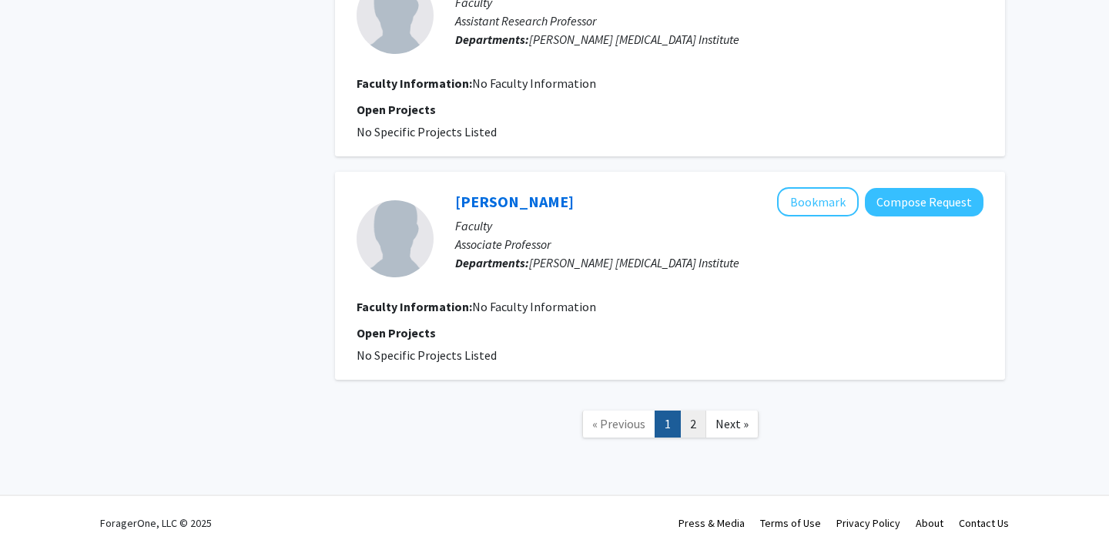
click at [696, 431] on link "2" at bounding box center [693, 424] width 26 height 27
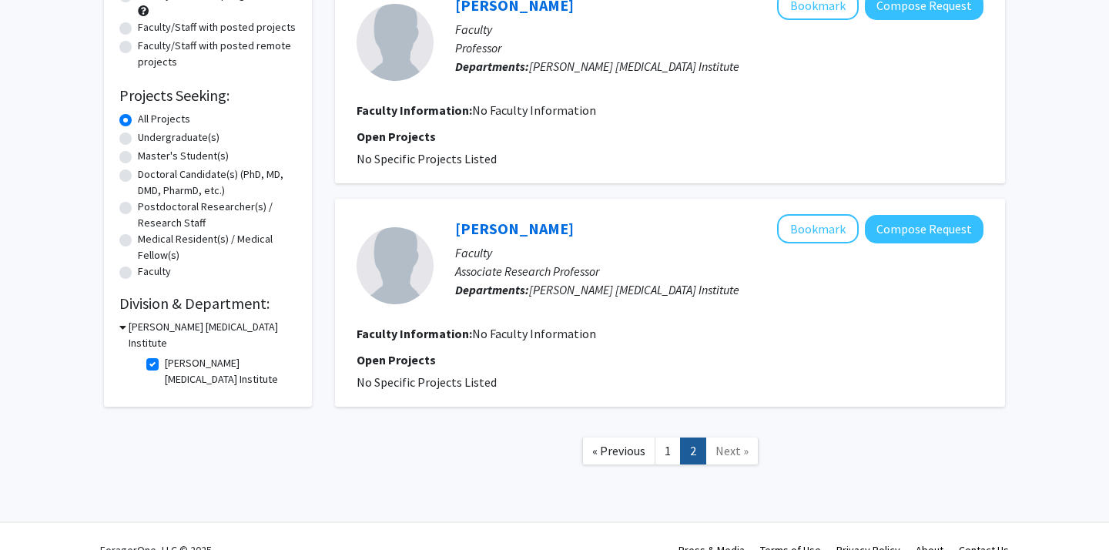
scroll to position [207, 0]
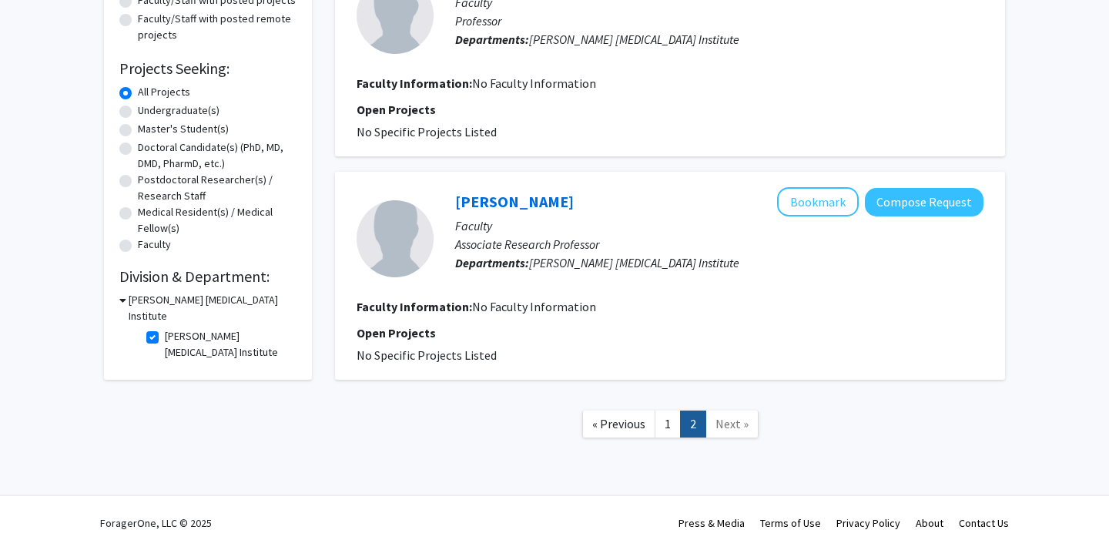
click at [165, 328] on label "[PERSON_NAME] [MEDICAL_DATA] Institute" at bounding box center [229, 344] width 128 height 32
click at [165, 328] on input "[PERSON_NAME] [MEDICAL_DATA] Institute" at bounding box center [170, 333] width 10 height 10
checkbox input "false"
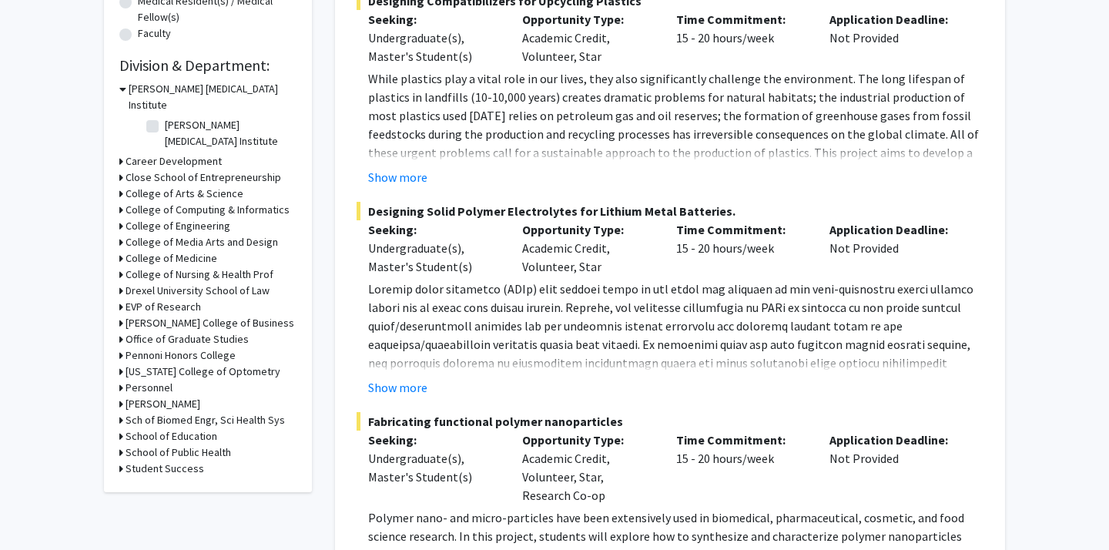
scroll to position [419, 0]
click at [206, 266] on h3 "College of Nursing & Health Prof" at bounding box center [200, 274] width 148 height 16
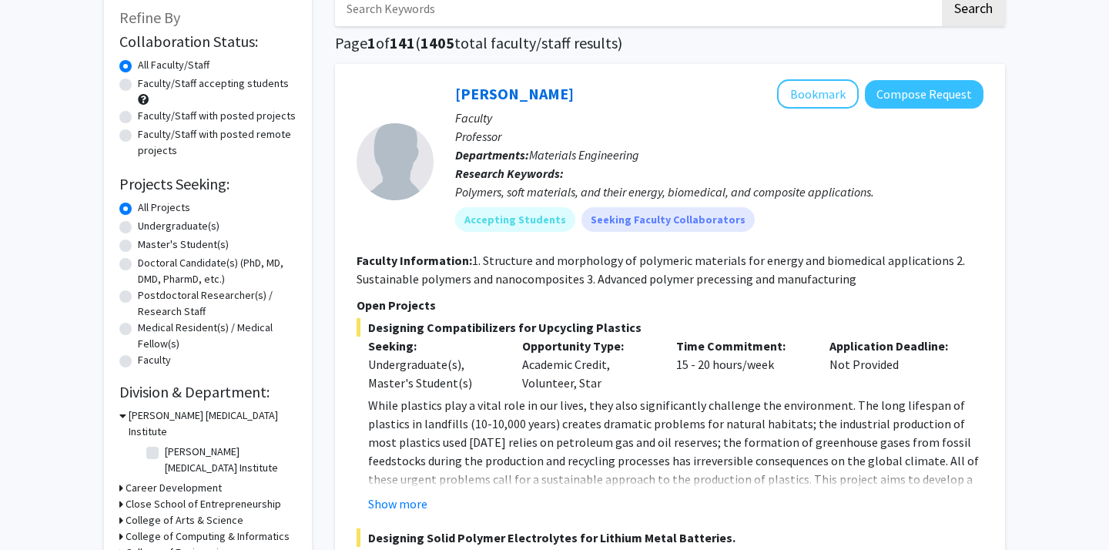
scroll to position [90, 0]
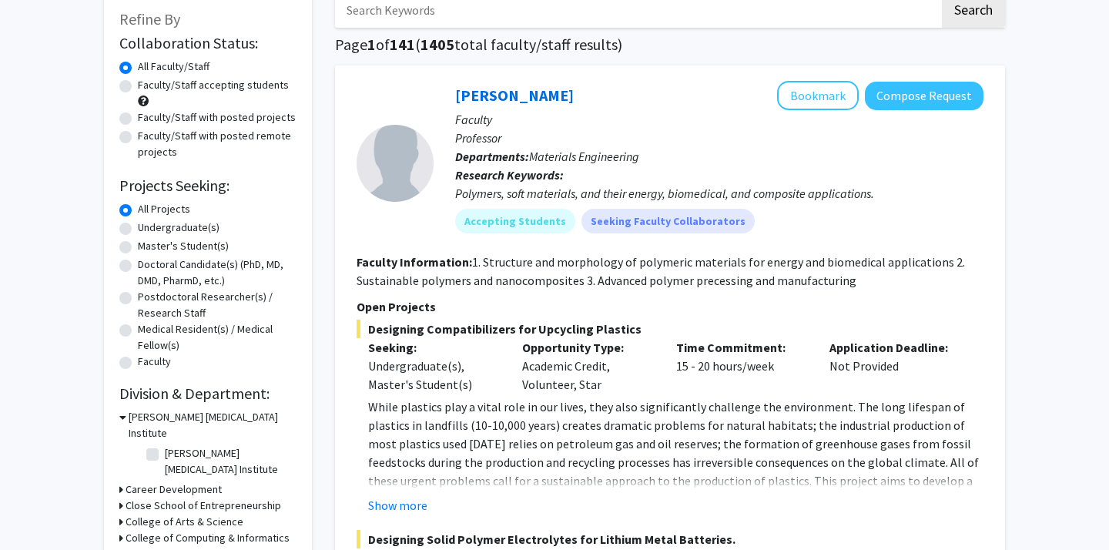
click at [138, 229] on label "Undergraduate(s)" at bounding box center [179, 227] width 82 height 16
click at [138, 229] on input "Undergraduate(s)" at bounding box center [143, 224] width 10 height 10
radio input "true"
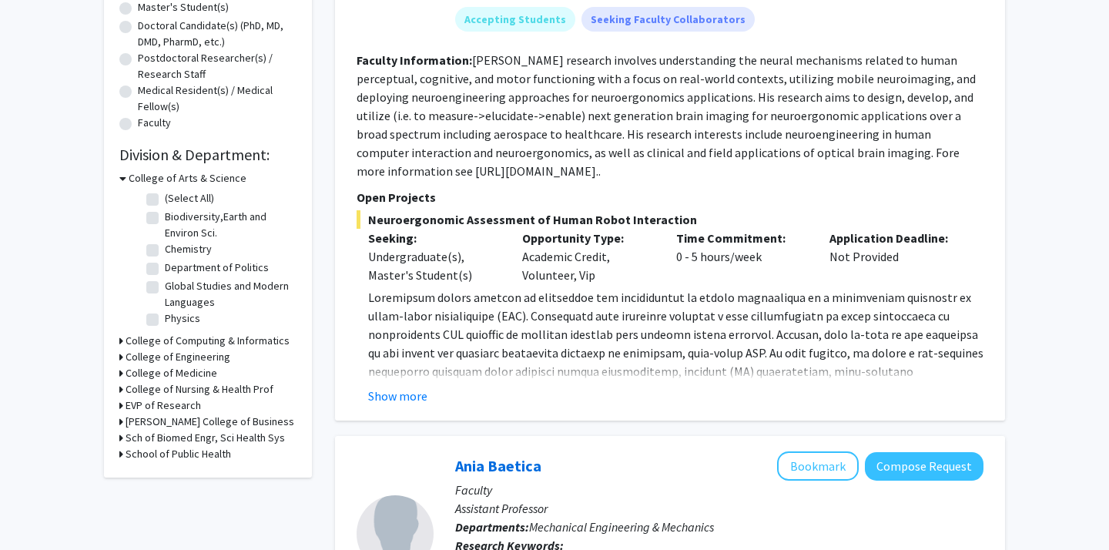
scroll to position [330, 0]
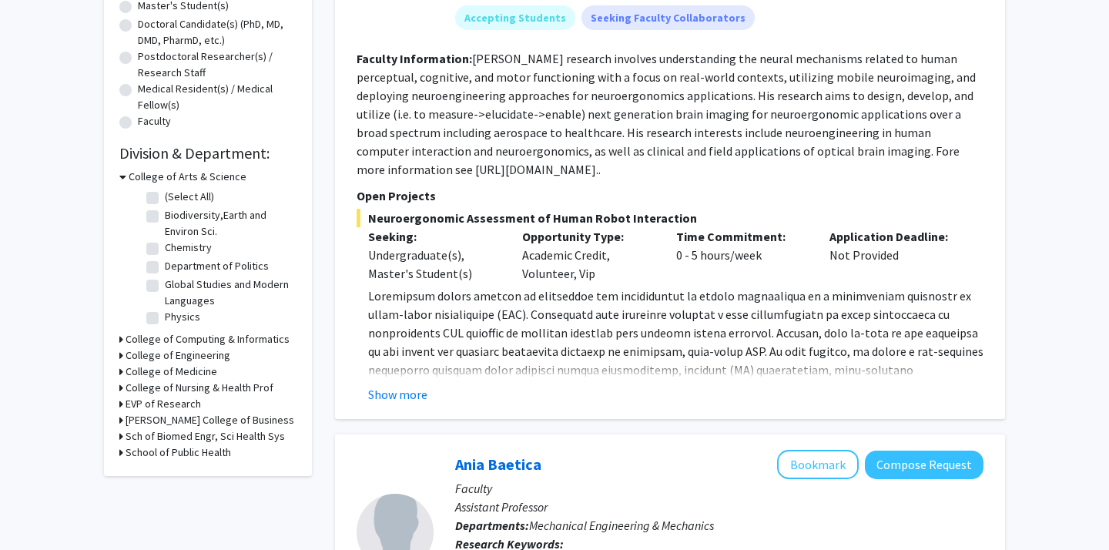
click at [201, 390] on h3 "College of Nursing & Health Prof" at bounding box center [200, 388] width 148 height 16
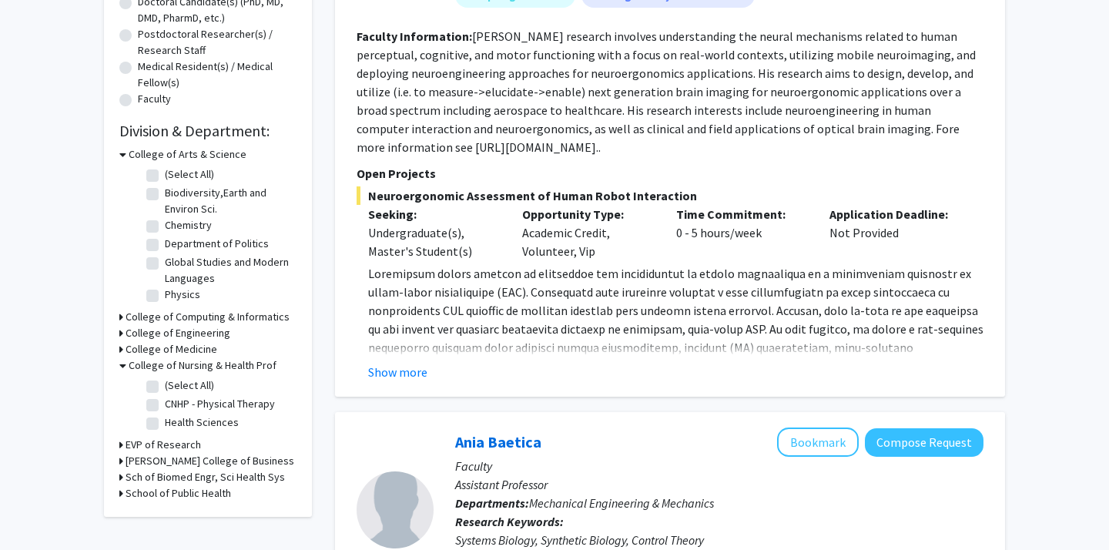
scroll to position [354, 0]
click at [159, 418] on fg-checkbox "Health Sciences Health Sciences" at bounding box center [219, 423] width 146 height 18
click at [165, 421] on label "Health Sciences" at bounding box center [202, 422] width 74 height 16
click at [165, 421] on input "Health Sciences" at bounding box center [170, 419] width 10 height 10
checkbox input "true"
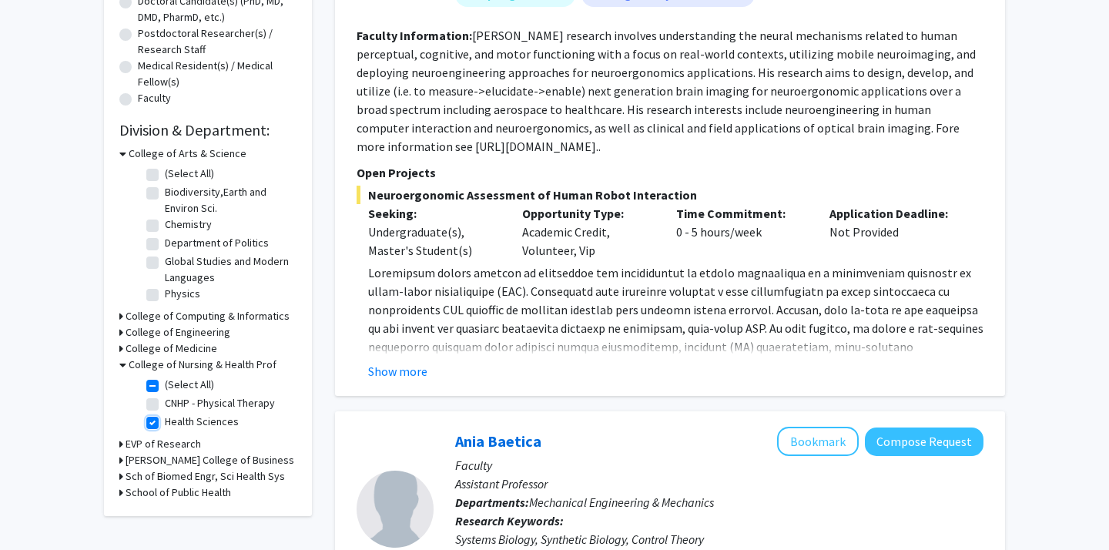
checkbox input "true"
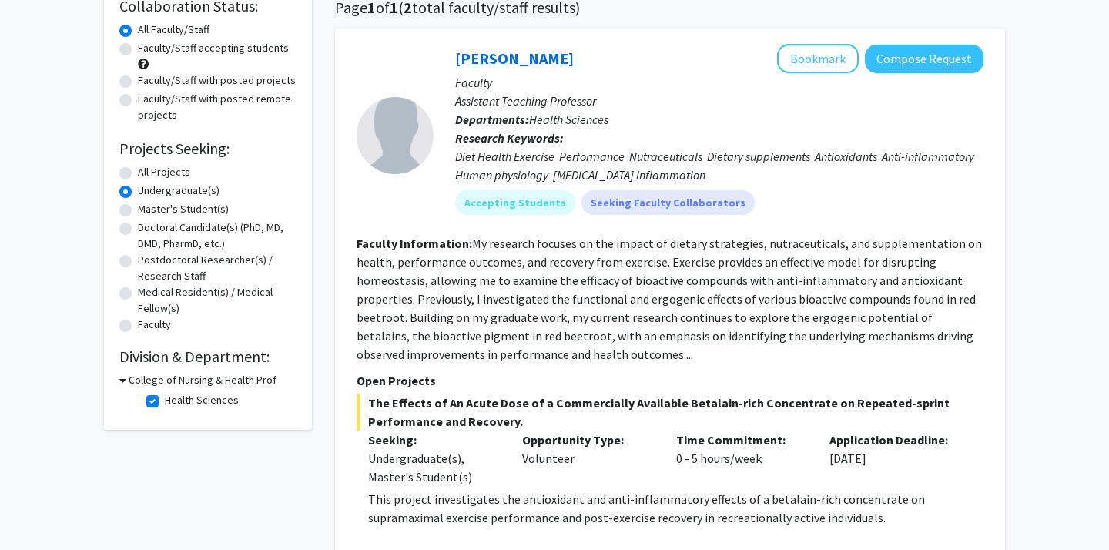
scroll to position [129, 0]
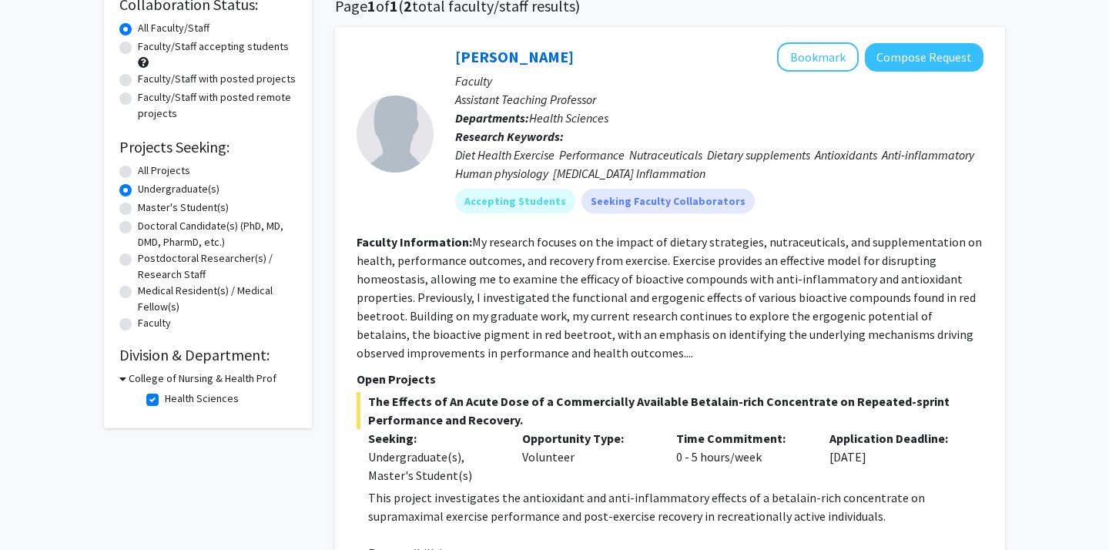
click at [160, 380] on h3 "College of Nursing & Health Prof" at bounding box center [203, 378] width 148 height 16
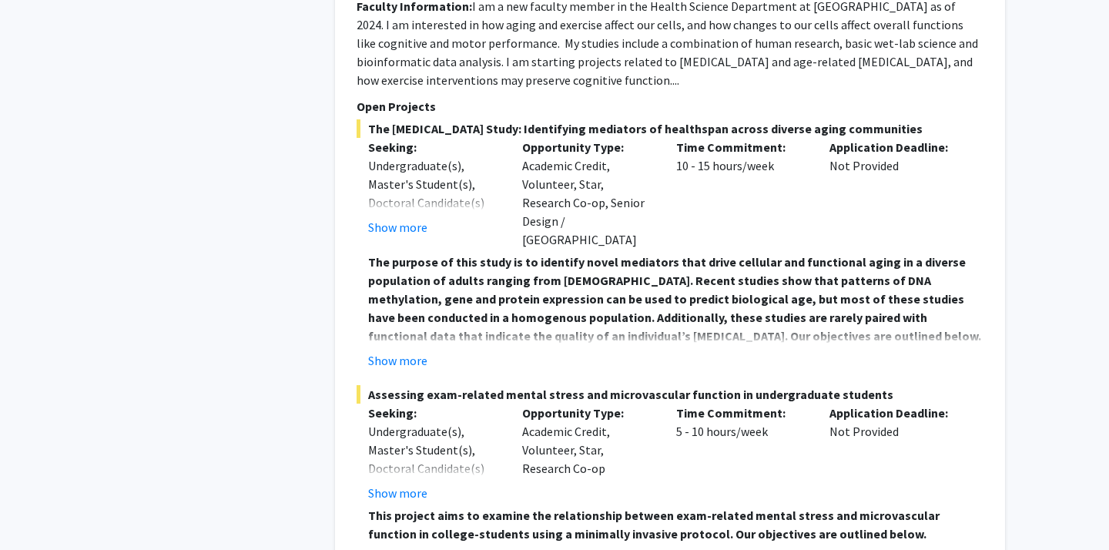
scroll to position [977, 0]
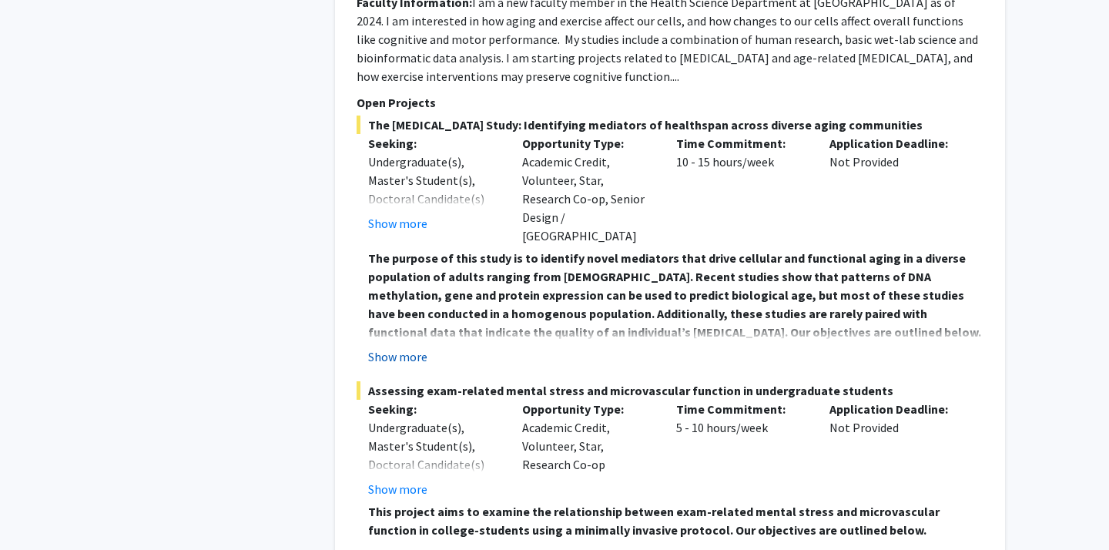
click at [410, 348] on button "Show more" at bounding box center [397, 356] width 59 height 18
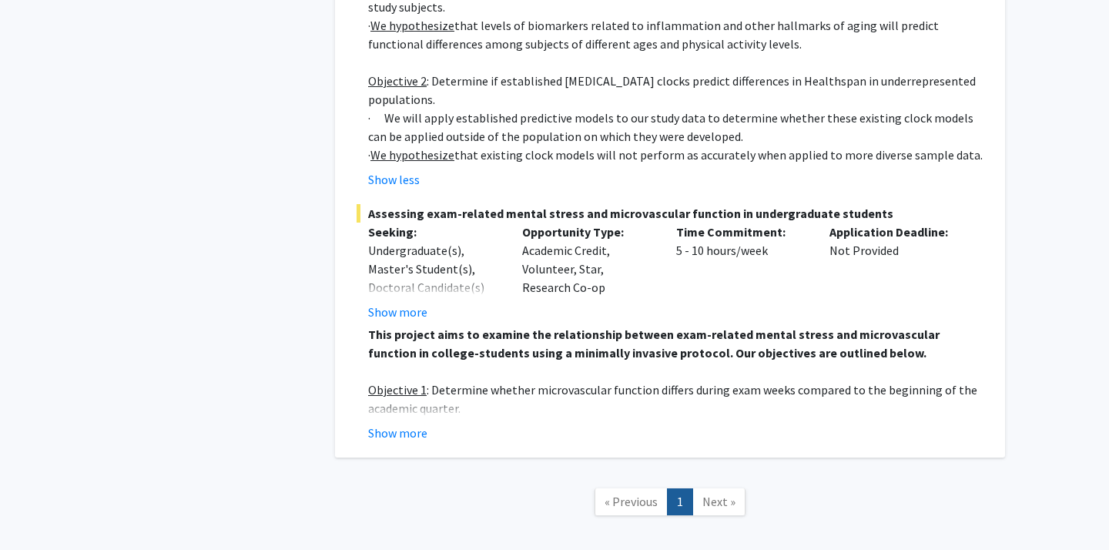
scroll to position [1538, 0]
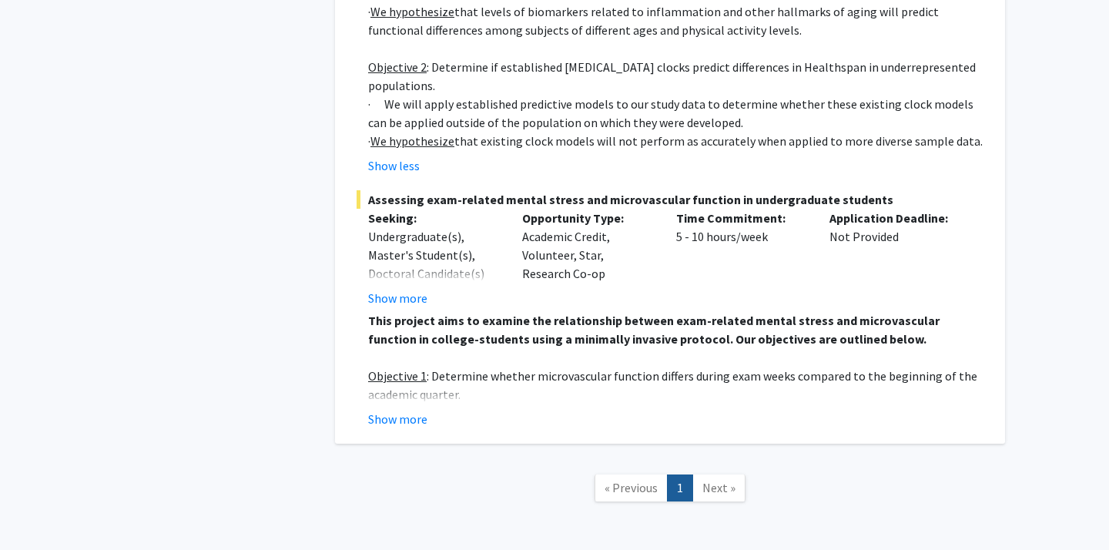
click at [720, 481] on span "Next »" at bounding box center [718, 487] width 33 height 15
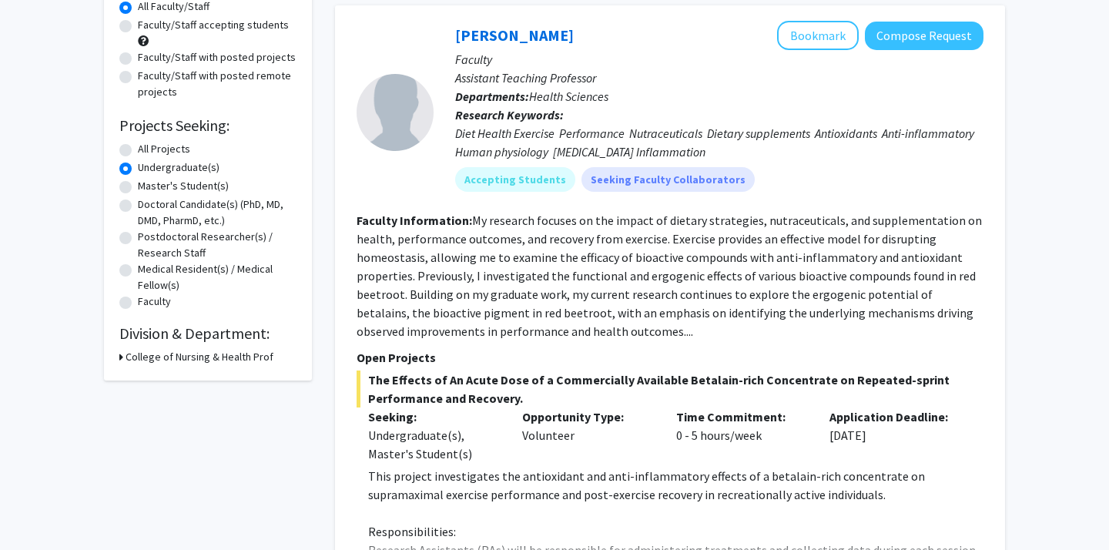
scroll to position [39, 0]
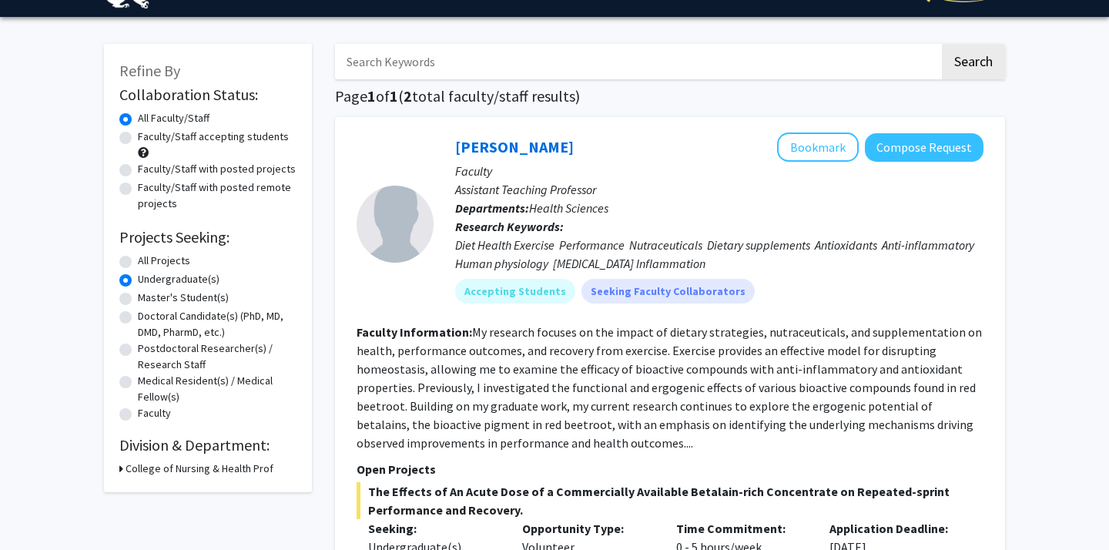
click at [258, 468] on h3 "College of Nursing & Health Prof" at bounding box center [200, 469] width 148 height 16
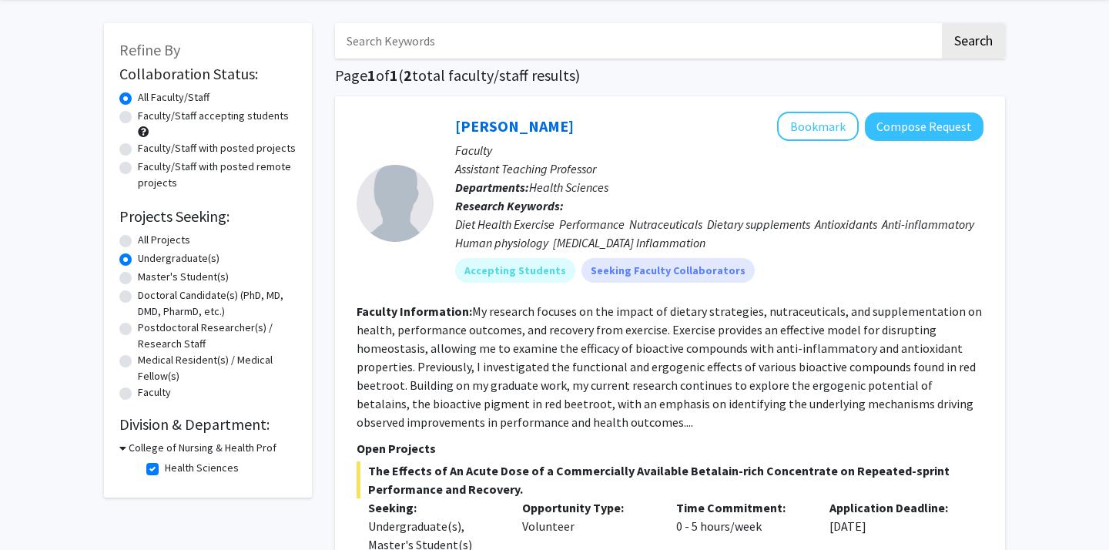
click at [236, 450] on h3 "College of Nursing & Health Prof" at bounding box center [203, 448] width 148 height 16
click at [193, 445] on h3 "College of Nursing & Health Prof" at bounding box center [200, 448] width 148 height 16
click at [165, 467] on label "Health Sciences" at bounding box center [202, 468] width 74 height 16
click at [165, 467] on input "Health Sciences" at bounding box center [170, 465] width 10 height 10
checkbox input "false"
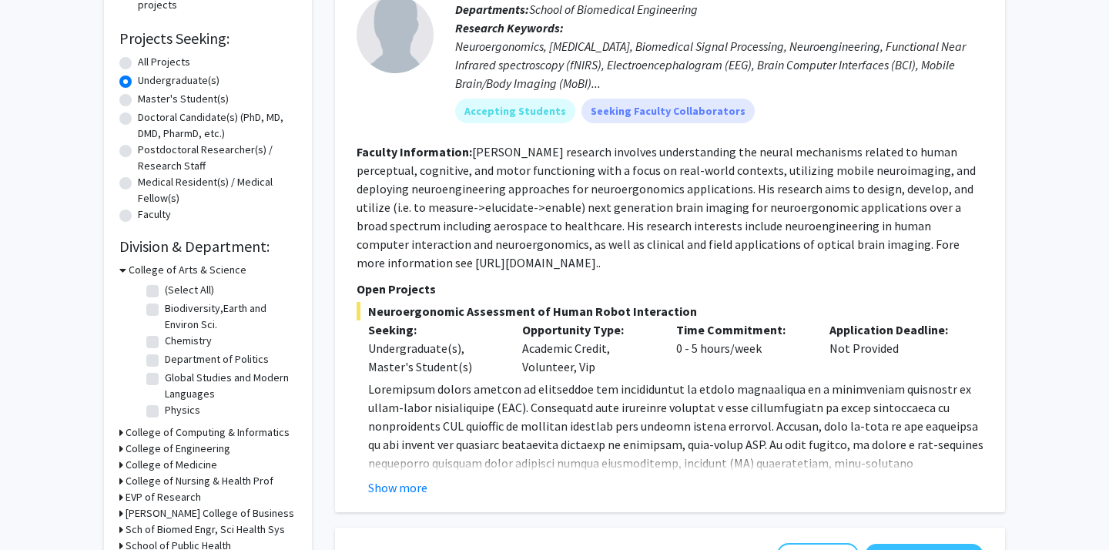
scroll to position [243, 0]
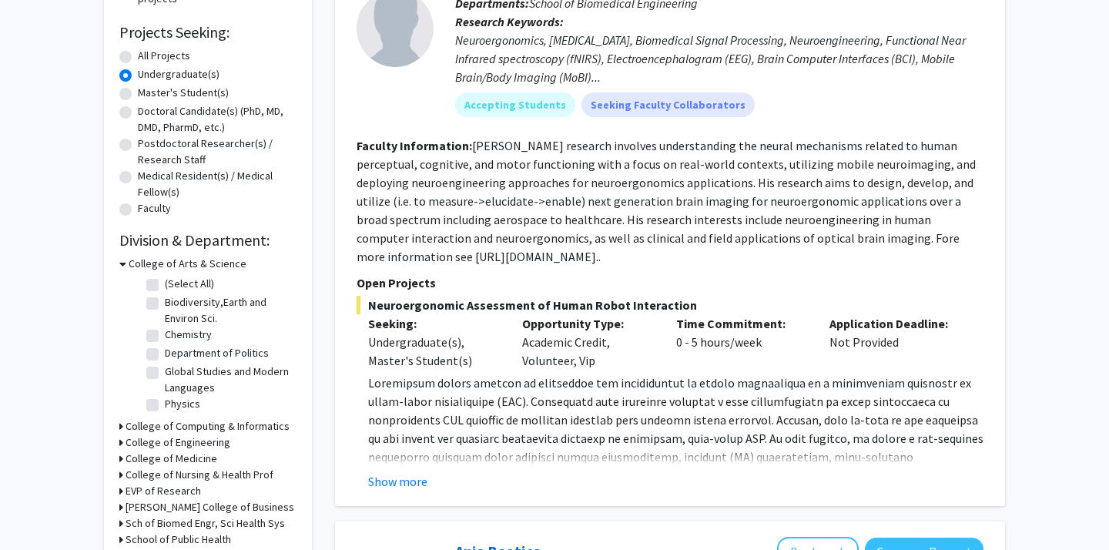
click at [164, 454] on h3 "College of Medicine" at bounding box center [172, 459] width 92 height 16
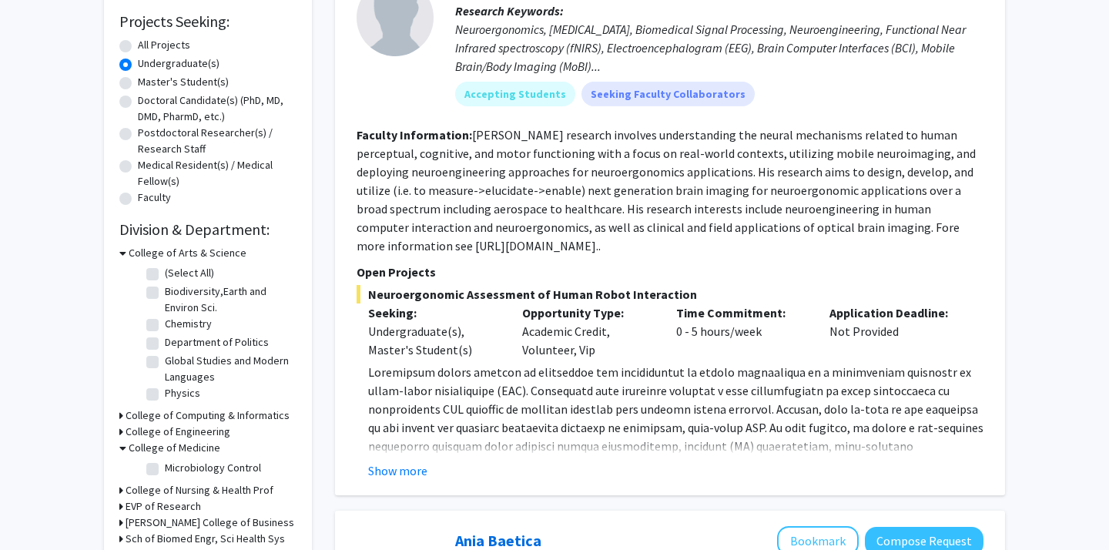
click at [165, 467] on label "Microbiology Control" at bounding box center [213, 468] width 96 height 16
click at [165, 467] on input "Microbiology Control" at bounding box center [170, 465] width 10 height 10
checkbox input "true"
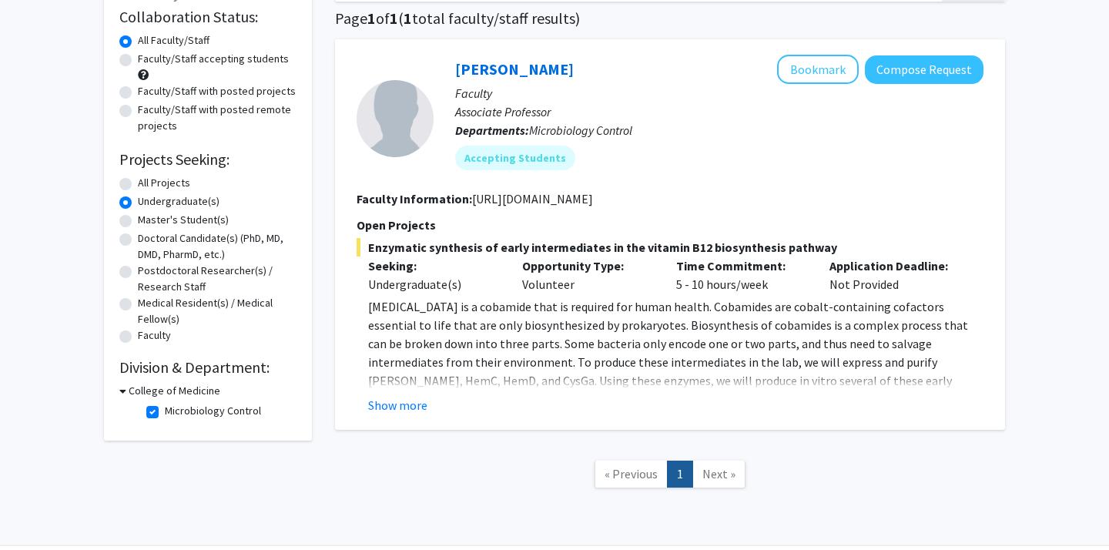
scroll to position [117, 0]
click at [387, 399] on button "Show more" at bounding box center [397, 404] width 59 height 18
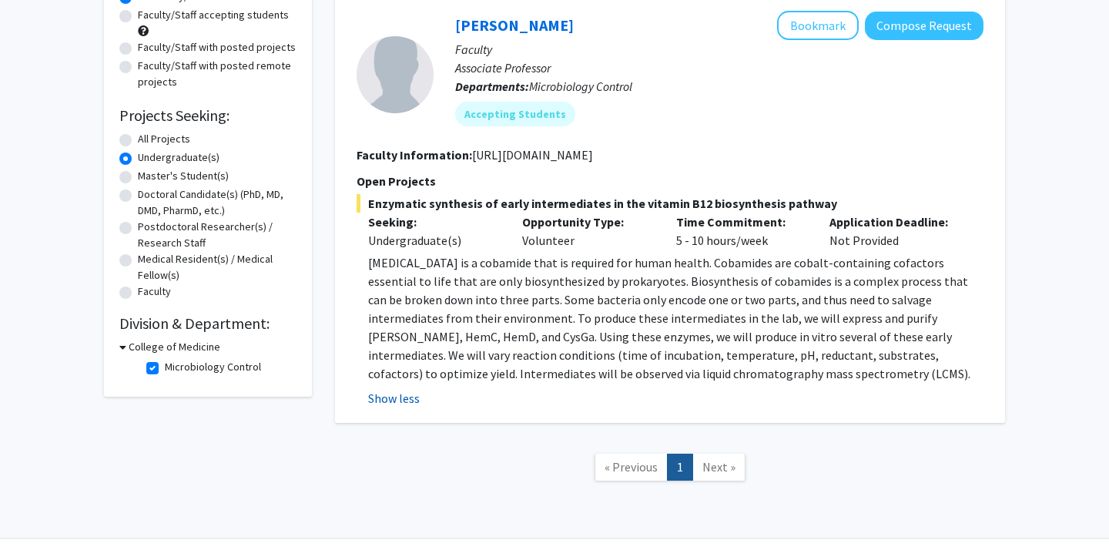
scroll to position [162, 0]
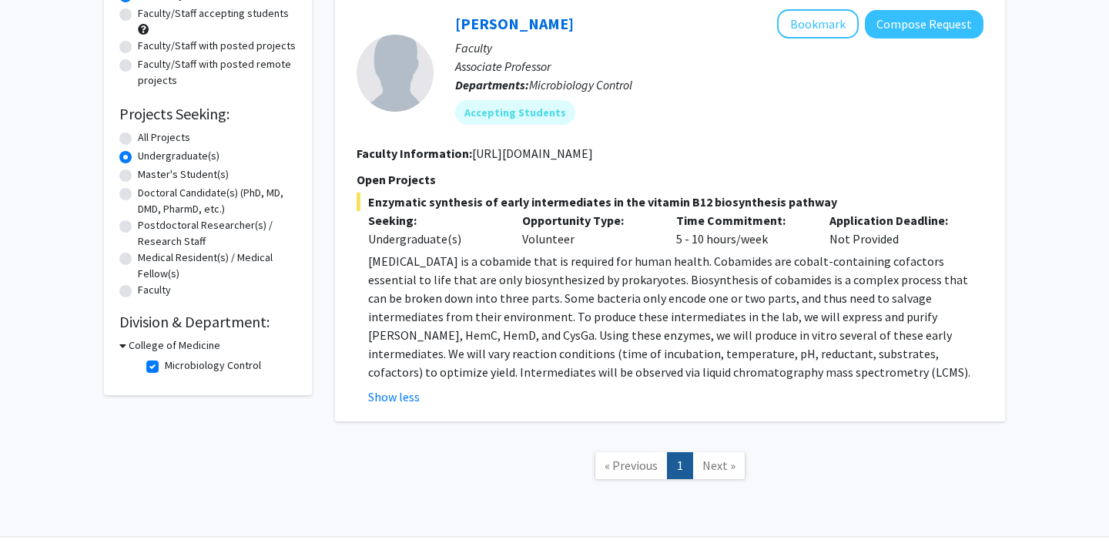
click at [165, 372] on label "Microbiology Control" at bounding box center [213, 365] width 96 height 16
click at [165, 367] on input "Microbiology Control" at bounding box center [170, 362] width 10 height 10
checkbox input "false"
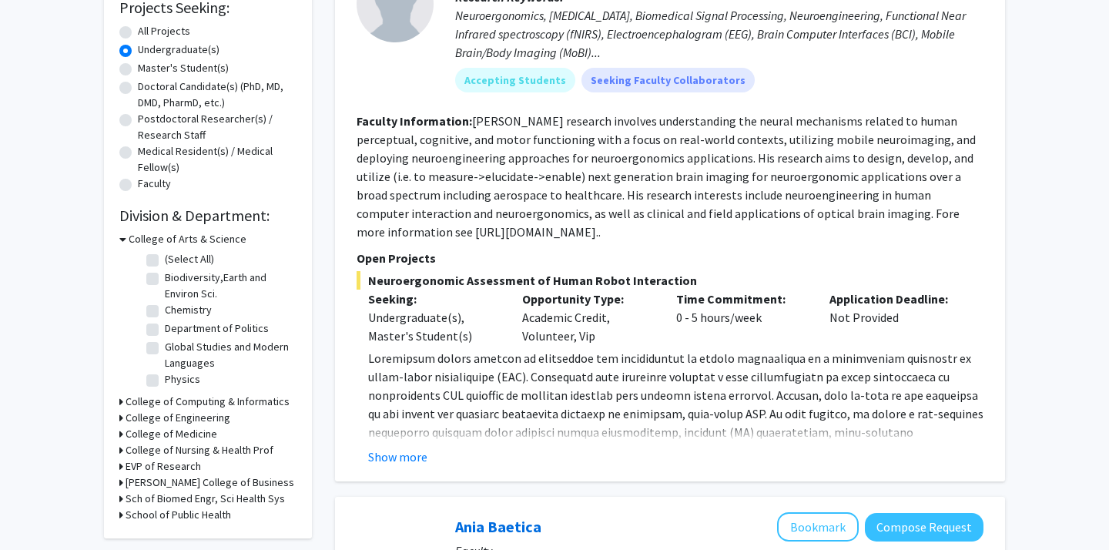
scroll to position [271, 0]
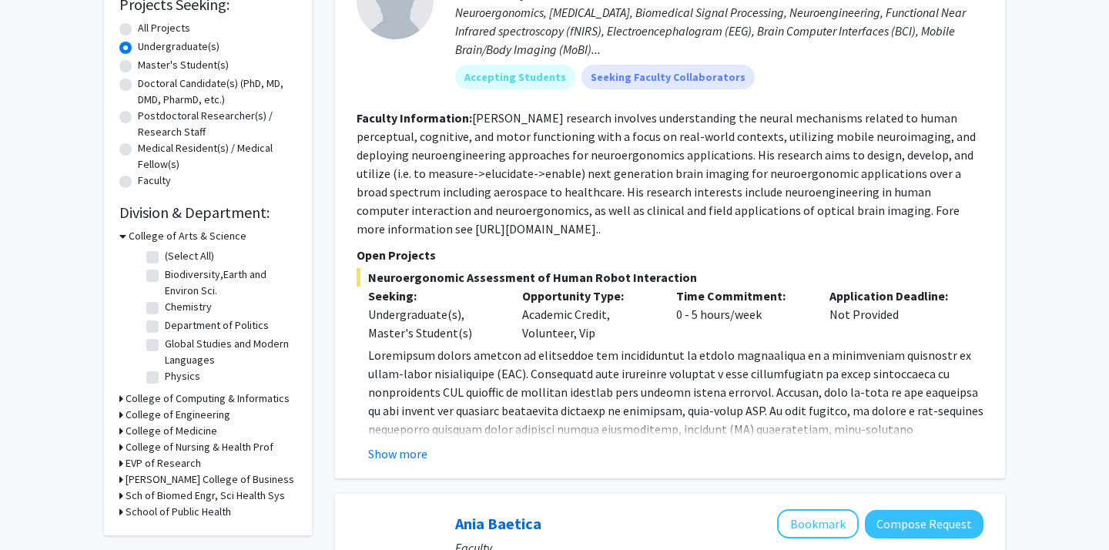
click at [159, 443] on h3 "College of Nursing & Health Prof" at bounding box center [200, 447] width 148 height 16
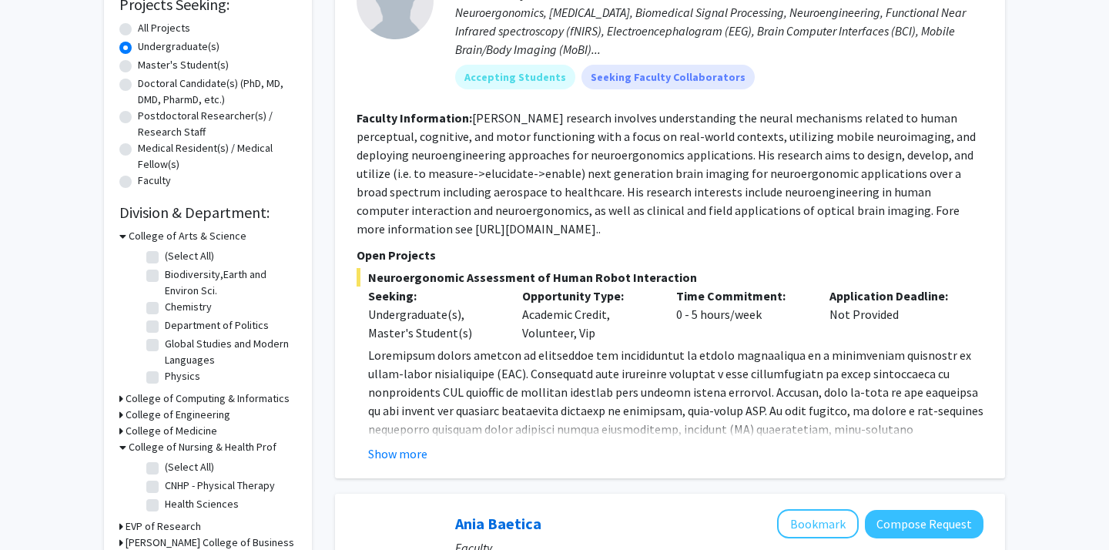
click at [165, 487] on label "CNHP - Physical Therapy" at bounding box center [220, 486] width 110 height 16
click at [165, 487] on input "CNHP - Physical Therapy" at bounding box center [170, 483] width 10 height 10
checkbox input "true"
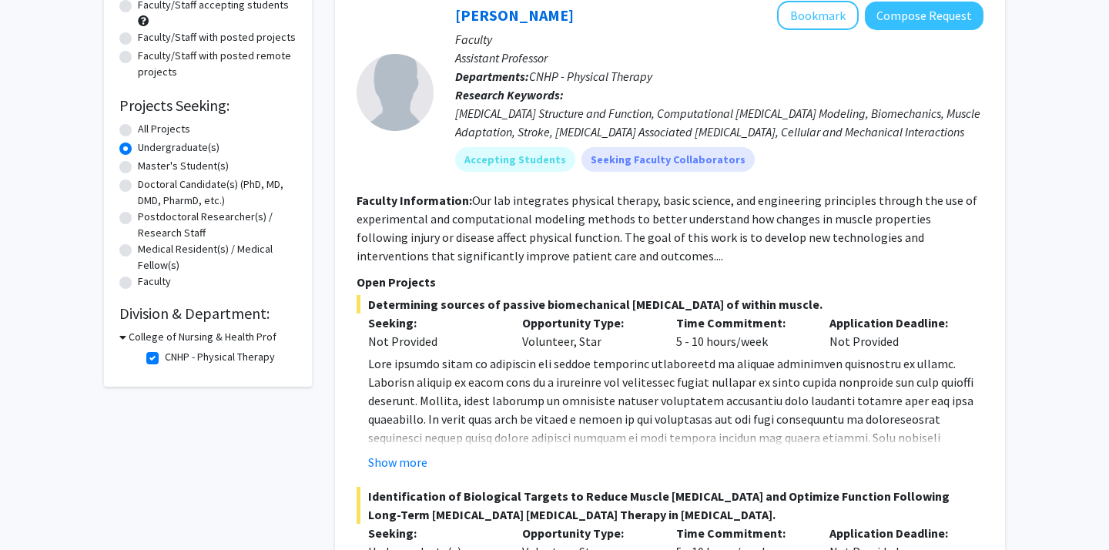
scroll to position [153, 0]
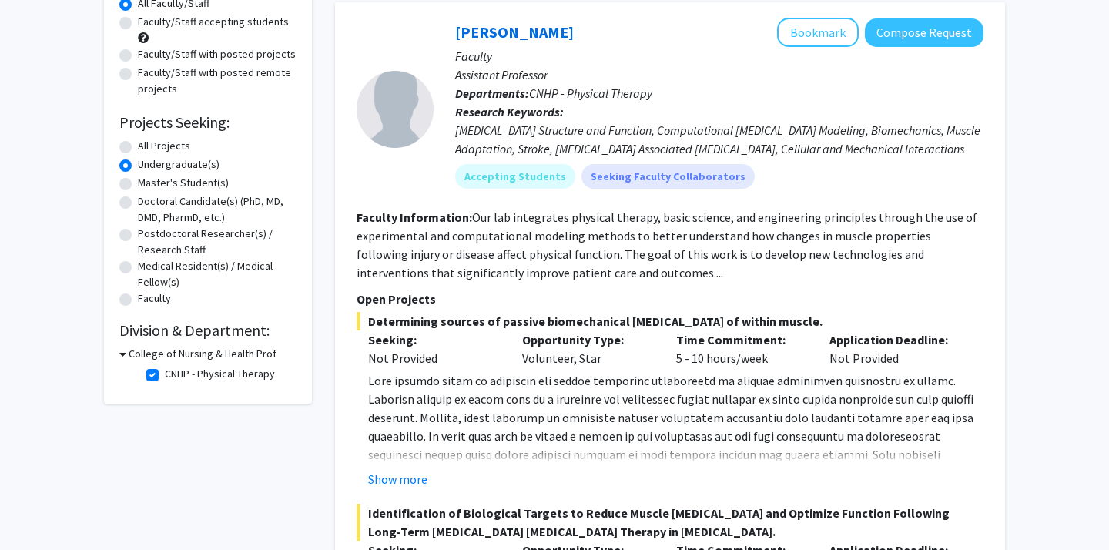
click at [165, 375] on label "CNHP - Physical Therapy" at bounding box center [220, 374] width 110 height 16
click at [165, 375] on input "CNHP - Physical Therapy" at bounding box center [170, 371] width 10 height 10
checkbox input "false"
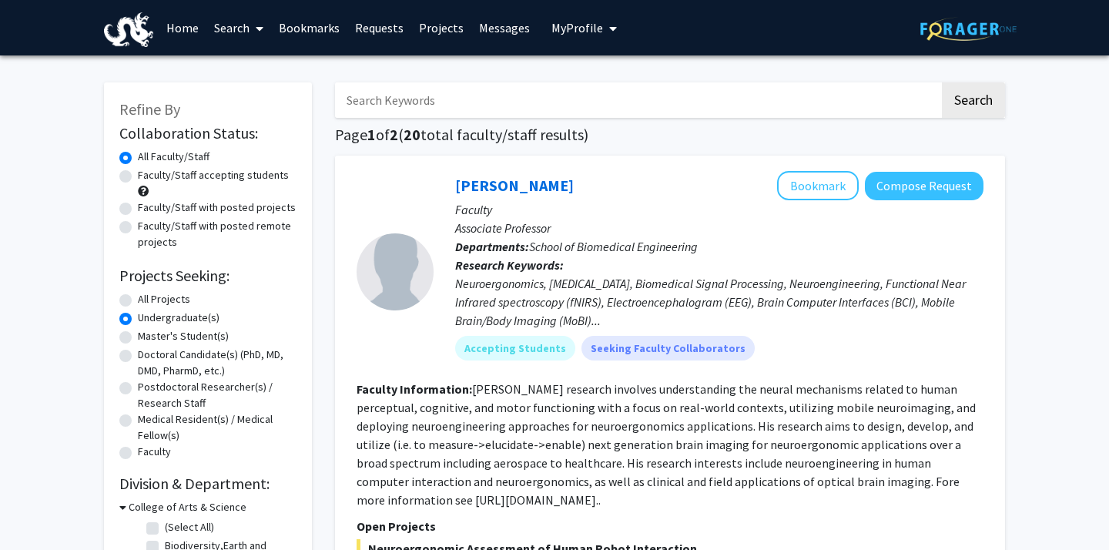
click at [396, 32] on link "Requests" at bounding box center [379, 28] width 64 height 54
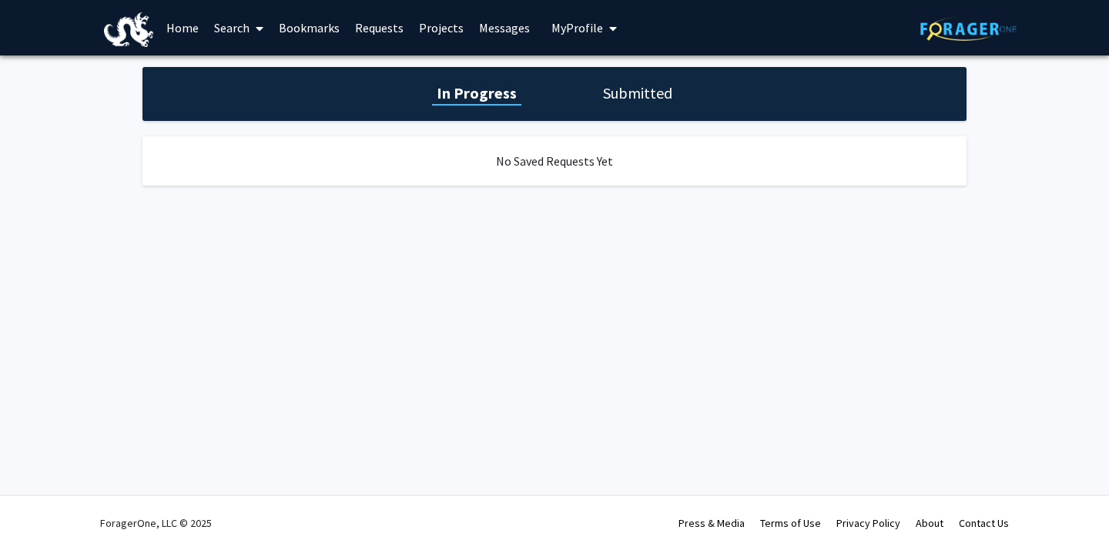
click at [628, 99] on h1 "Submitted" at bounding box center [637, 93] width 79 height 22
click at [469, 96] on h1 "In Progress" at bounding box center [475, 93] width 82 height 22
click at [437, 28] on link "Projects" at bounding box center [441, 28] width 60 height 54
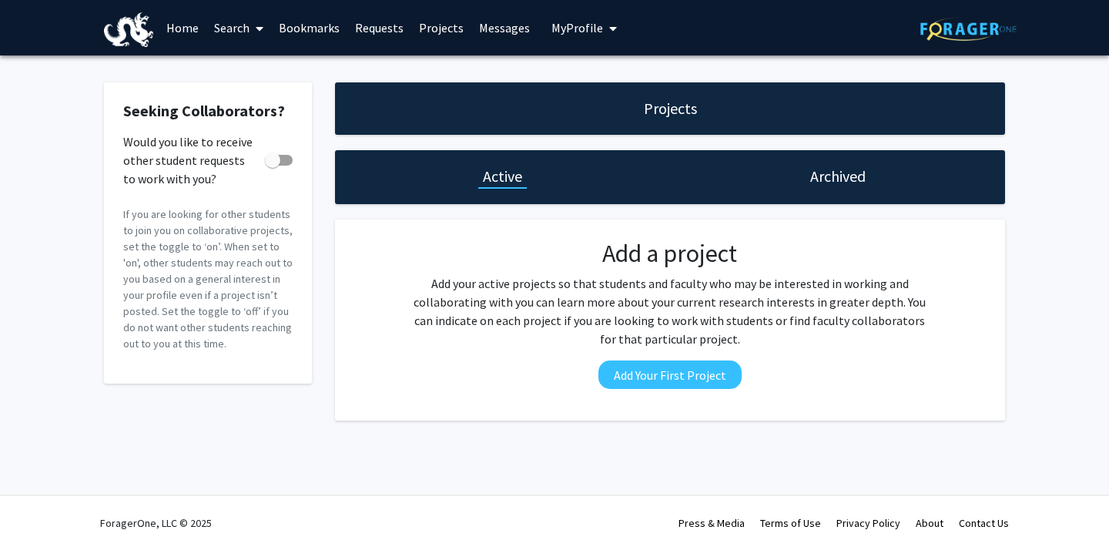
click at [566, 30] on span "My Profile" at bounding box center [577, 27] width 52 height 15
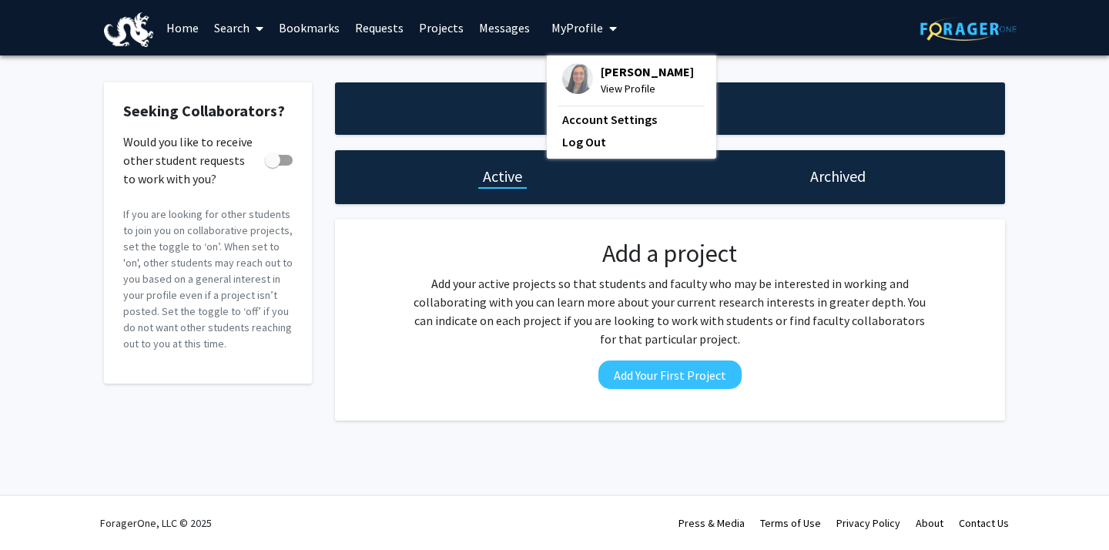
click at [517, 26] on link "Messages" at bounding box center [504, 28] width 66 height 54
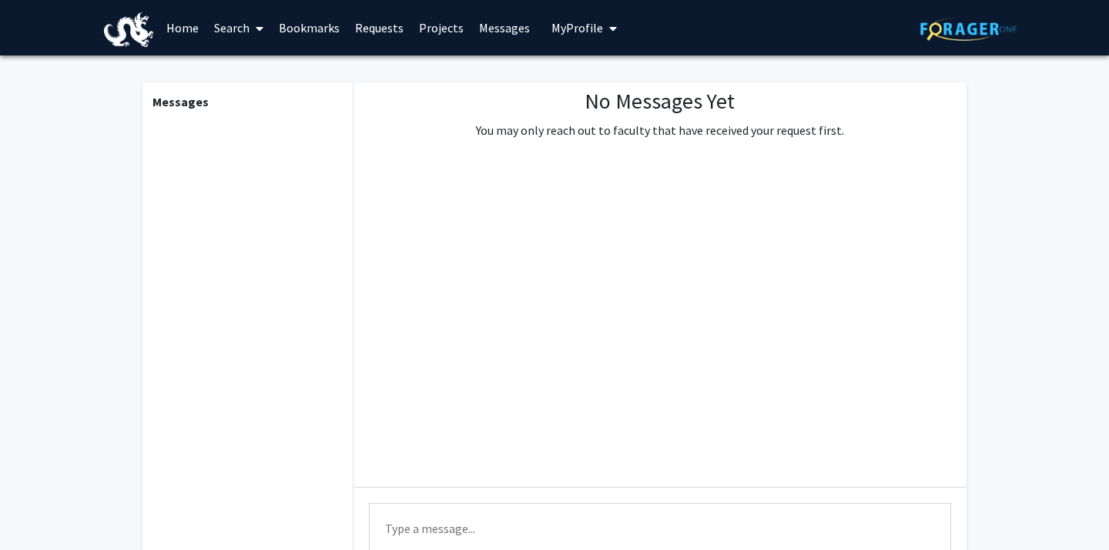
click at [451, 27] on link "Projects" at bounding box center [441, 28] width 60 height 54
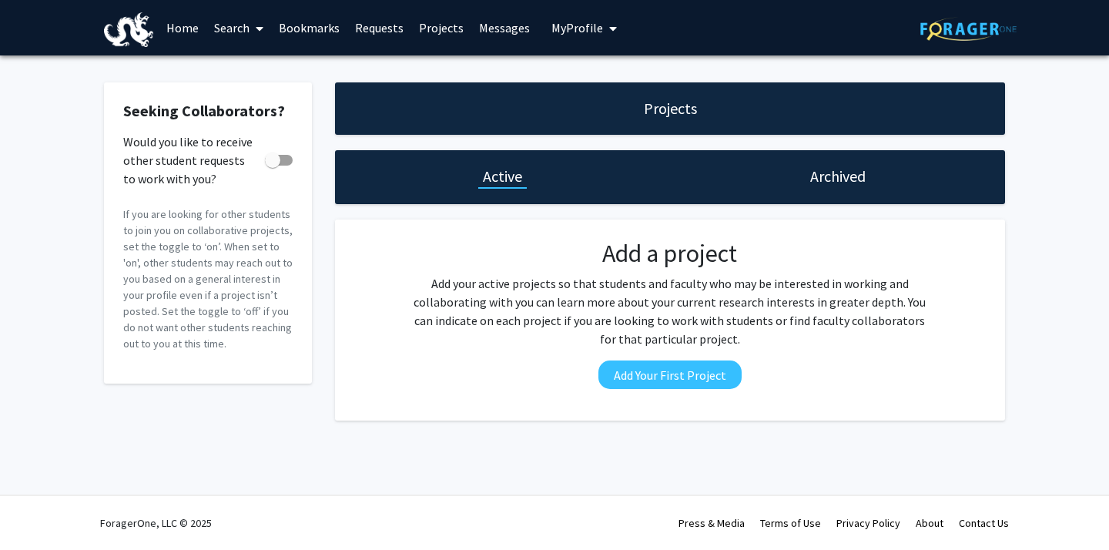
click at [384, 26] on link "Requests" at bounding box center [379, 28] width 64 height 54
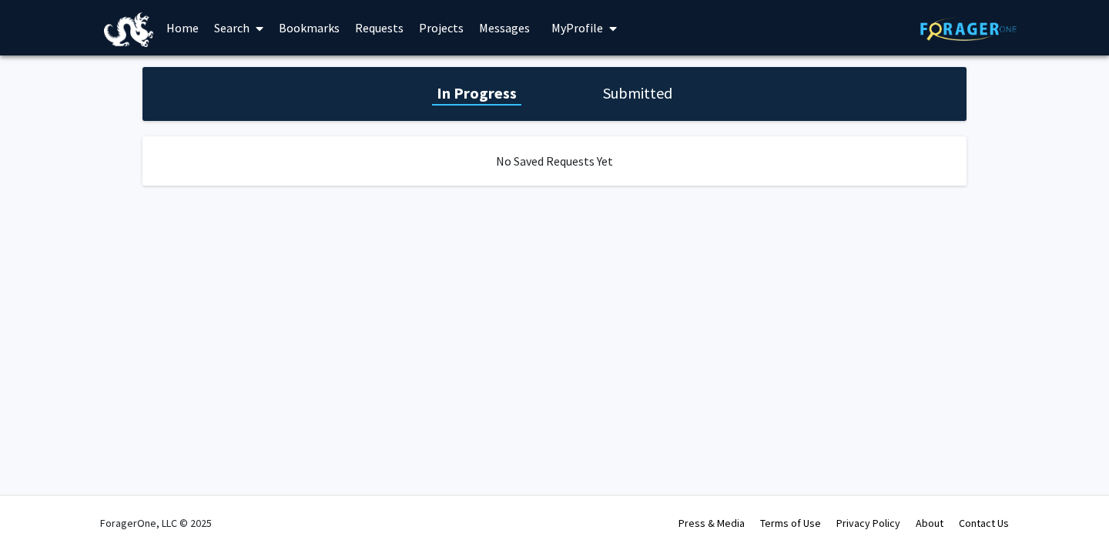
click at [330, 20] on link "Bookmarks" at bounding box center [309, 28] width 76 height 54
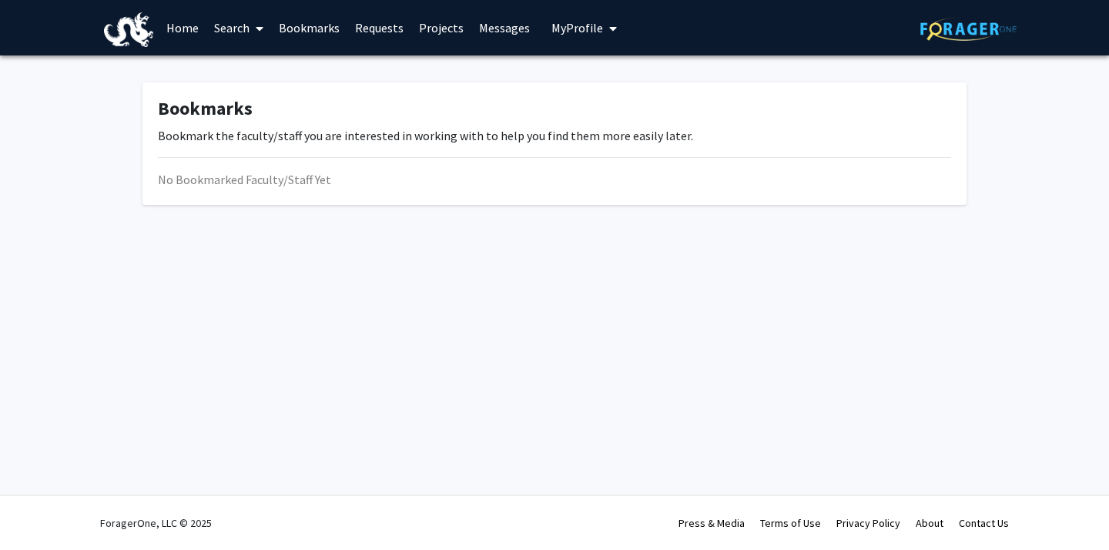
click at [245, 31] on link "Search" at bounding box center [238, 28] width 65 height 54
click at [197, 28] on link "Home" at bounding box center [183, 28] width 48 height 54
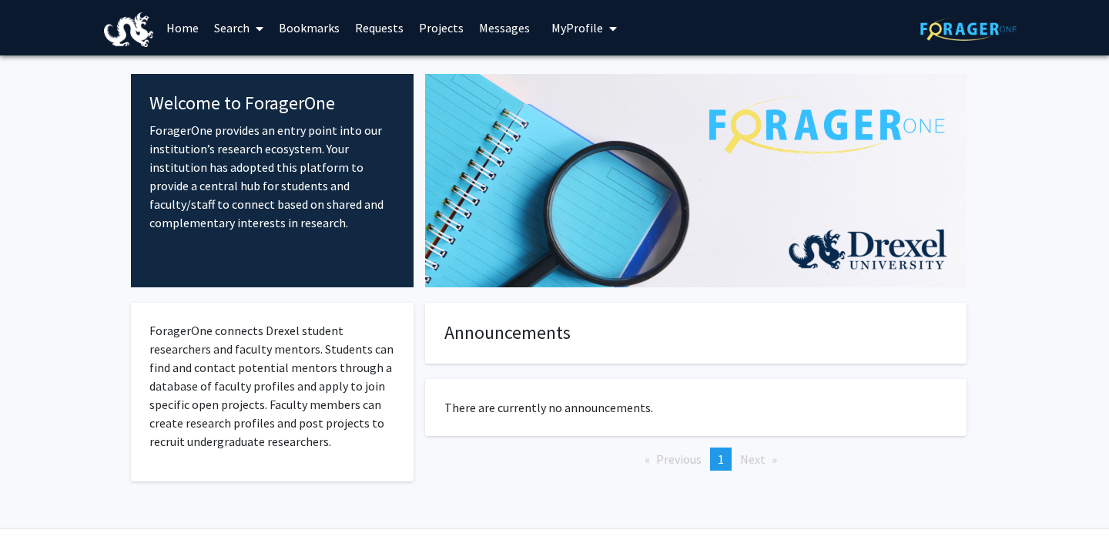
scroll to position [33, 0]
